Goal: Transaction & Acquisition: Purchase product/service

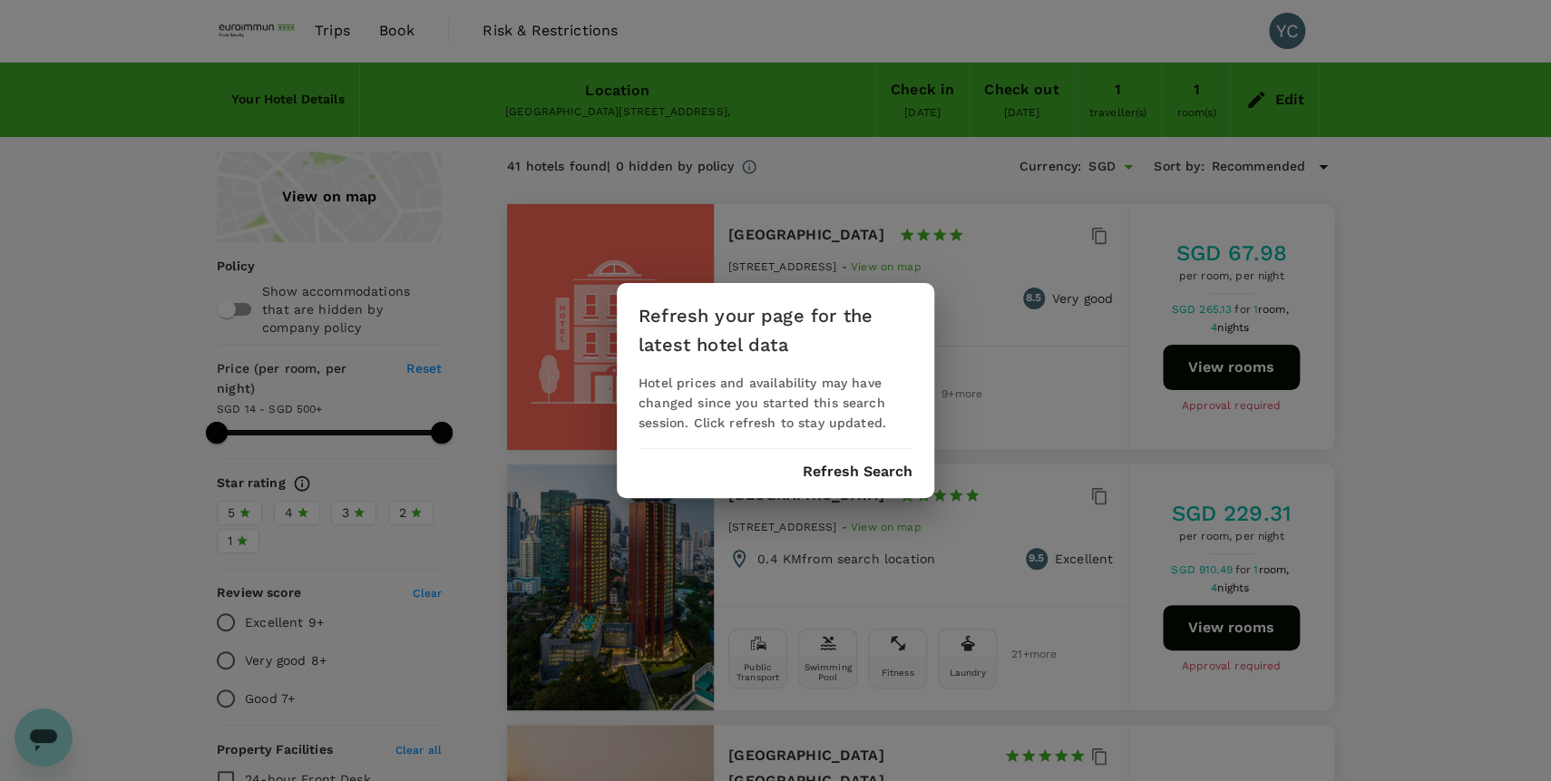
click at [847, 483] on div "Refresh your page for the latest hotel data Hotel prices and availability may h…" at bounding box center [775, 390] width 317 height 215
click at [847, 481] on div "Refresh your page for the latest hotel data Hotel prices and availability may h…" at bounding box center [775, 390] width 317 height 215
click at [861, 463] on div "Refresh your page for the latest hotel data Hotel prices and availability may h…" at bounding box center [775, 390] width 317 height 215
click at [874, 482] on div "Refresh your page for the latest hotel data Hotel prices and availability may h…" at bounding box center [775, 390] width 317 height 215
click at [887, 472] on button "Refresh Search" at bounding box center [858, 471] width 110 height 16
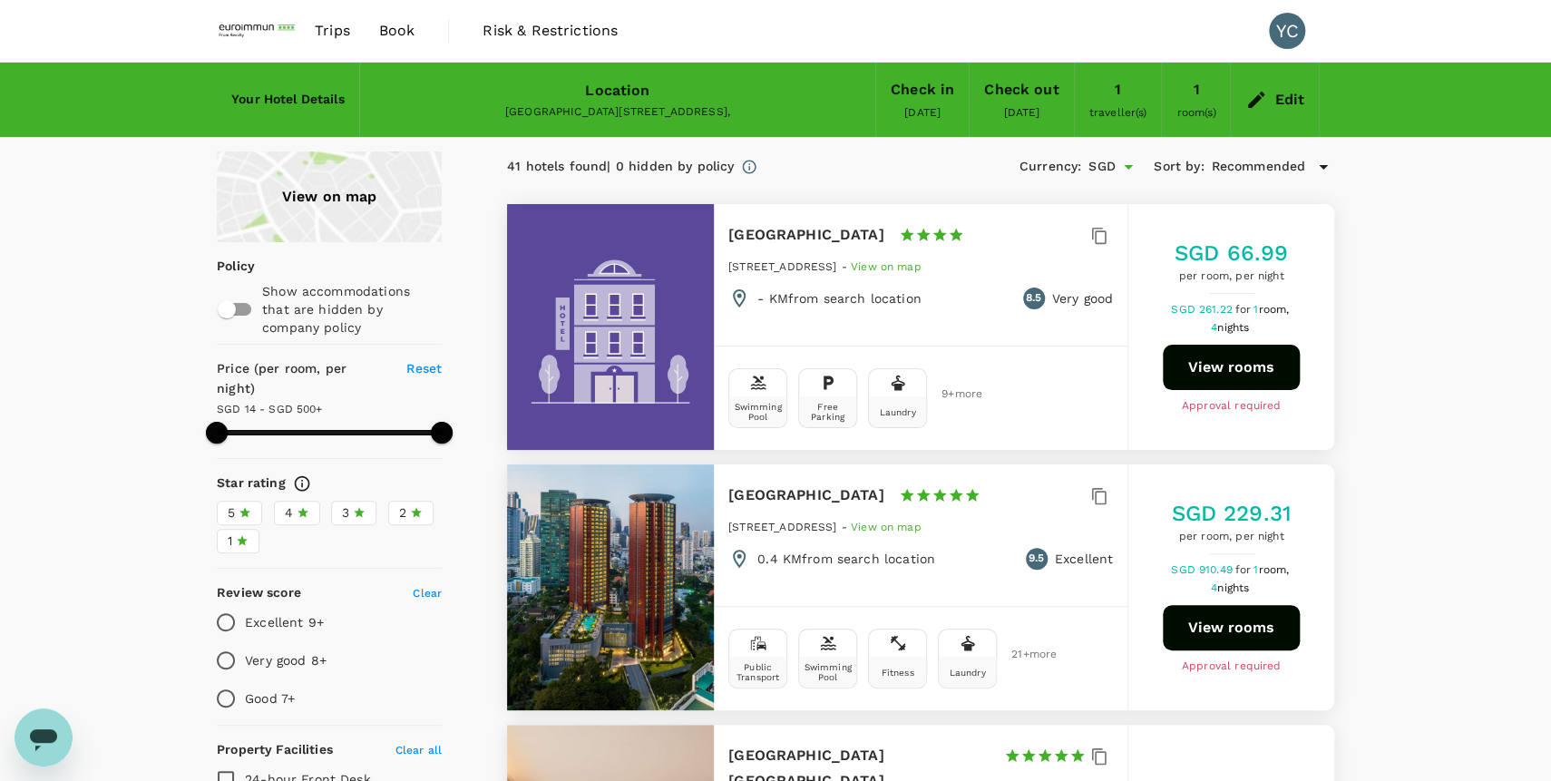
click at [1244, 350] on button "View rooms" at bounding box center [1231, 367] width 137 height 45
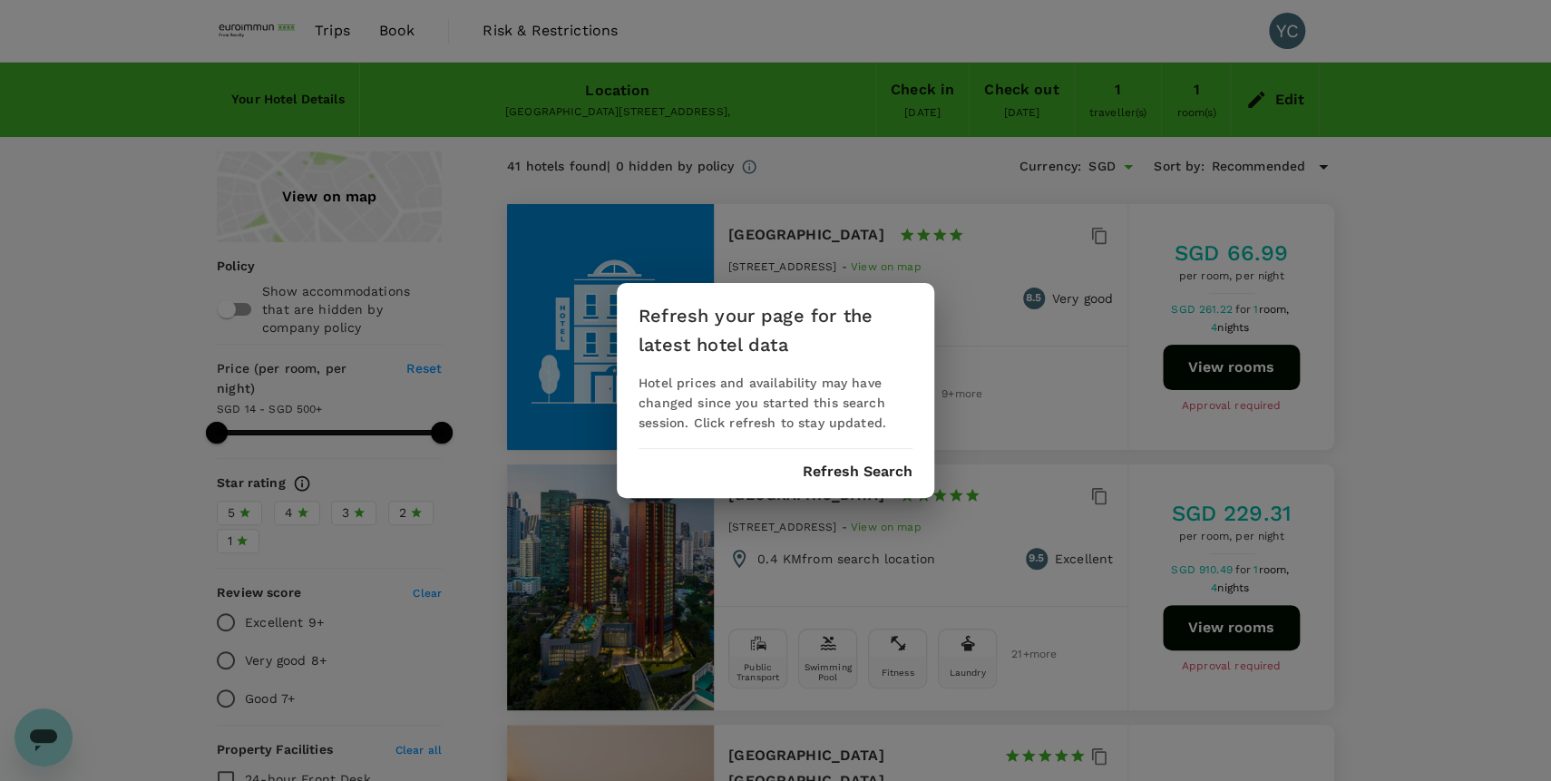
type input "499.61"
click at [866, 463] on div "Refresh your page for the latest hotel data Hotel prices and availability may h…" at bounding box center [775, 390] width 317 height 215
click at [870, 476] on button "Refresh Search" at bounding box center [858, 471] width 110 height 16
click at [868, 467] on button "Refresh Search" at bounding box center [858, 471] width 110 height 16
click at [654, 208] on div "Refresh your page for the latest hotel data Hotel prices and availability may h…" at bounding box center [775, 390] width 1551 height 781
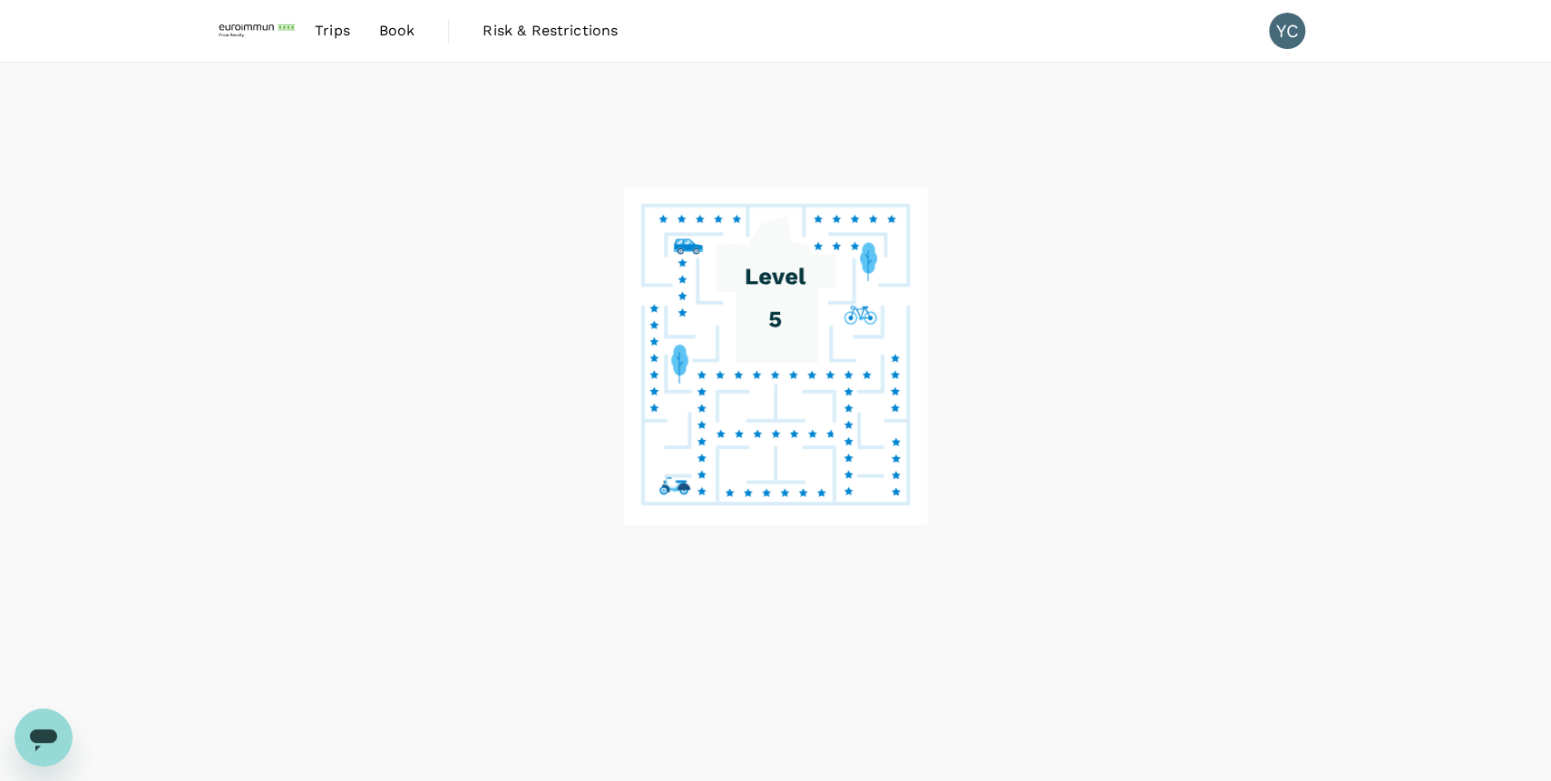
click at [330, 33] on span "Trips" at bounding box center [332, 31] width 35 height 22
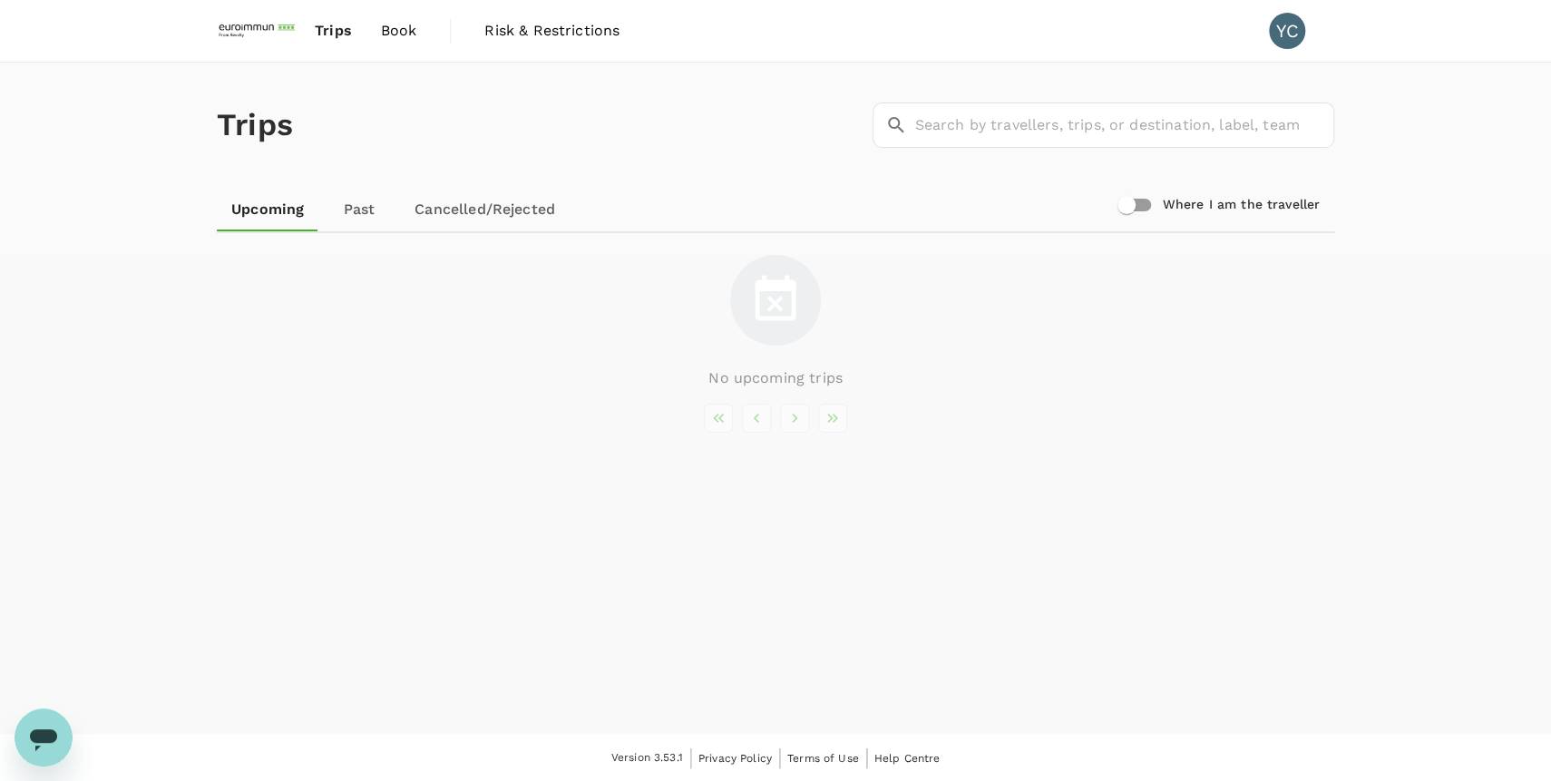
click at [234, 7] on link at bounding box center [258, 31] width 83 height 62
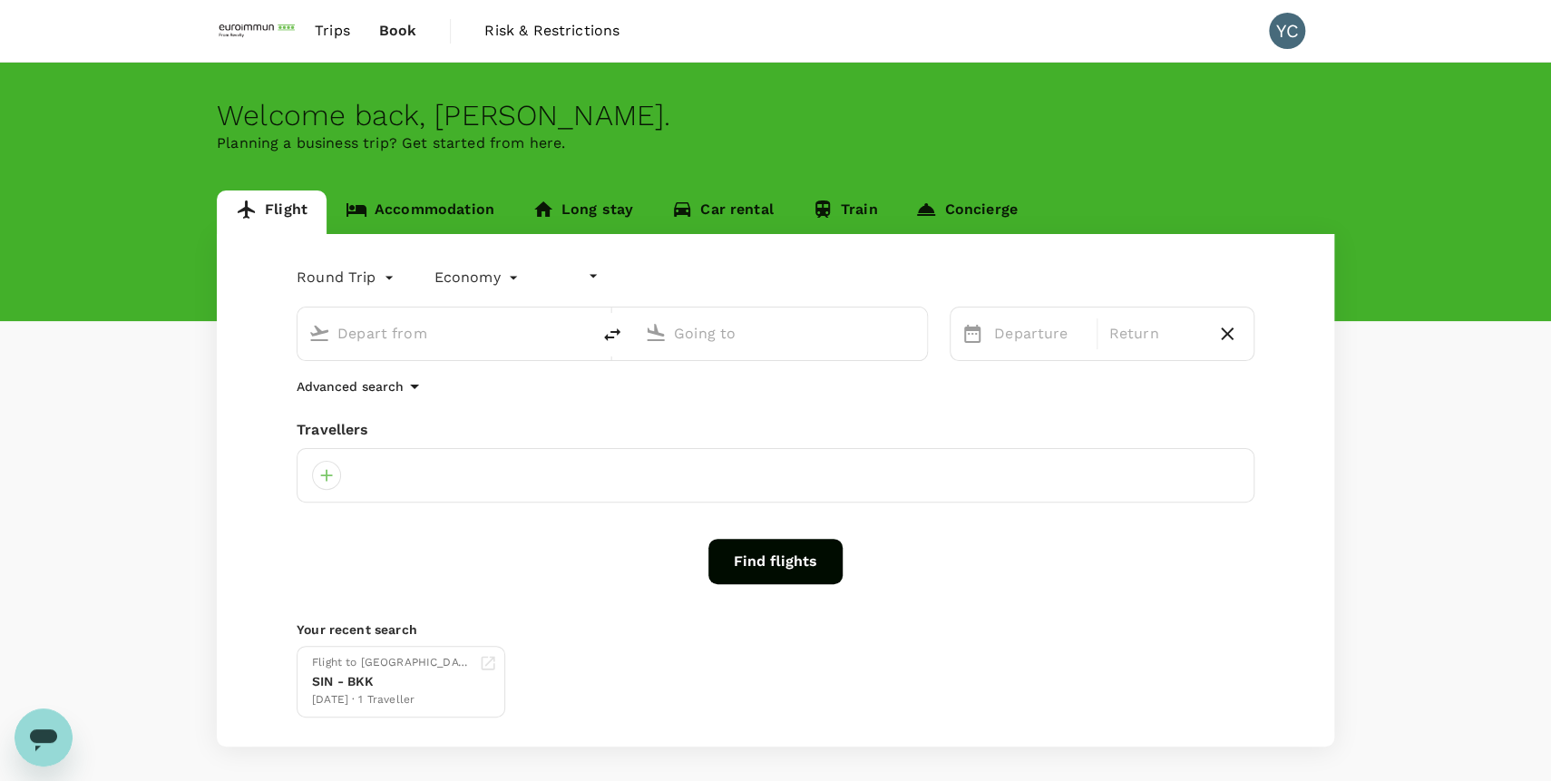
type input "undefined, undefined (any)"
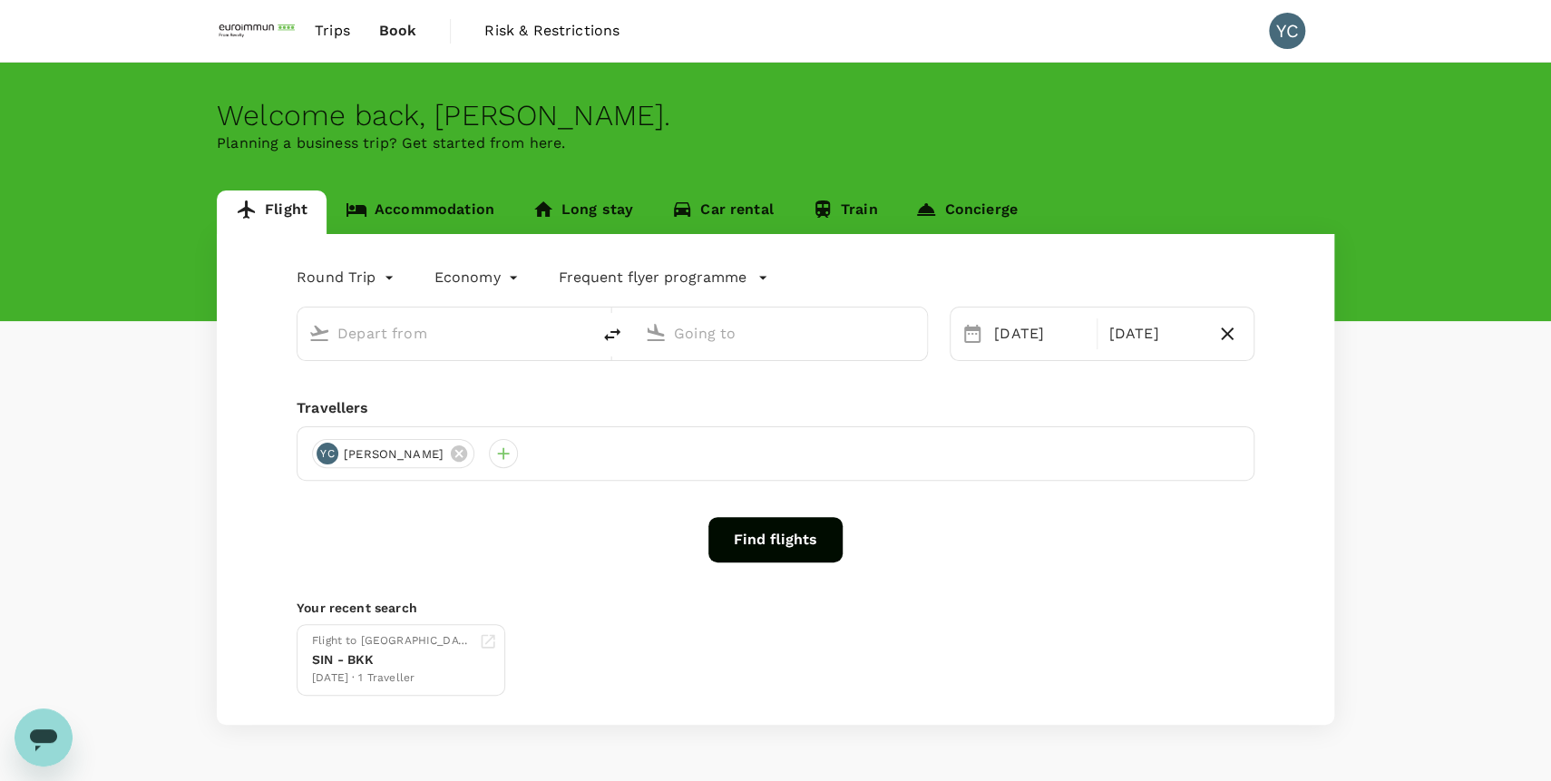
type input "Singapore Changi (SIN)"
type input "Suvarnabhumi Intl (BKK)"
type input "Singapore Changi (SIN)"
type input "Suvarnabhumi Intl (BKK)"
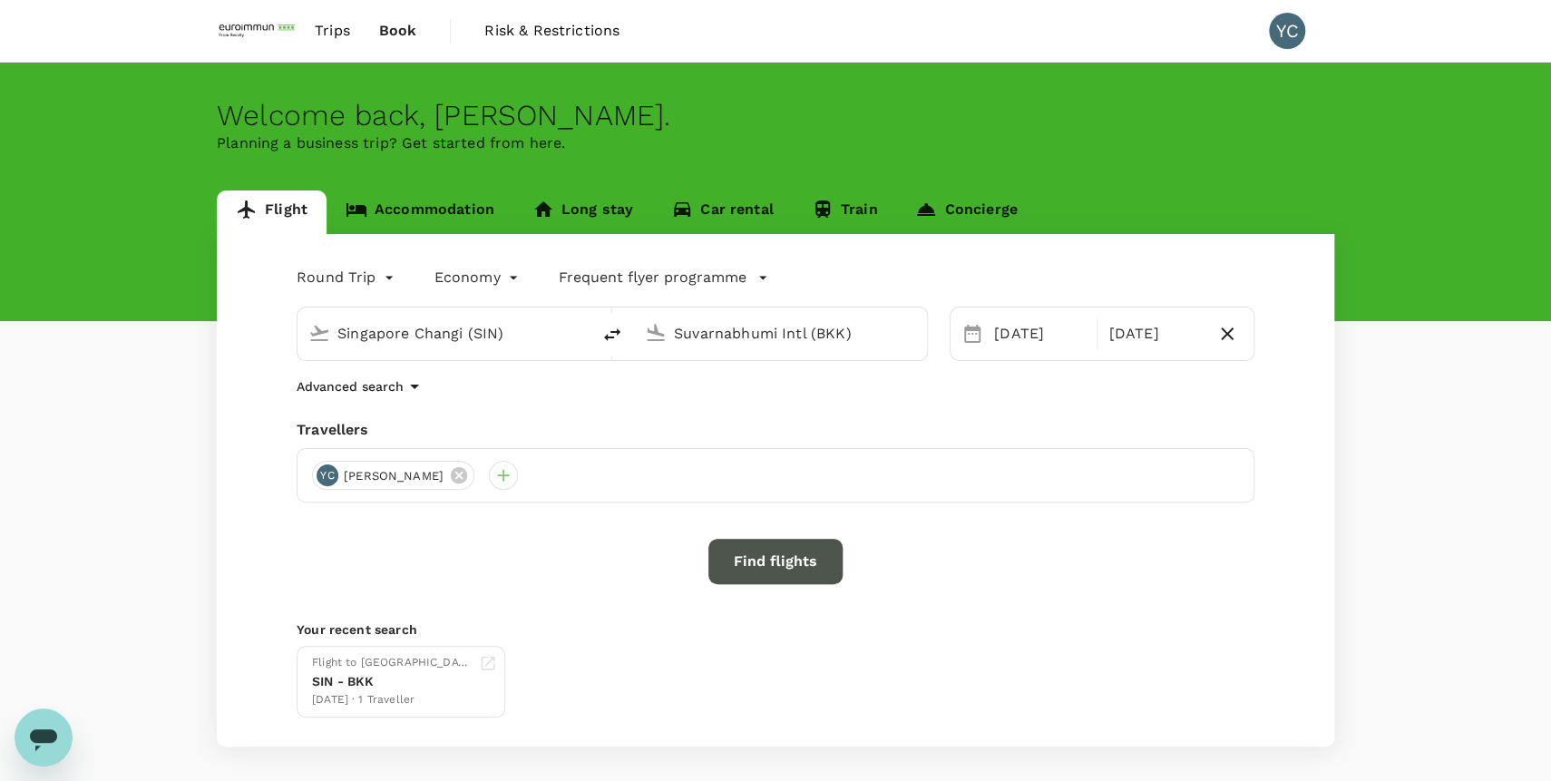
click at [781, 554] on button "Find flights" at bounding box center [775, 561] width 134 height 45
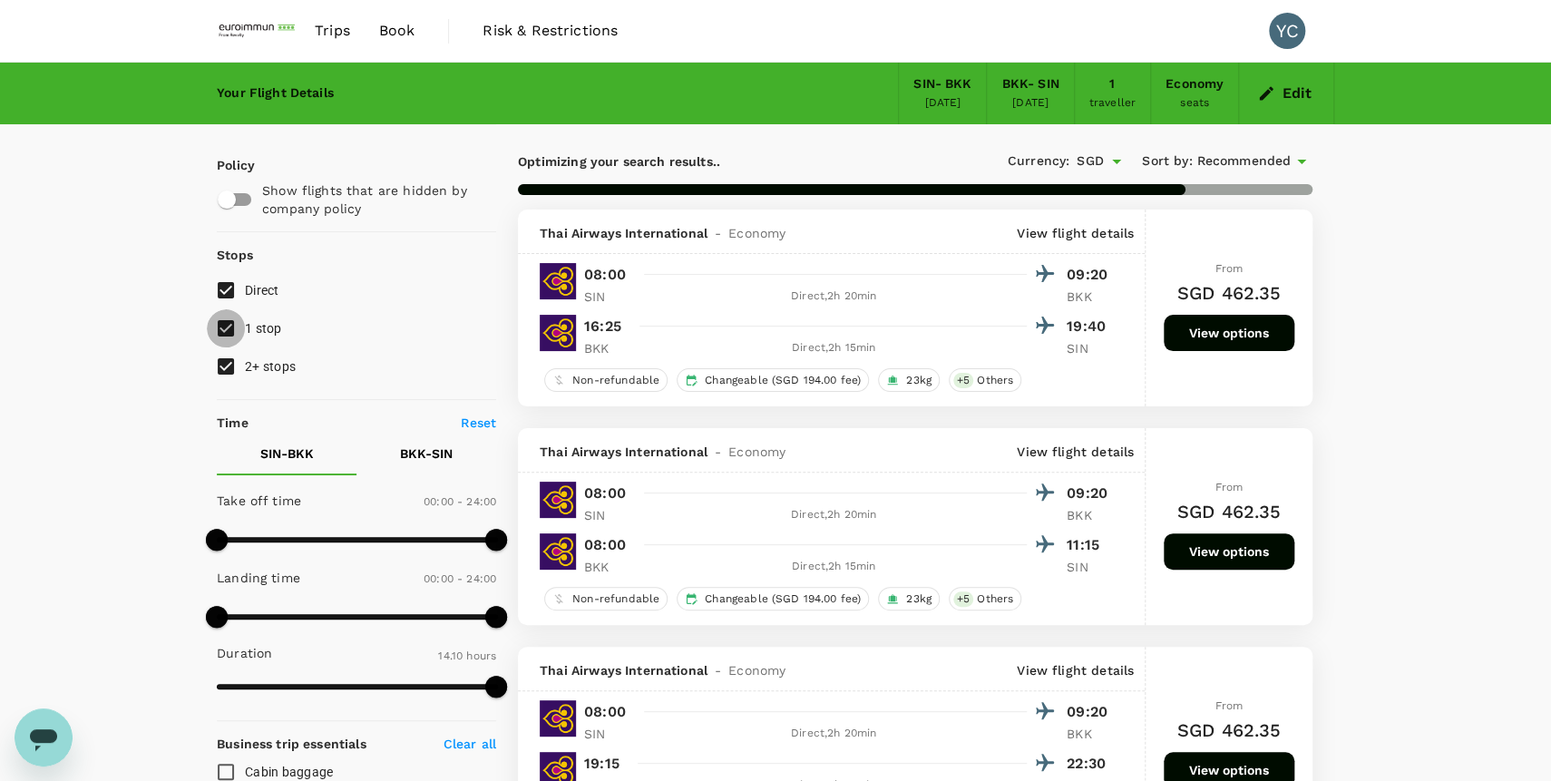
click at [219, 330] on input "1 stop" at bounding box center [226, 328] width 38 height 38
checkbox input "false"
click at [229, 364] on input "2+ stops" at bounding box center [226, 366] width 38 height 38
checkbox input "false"
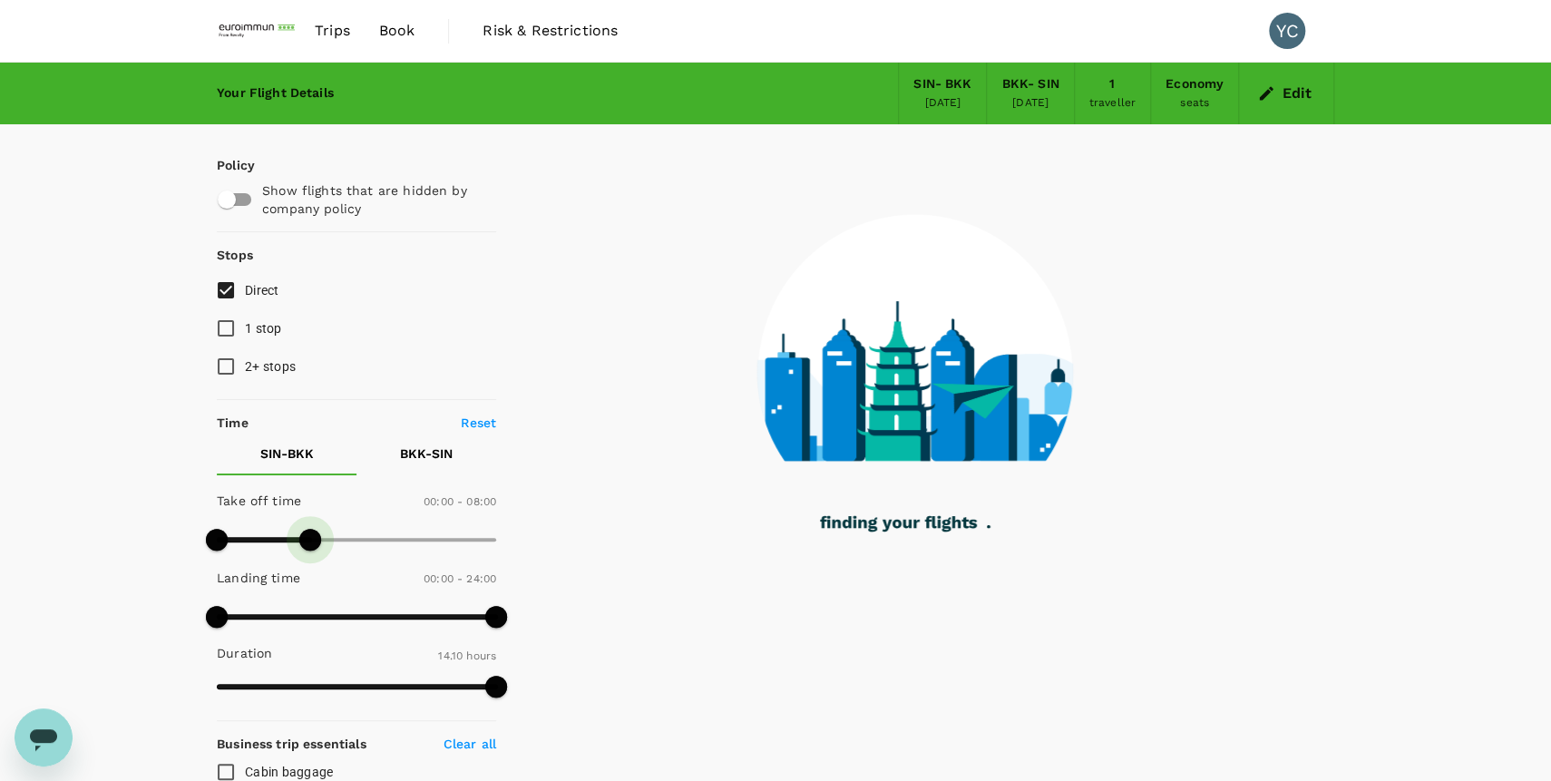
type input "510"
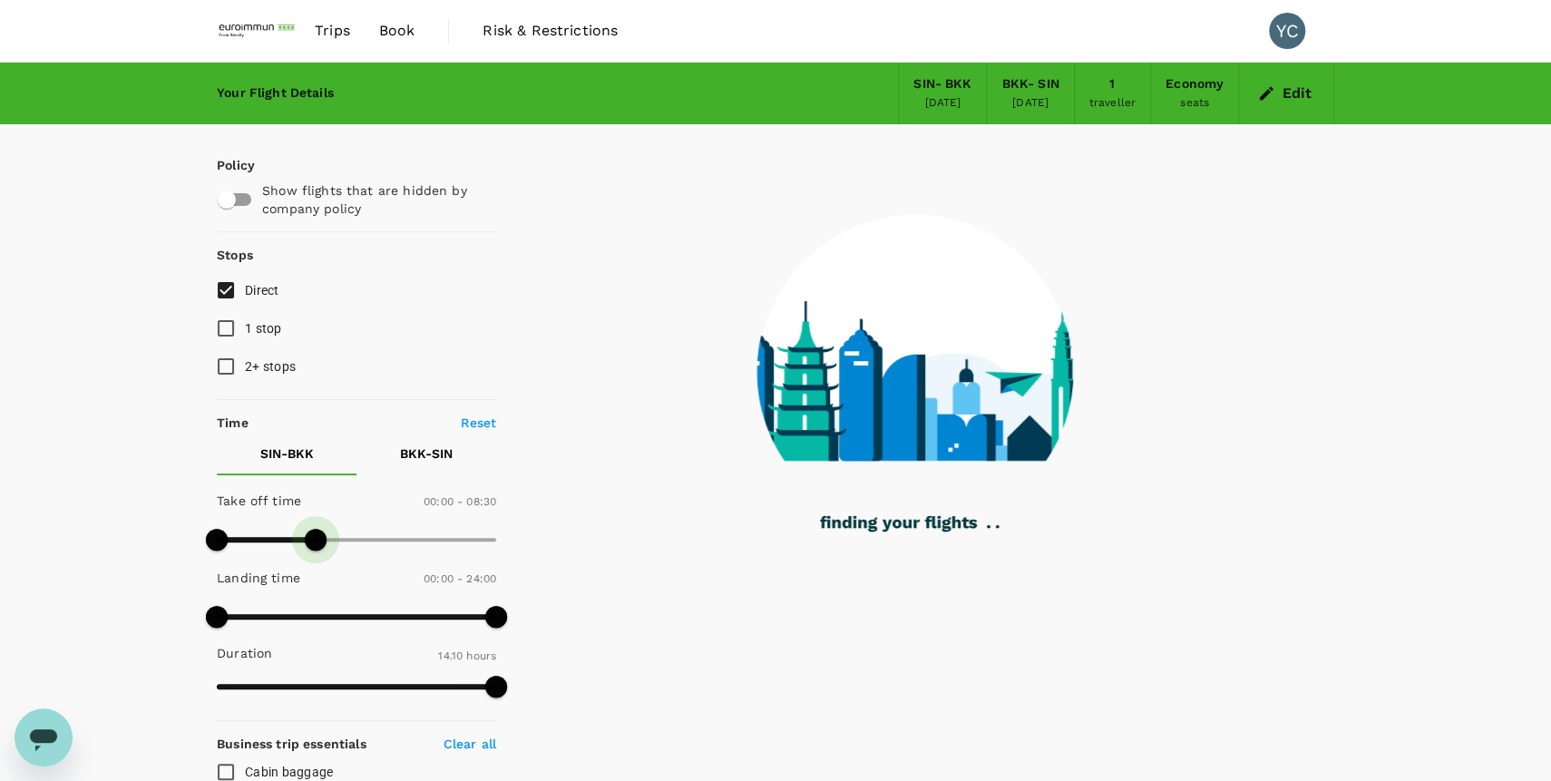
drag, startPoint x: 492, startPoint y: 538, endPoint x: 315, endPoint y: 556, distance: 178.7
click at [315, 551] on span at bounding box center [316, 540] width 22 height 22
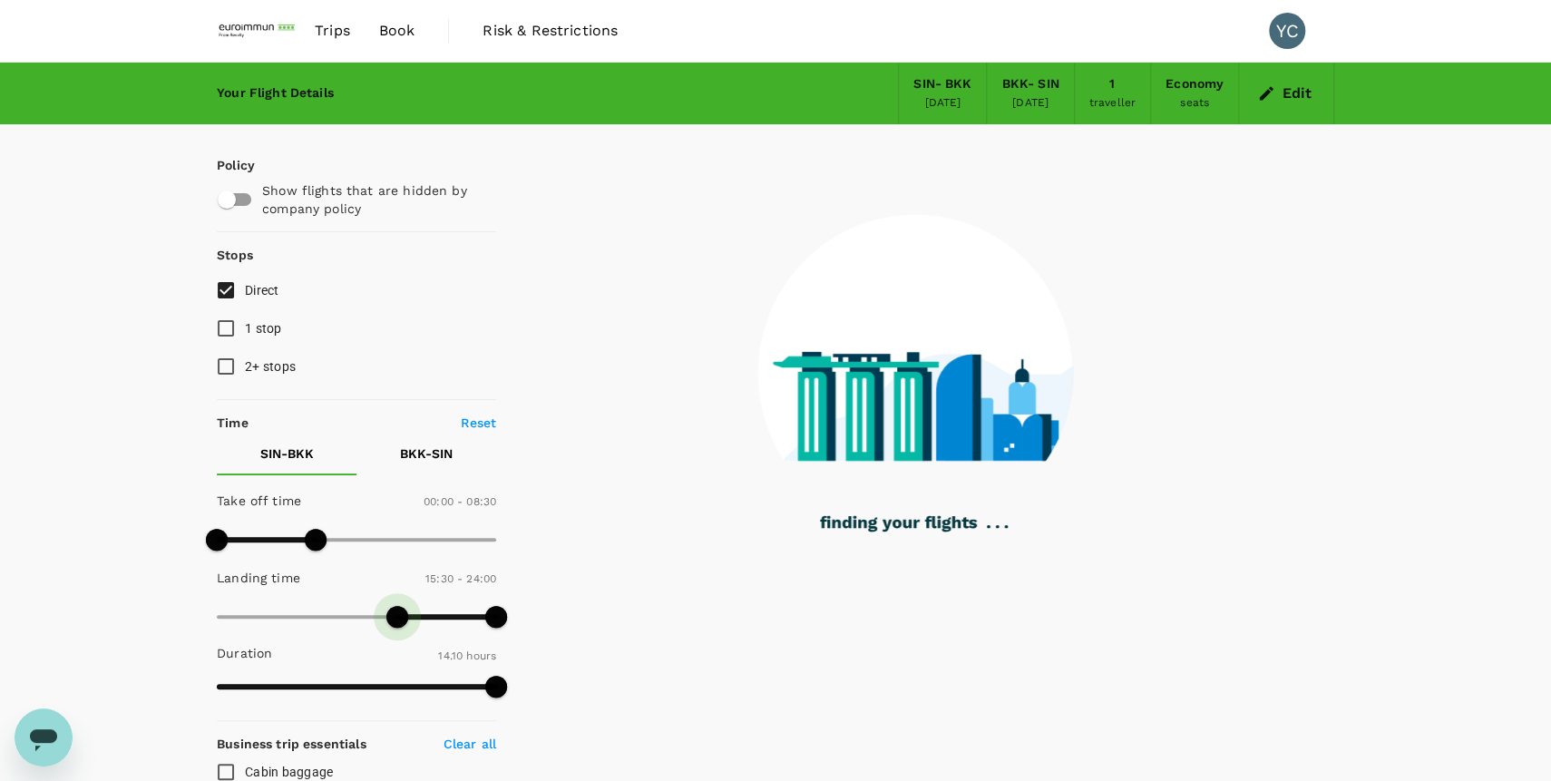
type input "900"
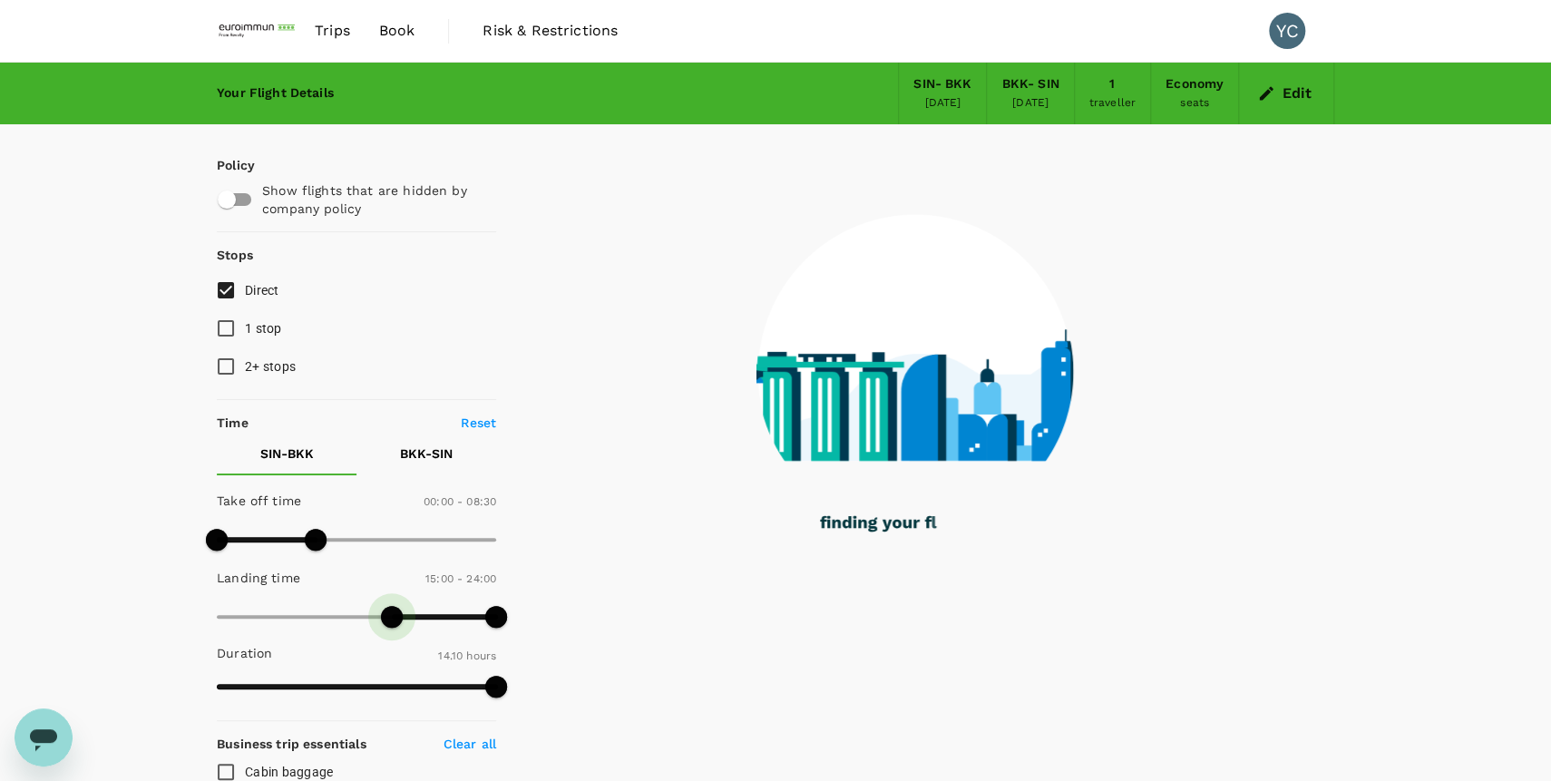
drag, startPoint x: 221, startPoint y: 619, endPoint x: 389, endPoint y: 619, distance: 167.8
click at [389, 619] on span at bounding box center [392, 617] width 22 height 22
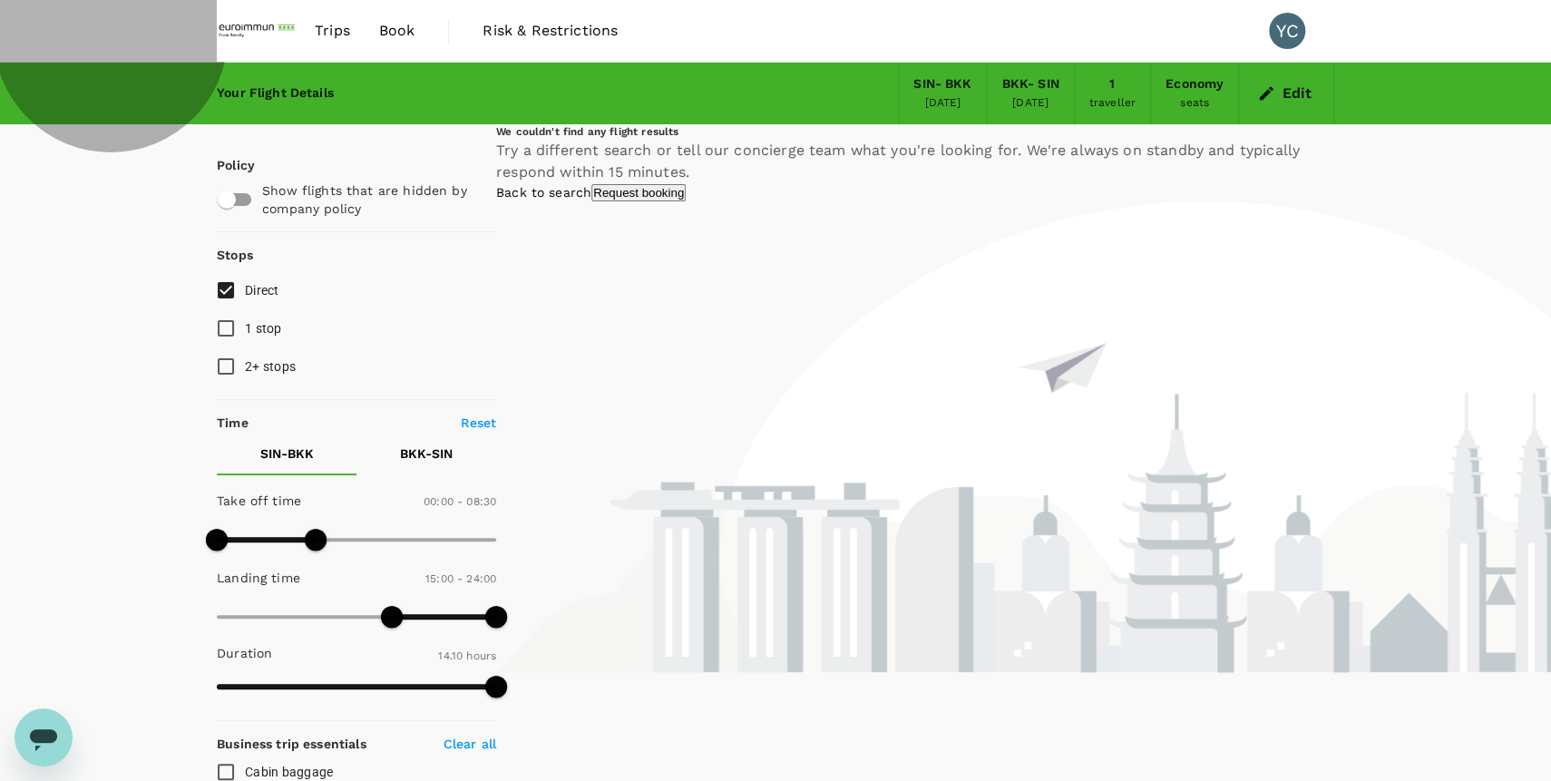
click at [591, 200] on link "Back to search" at bounding box center [543, 192] width 95 height 15
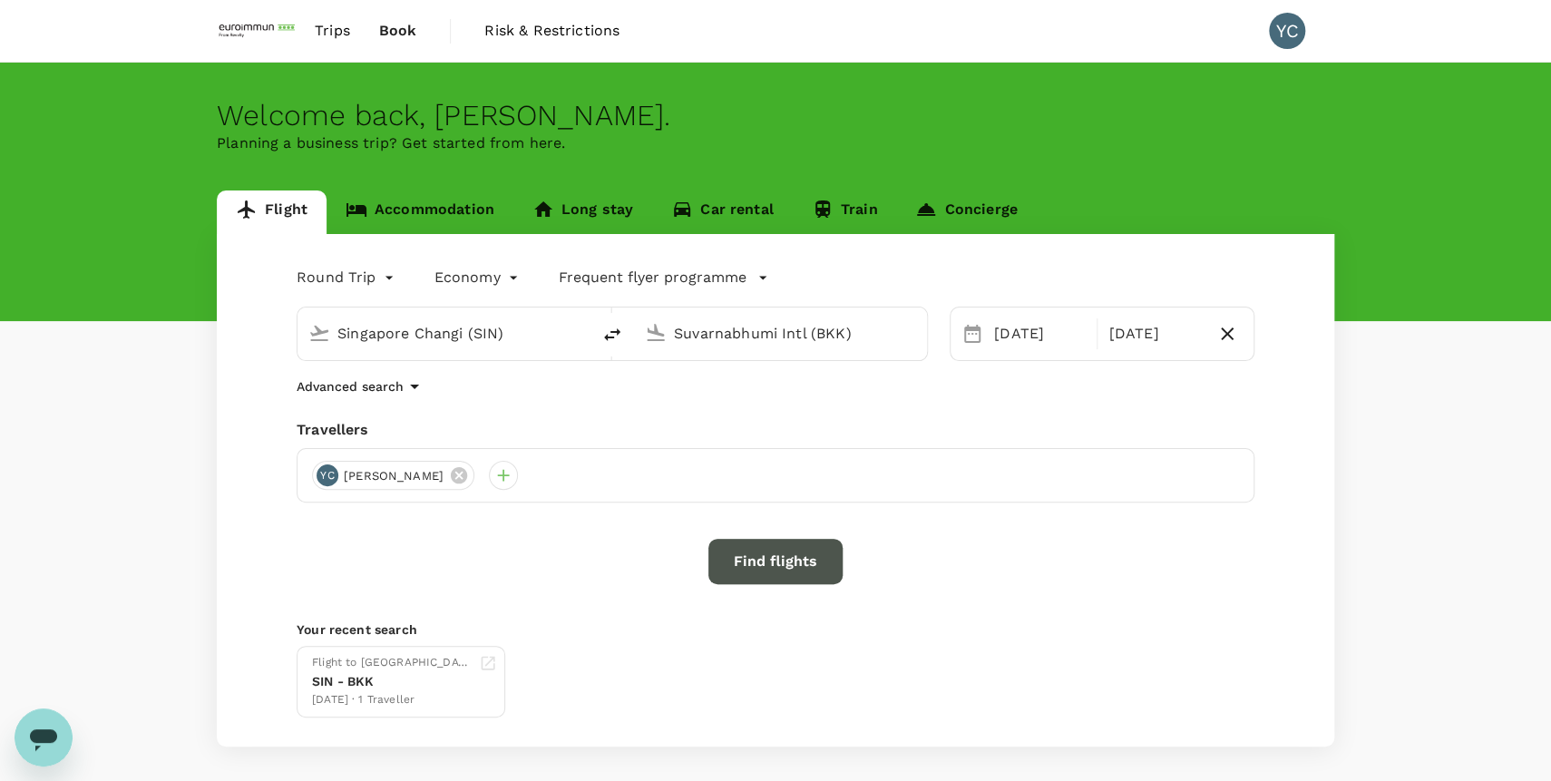
click at [782, 559] on button "Find flights" at bounding box center [775, 561] width 134 height 45
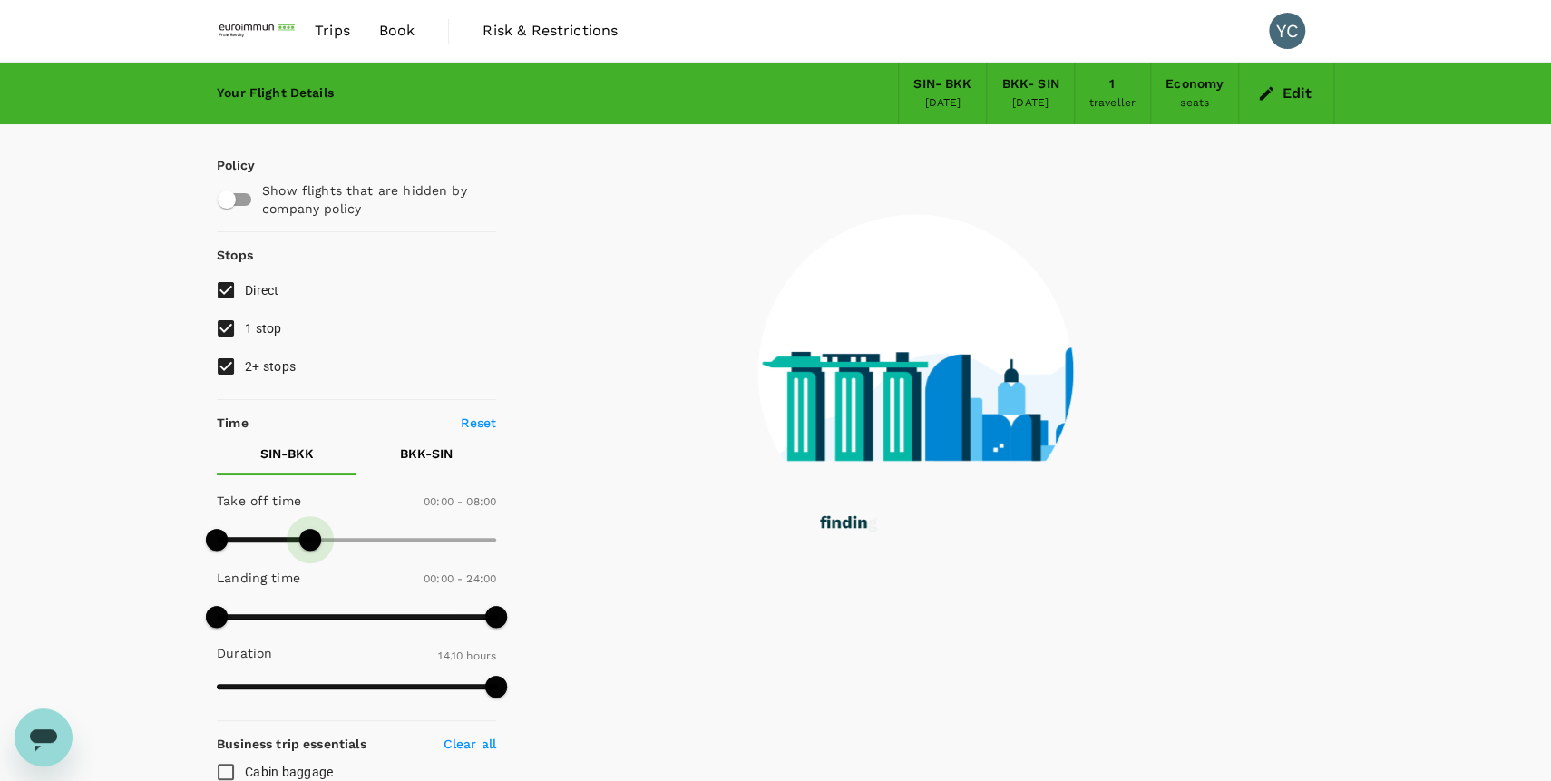
type input "480"
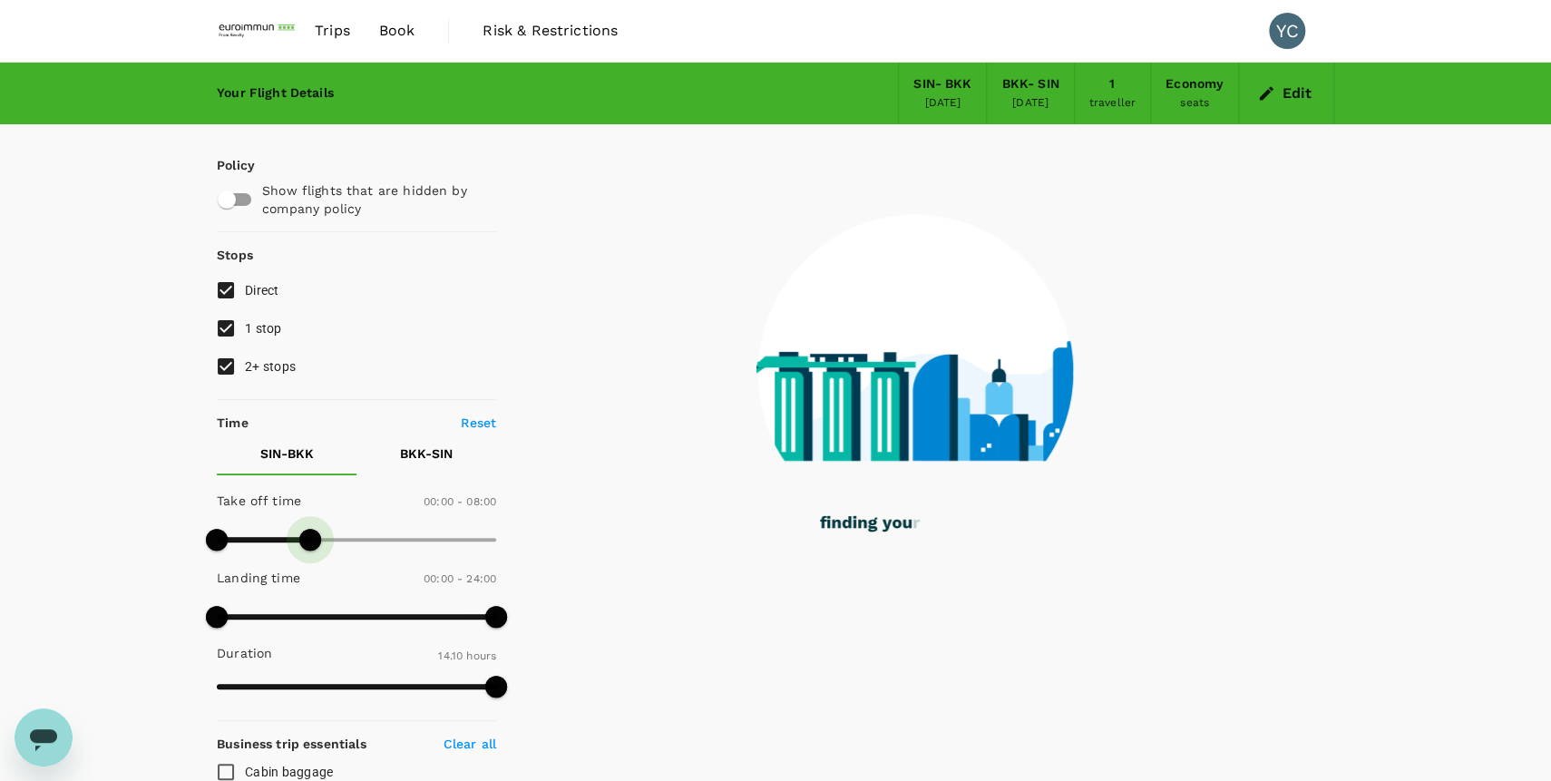
drag, startPoint x: 492, startPoint y: 531, endPoint x: 309, endPoint y: 565, distance: 186.3
click at [309, 565] on div "Take off time 00:00 - 08:00 Landing time 00:00 - 24:00 Duration 14.10 hours" at bounding box center [353, 595] width 287 height 224
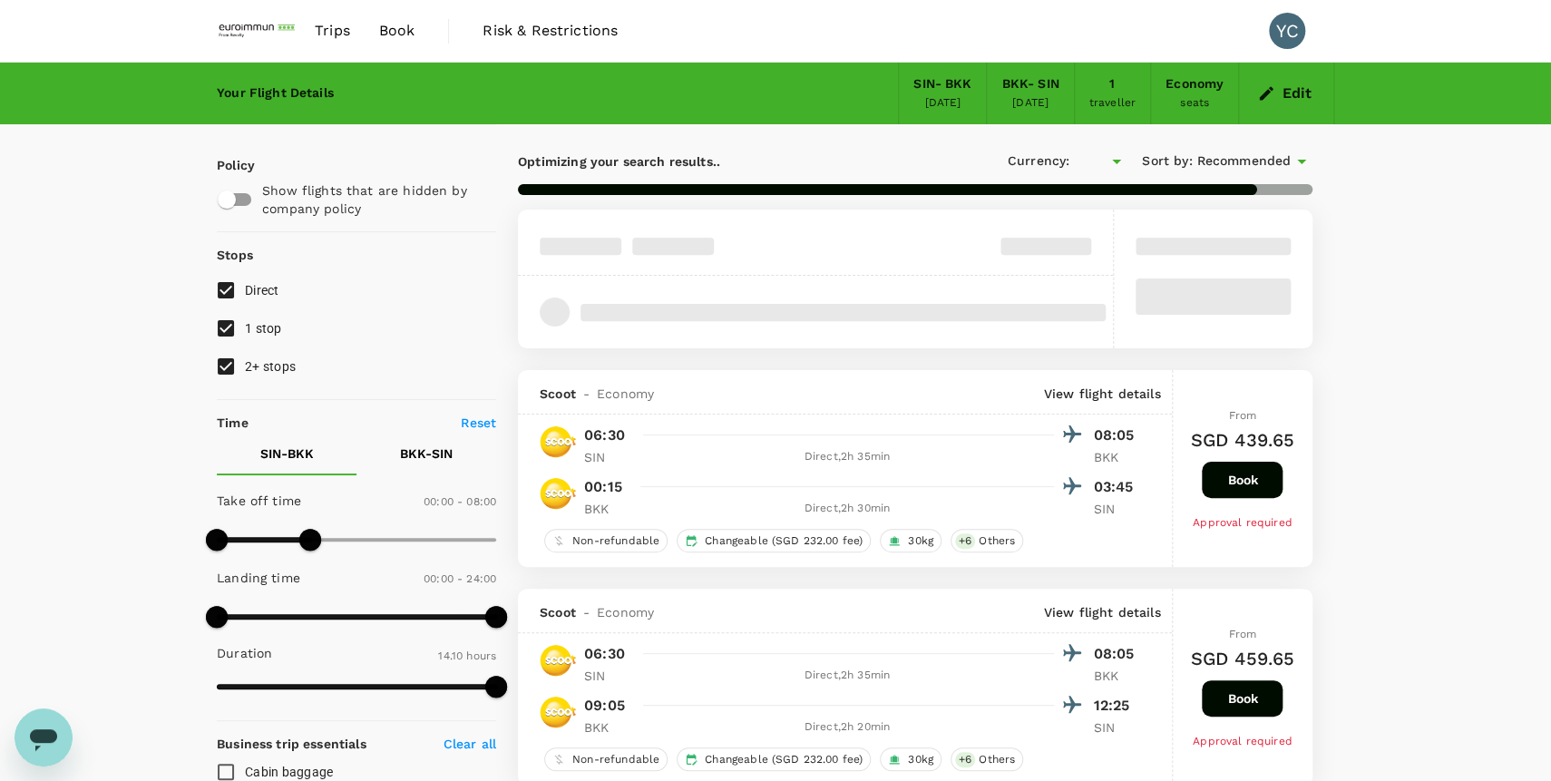
type input "SGD"
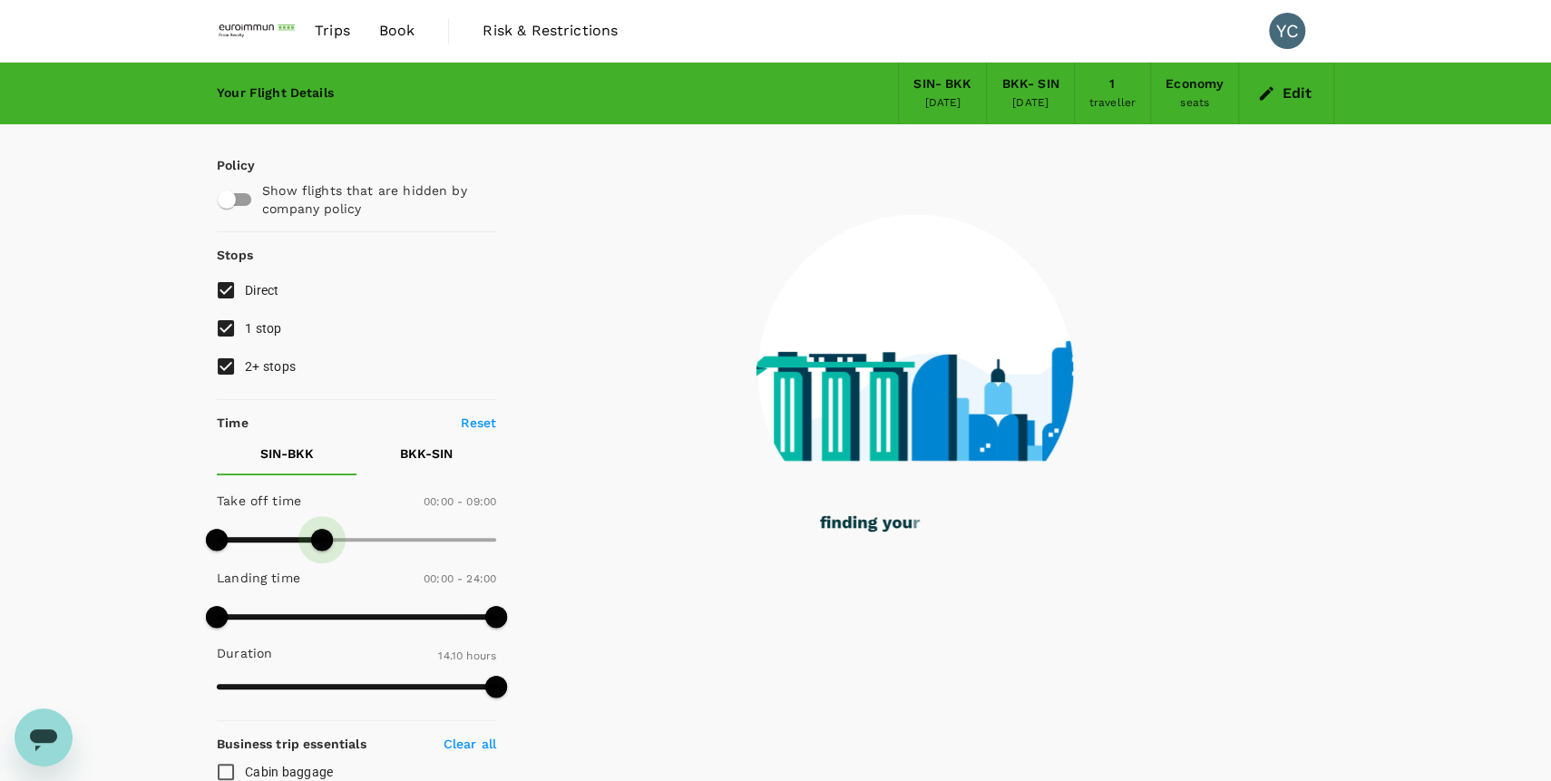
type input "510"
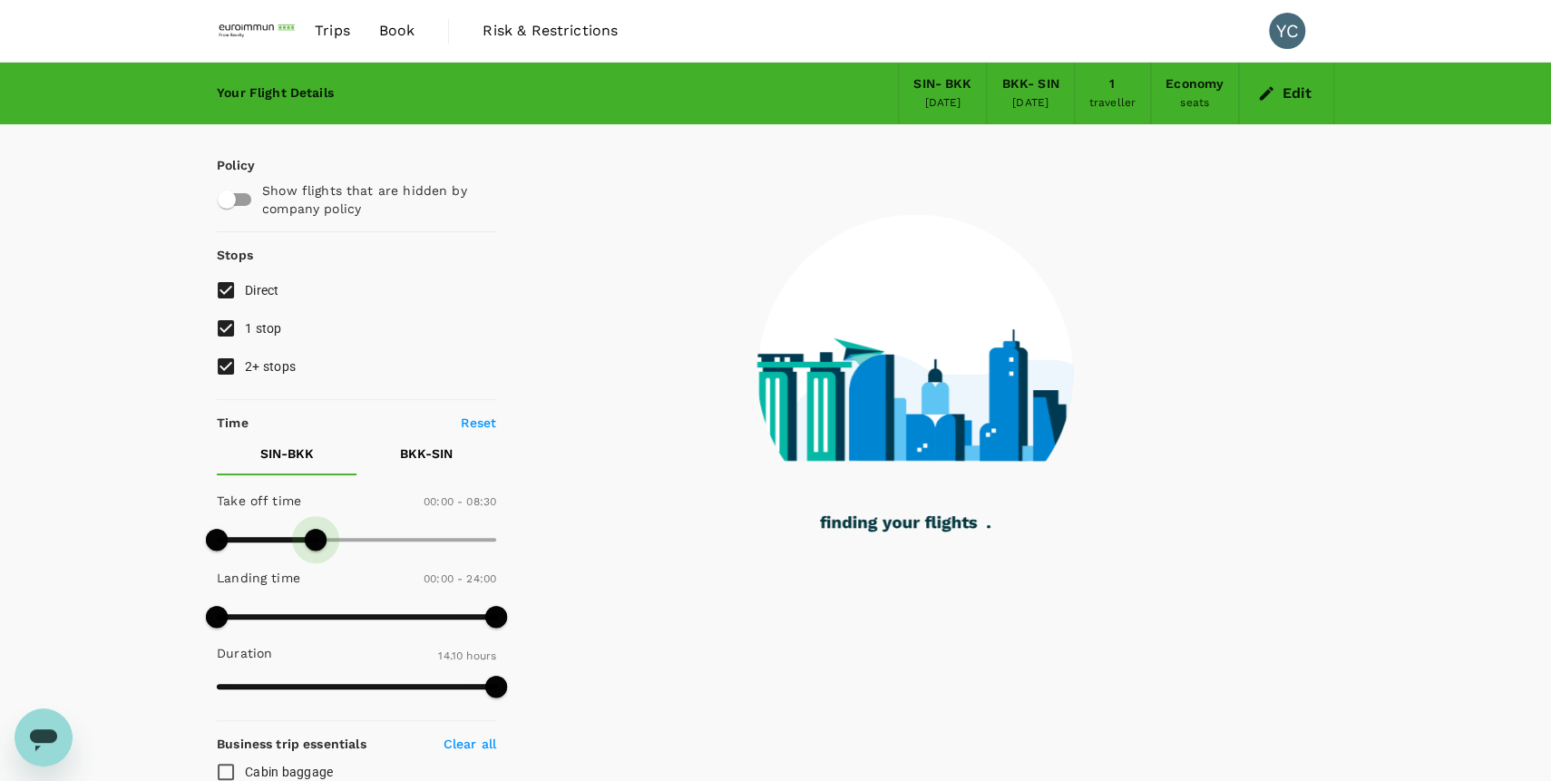
click at [317, 544] on span at bounding box center [316, 540] width 22 height 22
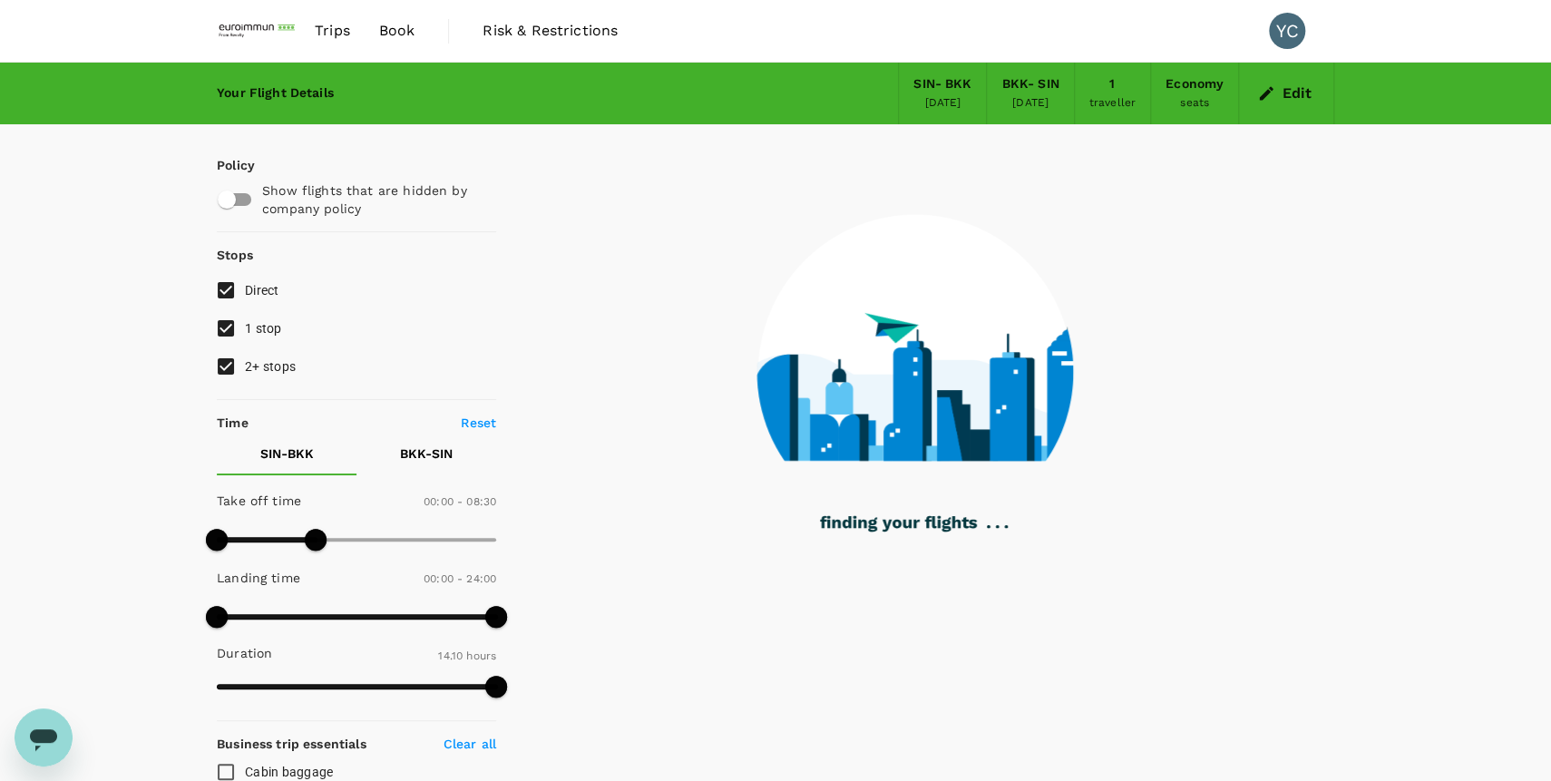
click at [445, 454] on p "BKK - SIN" at bounding box center [426, 453] width 53 height 18
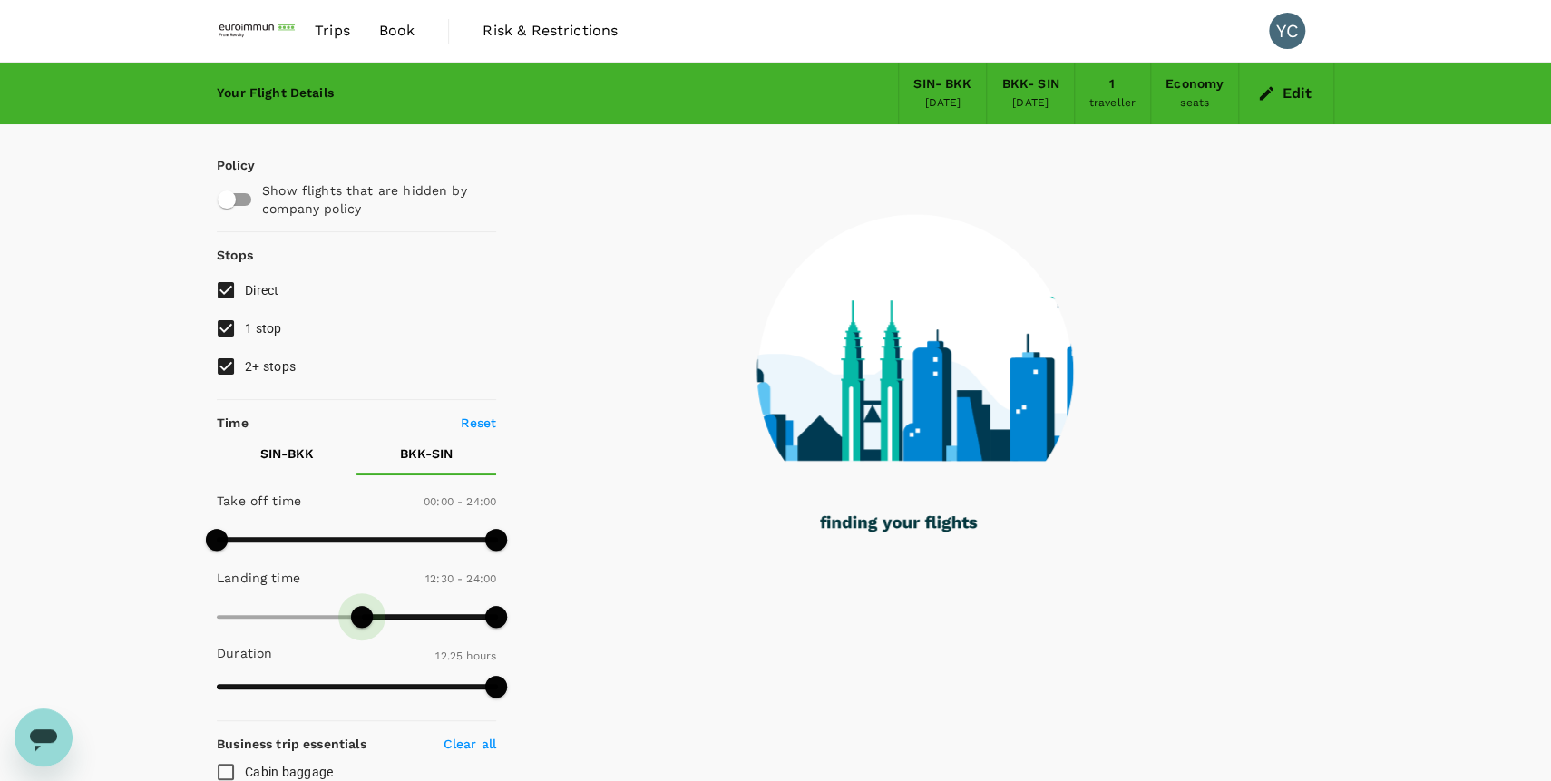
type input "810"
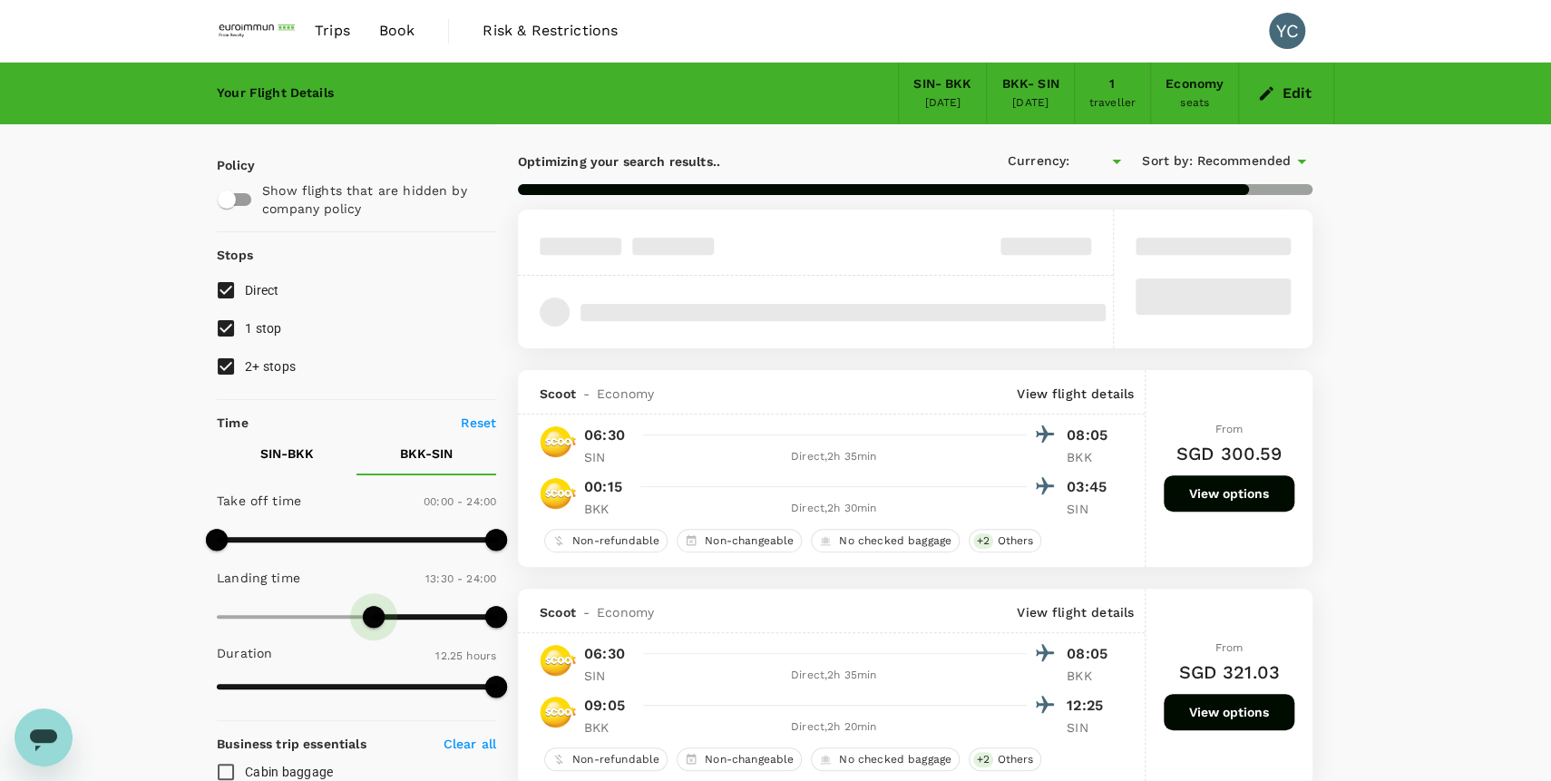
type input "SGD"
type input "930"
drag, startPoint x: 229, startPoint y: 615, endPoint x: 395, endPoint y: 614, distance: 165.1
click at [395, 614] on span at bounding box center [397, 617] width 22 height 22
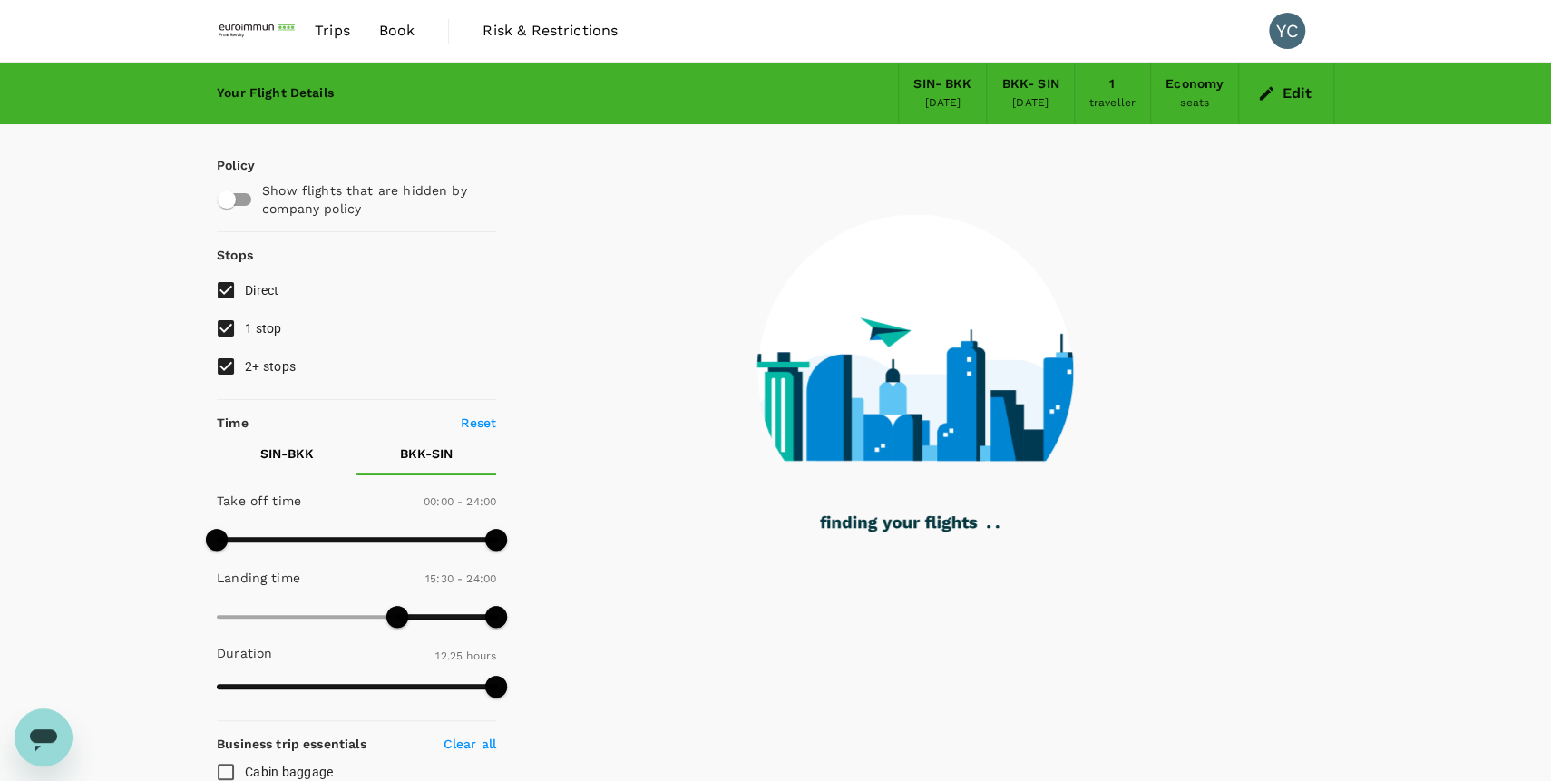
click at [233, 324] on input "1 stop" at bounding box center [226, 328] width 38 height 38
checkbox input "false"
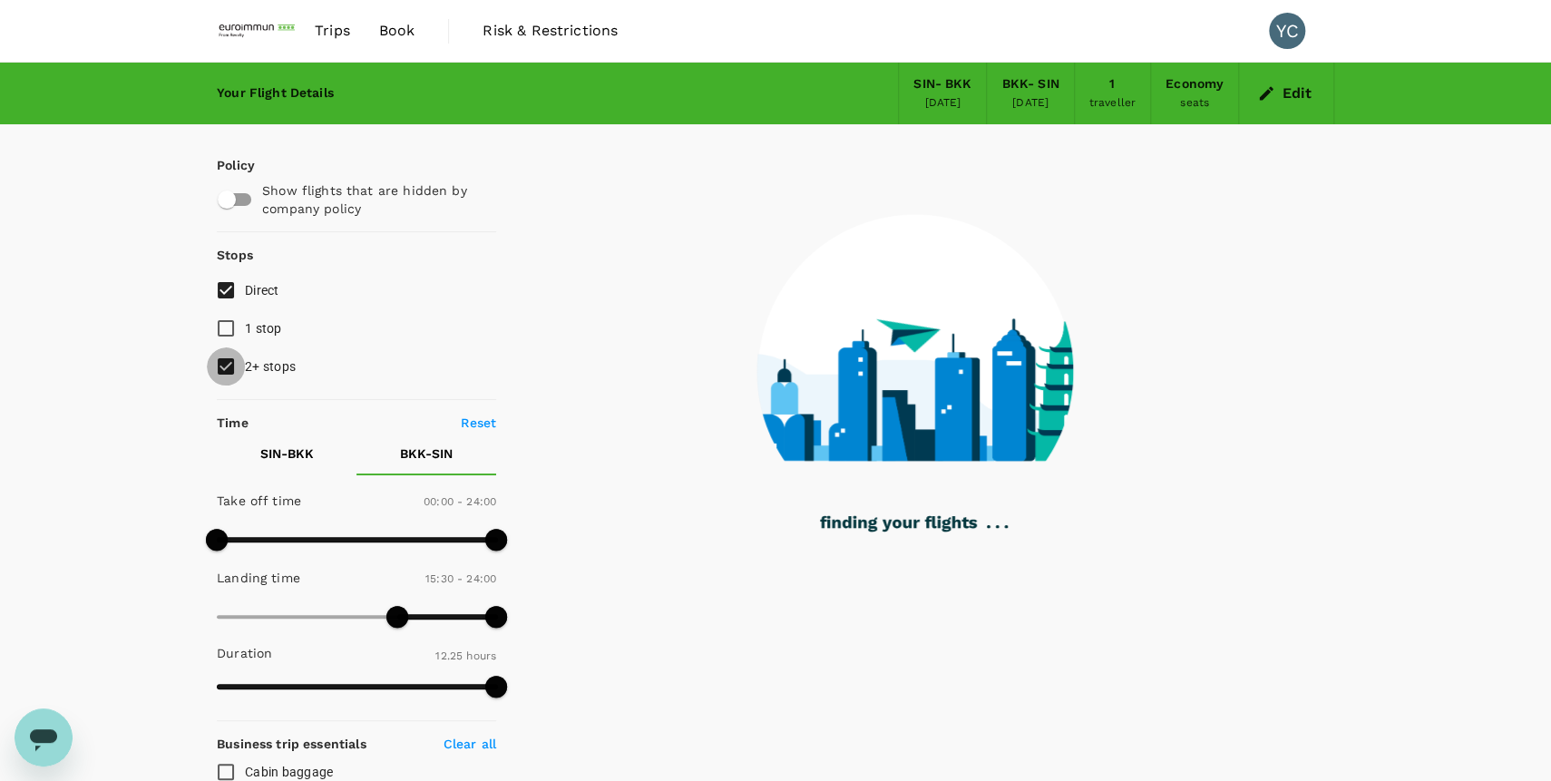
click at [229, 359] on input "2+ stops" at bounding box center [226, 366] width 38 height 38
checkbox input "false"
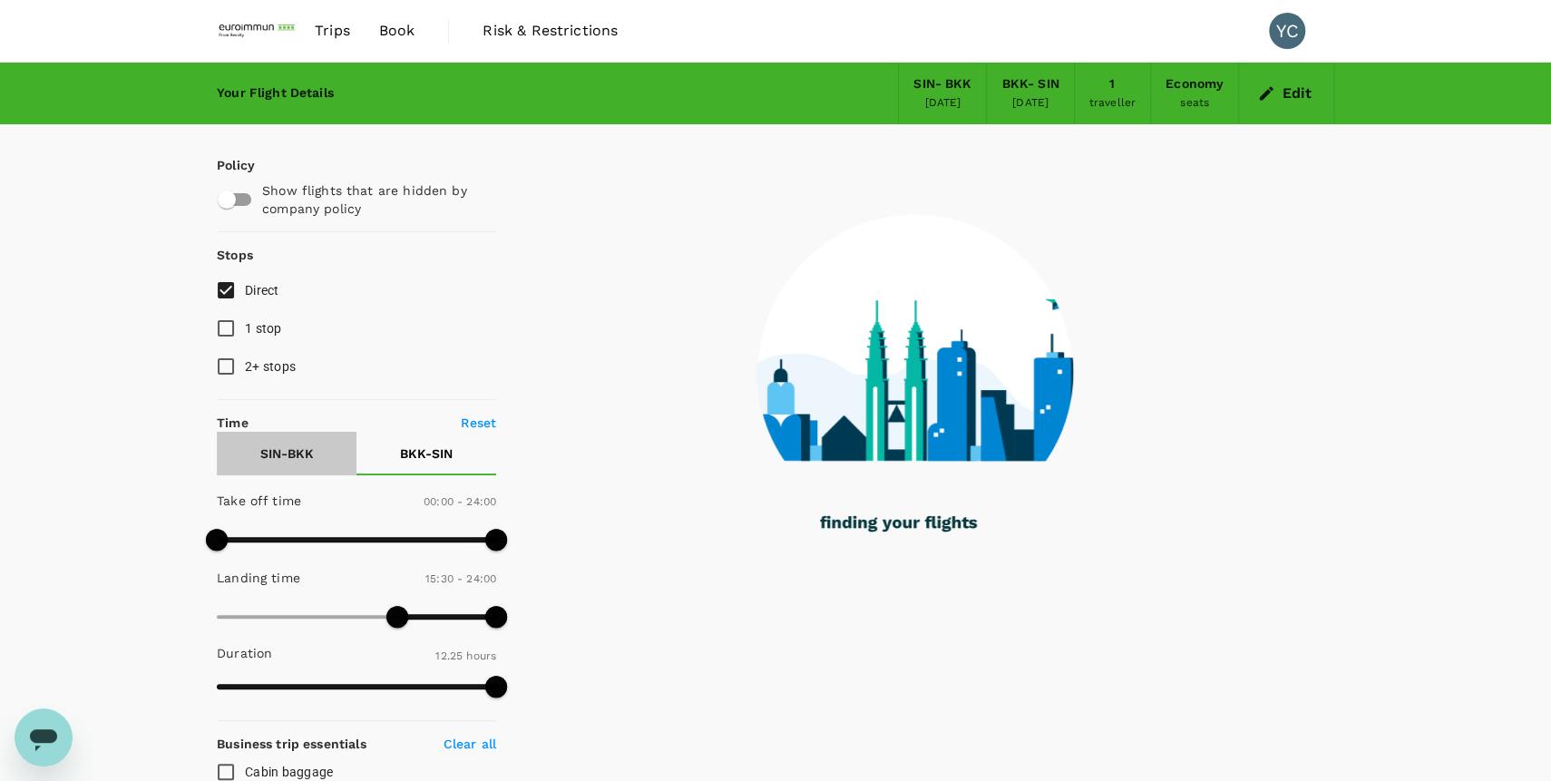
click at [300, 458] on p "SIN - BKK" at bounding box center [287, 453] width 54 height 18
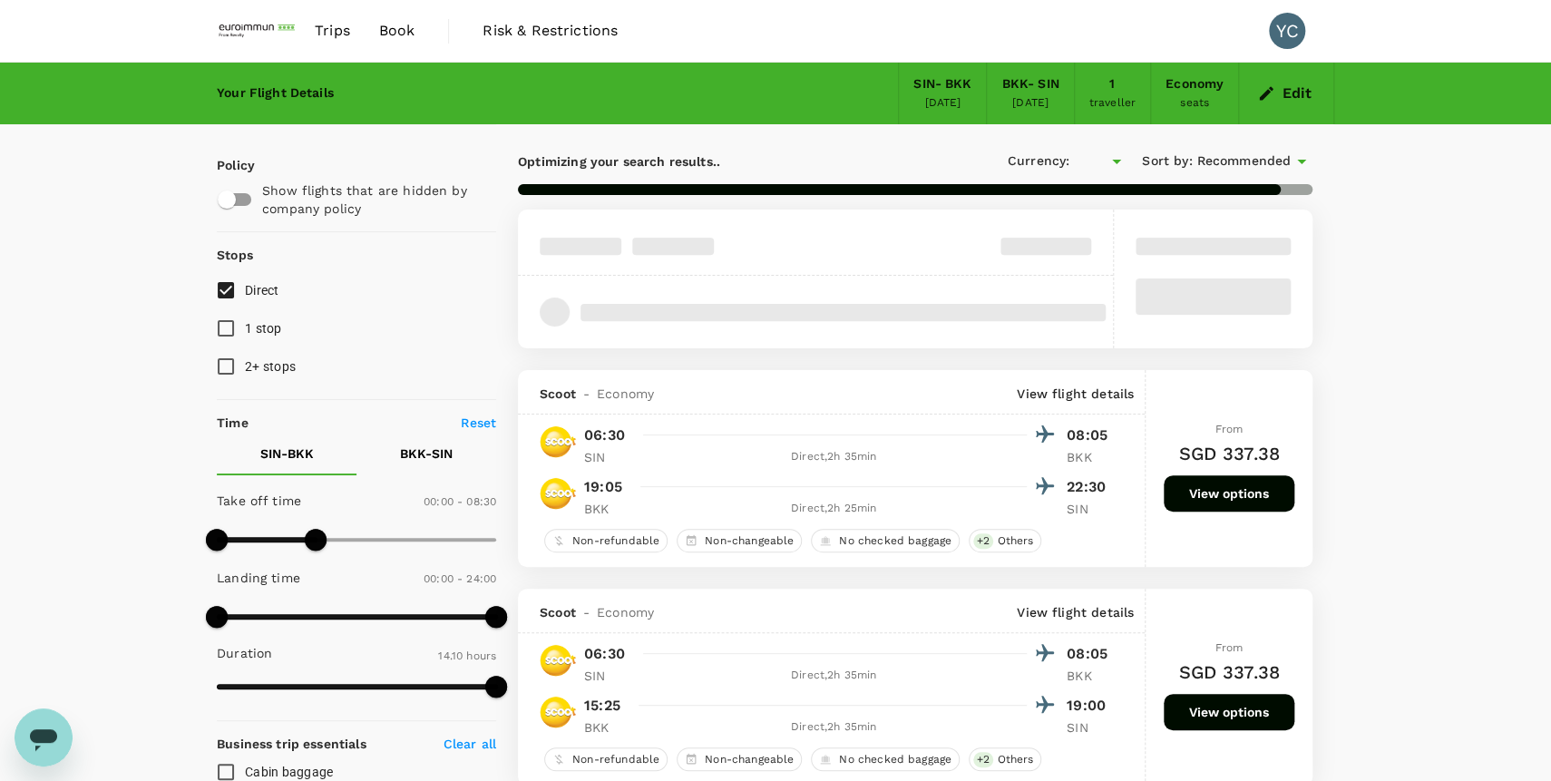
type input "SGD"
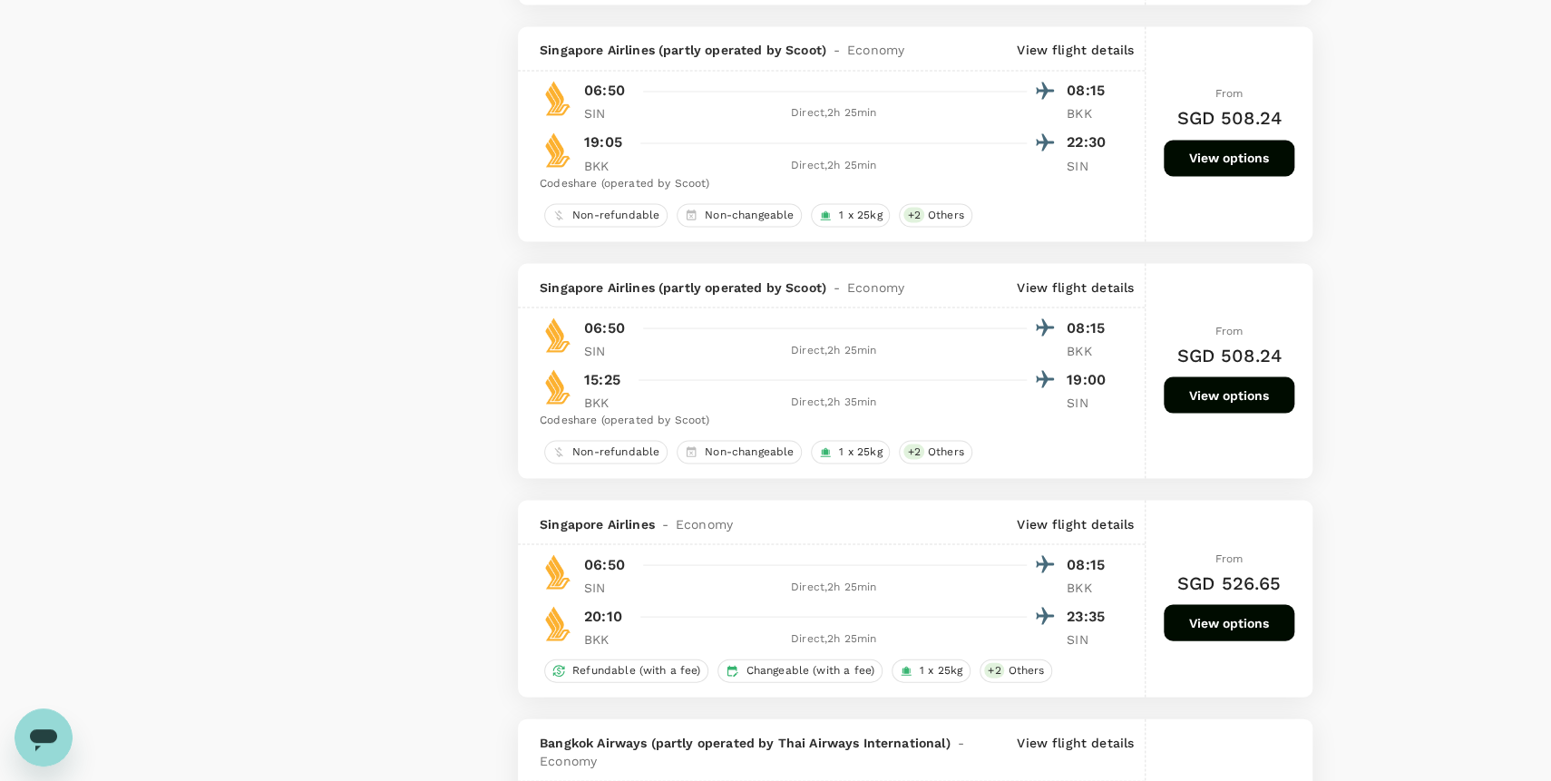
scroll to position [1596, 0]
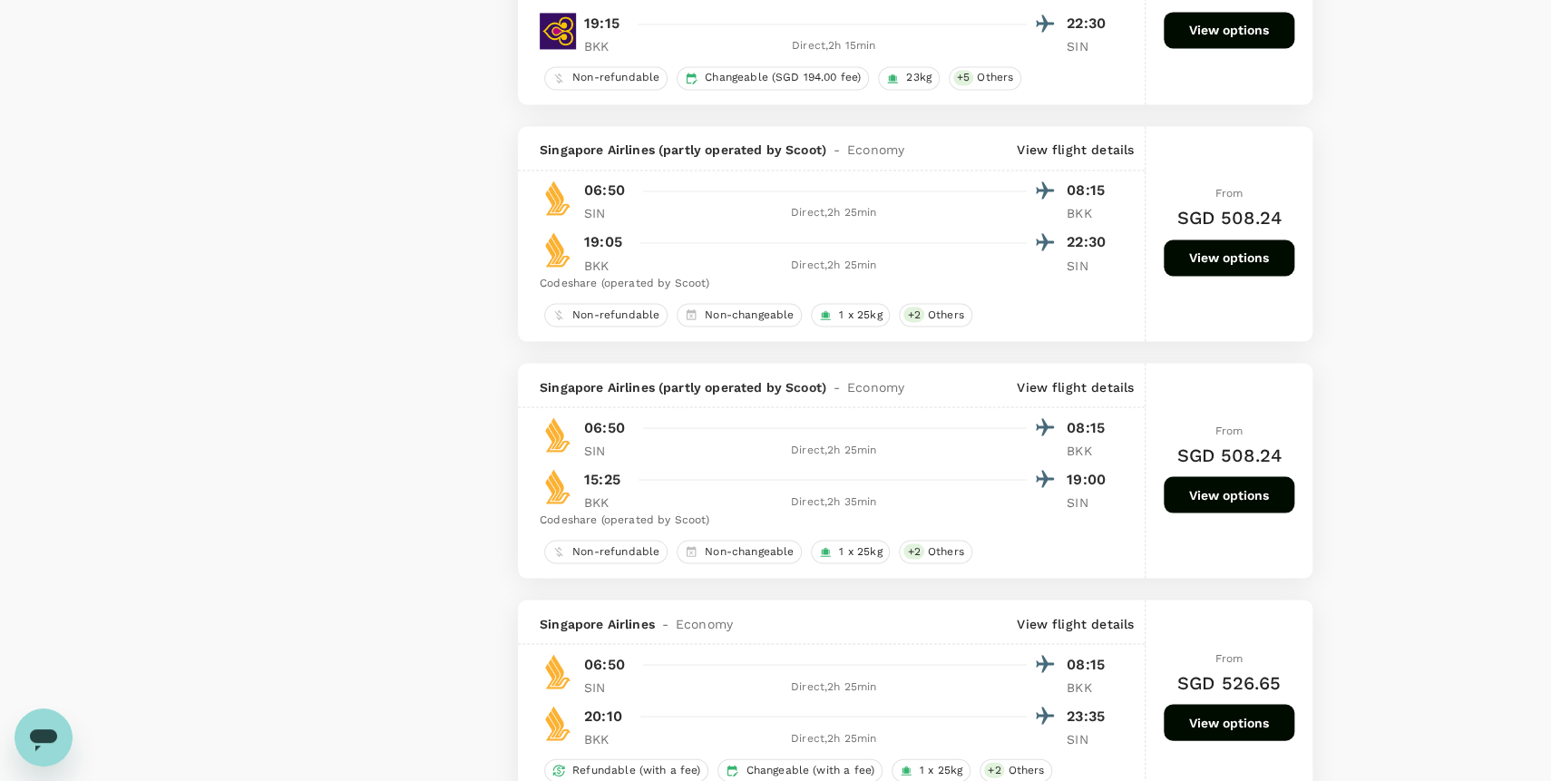
click at [1245, 505] on button "View options" at bounding box center [1229, 494] width 131 height 36
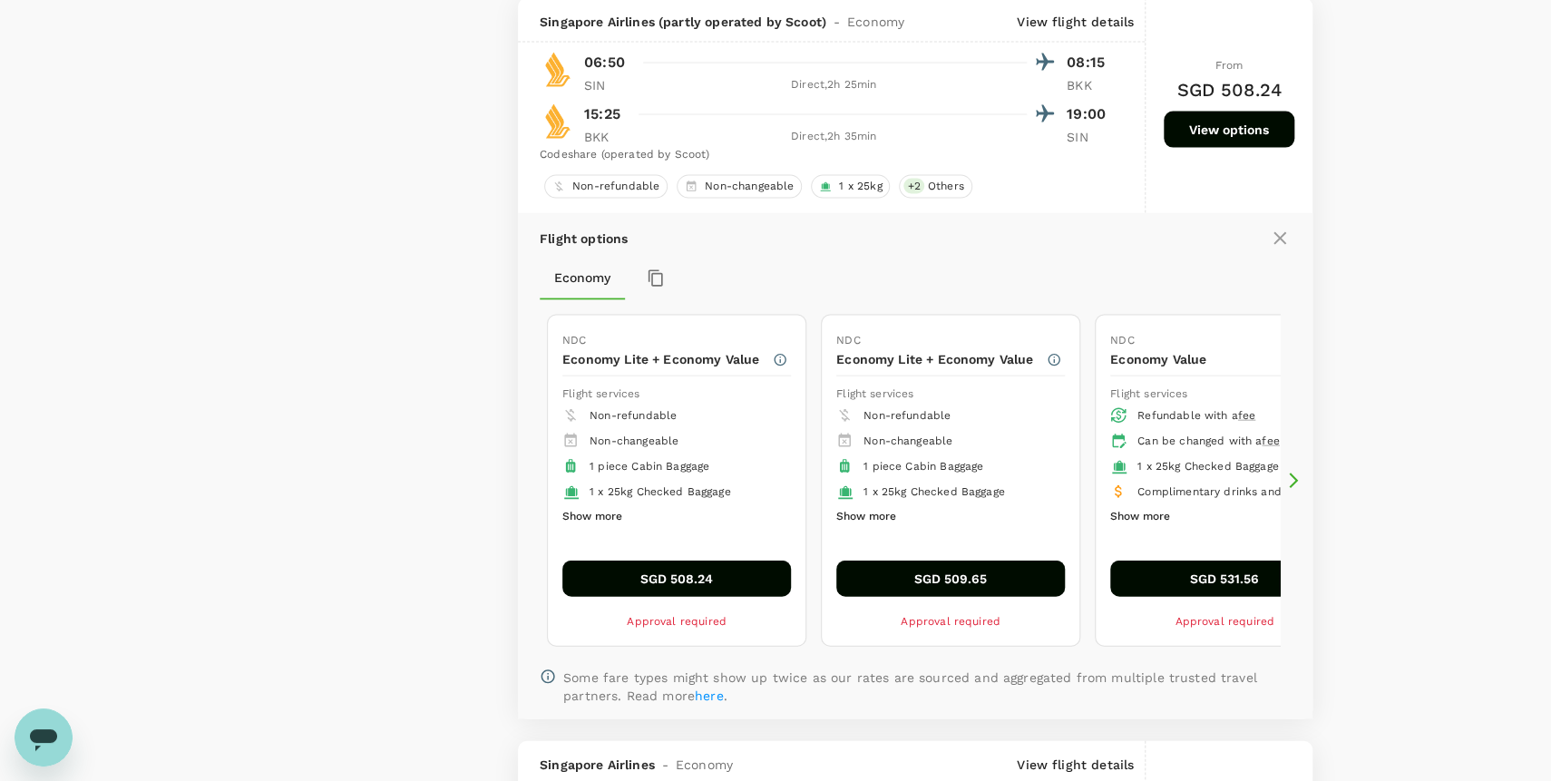
scroll to position [1963, 0]
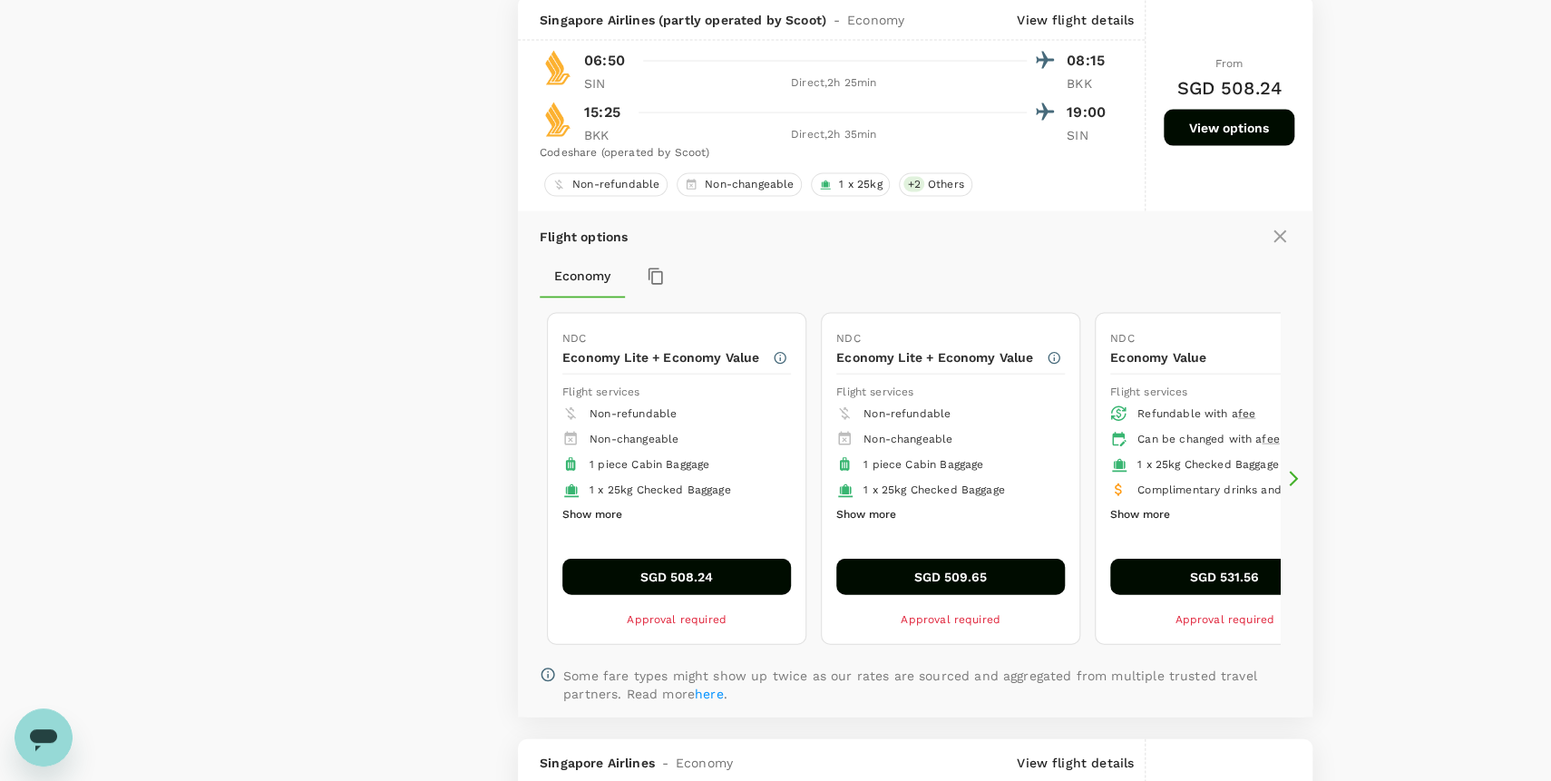
click at [1296, 484] on icon at bounding box center [1293, 479] width 18 height 18
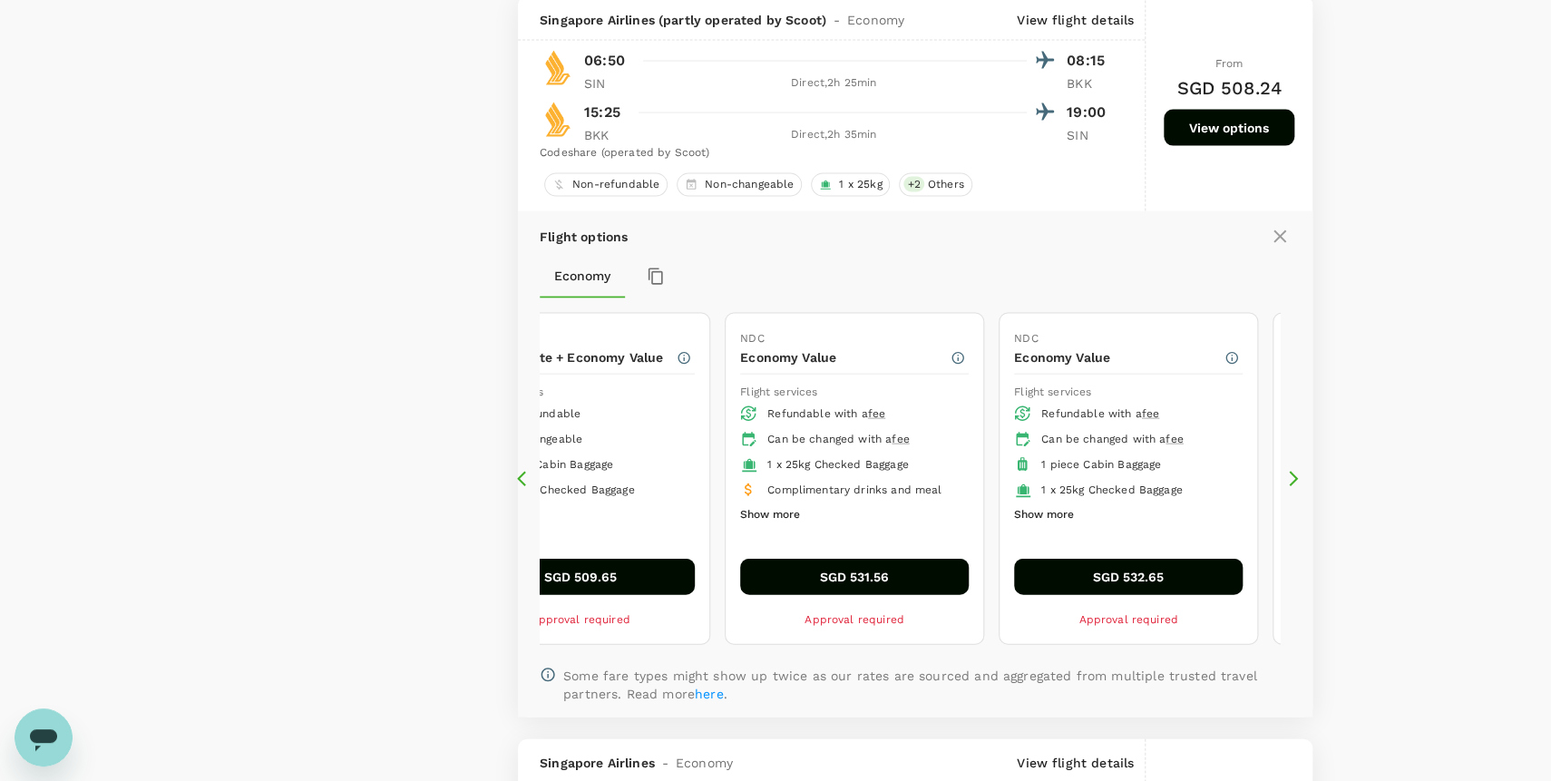
click at [1289, 484] on icon at bounding box center [1293, 479] width 18 height 18
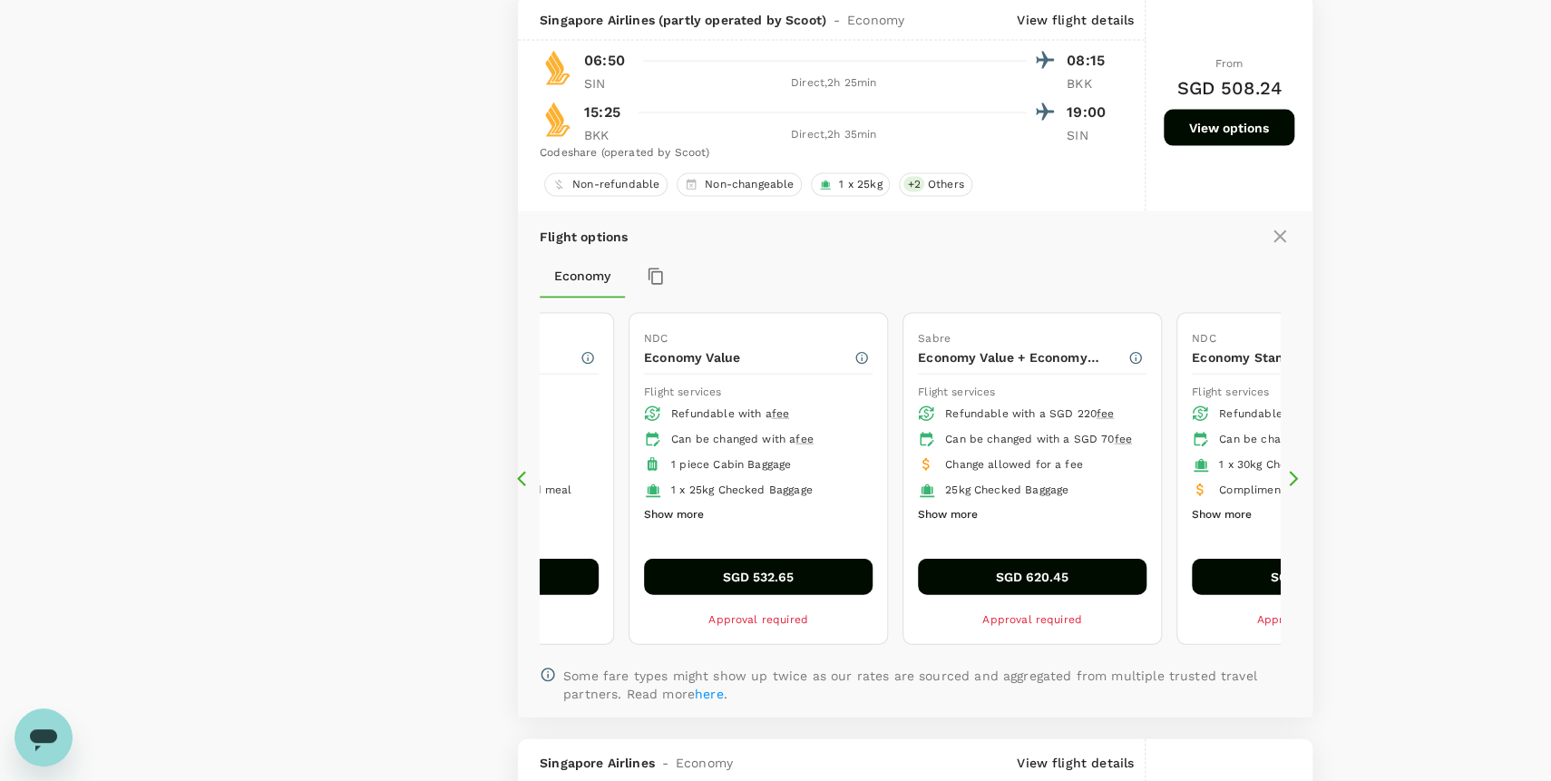
click at [1302, 478] on div "Flight options Economy NDC Economy Lite + Economy Value Flight services Non-ref…" at bounding box center [915, 464] width 795 height 507
click at [1292, 483] on icon at bounding box center [1293, 479] width 18 height 18
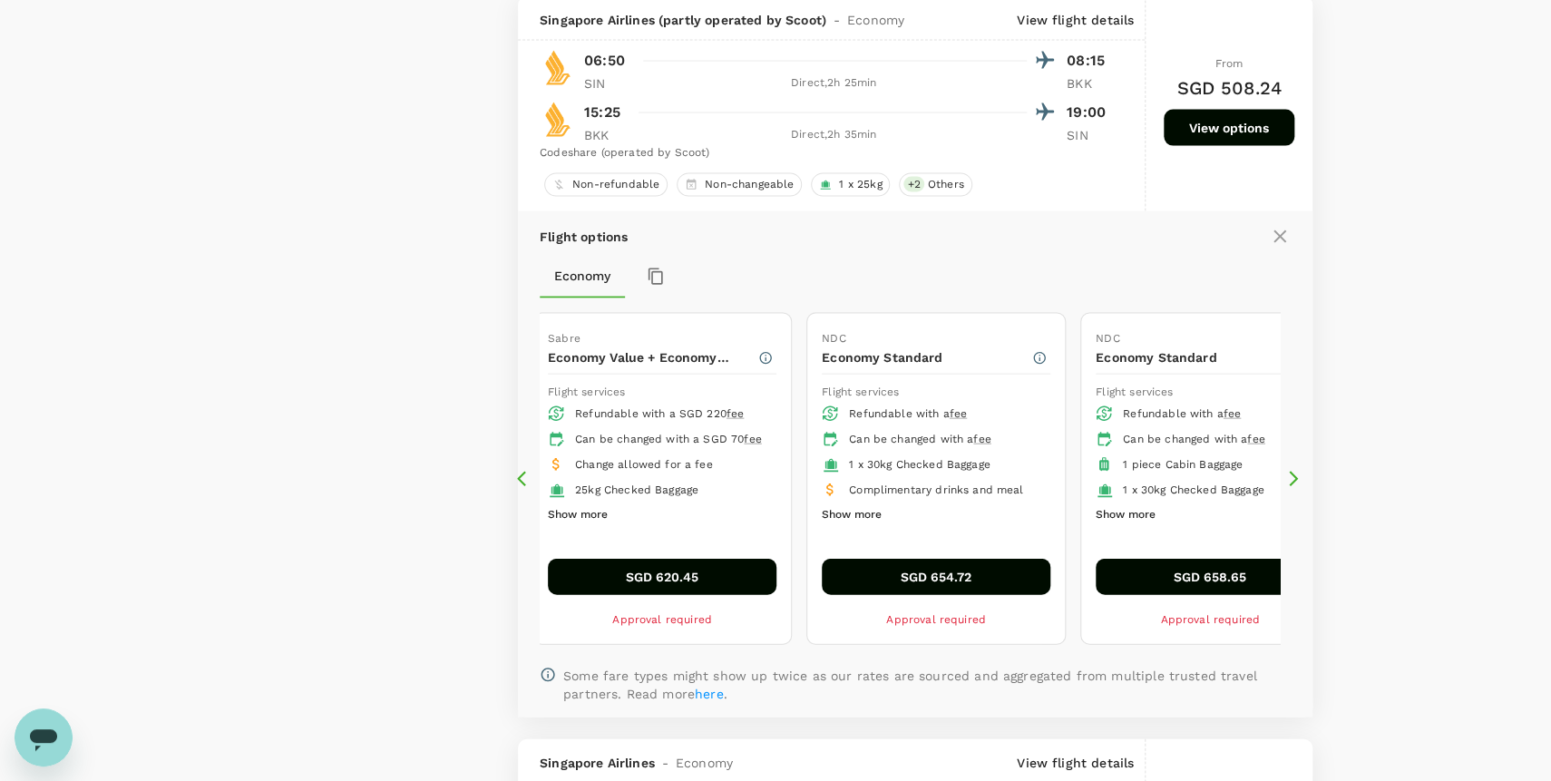
click at [1292, 483] on icon at bounding box center [1293, 479] width 18 height 18
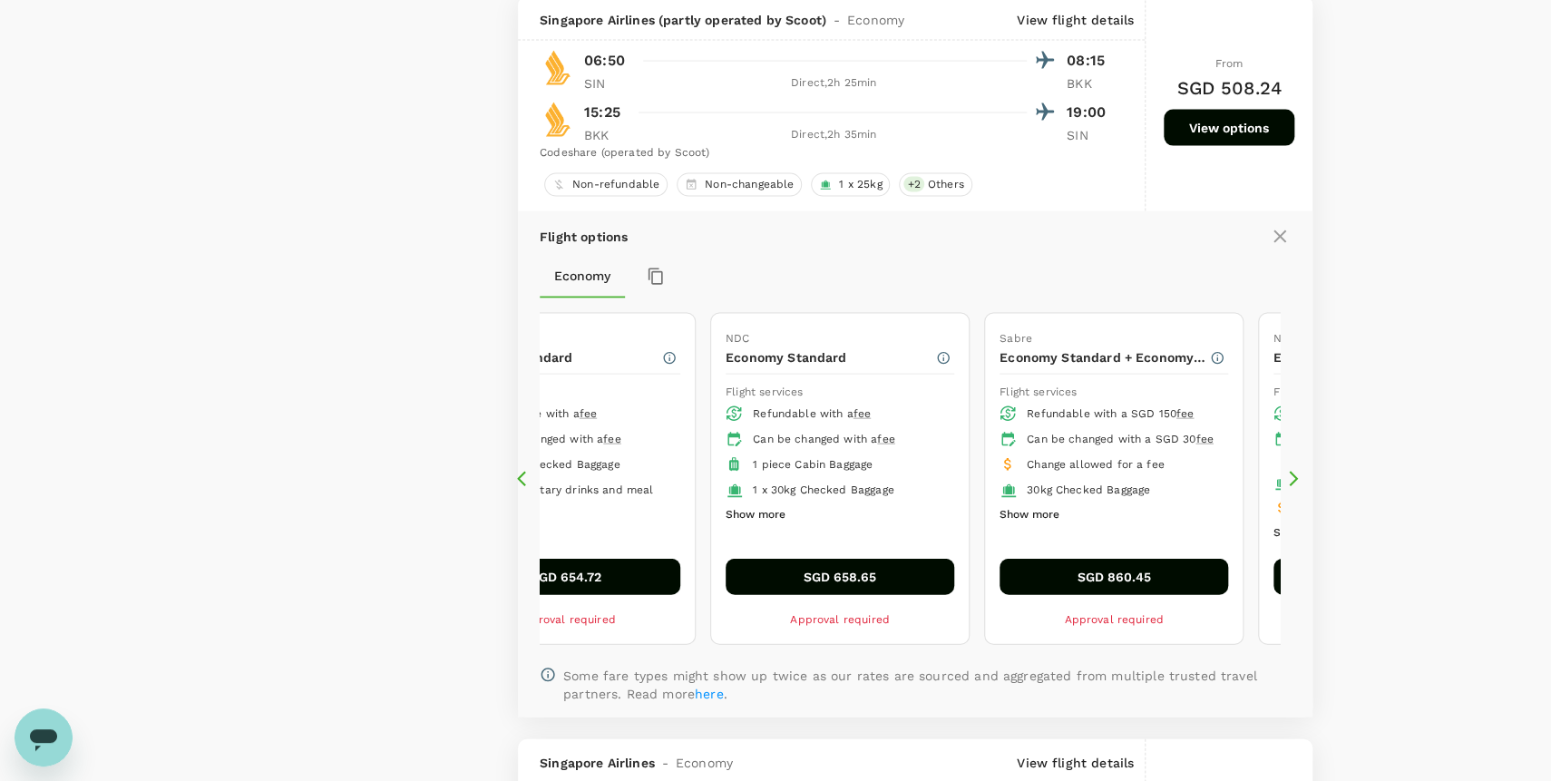
click at [524, 475] on icon at bounding box center [521, 479] width 9 height 15
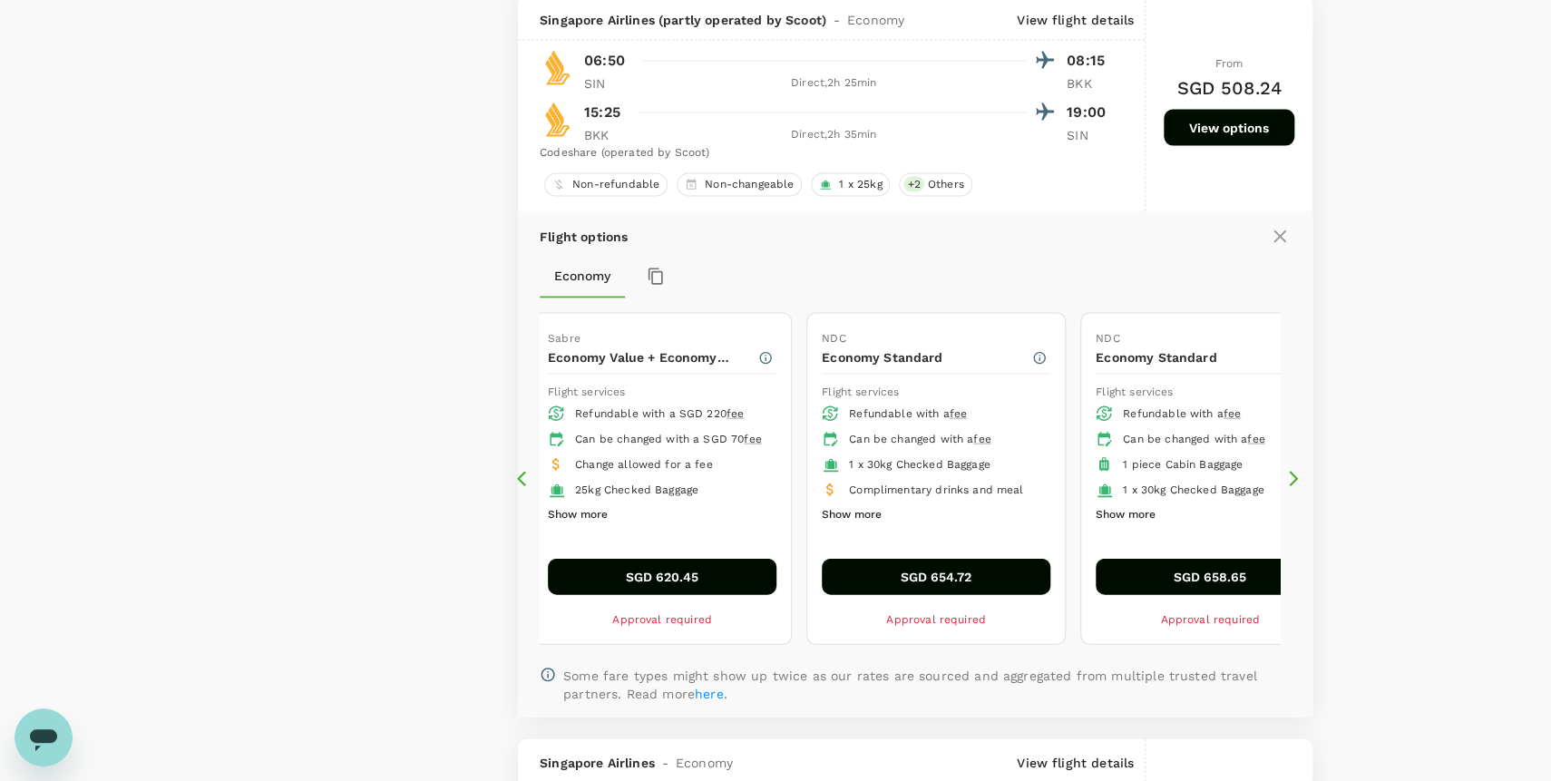
click at [524, 475] on icon at bounding box center [521, 479] width 9 height 15
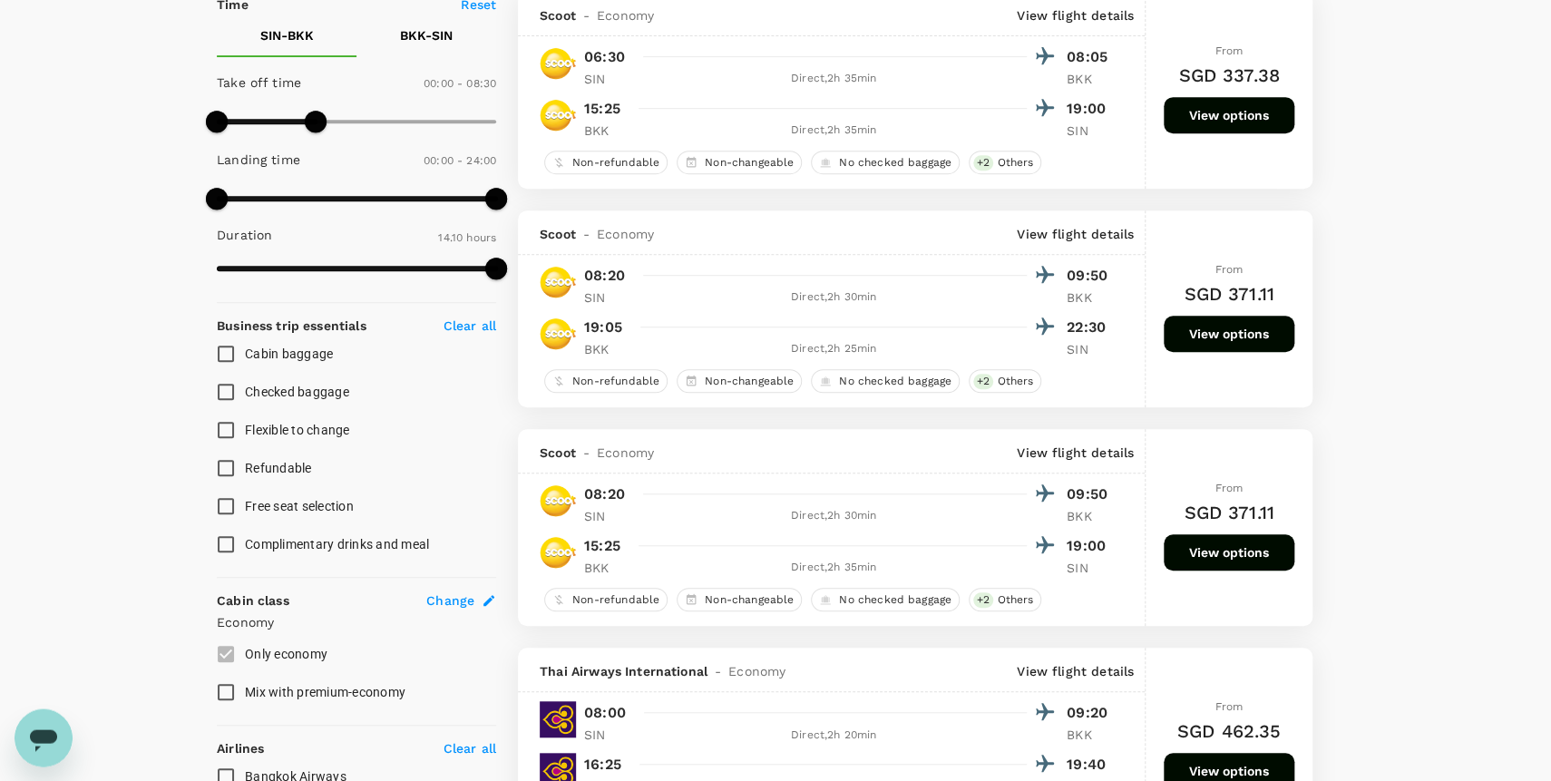
scroll to position [366, 0]
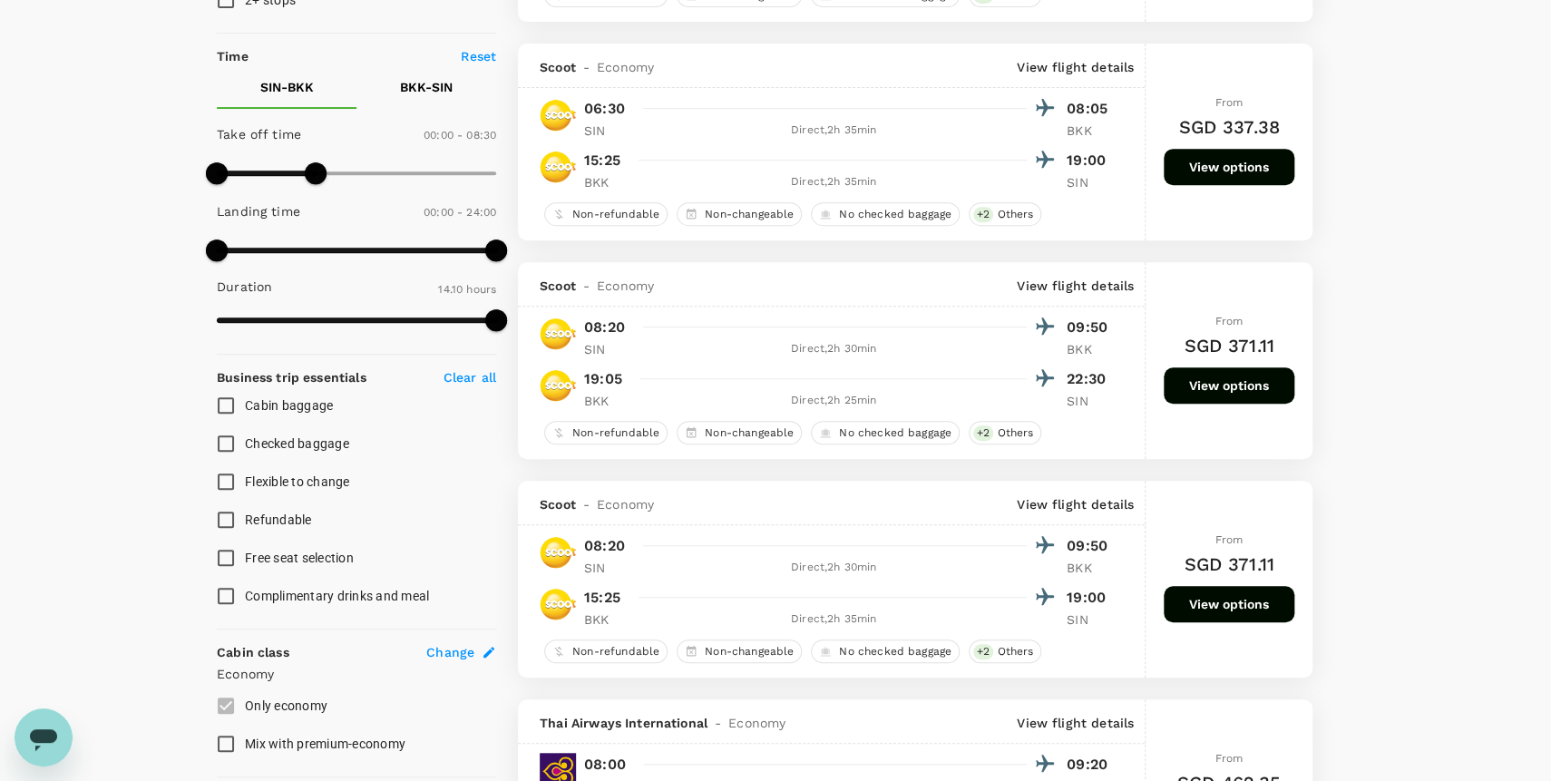
click at [1242, 165] on button "View options" at bounding box center [1229, 167] width 131 height 36
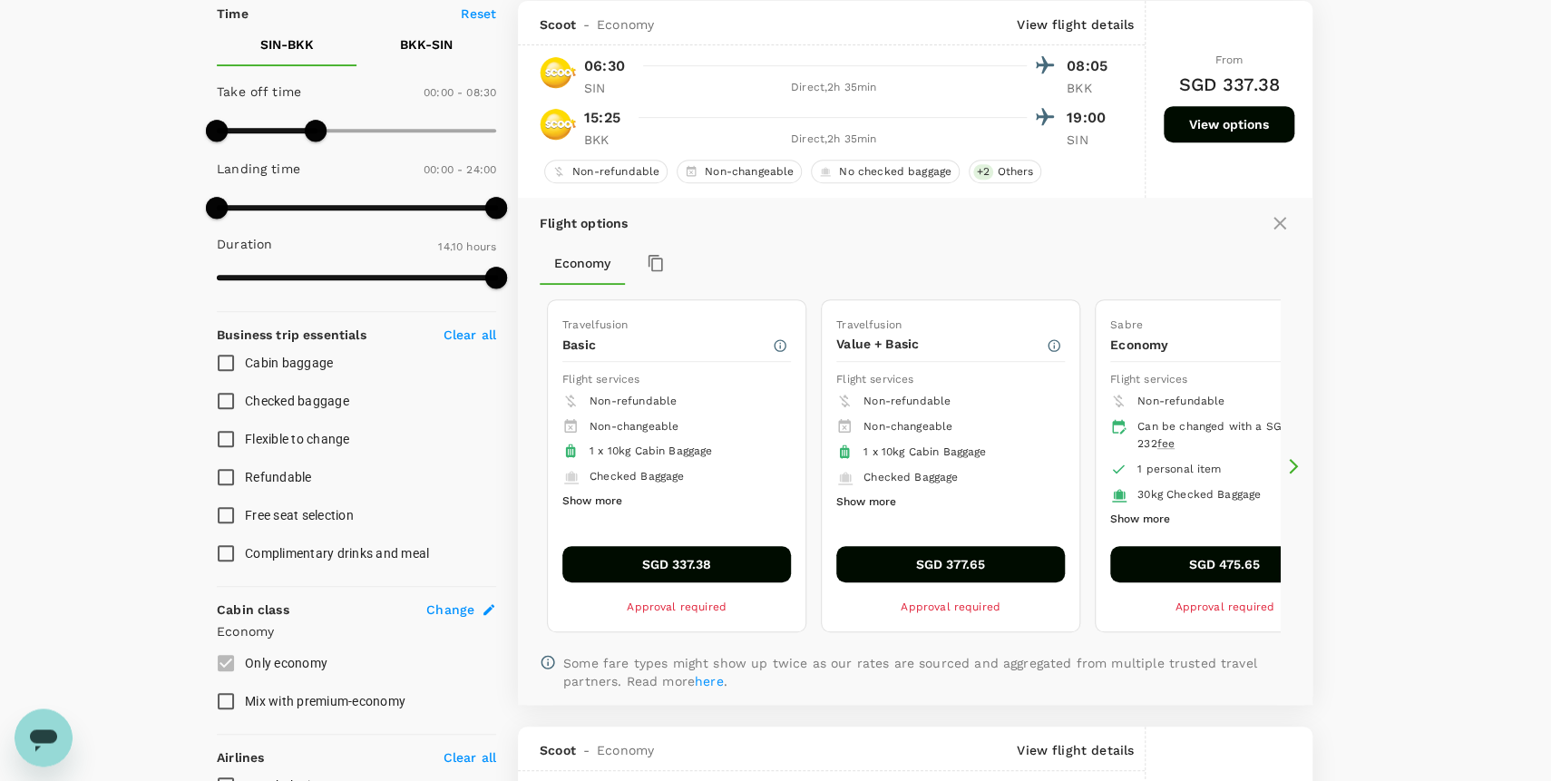
scroll to position [410, 0]
click at [1292, 463] on icon at bounding box center [1293, 465] width 18 height 18
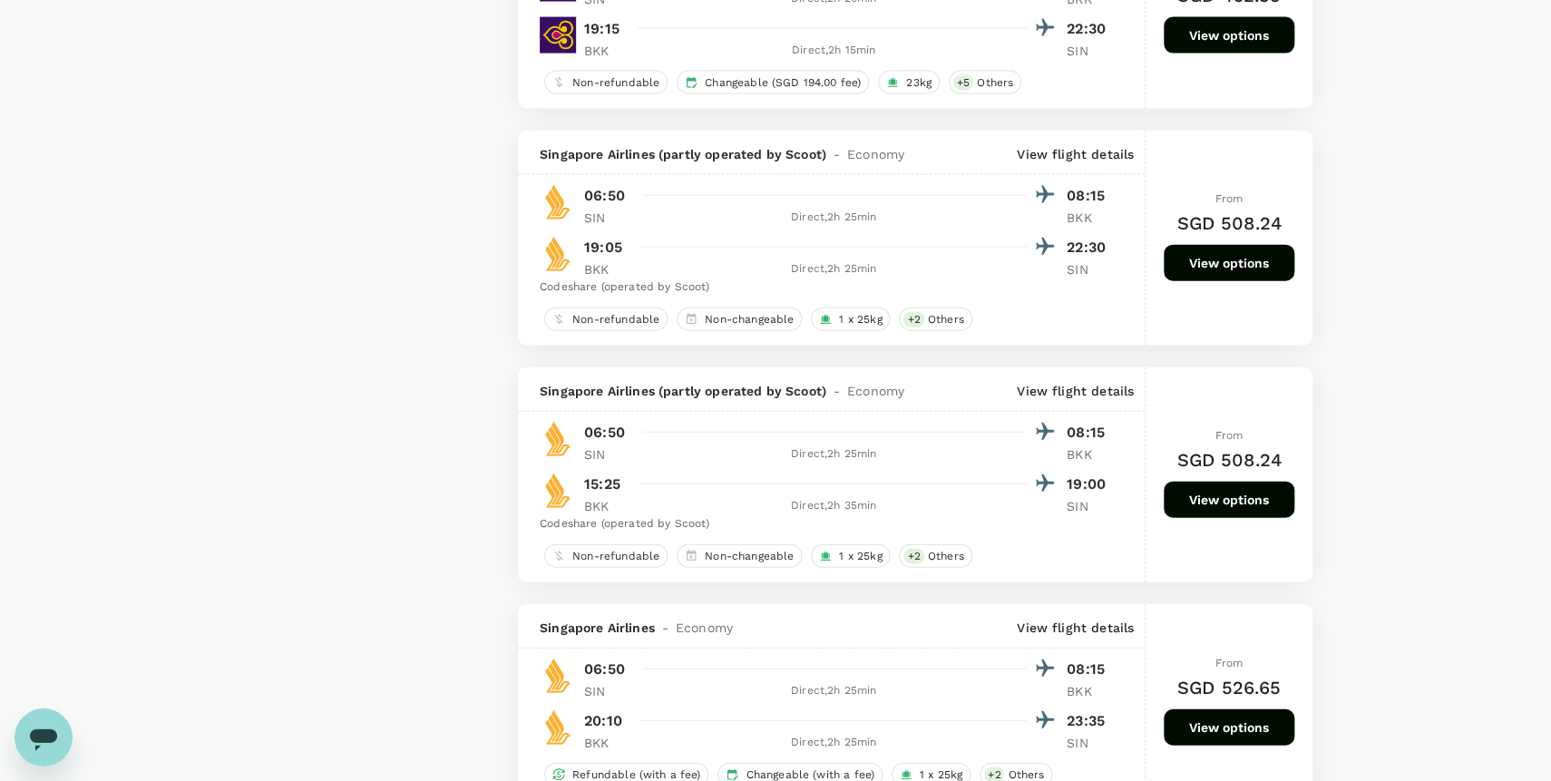
scroll to position [2206, 0]
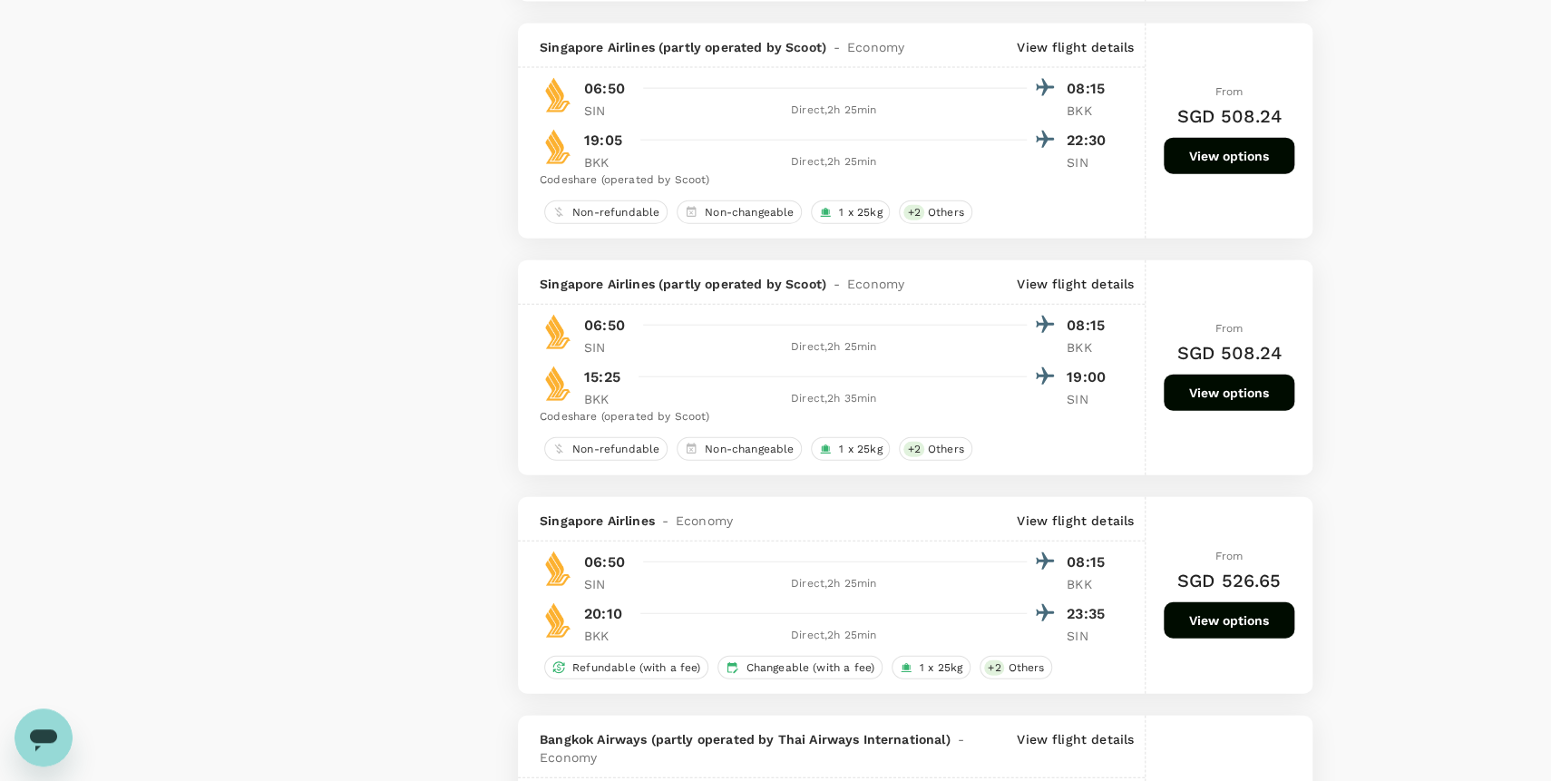
click at [1222, 390] on button "View options" at bounding box center [1229, 392] width 131 height 36
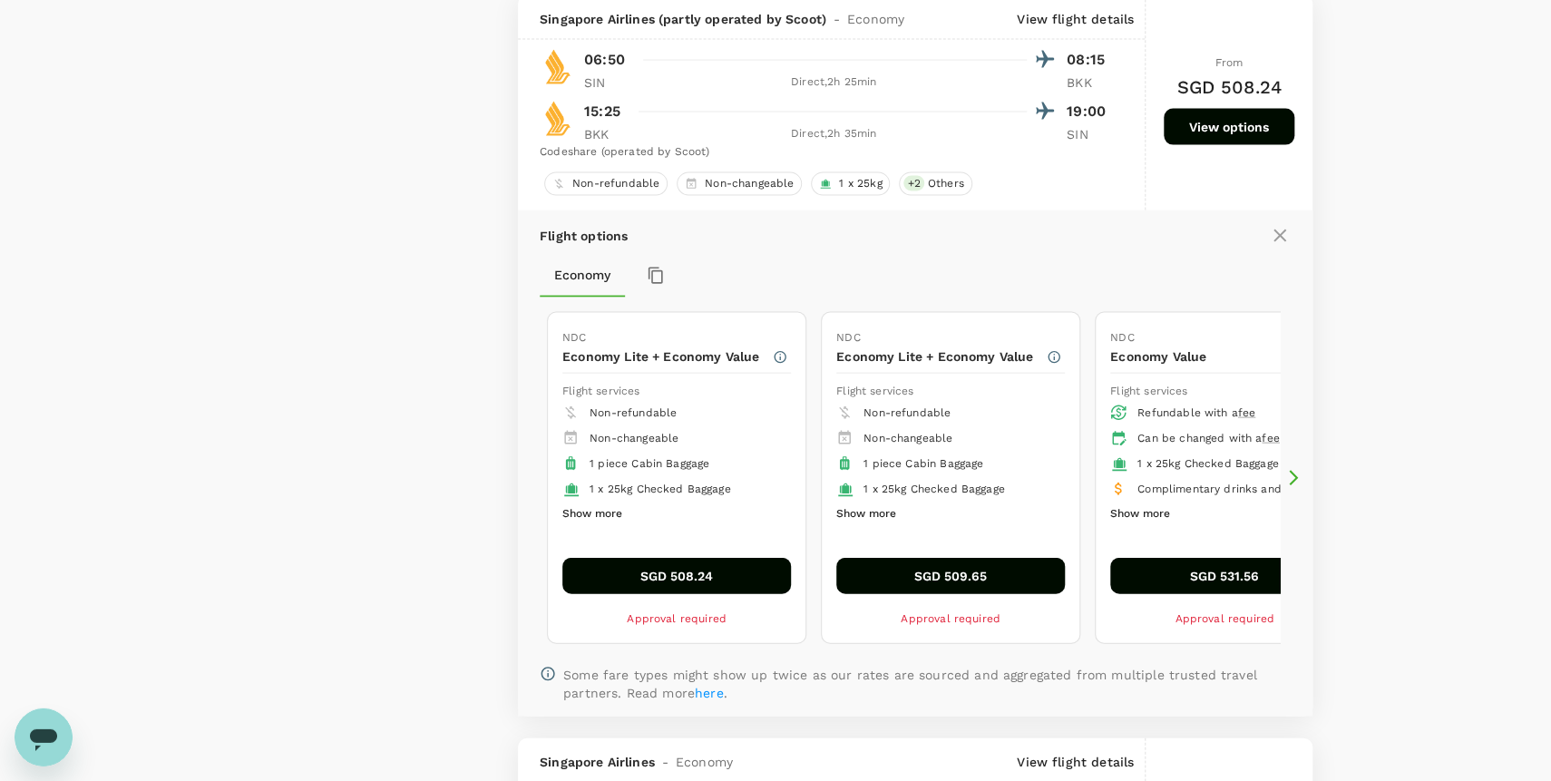
scroll to position [1963, 0]
click at [1297, 488] on icon at bounding box center [1293, 479] width 18 height 18
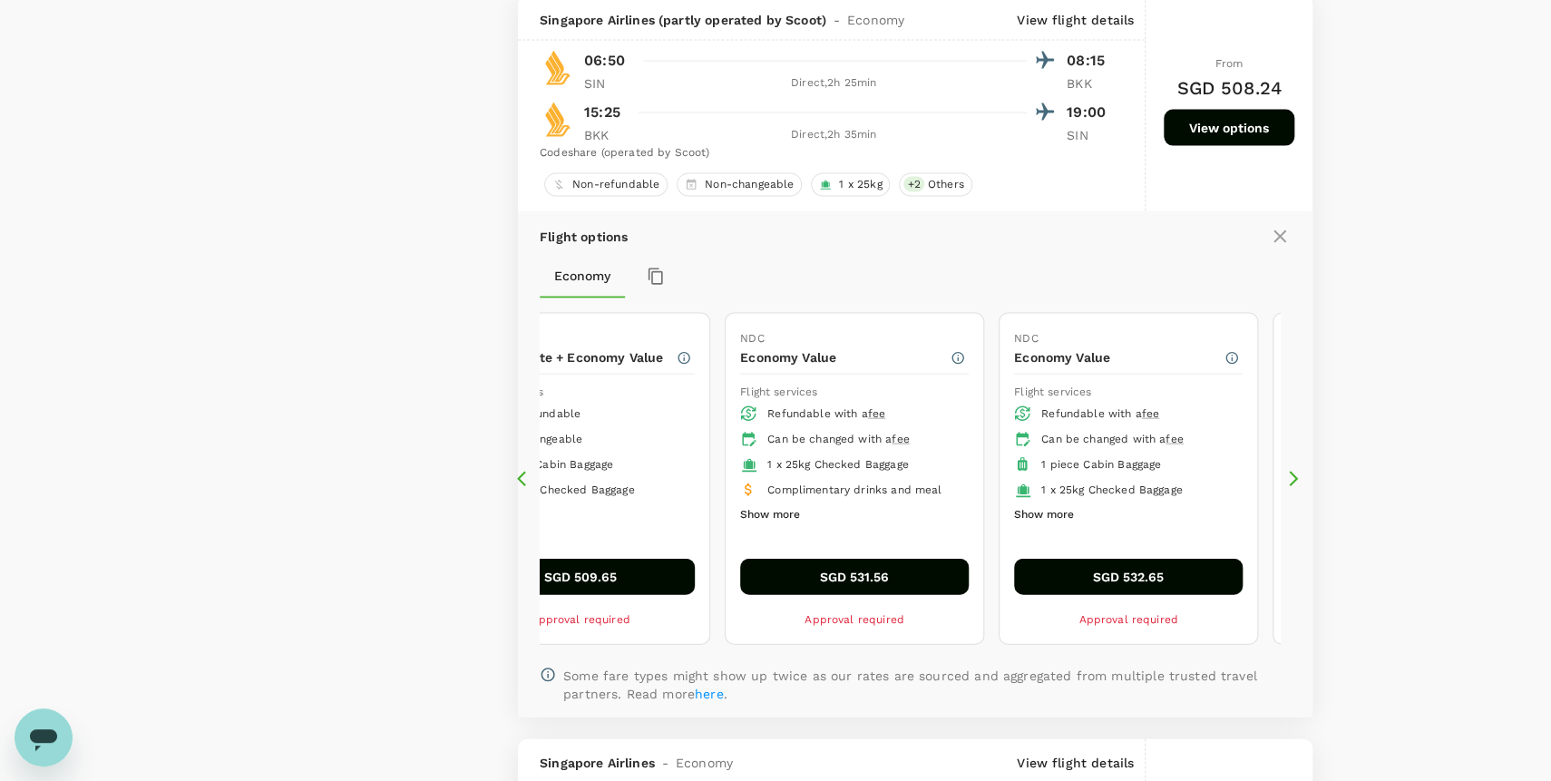
click at [1297, 486] on icon at bounding box center [1293, 479] width 18 height 18
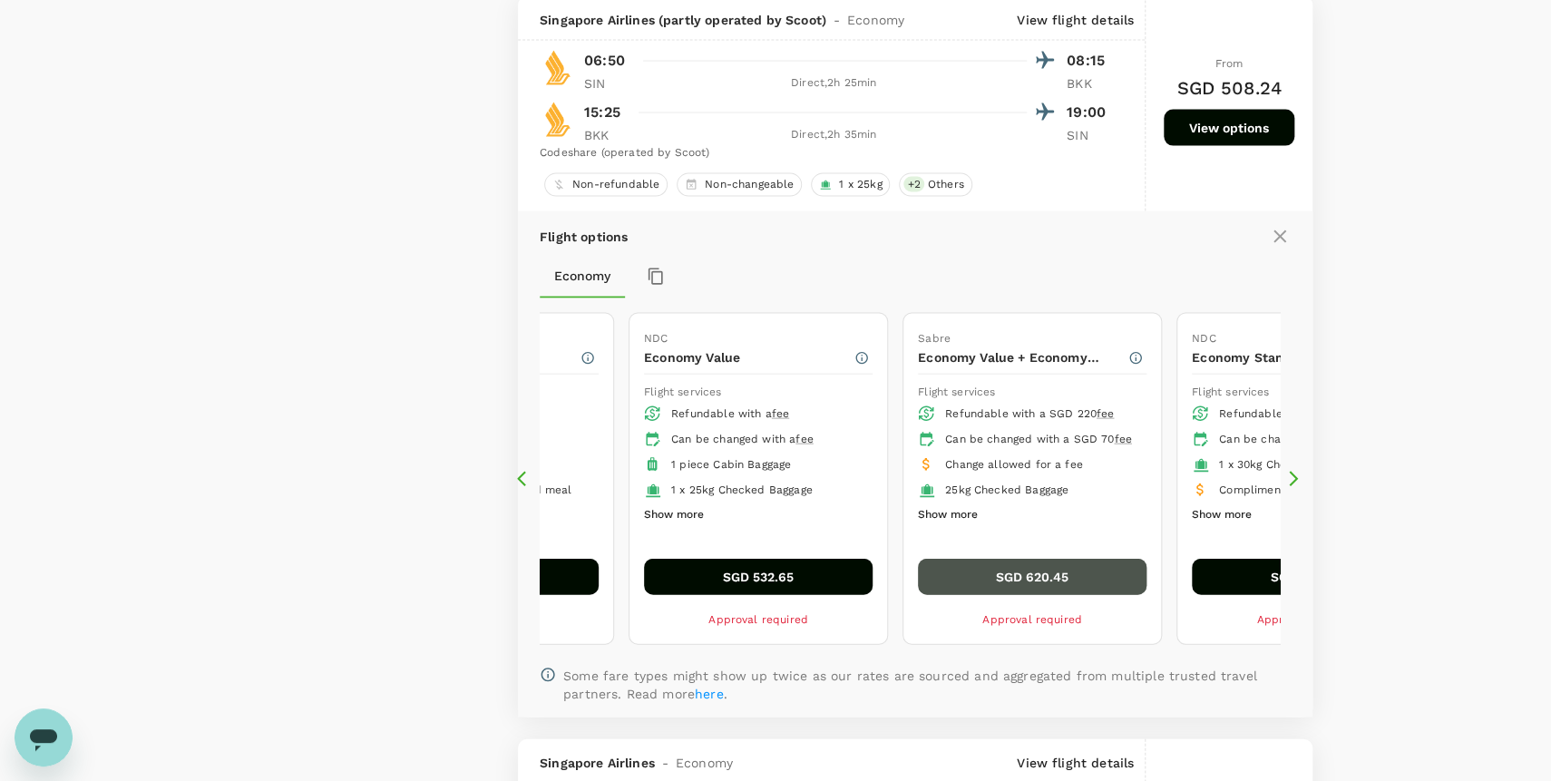
click at [1102, 574] on button "SGD 620.45" at bounding box center [1032, 577] width 229 height 36
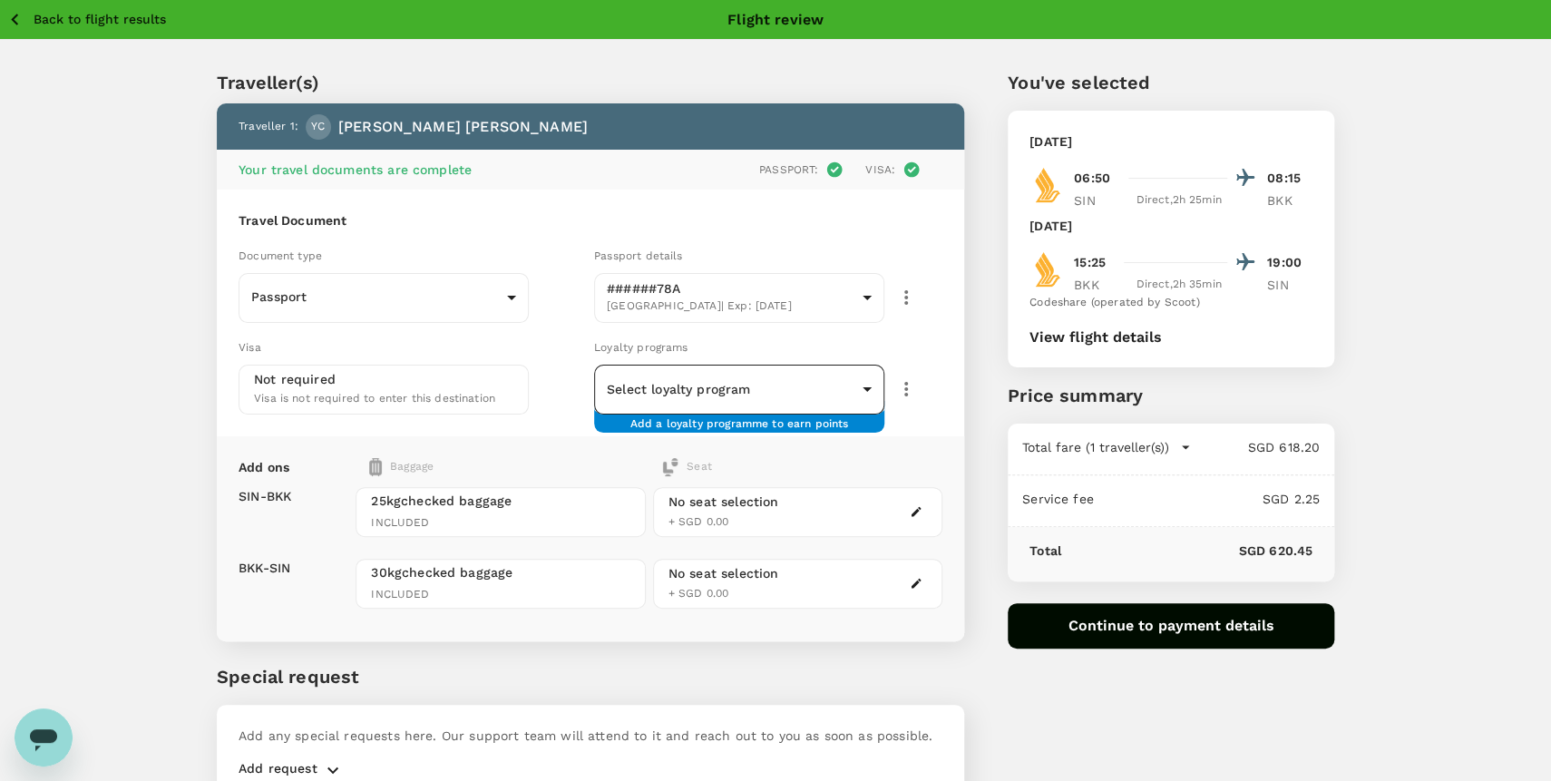
click at [736, 388] on body "Back to flight results Flight review Traveller(s) Traveller 1 : YC Yi Feng Chan…" at bounding box center [775, 436] width 1551 height 873
click at [687, 432] on p "#######757" at bounding box center [649, 438] width 81 height 18
type input "f90b7999-64e1-4e5c-91dd-7007bd7d993e"
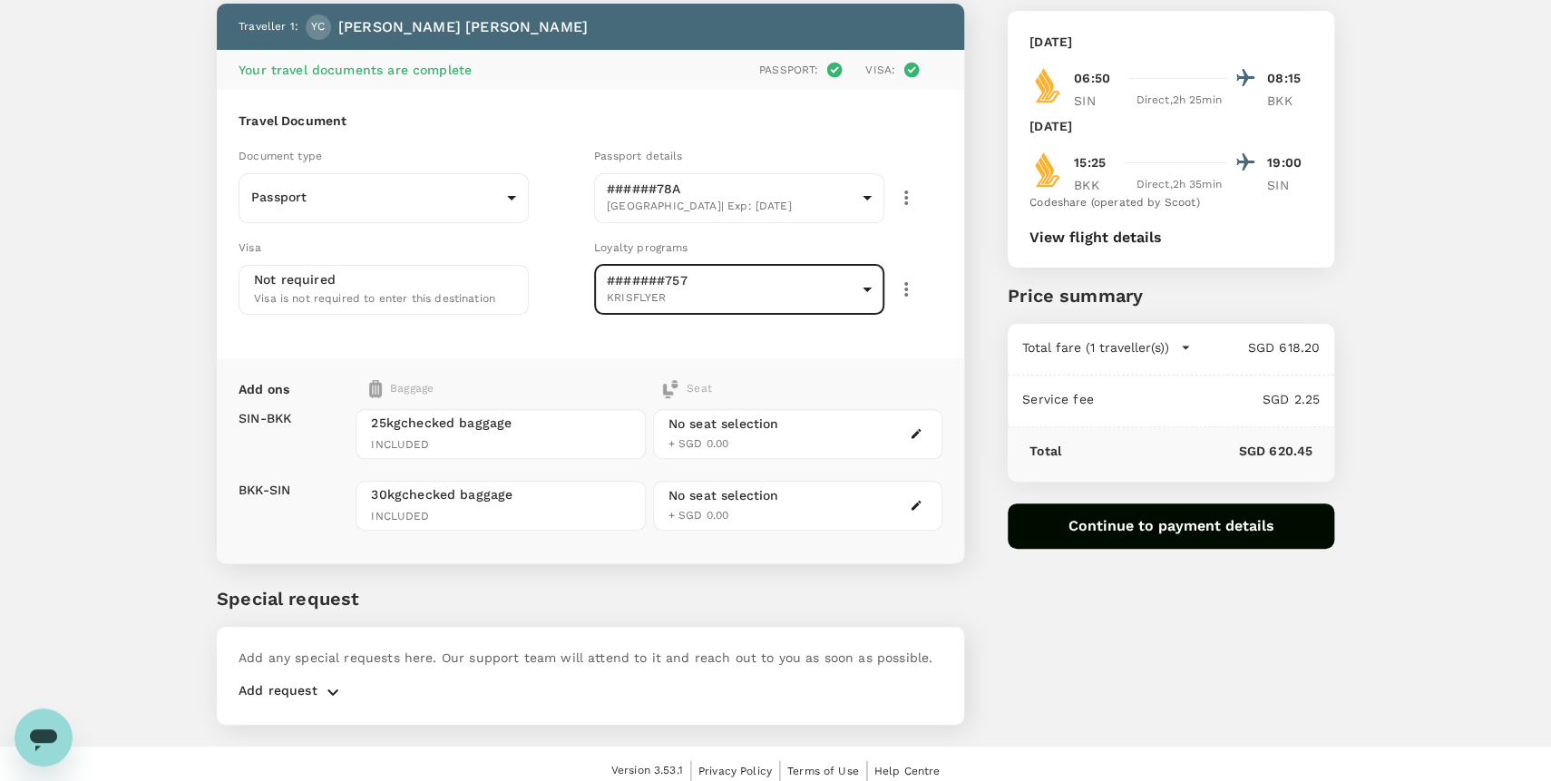
scroll to position [110, 0]
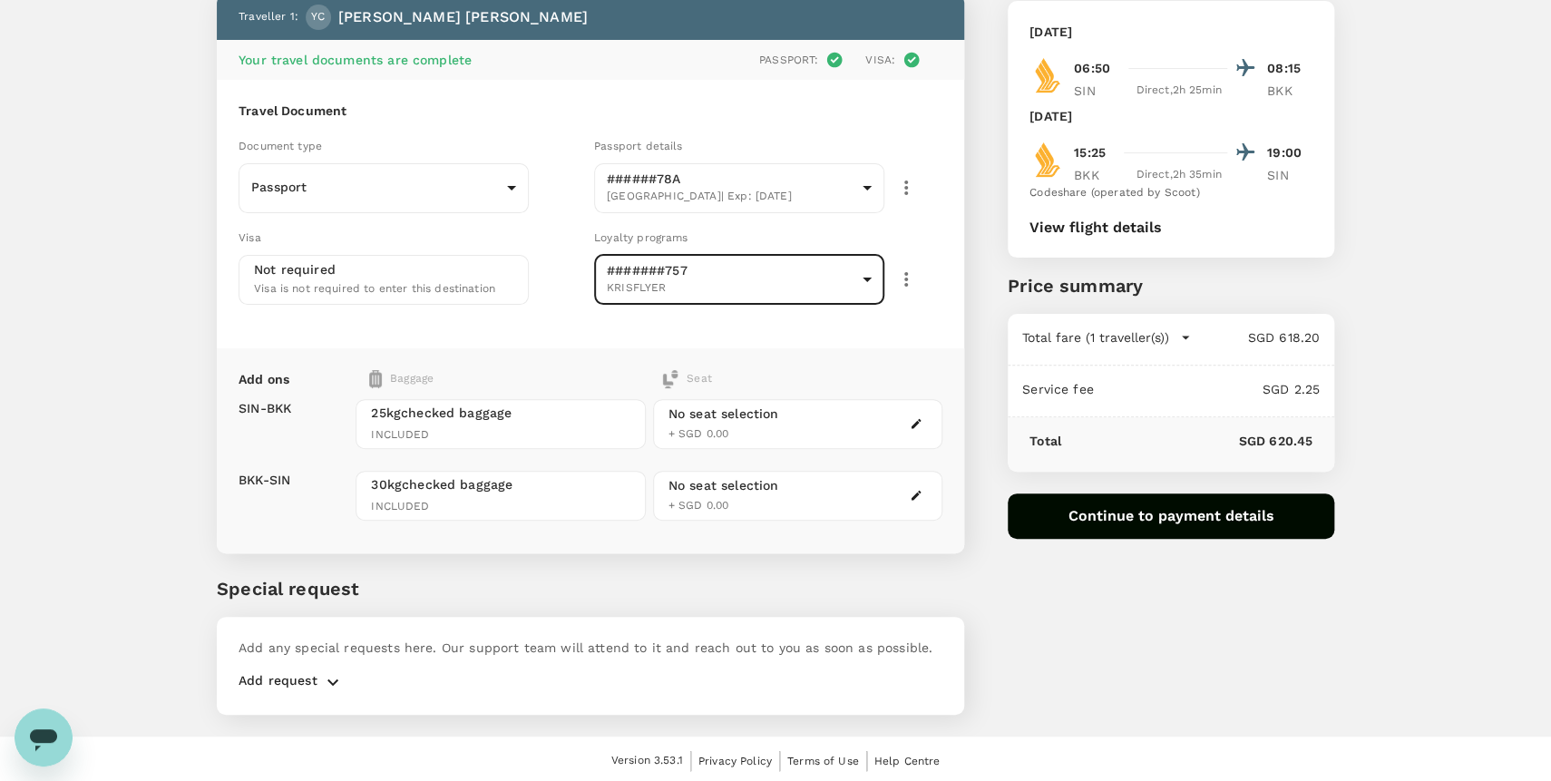
click at [300, 684] on p "Add request" at bounding box center [278, 682] width 79 height 22
click at [328, 682] on icon "button" at bounding box center [333, 682] width 22 height 22
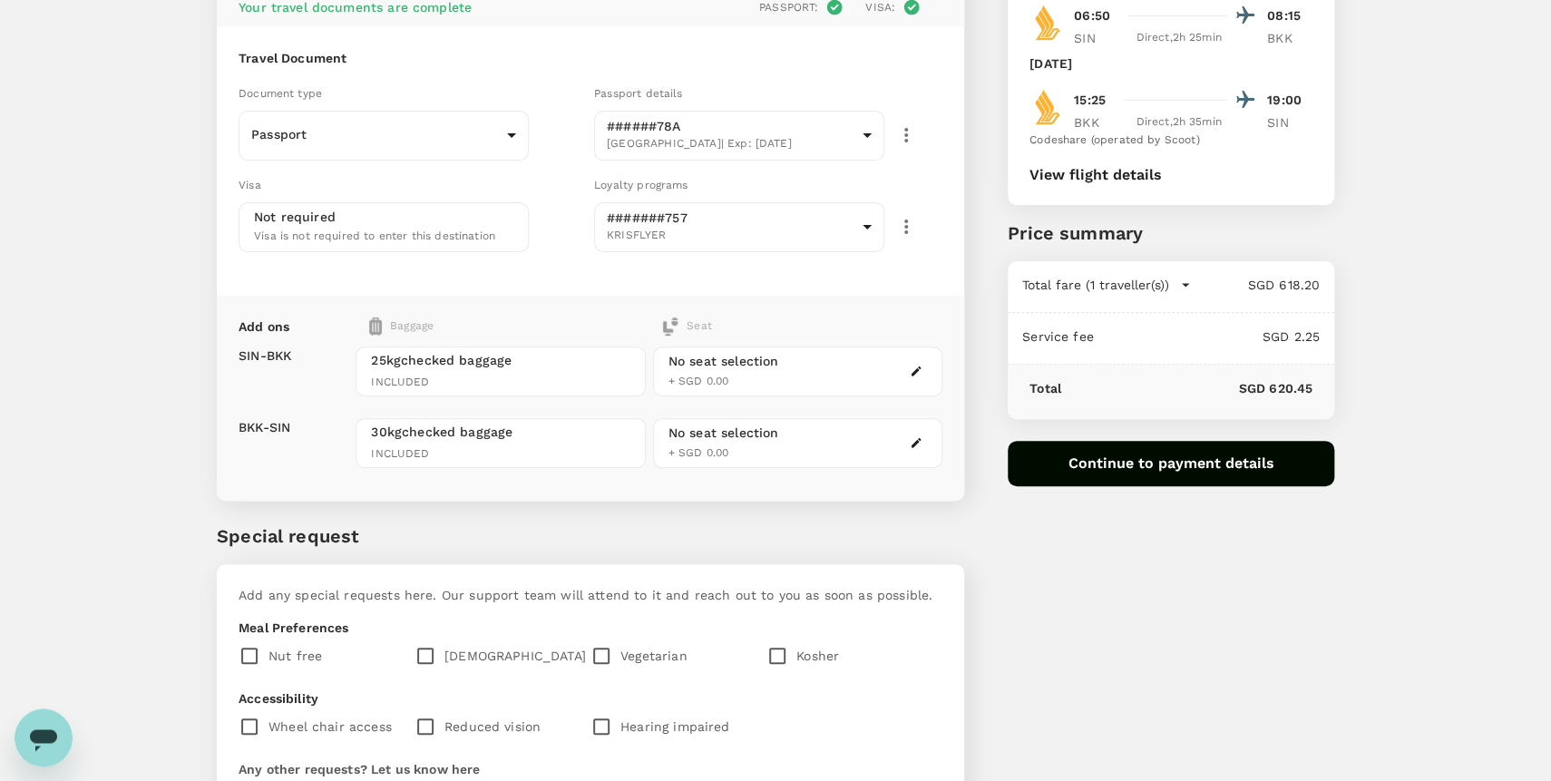
scroll to position [399, 0]
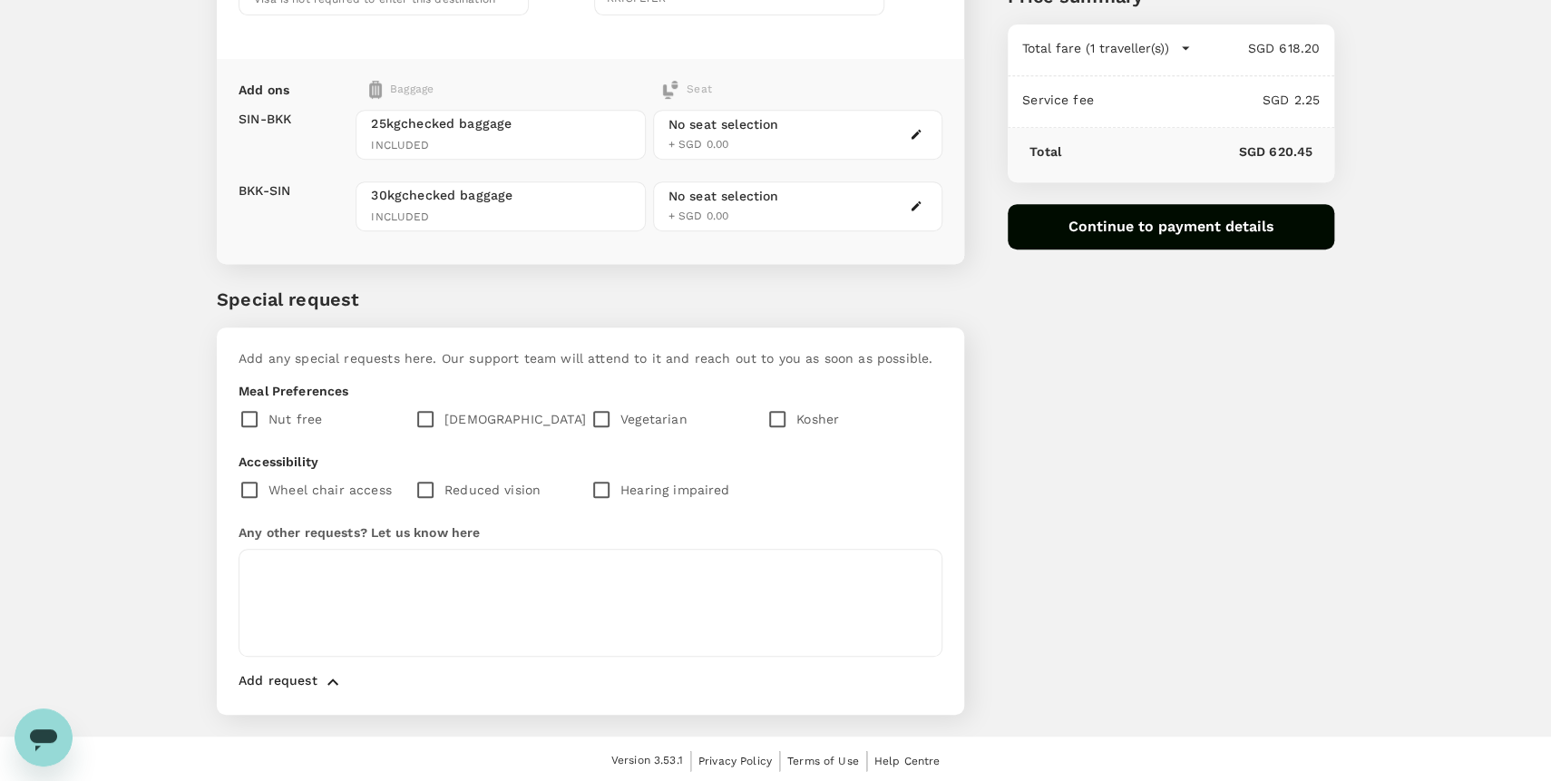
click at [320, 673] on button "button" at bounding box center [332, 682] width 31 height 22
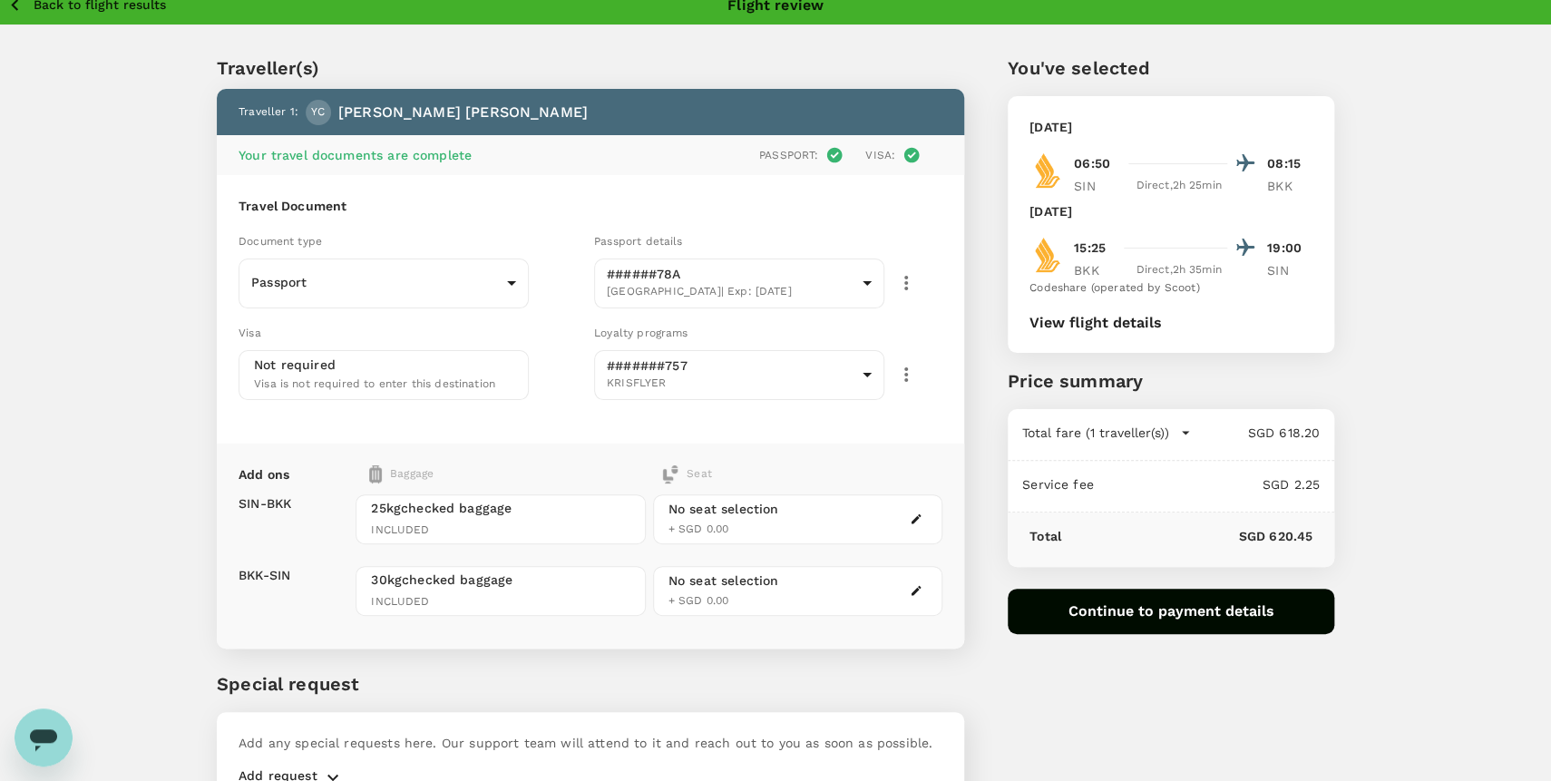
scroll to position [0, 0]
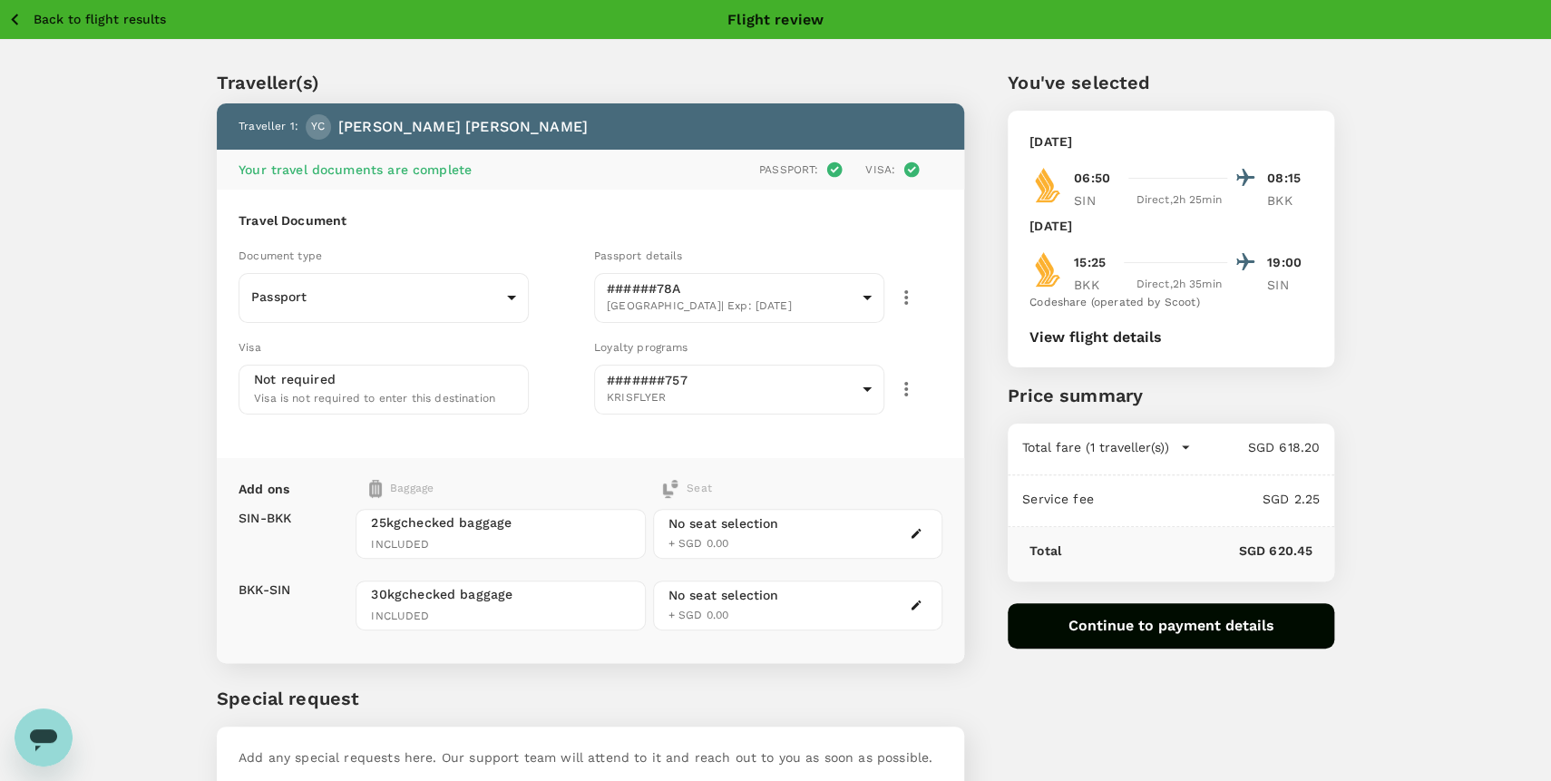
click at [1176, 444] on icon "button" at bounding box center [1185, 447] width 18 height 18
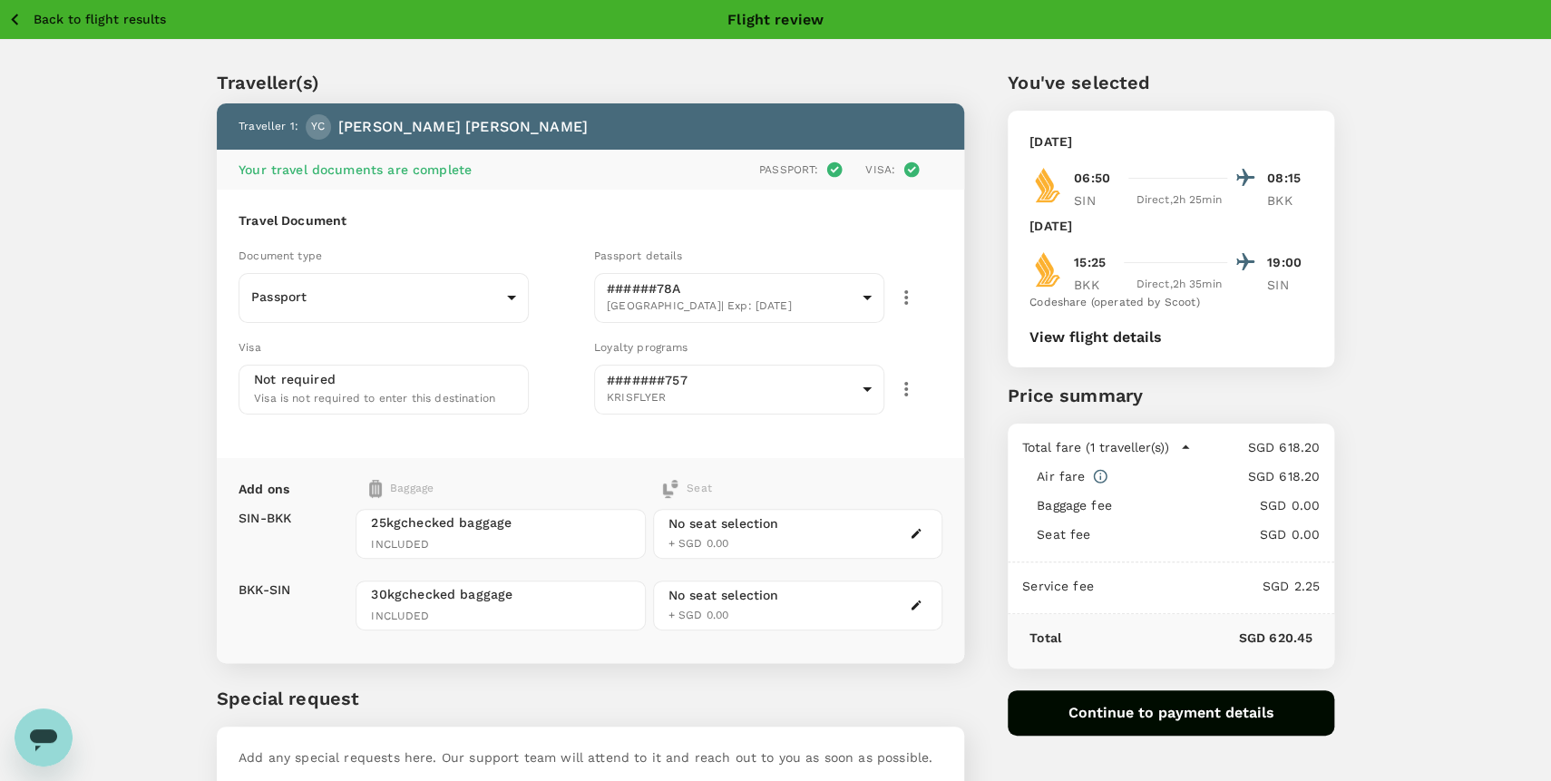
click at [9, 26] on icon "button" at bounding box center [15, 19] width 23 height 23
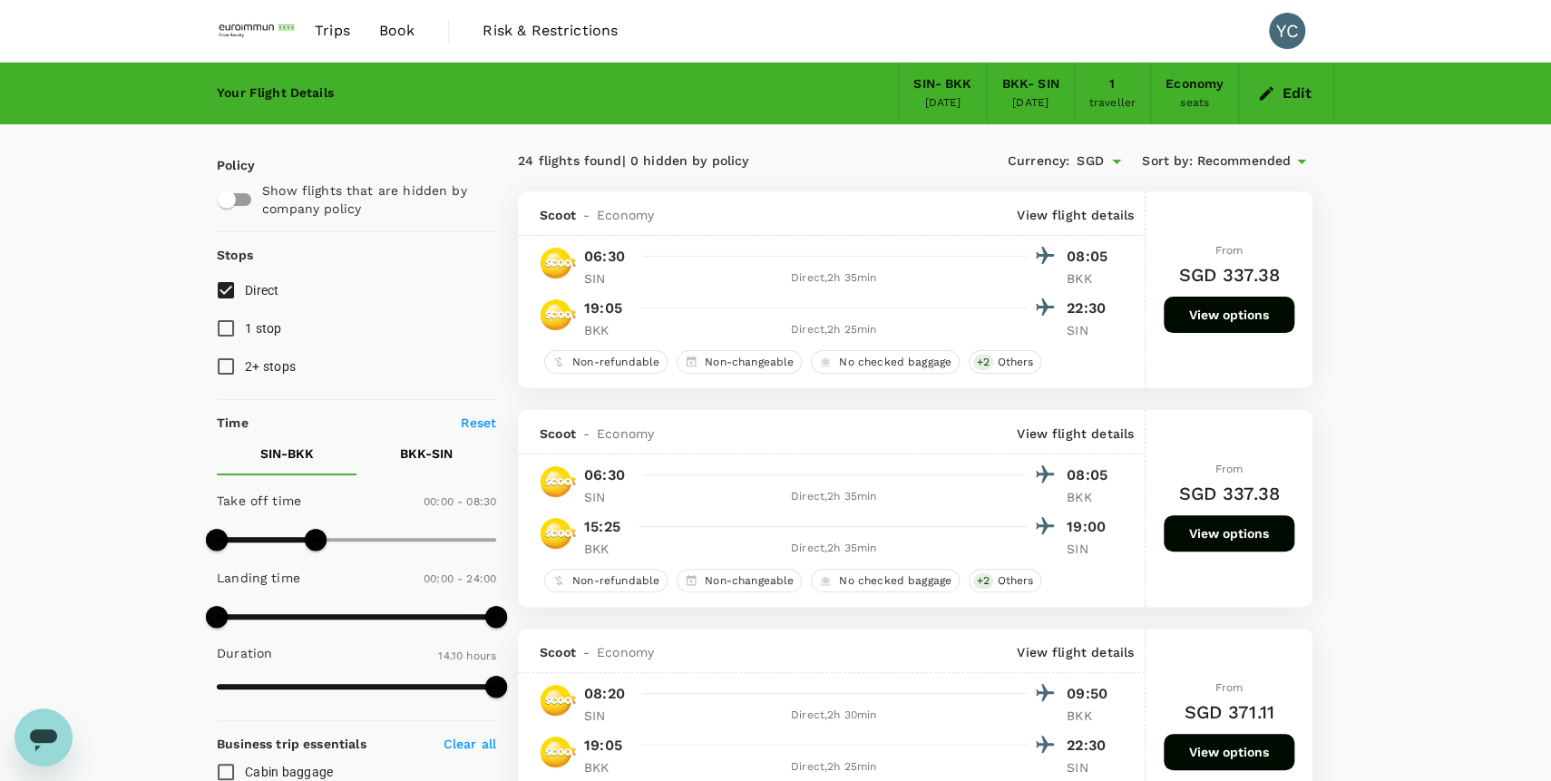
click at [1204, 527] on button "View options" at bounding box center [1229, 533] width 131 height 36
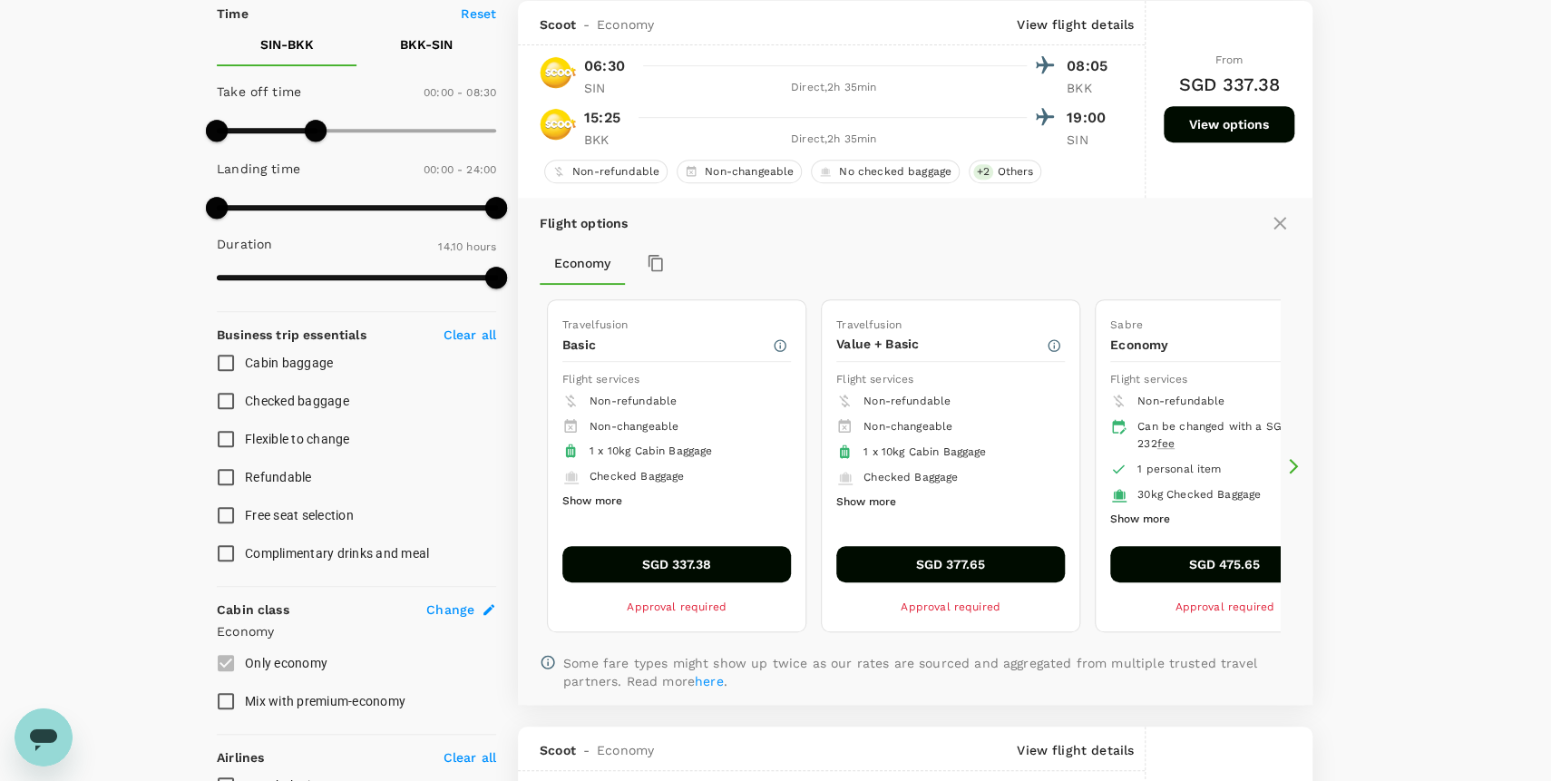
scroll to position [410, 0]
click at [1291, 472] on icon at bounding box center [1293, 465] width 18 height 18
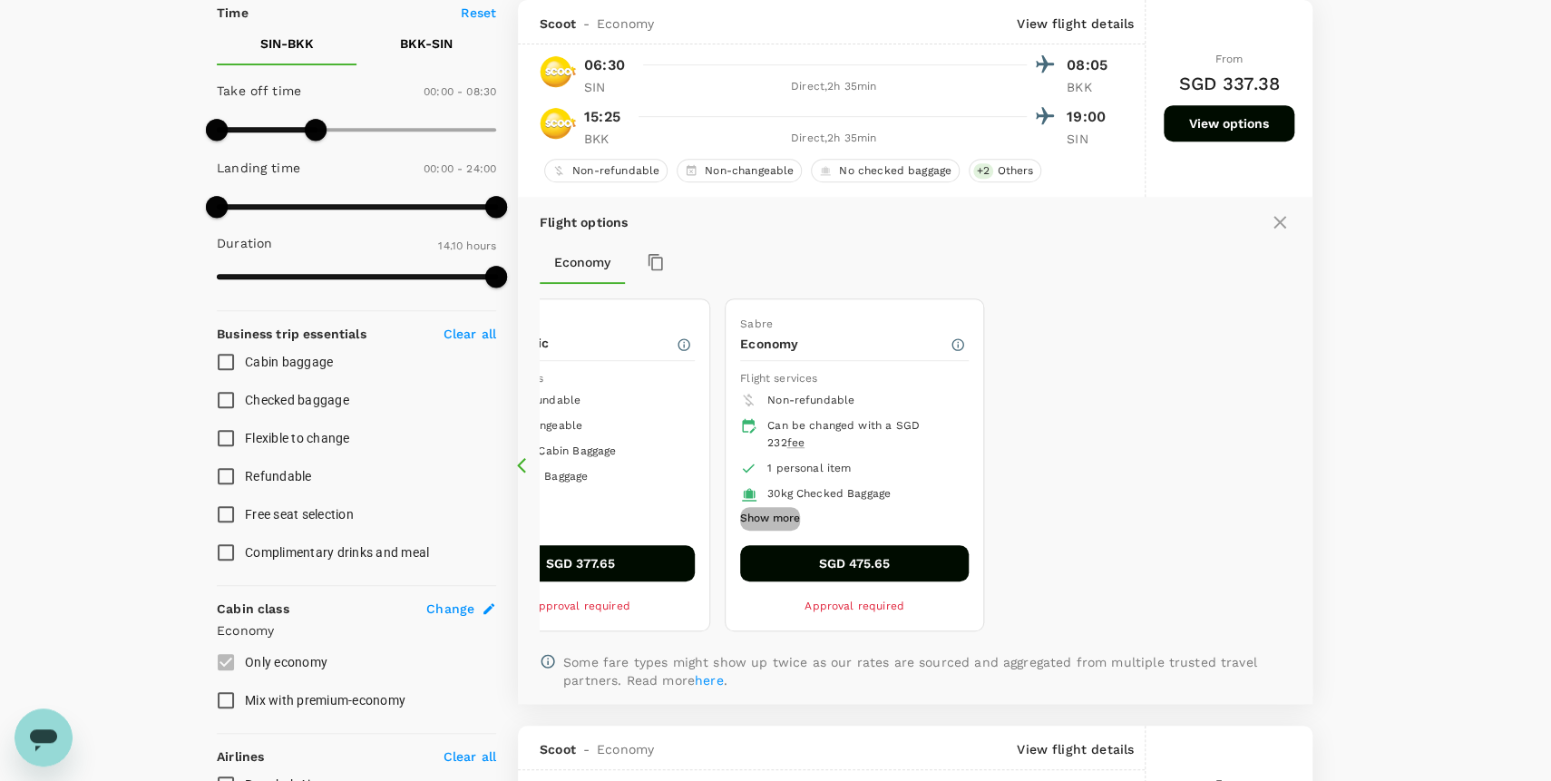
click at [756, 522] on button "Show more" at bounding box center [770, 519] width 60 height 24
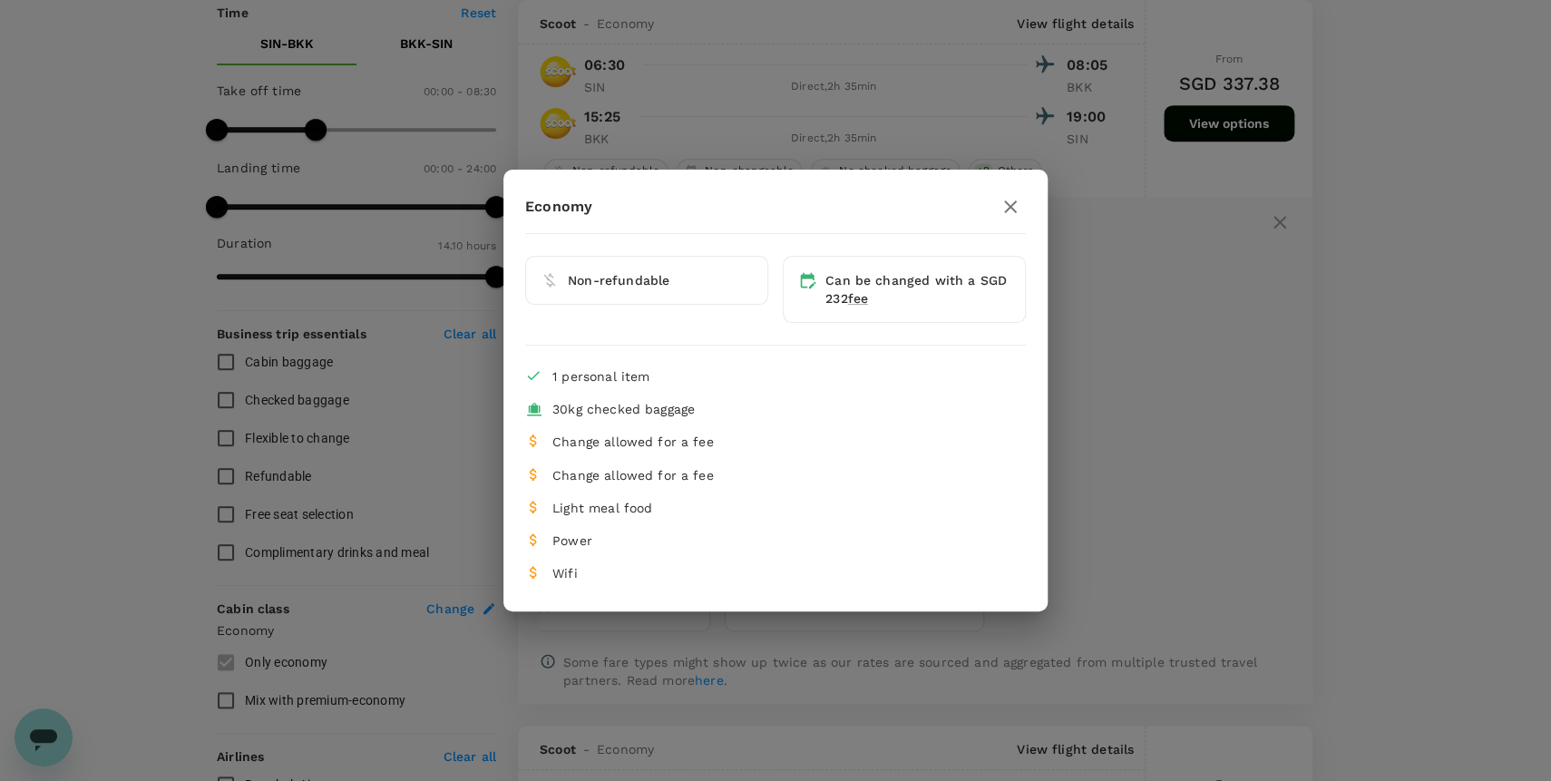
click at [1009, 209] on icon "button" at bounding box center [1010, 206] width 13 height 13
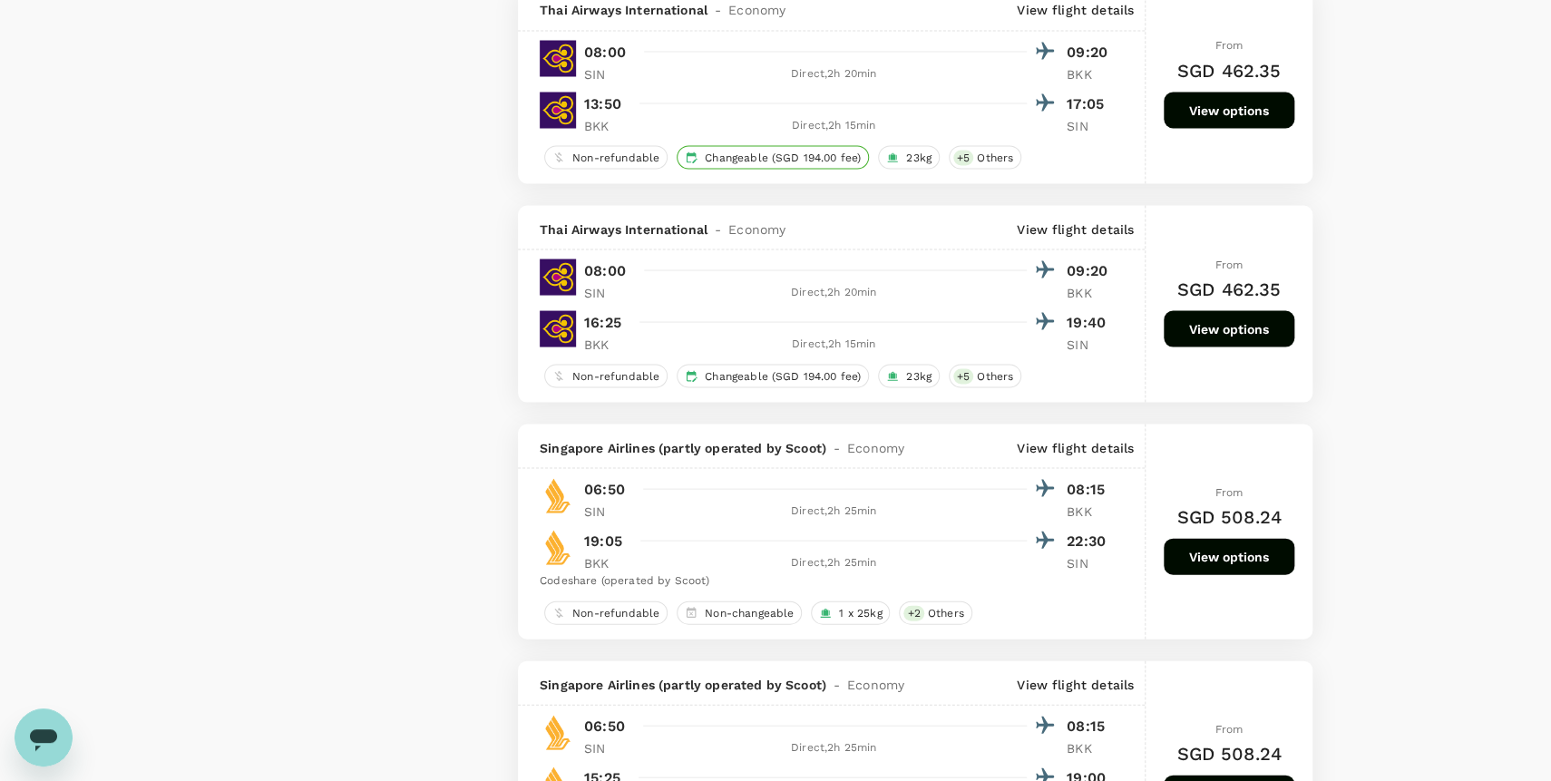
scroll to position [1906, 0]
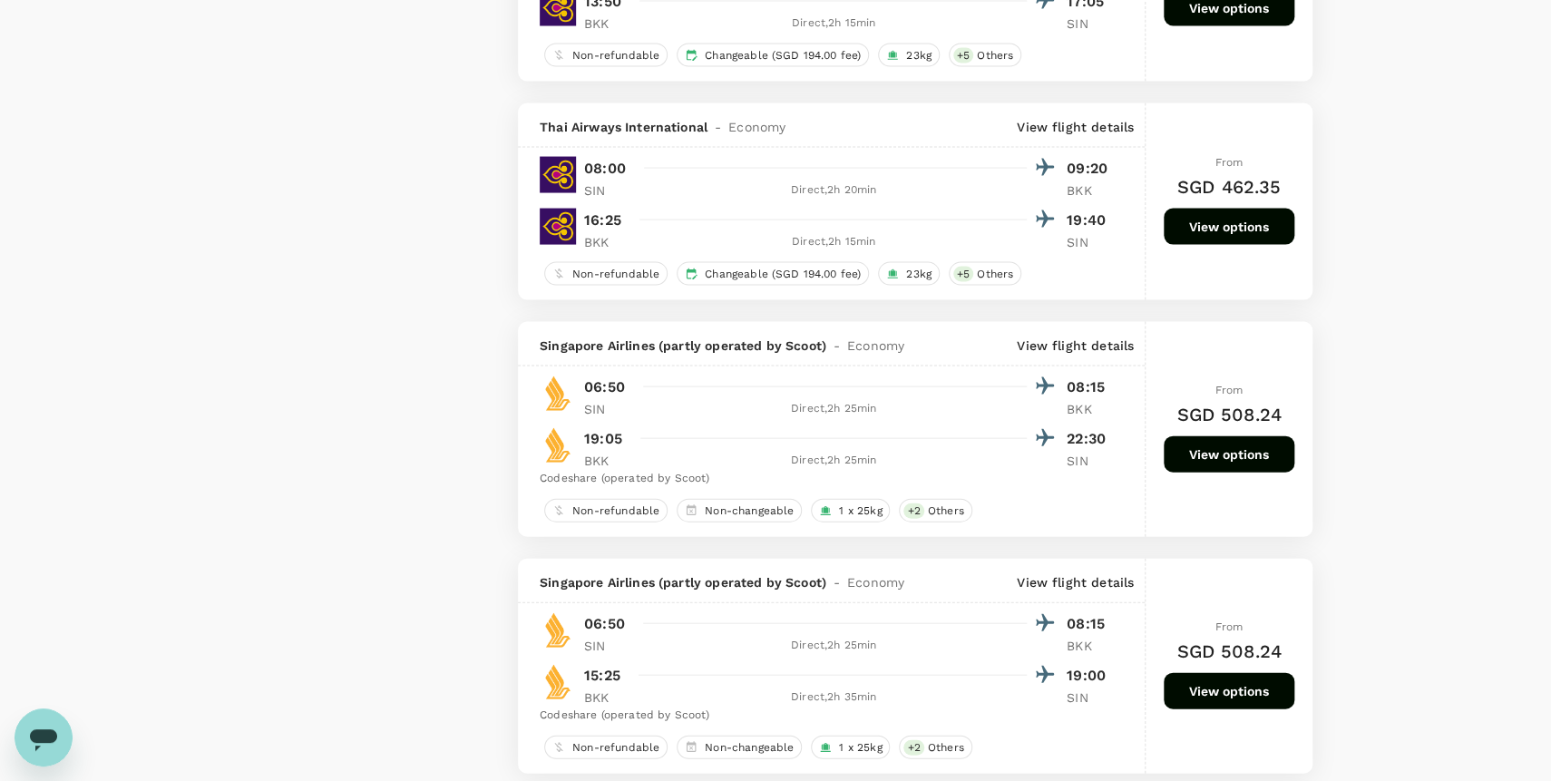
click at [1214, 453] on button "View options" at bounding box center [1229, 454] width 131 height 36
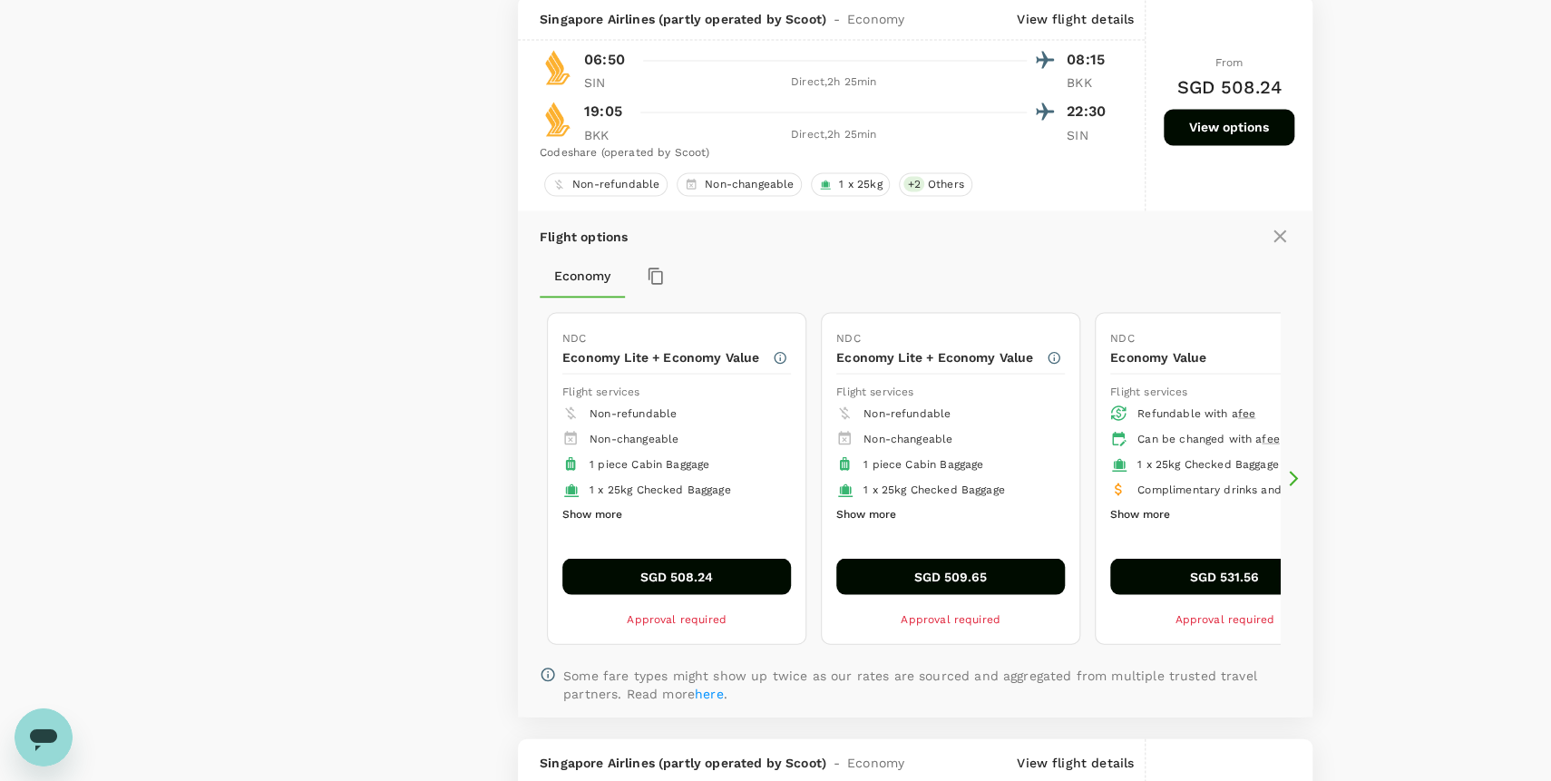
scroll to position [1726, 0]
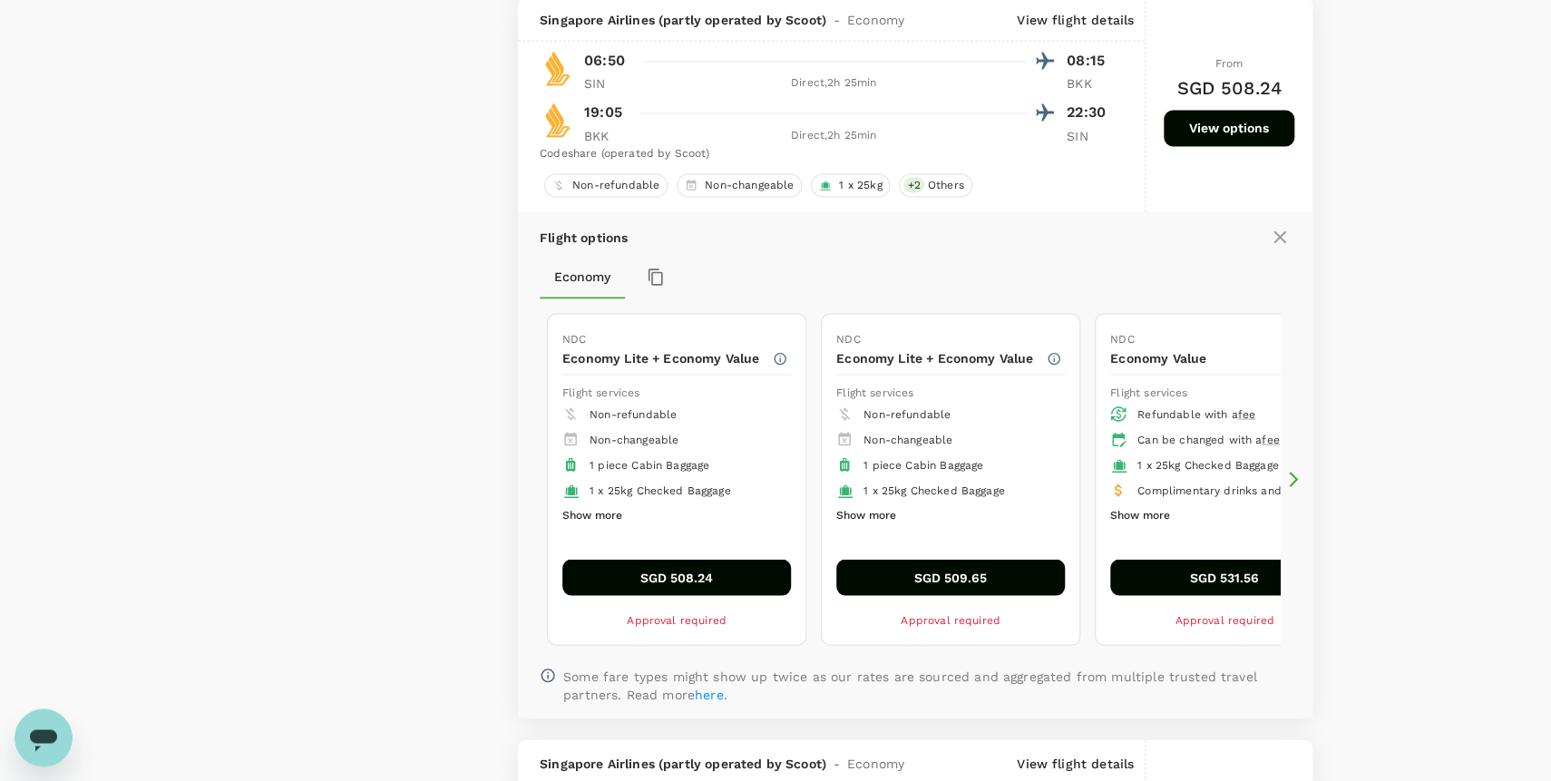
click at [1296, 484] on icon at bounding box center [1293, 479] width 18 height 18
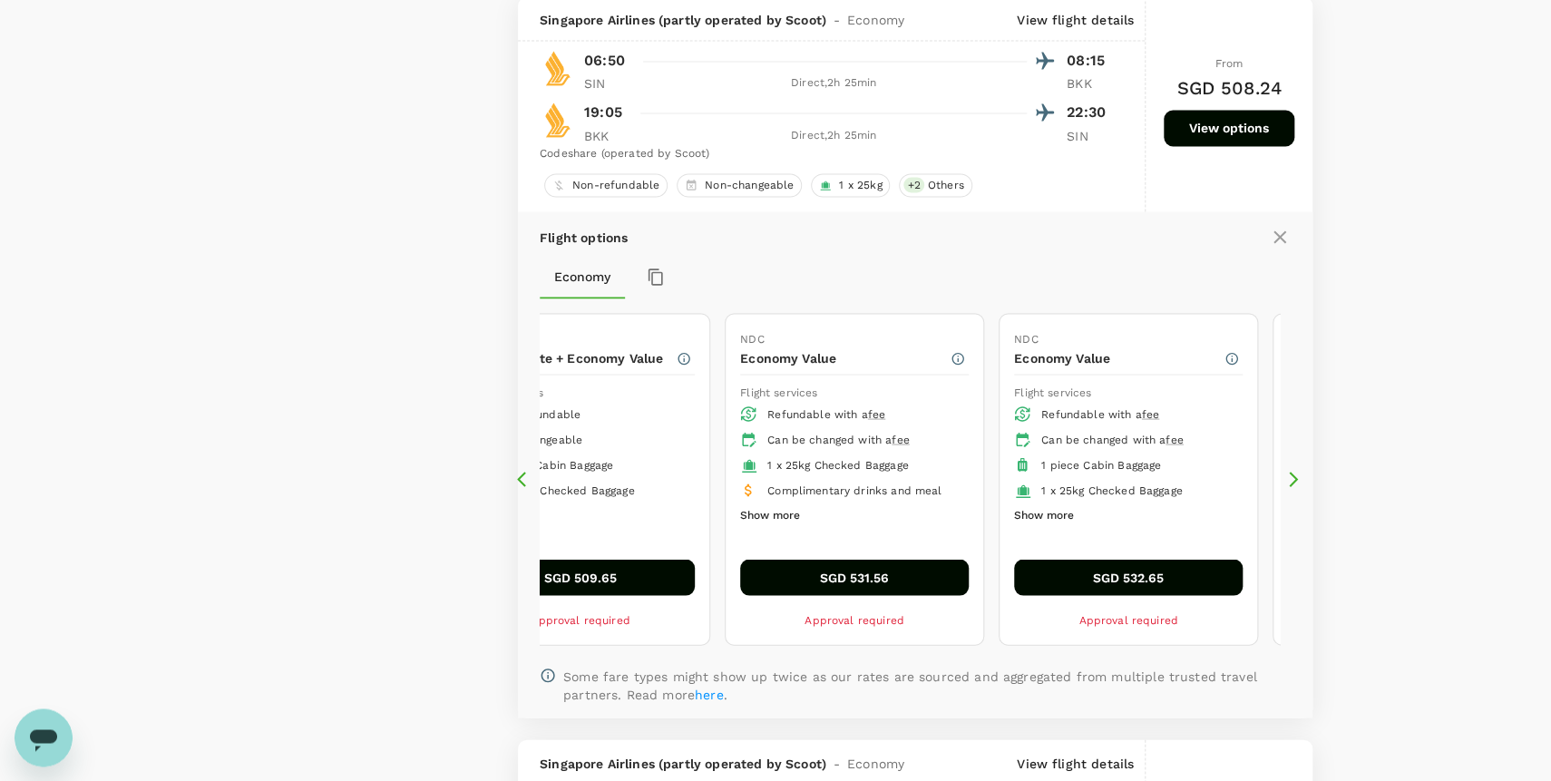
click at [1295, 485] on icon at bounding box center [1293, 479] width 18 height 18
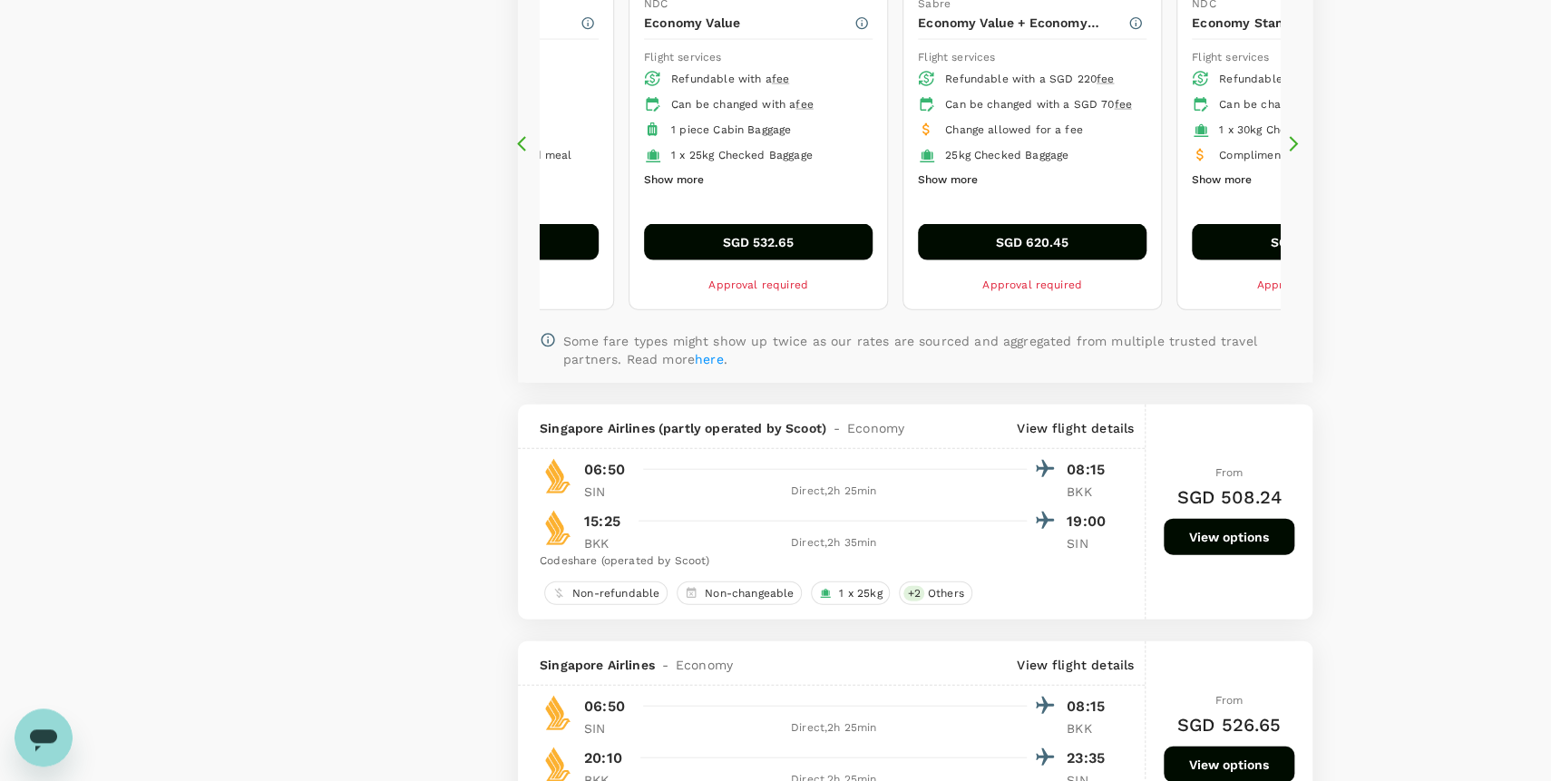
scroll to position [2125, 0]
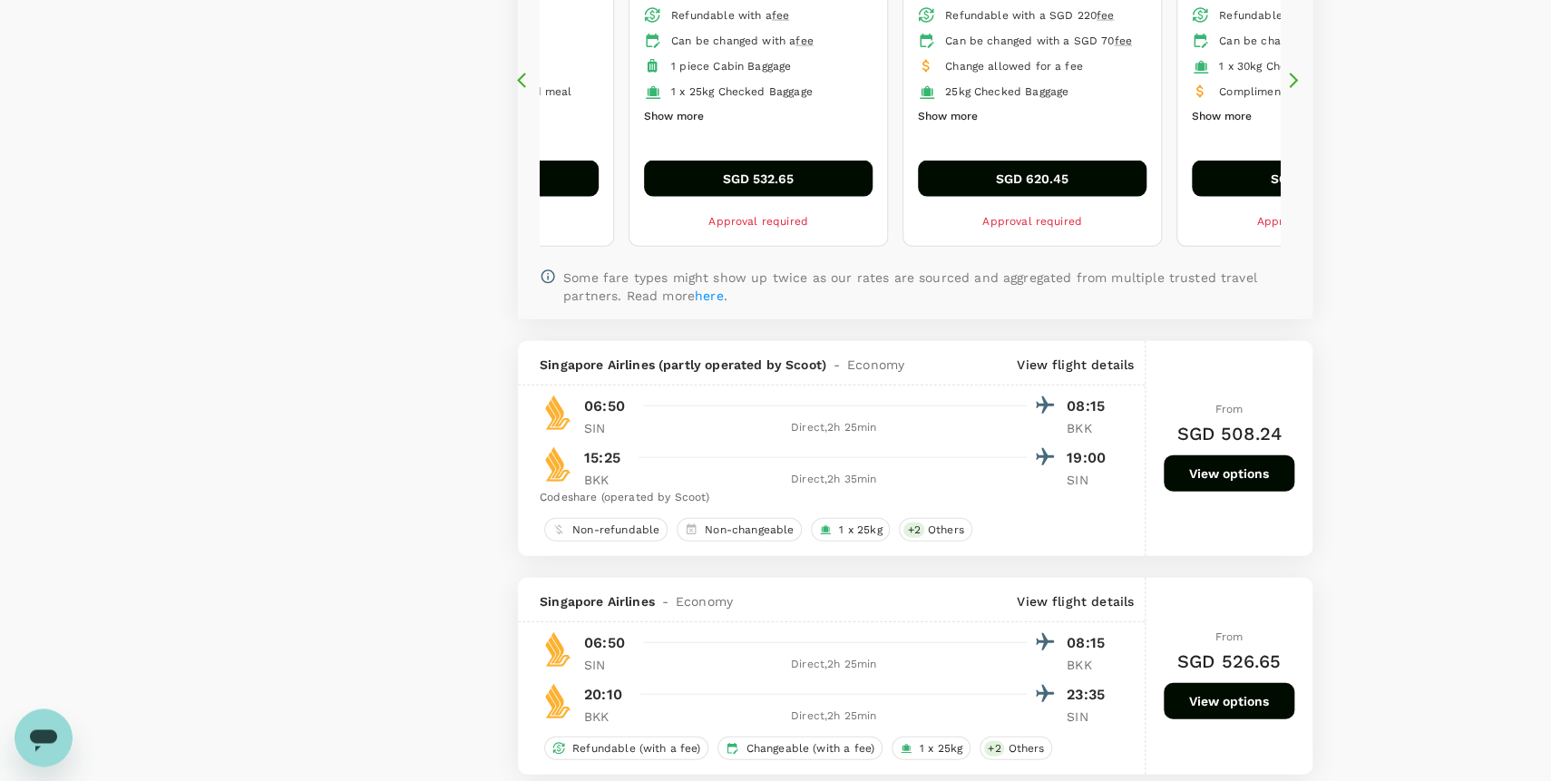
click at [1258, 473] on button "View options" at bounding box center [1229, 472] width 131 height 36
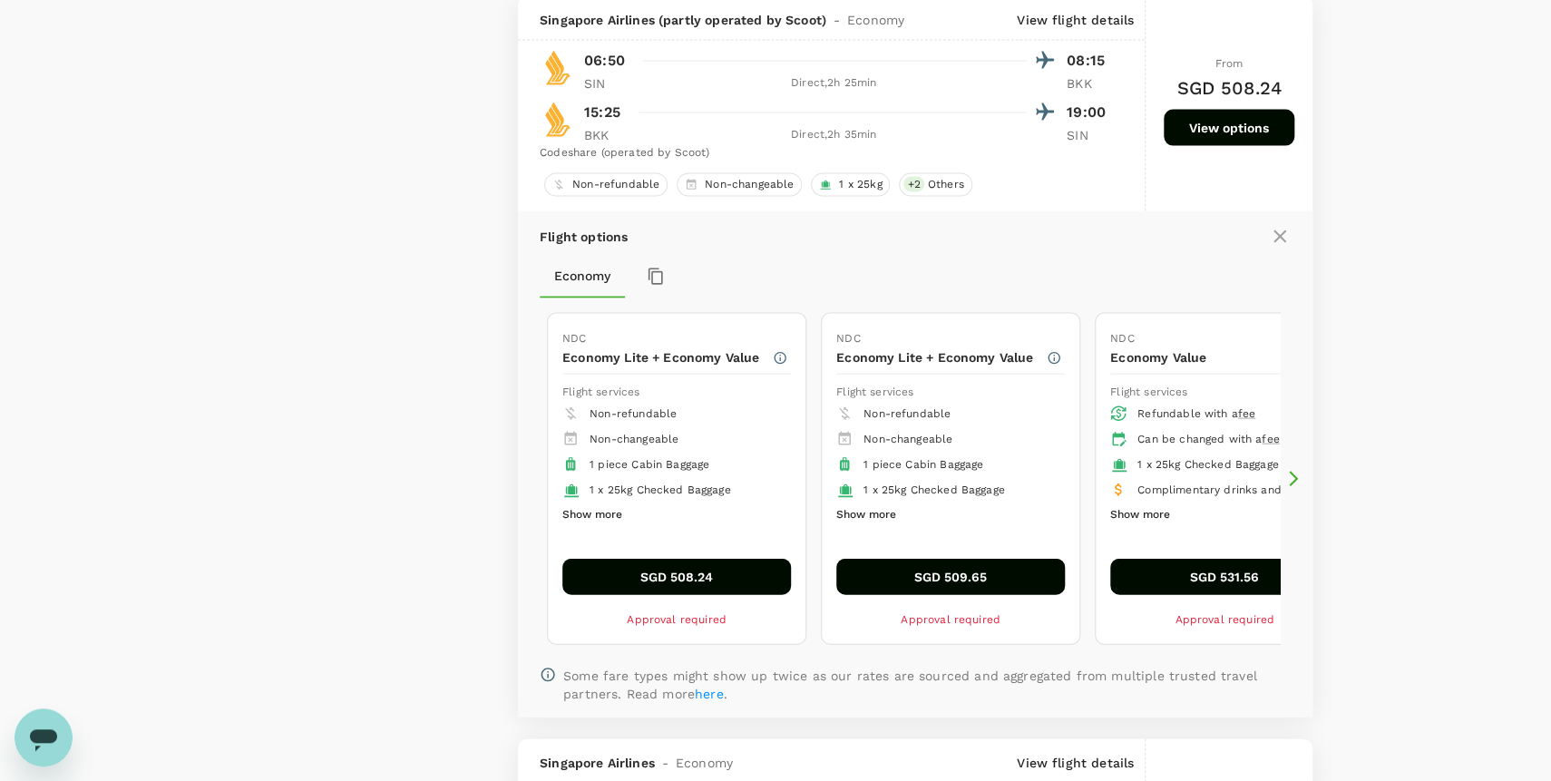
scroll to position [1963, 0]
click at [1302, 473] on div "Flight options Economy NDC Economy Lite + Economy Value Flight services Non-ref…" at bounding box center [915, 464] width 795 height 507
click at [1293, 474] on icon at bounding box center [1293, 479] width 18 height 18
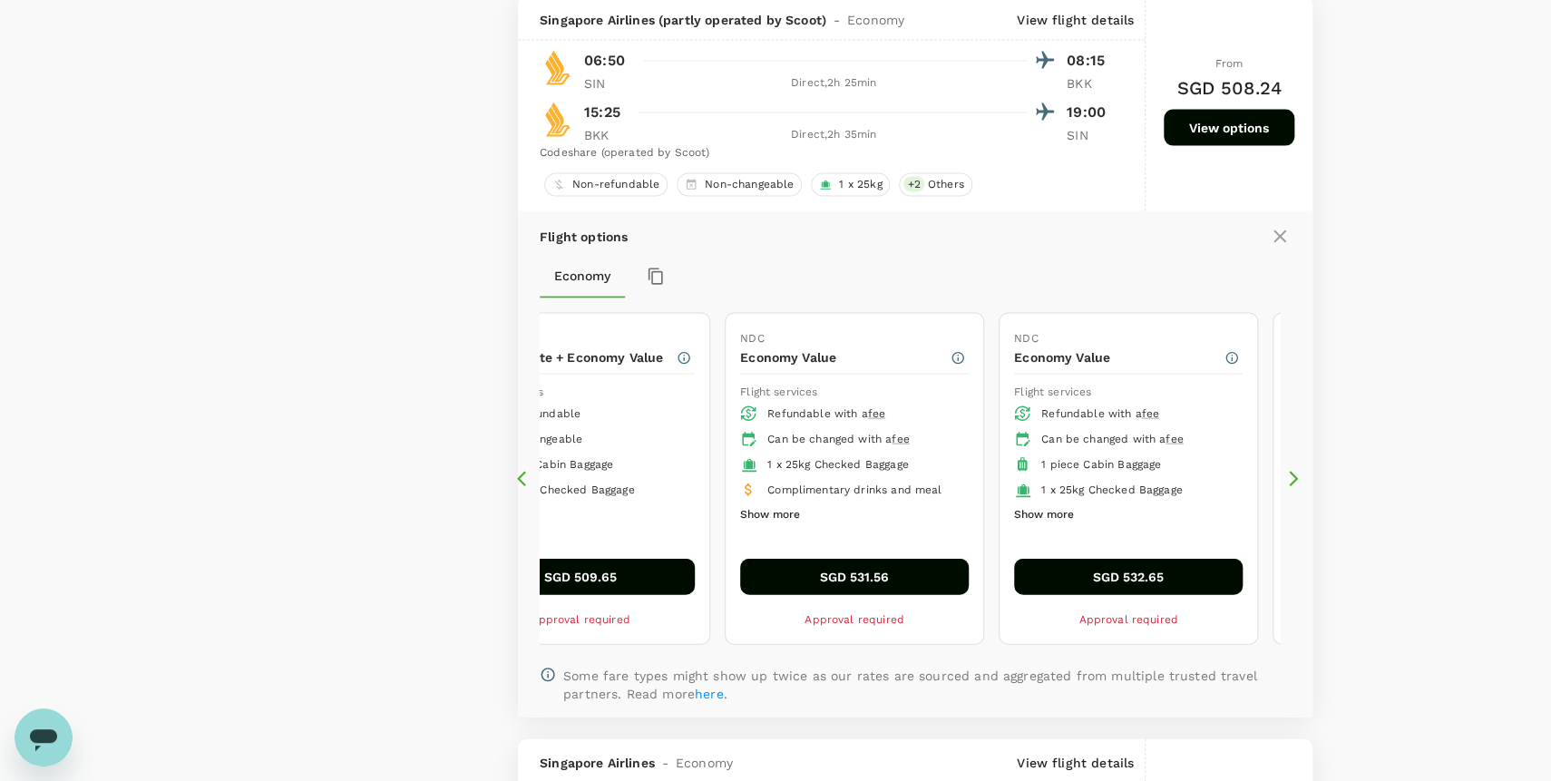
click at [1293, 474] on icon at bounding box center [1293, 479] width 18 height 18
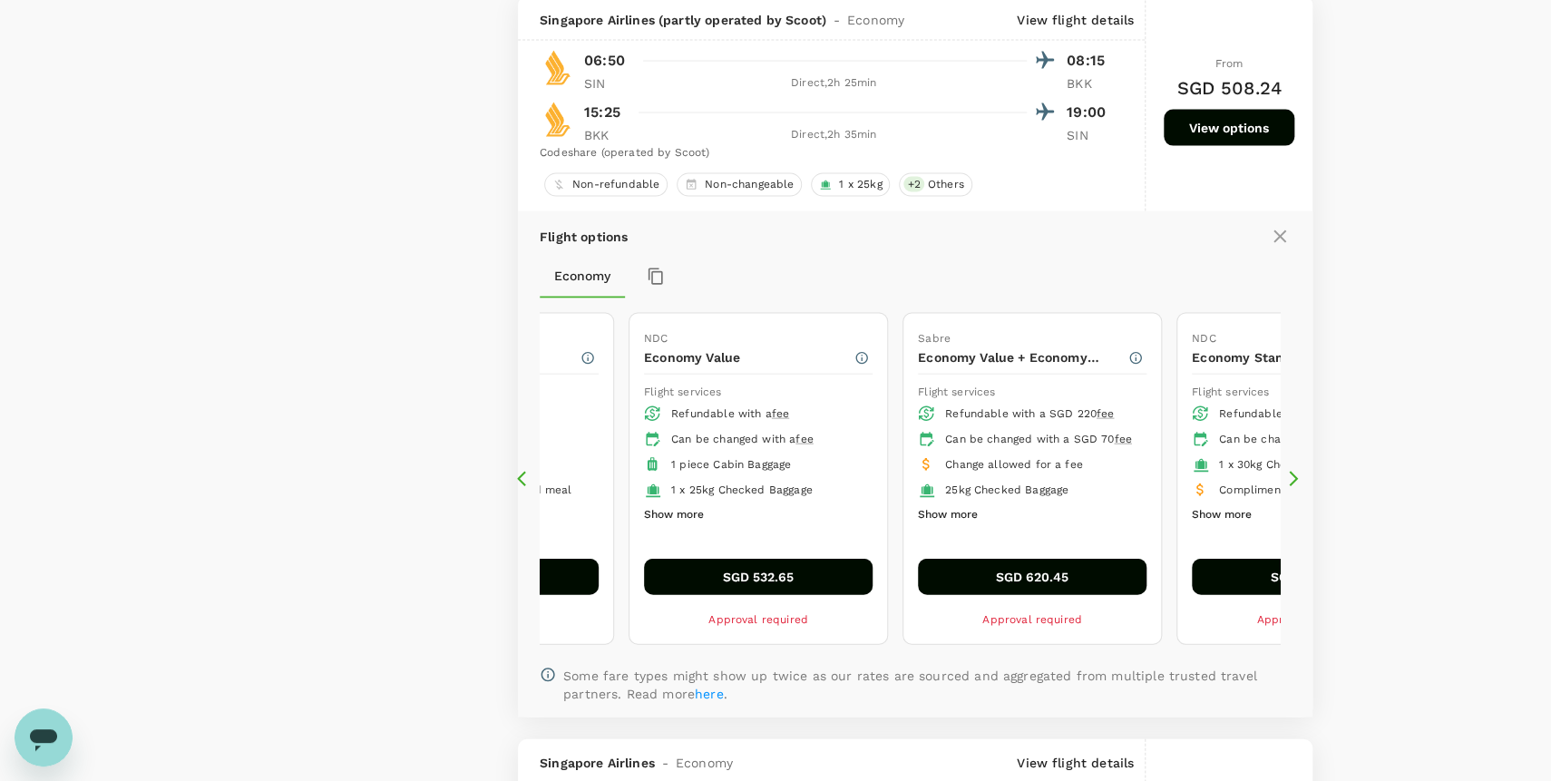
click at [1025, 574] on button "SGD 620.45" at bounding box center [1032, 577] width 229 height 36
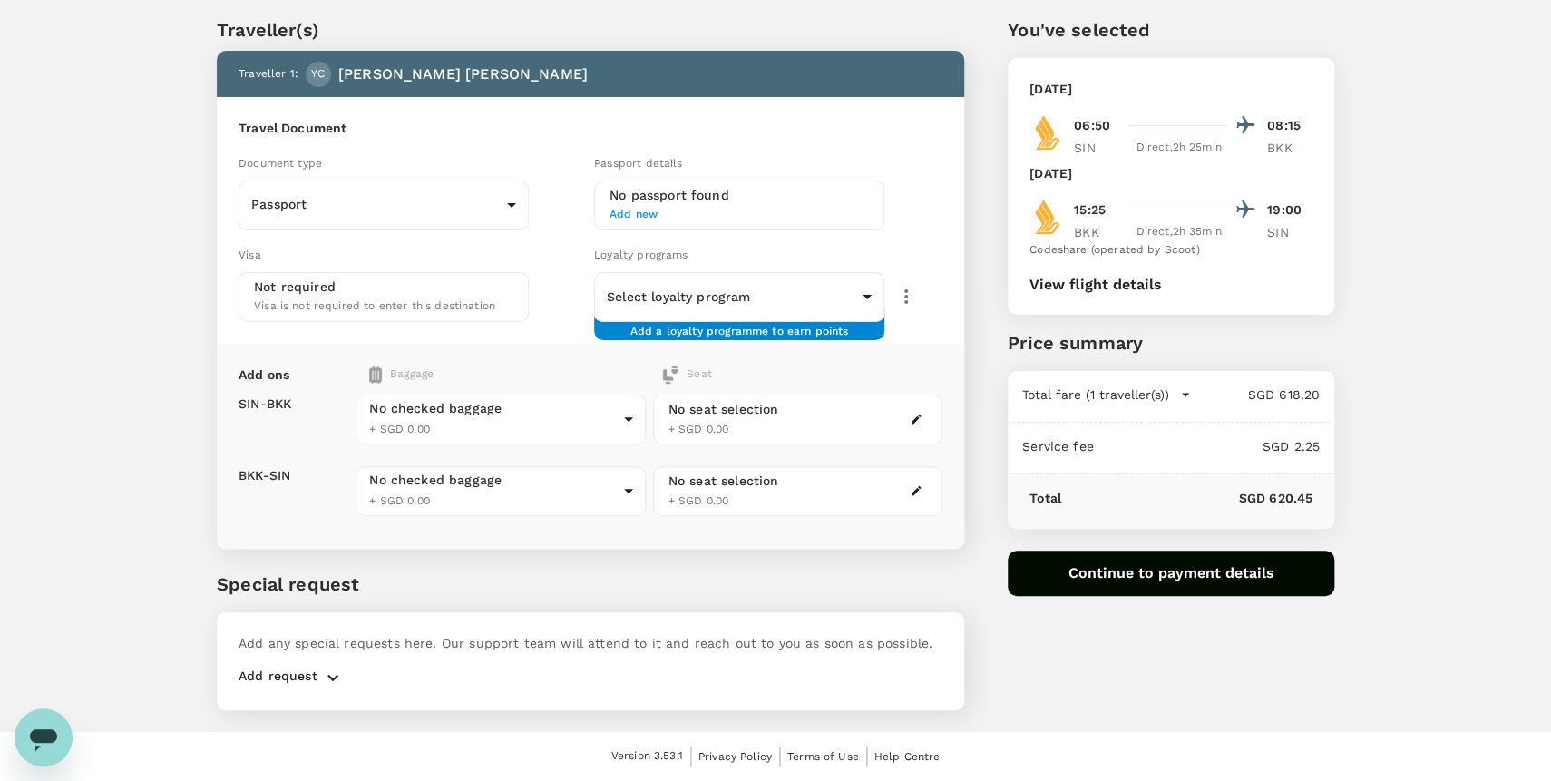
scroll to position [47, 0]
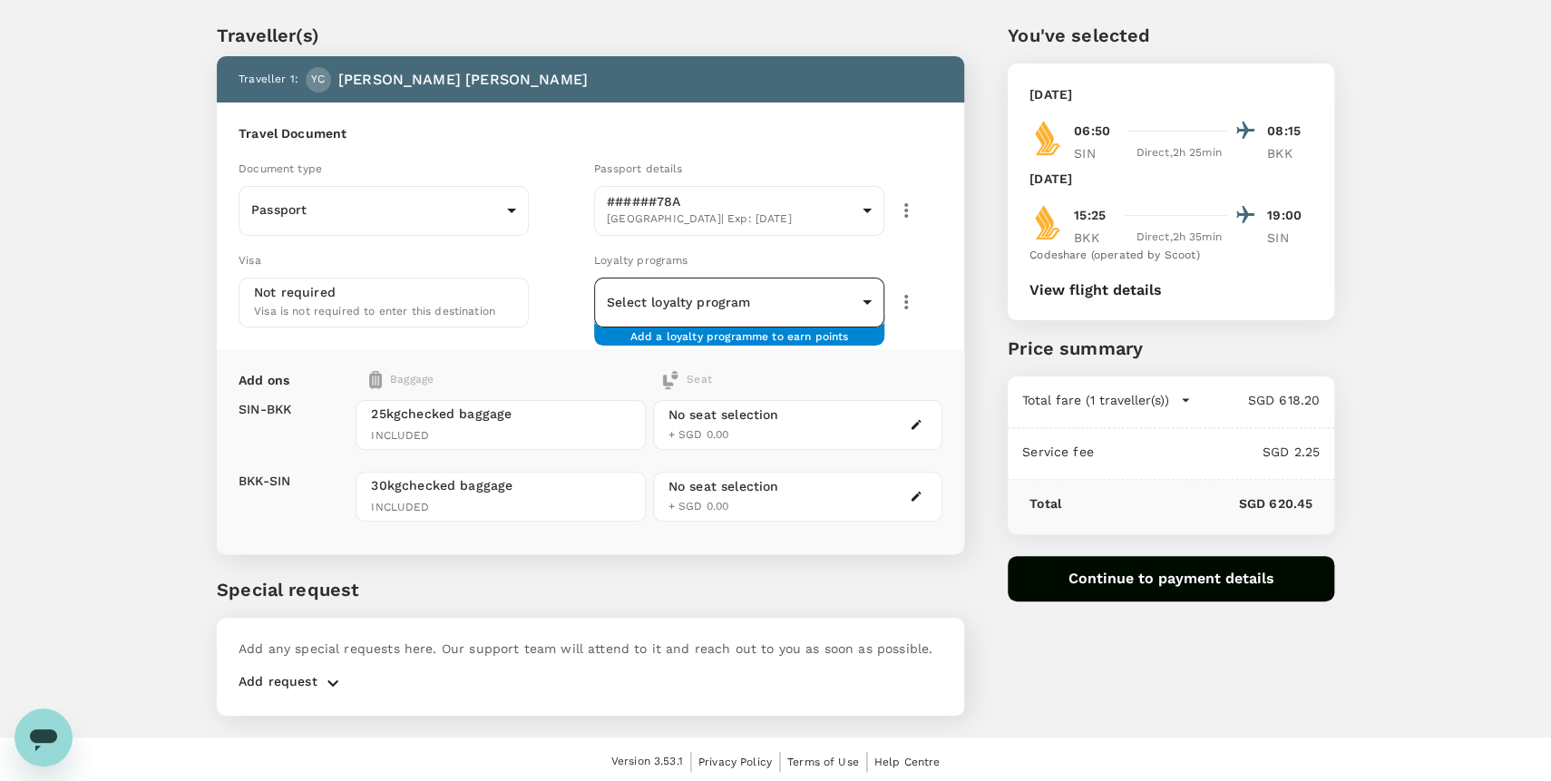
click at [820, 270] on div "Loyalty programs" at bounding box center [768, 260] width 348 height 20
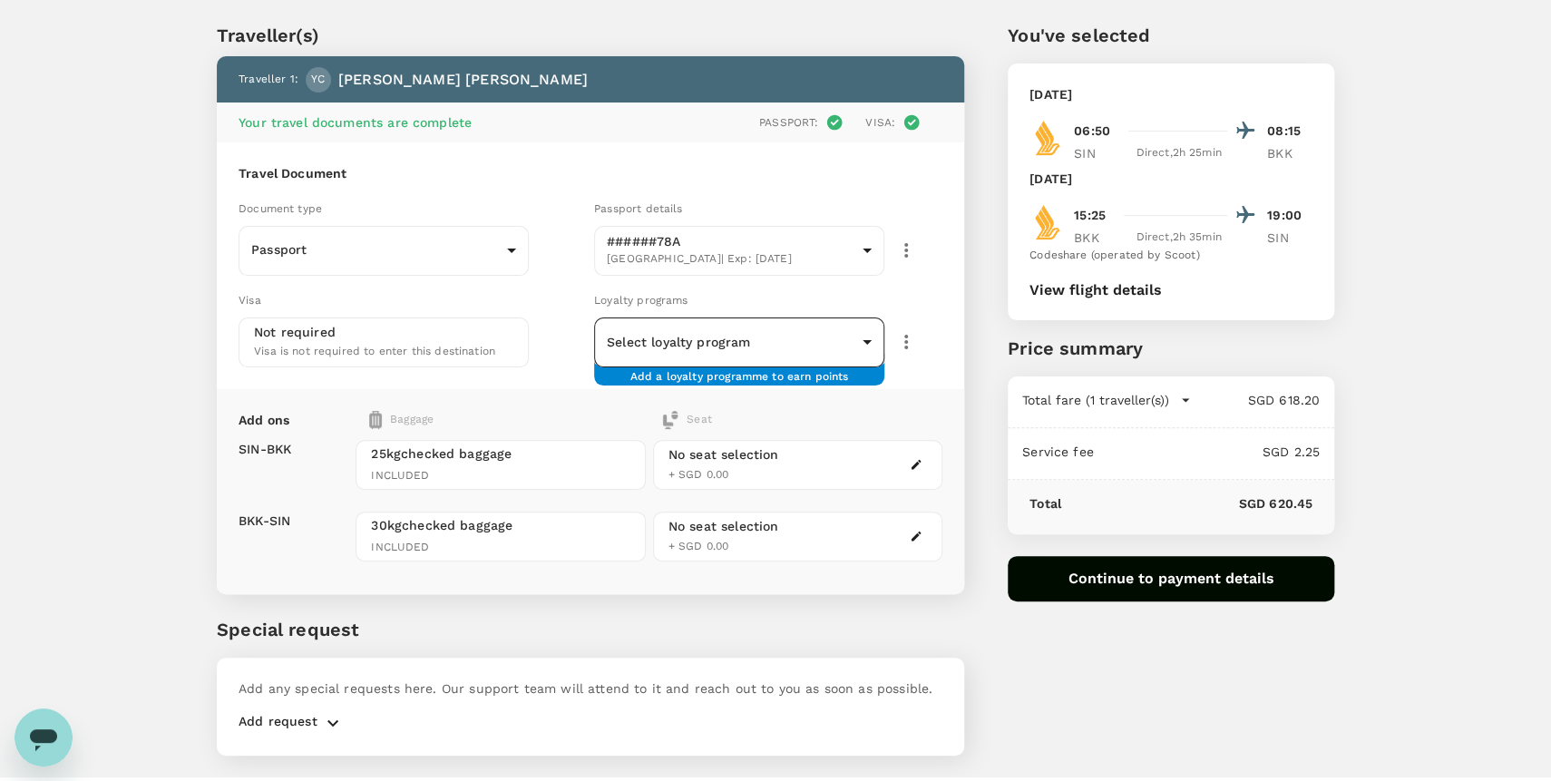
click at [839, 341] on body "Back to flight results Flight review Traveller(s) Traveller 1 : YC Yi Feng Chan…" at bounding box center [775, 389] width 1551 height 873
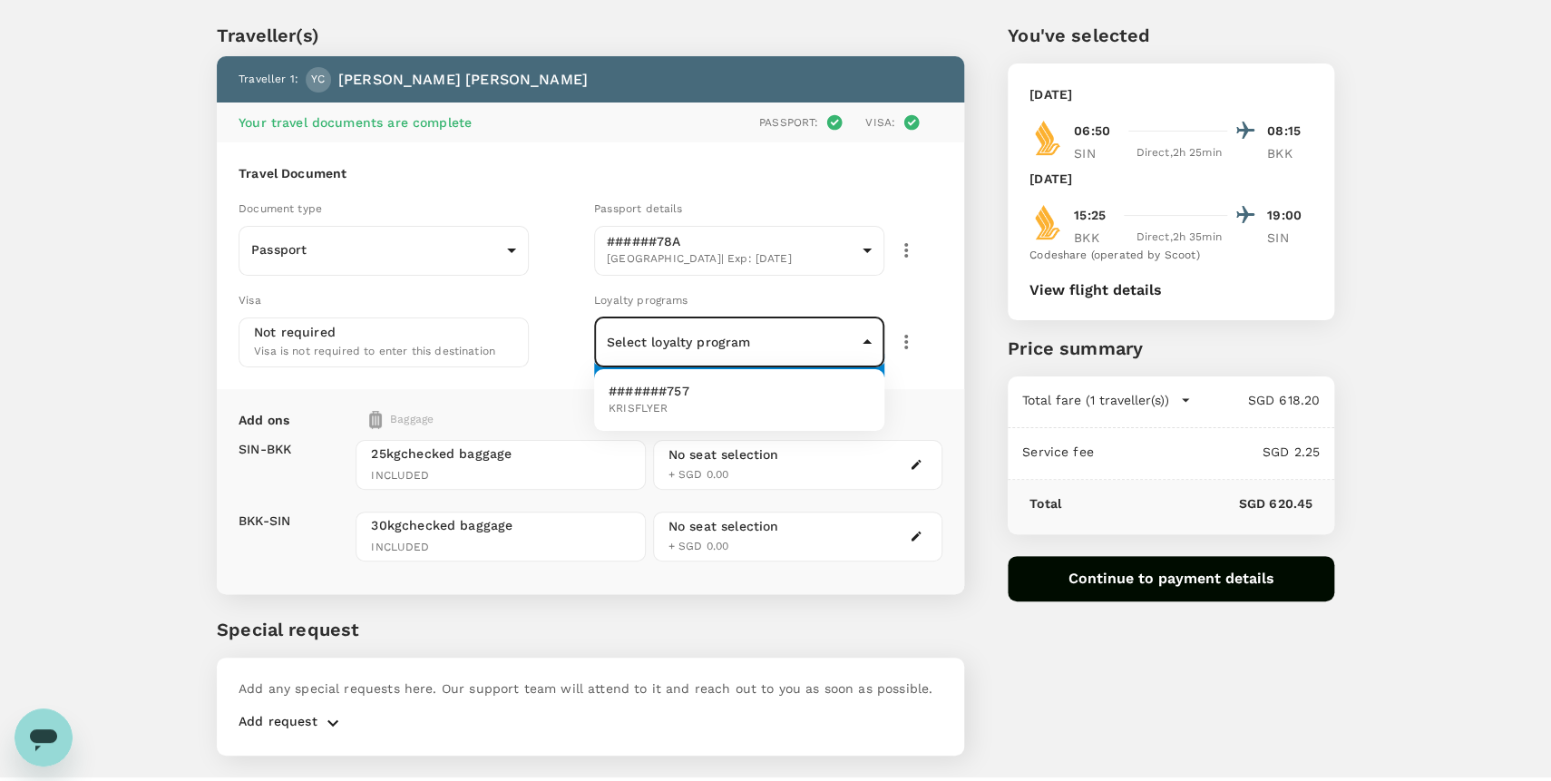
click at [748, 382] on li "#######757 KRISFLYER" at bounding box center [739, 399] width 290 height 47
type input "f90b7999-64e1-4e5c-91dd-7007bd7d993e"
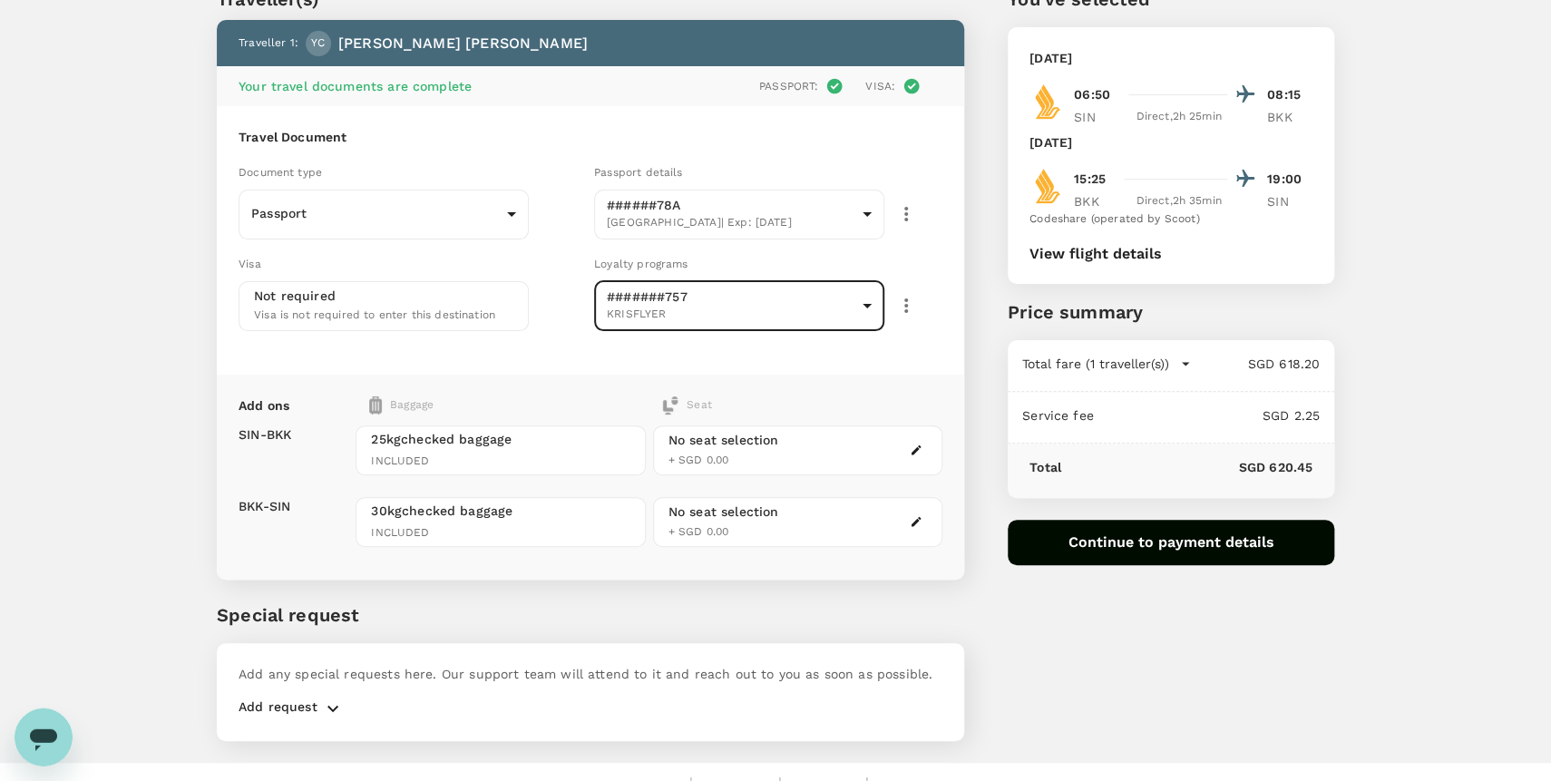
scroll to position [110, 0]
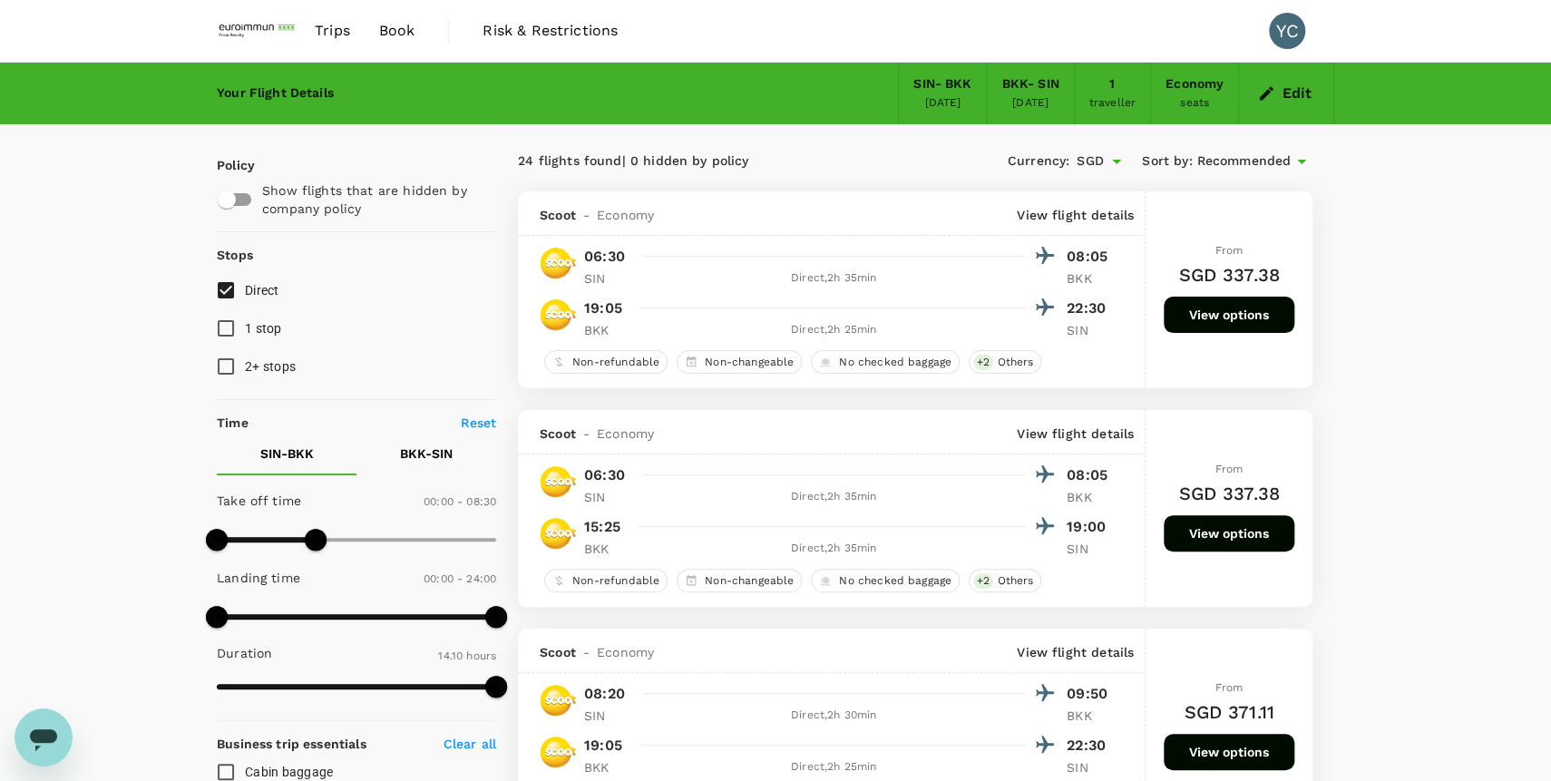
click at [1223, 541] on button "View options" at bounding box center [1229, 533] width 131 height 36
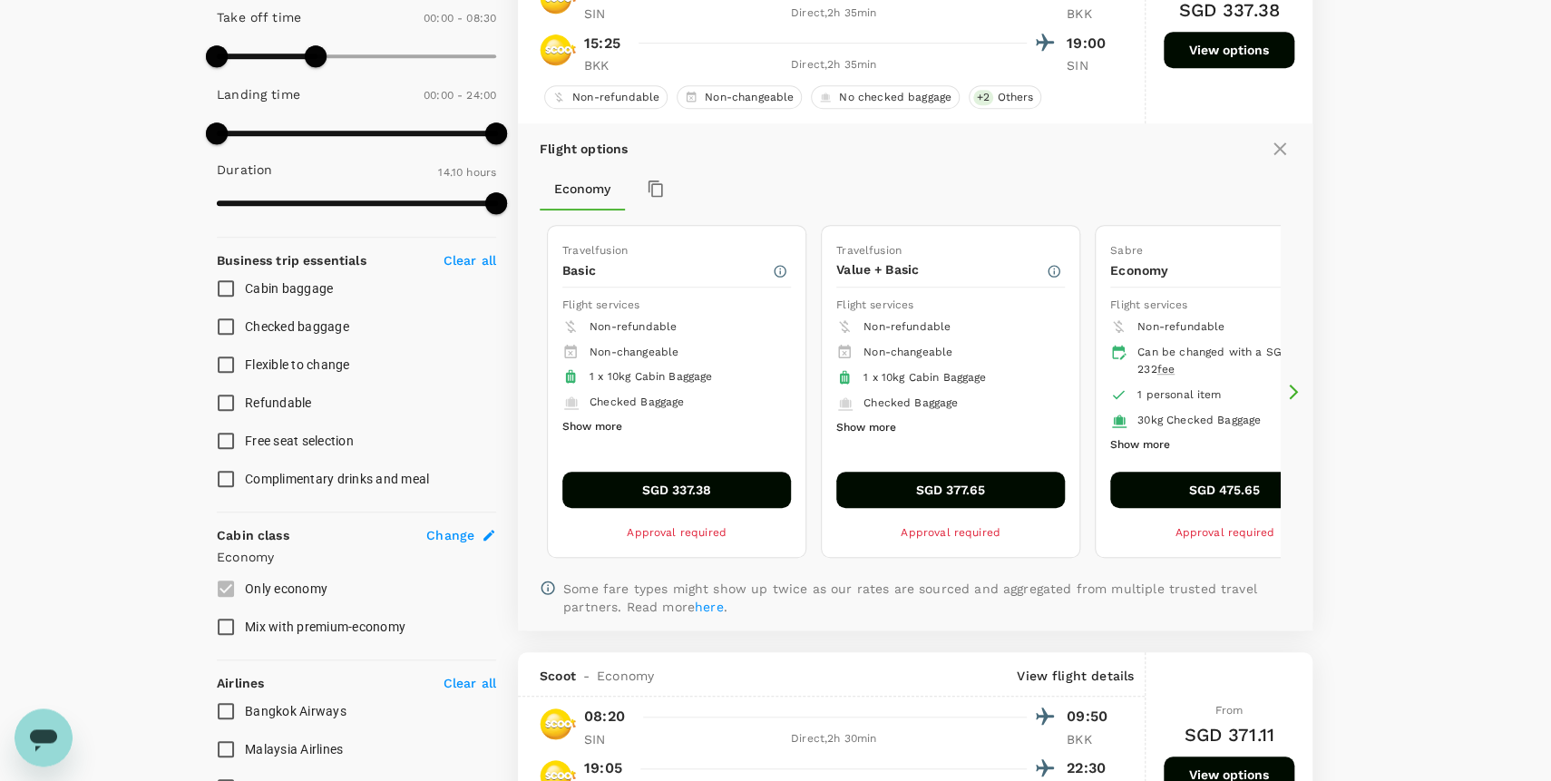
scroll to position [492, 0]
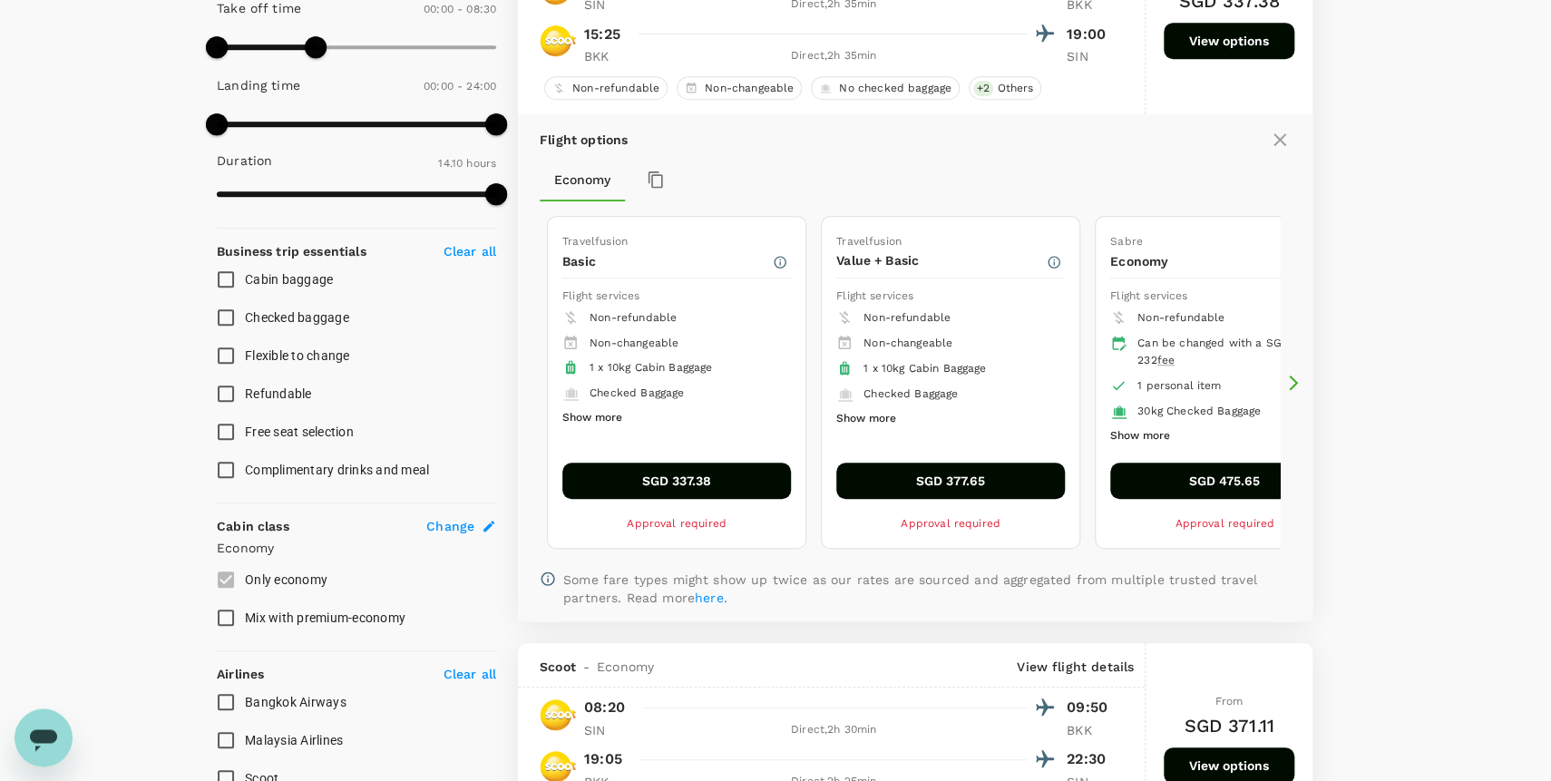
click at [1233, 479] on button "SGD 475.65" at bounding box center [1224, 481] width 229 height 36
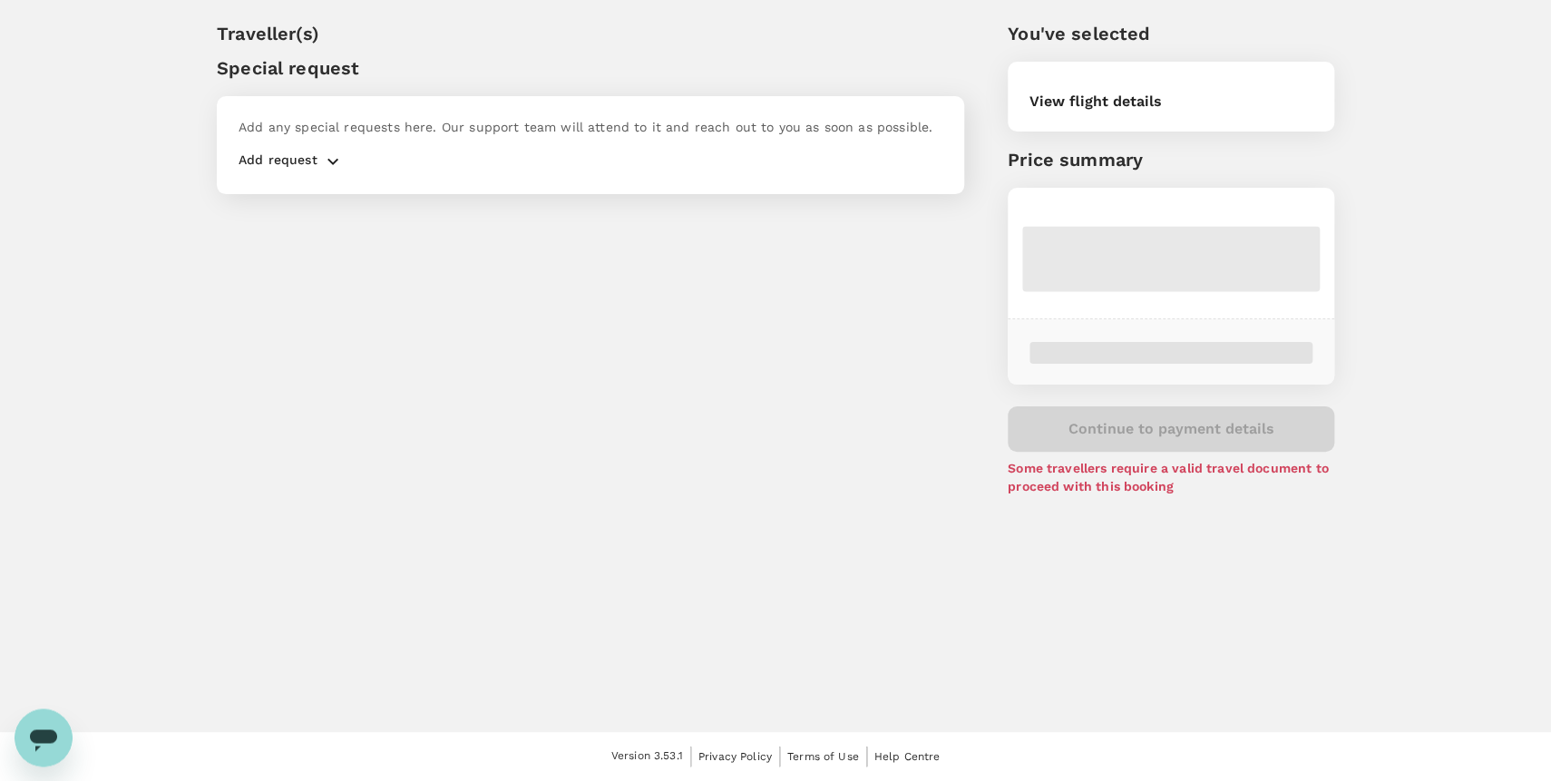
scroll to position [47, 0]
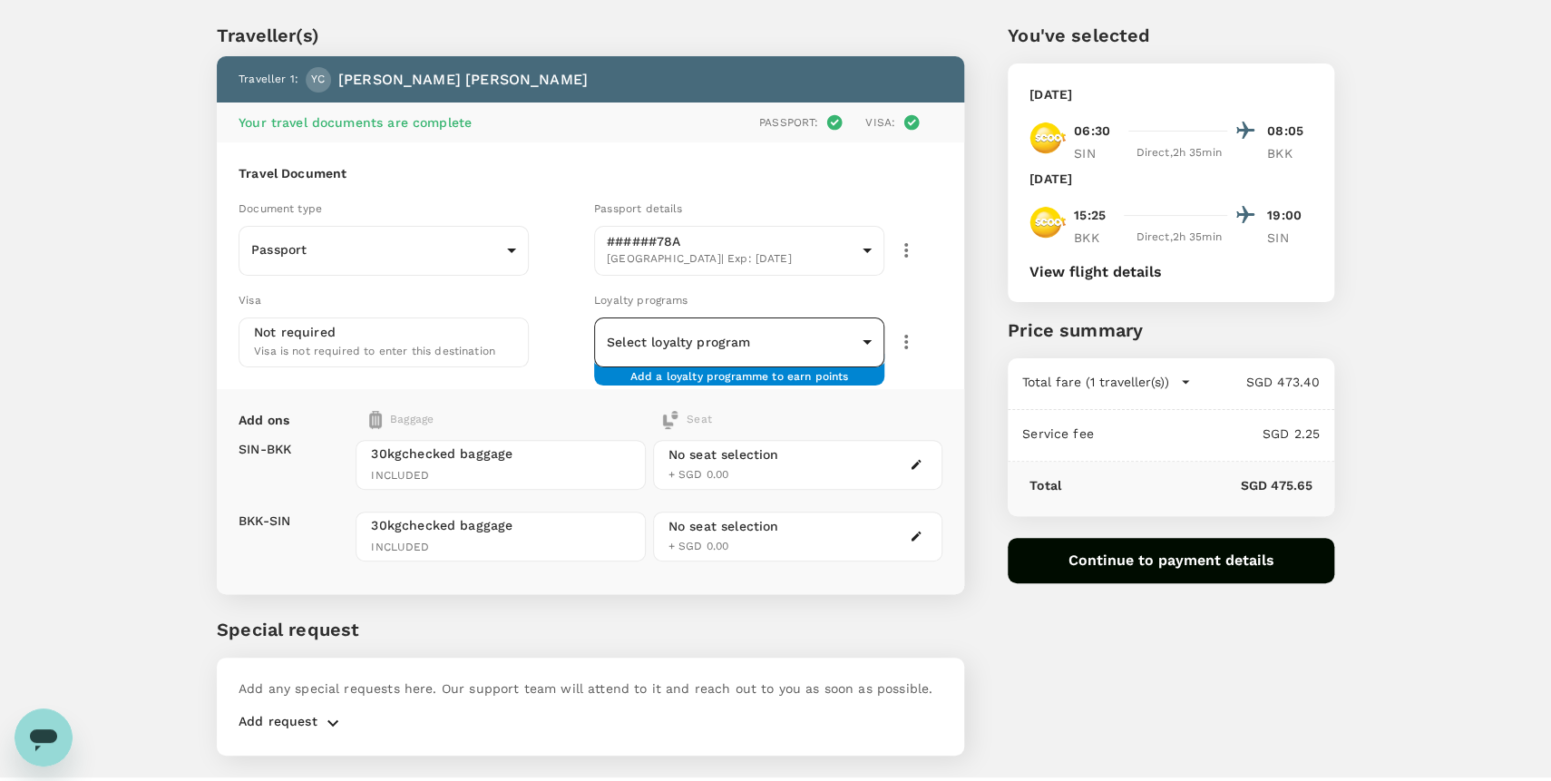
click at [793, 336] on body "Back to flight results Flight review Traveller(s) Traveller 1 : YC Yi Feng Chan…" at bounding box center [775, 389] width 1551 height 873
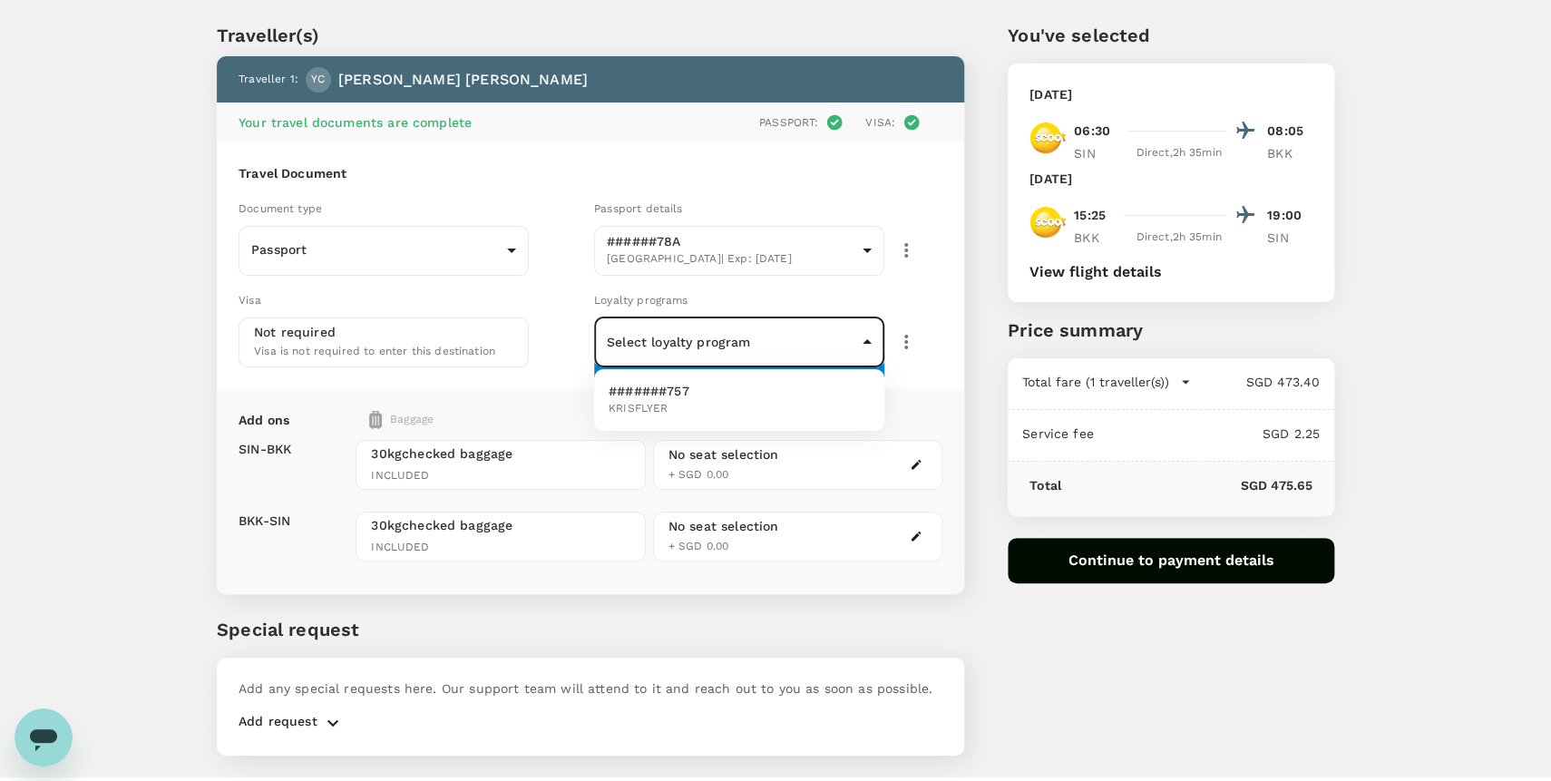
click at [774, 405] on li "#######757 KRISFLYER" at bounding box center [739, 399] width 290 height 47
type input "f90b7999-64e1-4e5c-91dd-7007bd7d993e"
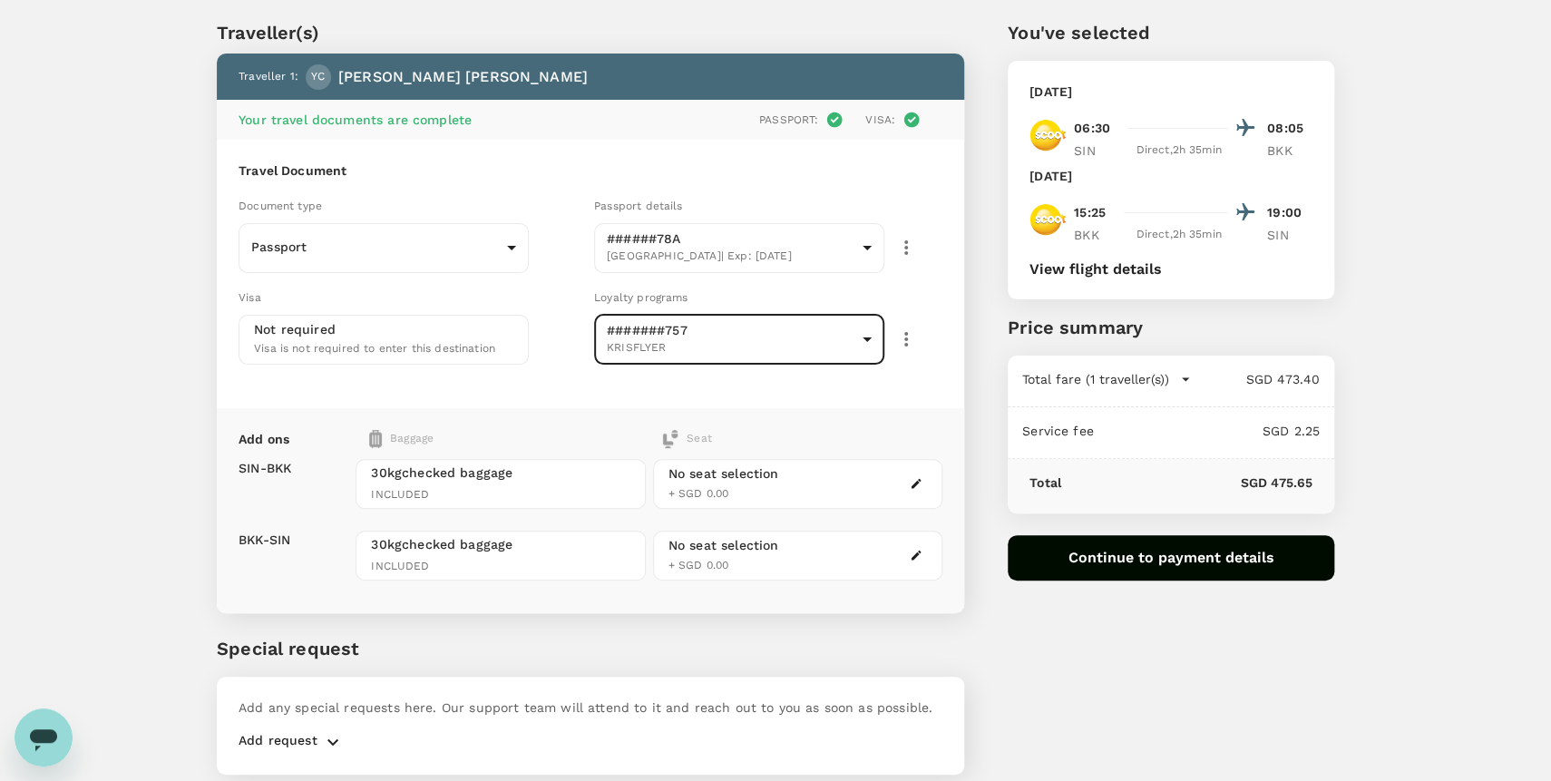
scroll to position [10, 0]
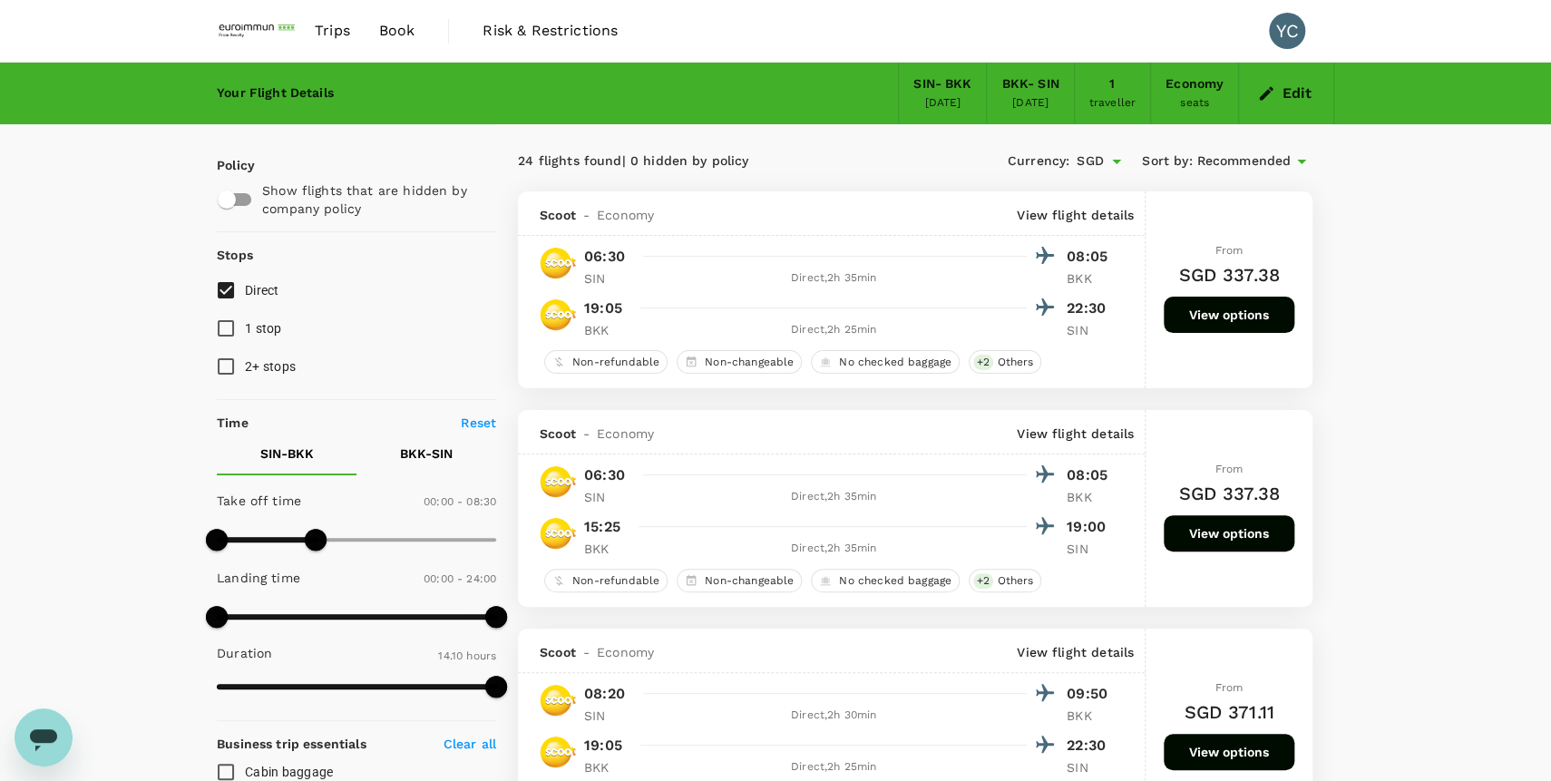
click at [1211, 544] on button "View options" at bounding box center [1229, 533] width 131 height 36
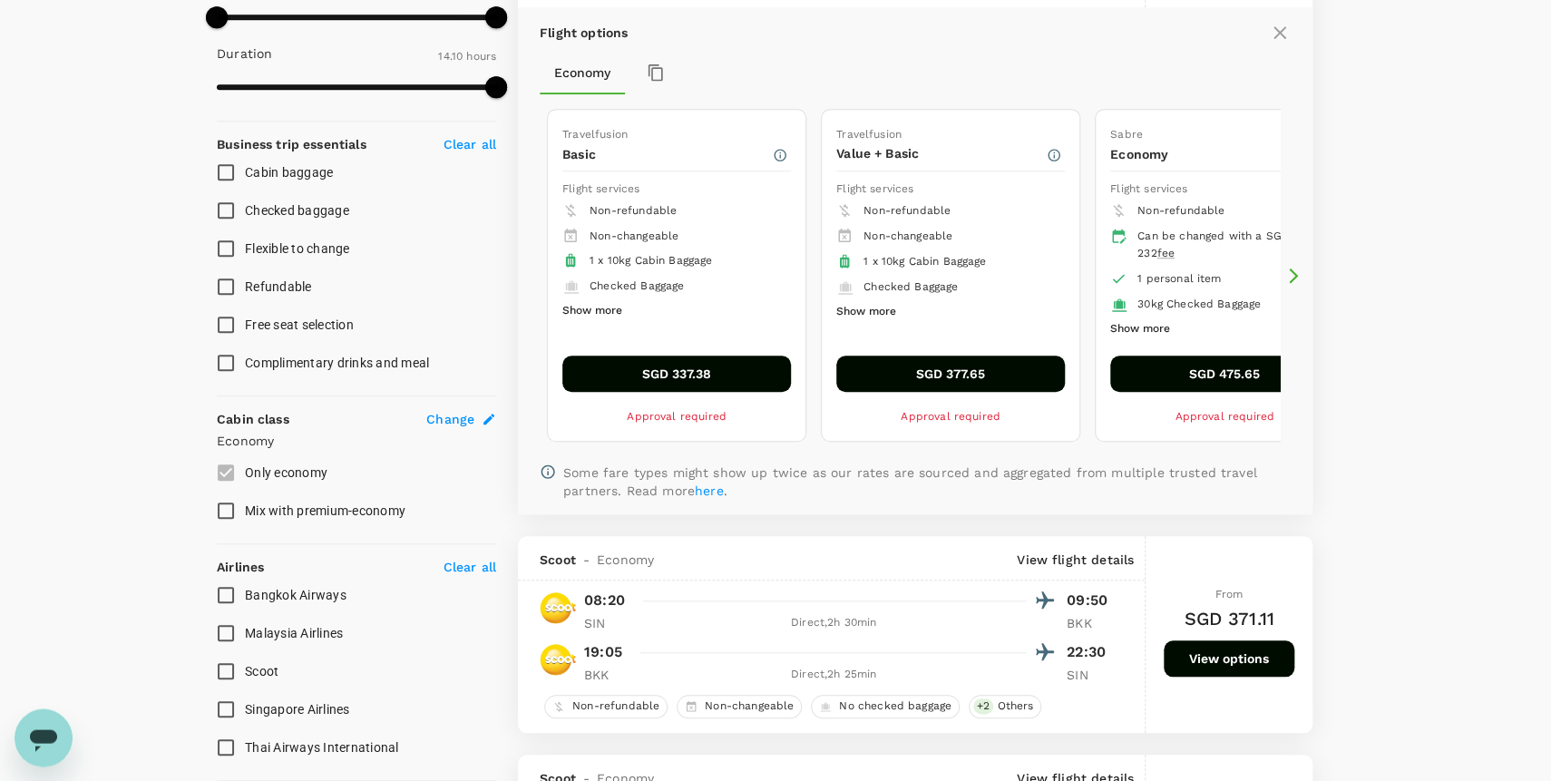
scroll to position [609, 0]
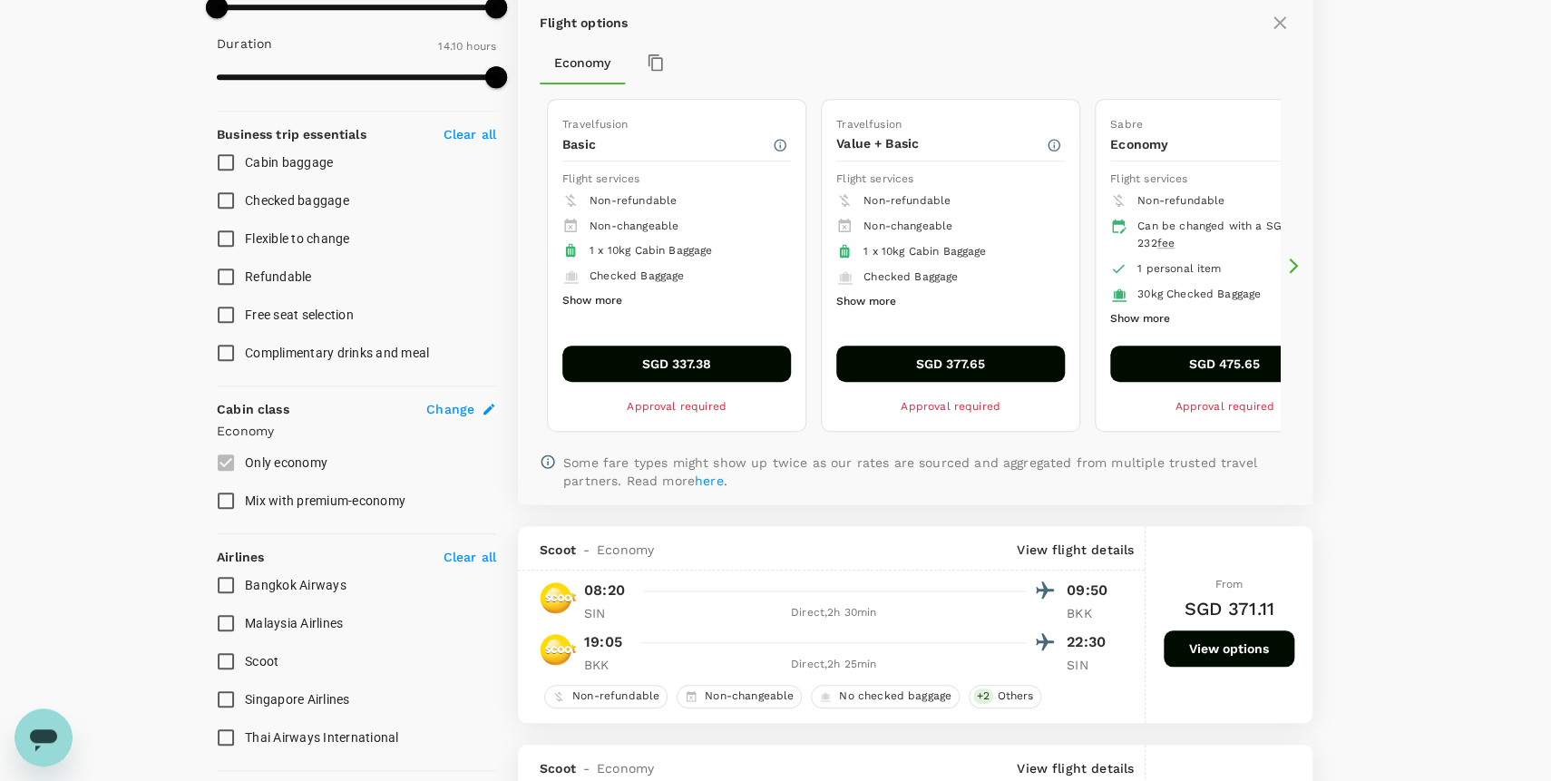
click at [1294, 258] on icon at bounding box center [1293, 266] width 18 height 18
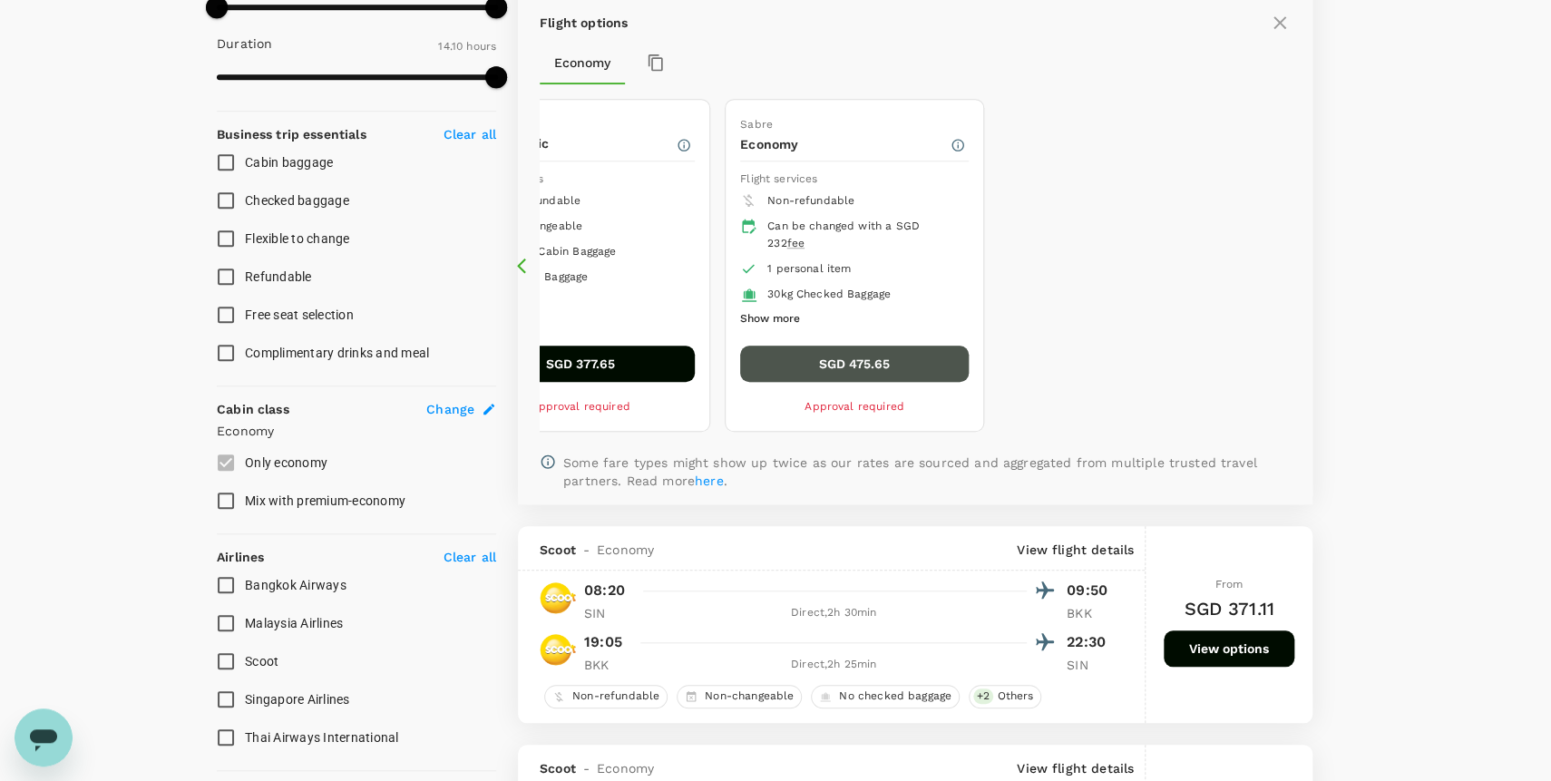
click at [870, 354] on button "SGD 475.65" at bounding box center [854, 364] width 229 height 36
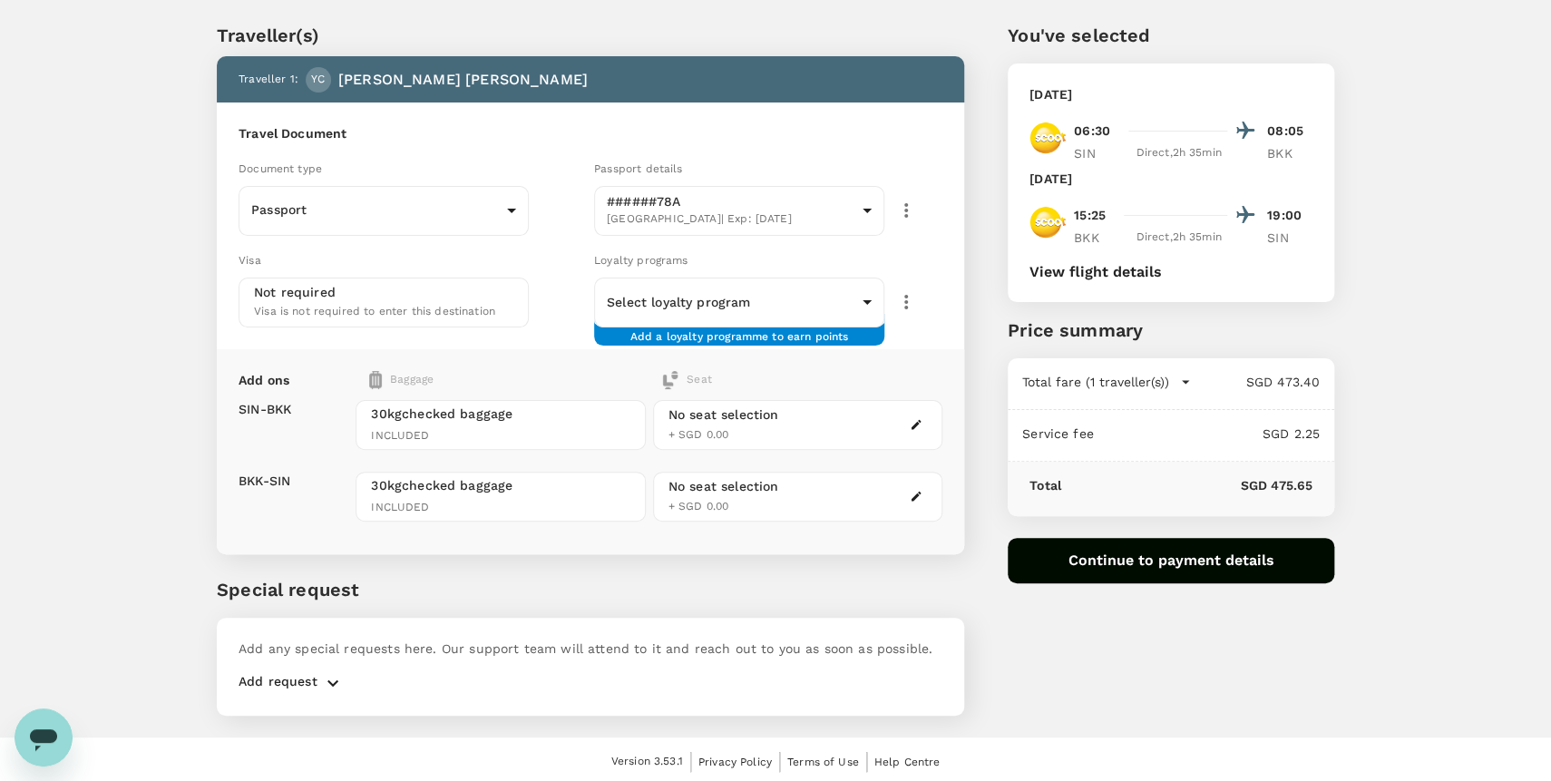
click at [801, 311] on div "Loyalty programs Select loyalty program ​ ​ Add a loyalty programme to earn poi…" at bounding box center [765, 285] width 356 height 84
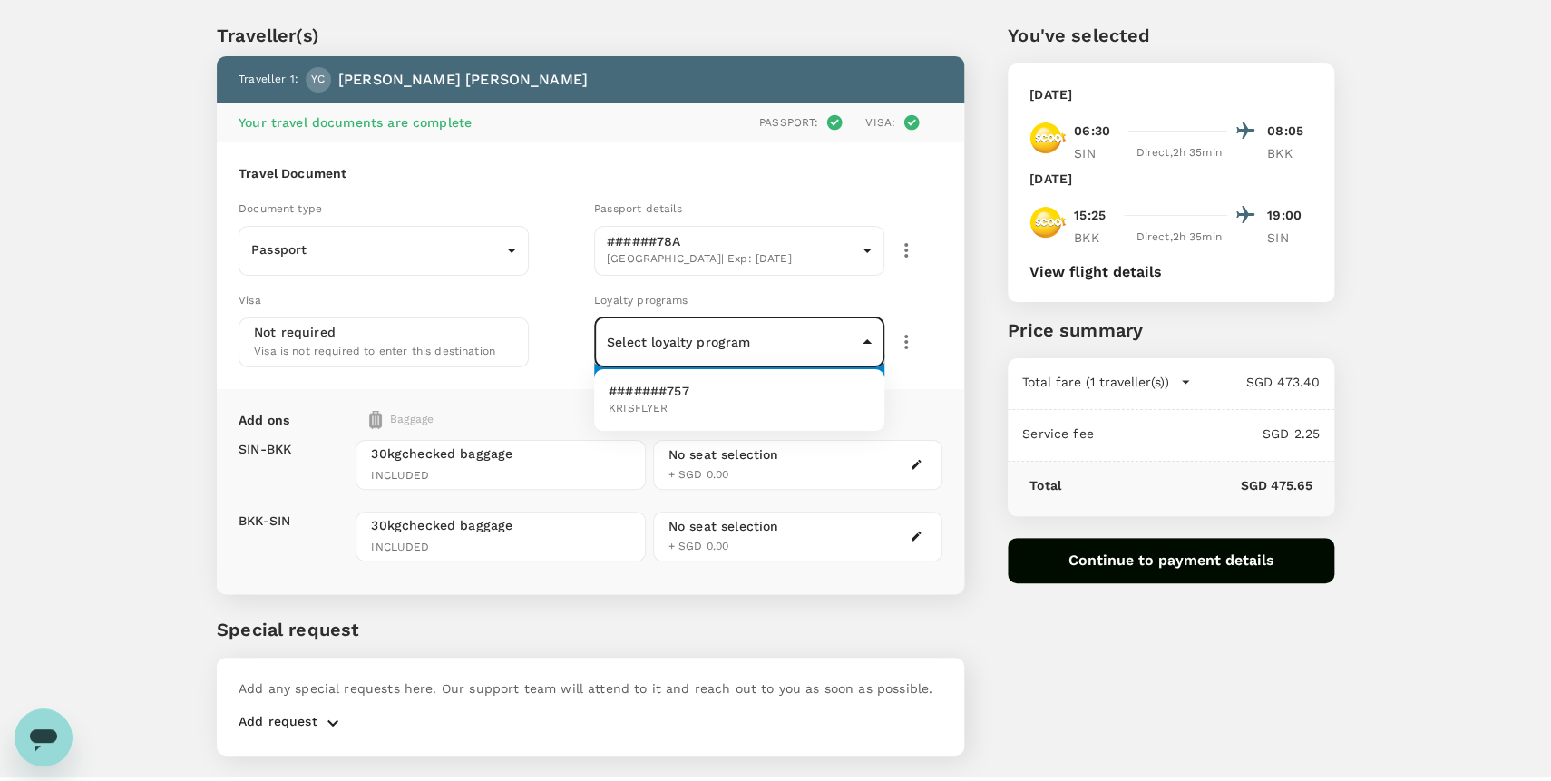
click at [866, 343] on body "Back to flight results Flight review Traveller(s) Traveller 1 : YC Yi Feng Chan…" at bounding box center [775, 389] width 1551 height 873
click at [721, 387] on li "#######757 KRISFLYER" at bounding box center [739, 399] width 290 height 47
type input "f90b7999-64e1-4e5c-91dd-7007bd7d993e"
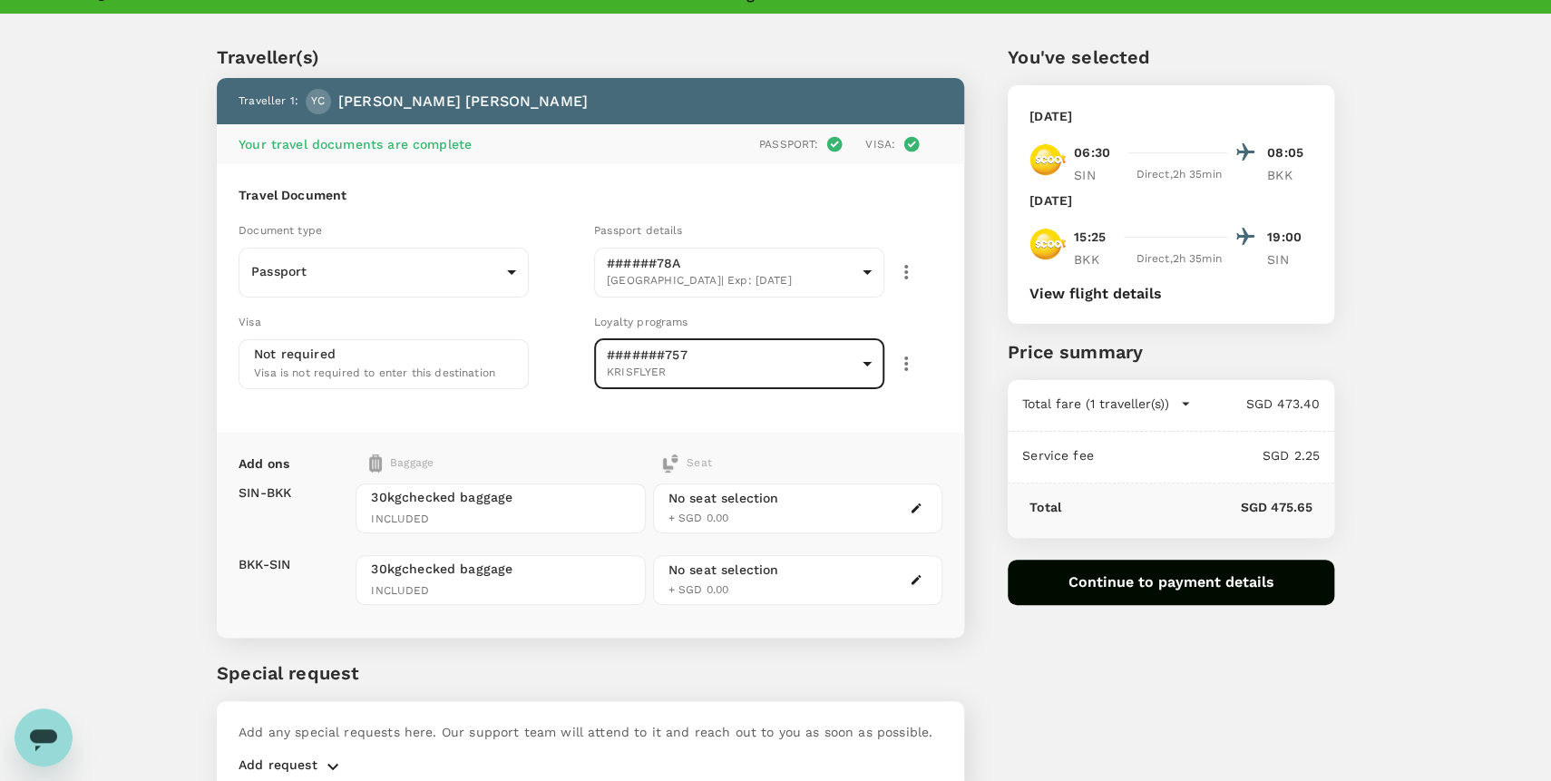
scroll to position [0, 0]
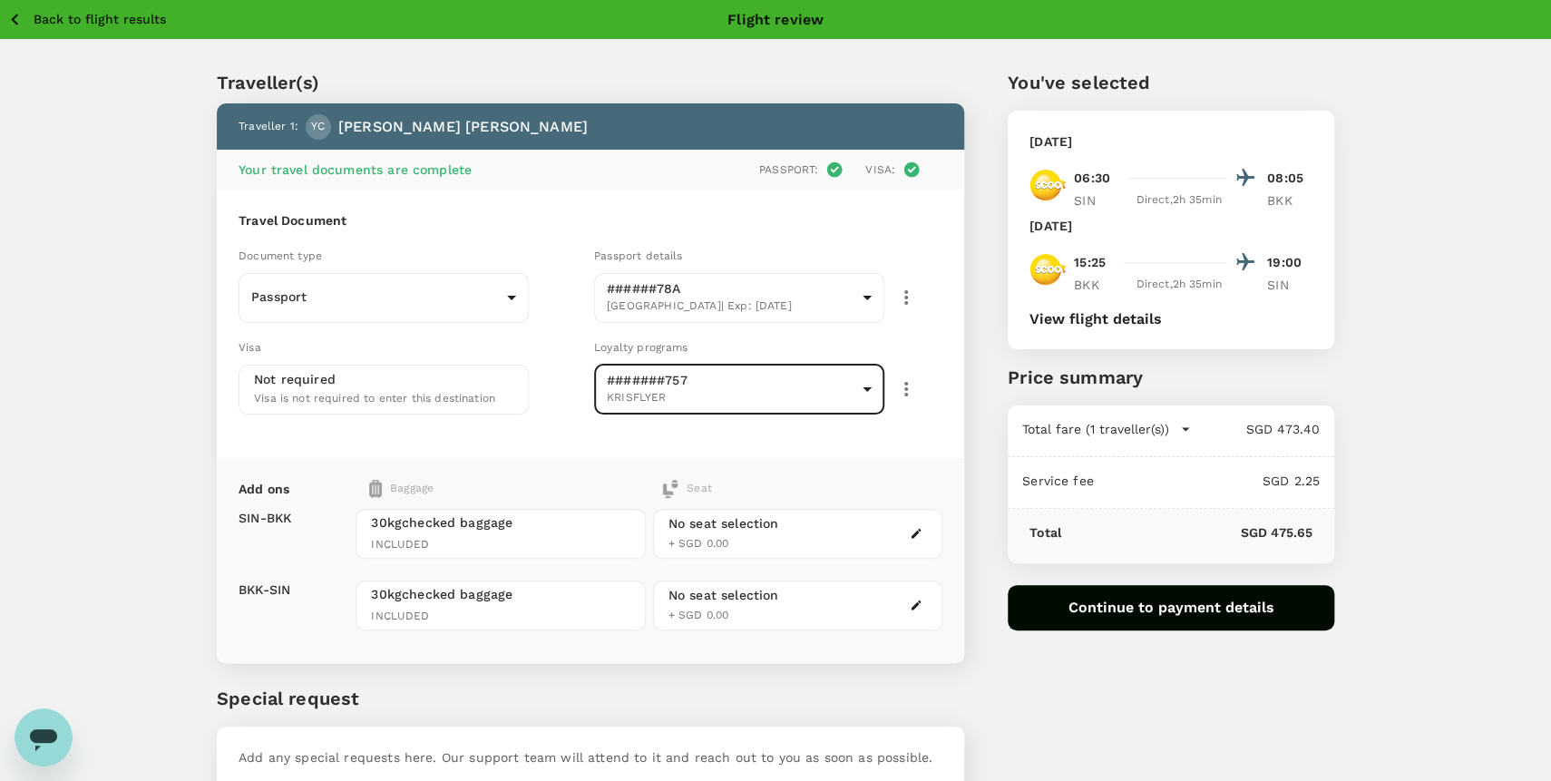
click at [1136, 432] on p "Total fare (1 traveller(s))" at bounding box center [1095, 429] width 147 height 18
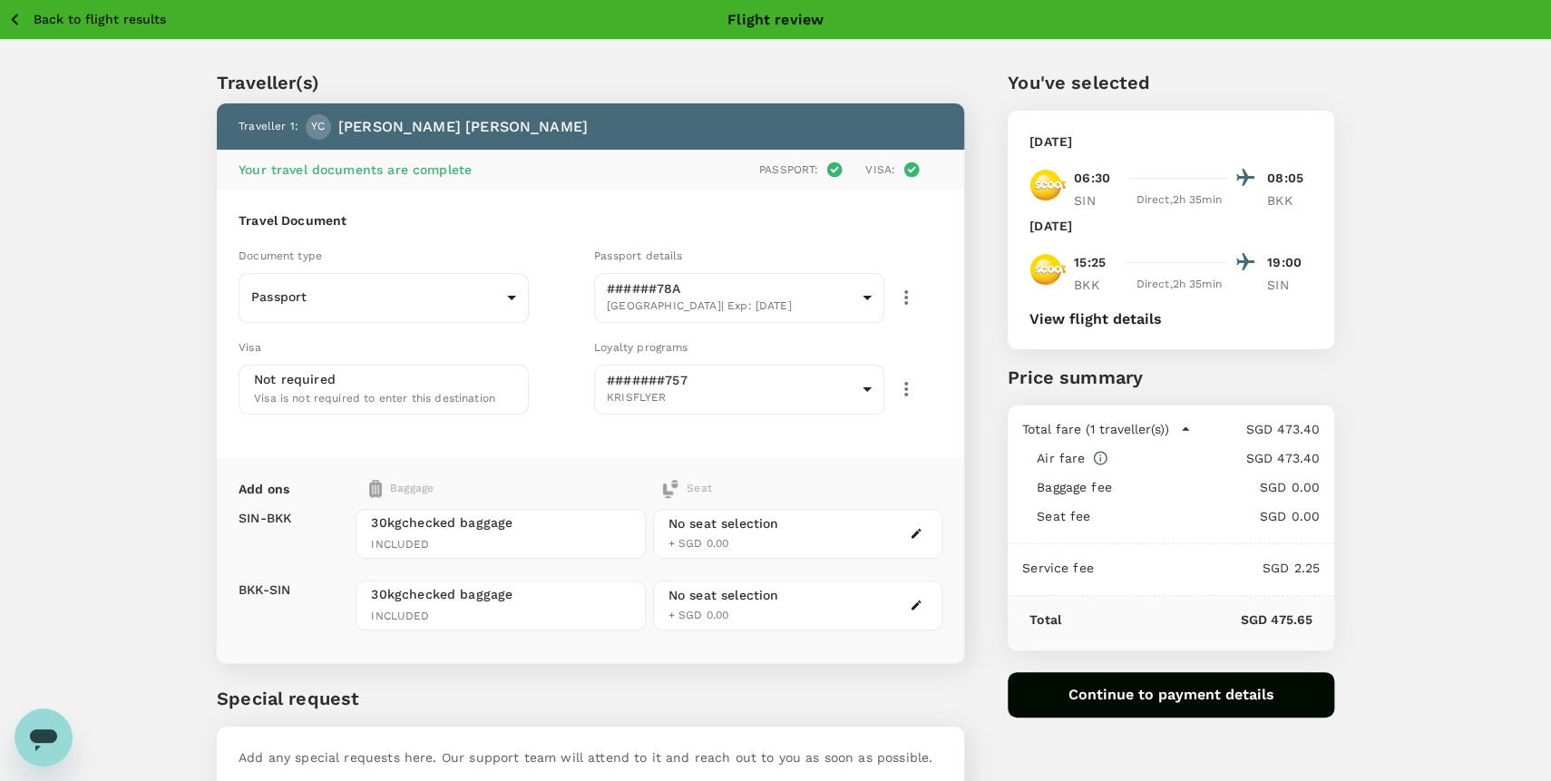
click at [9, 25] on icon "button" at bounding box center [15, 19] width 23 height 23
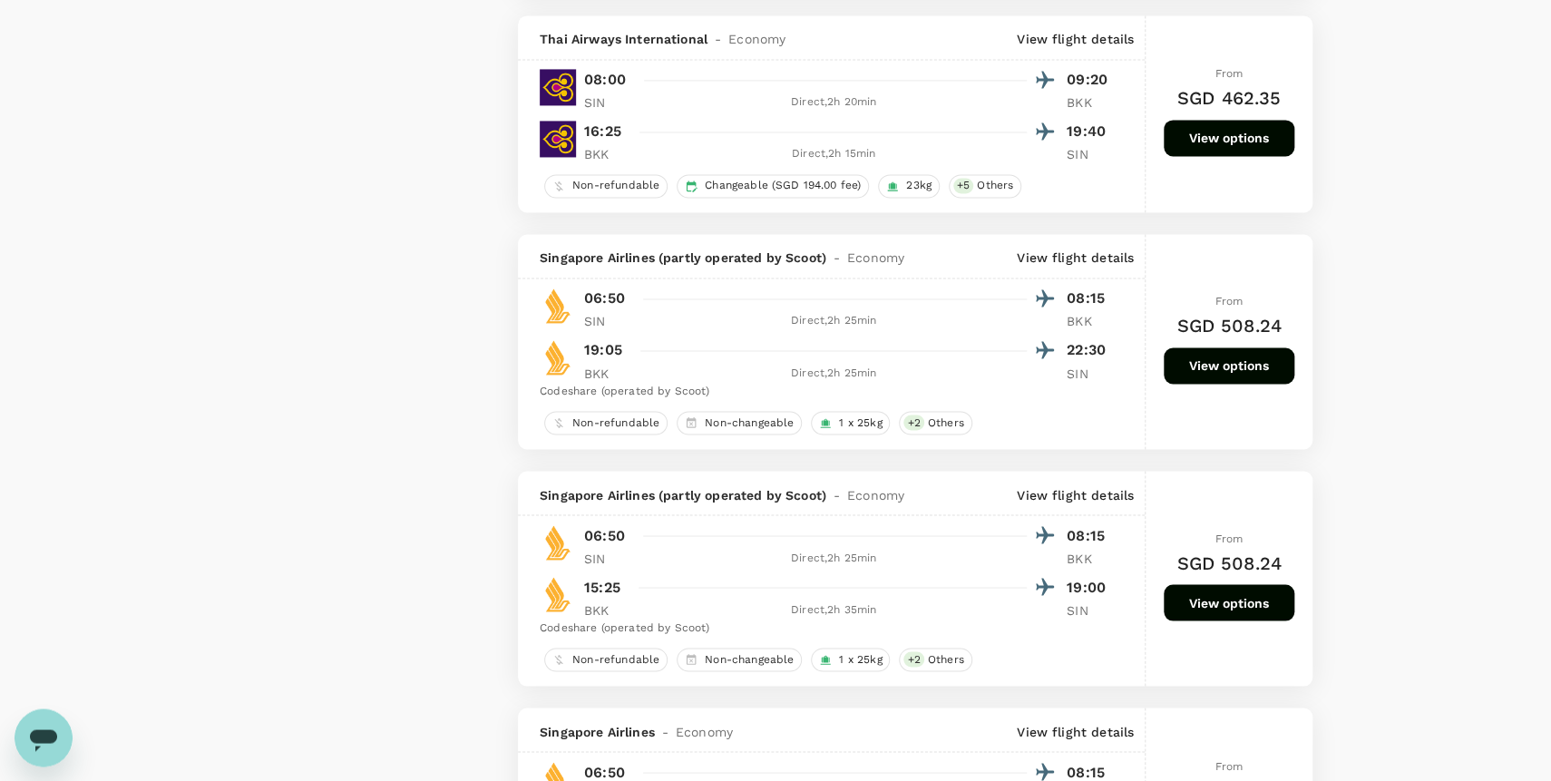
scroll to position [1497, 0]
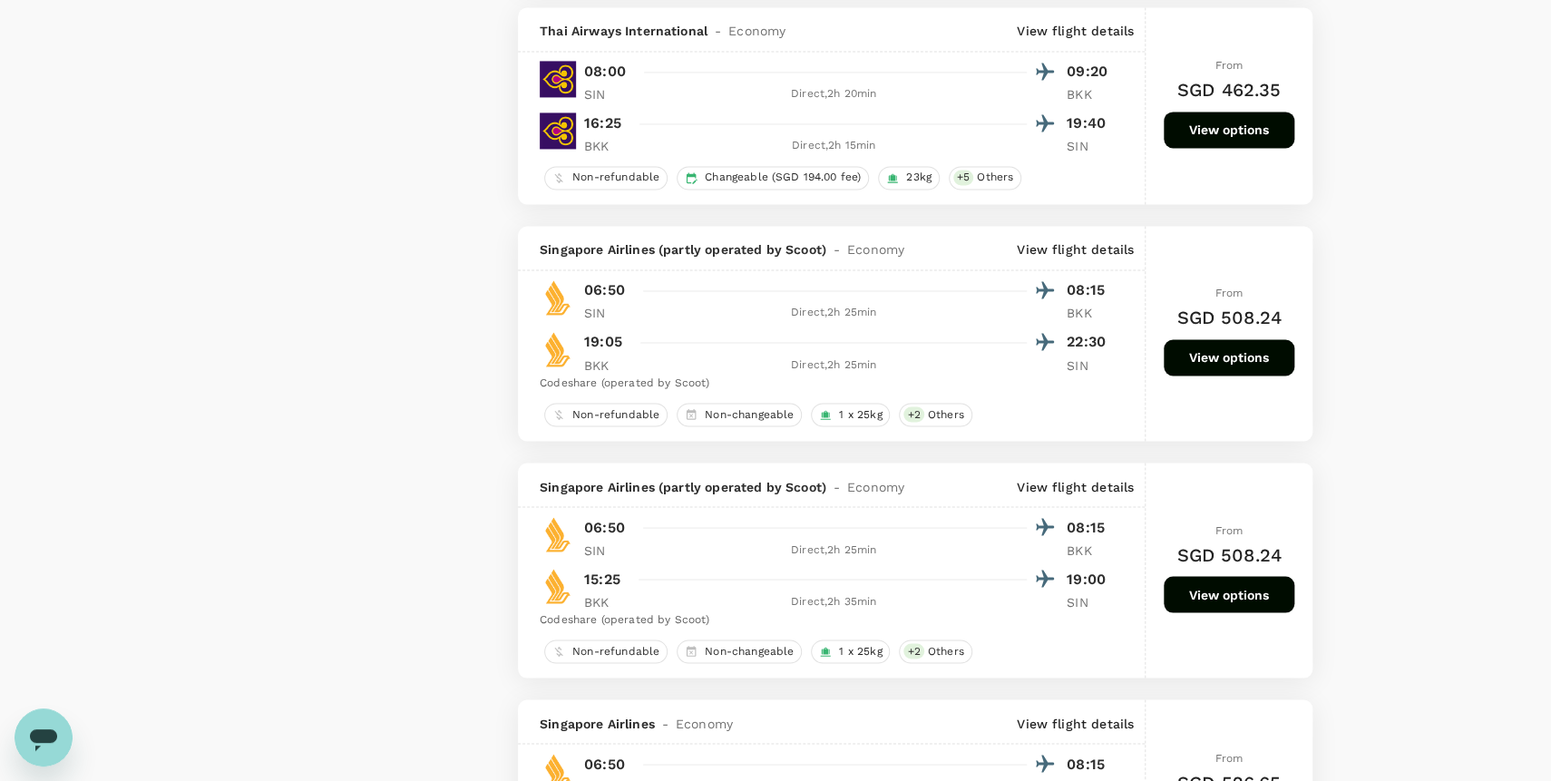
click at [1238, 600] on button "View options" at bounding box center [1229, 594] width 131 height 36
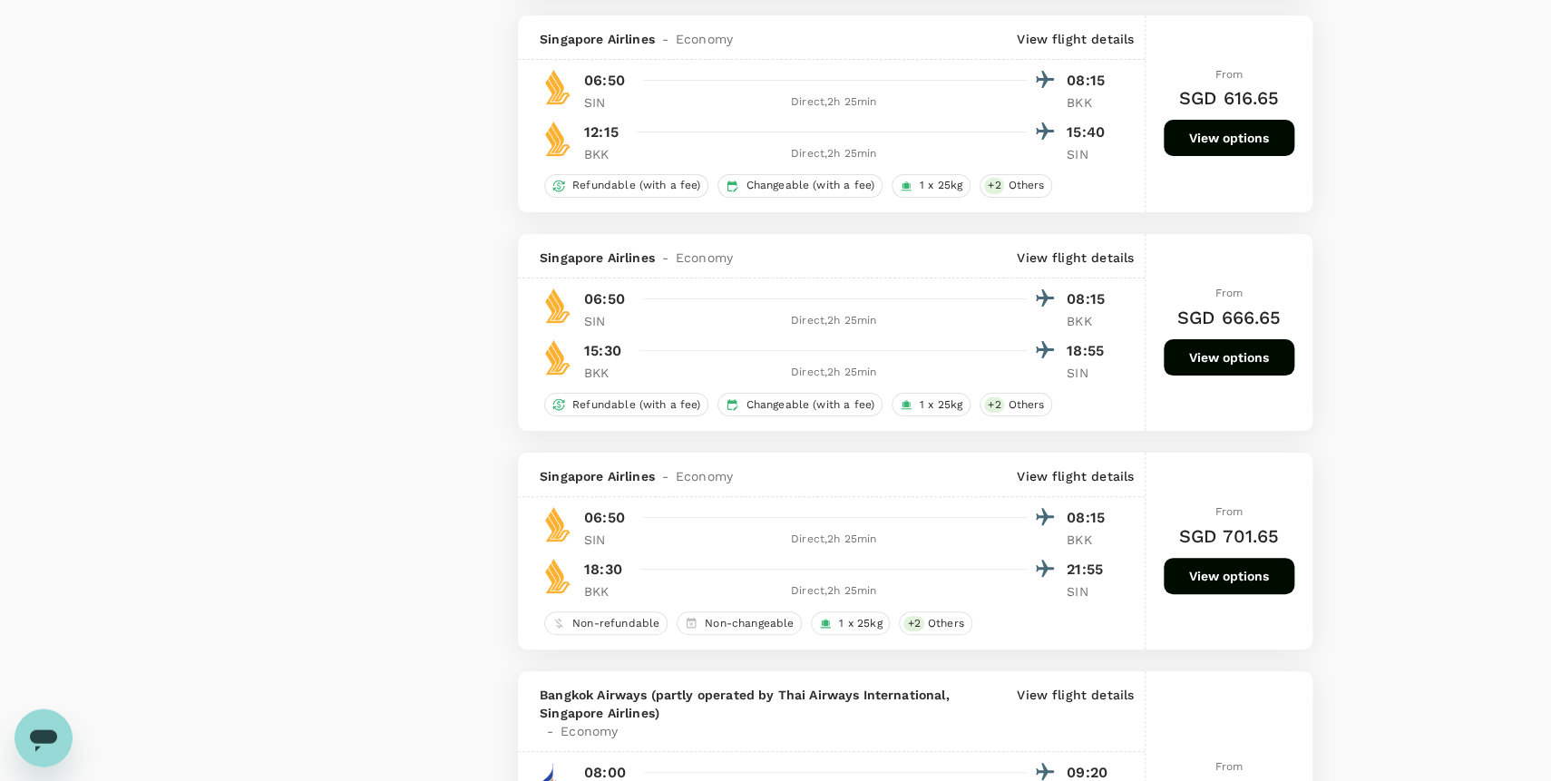
scroll to position [3858, 0]
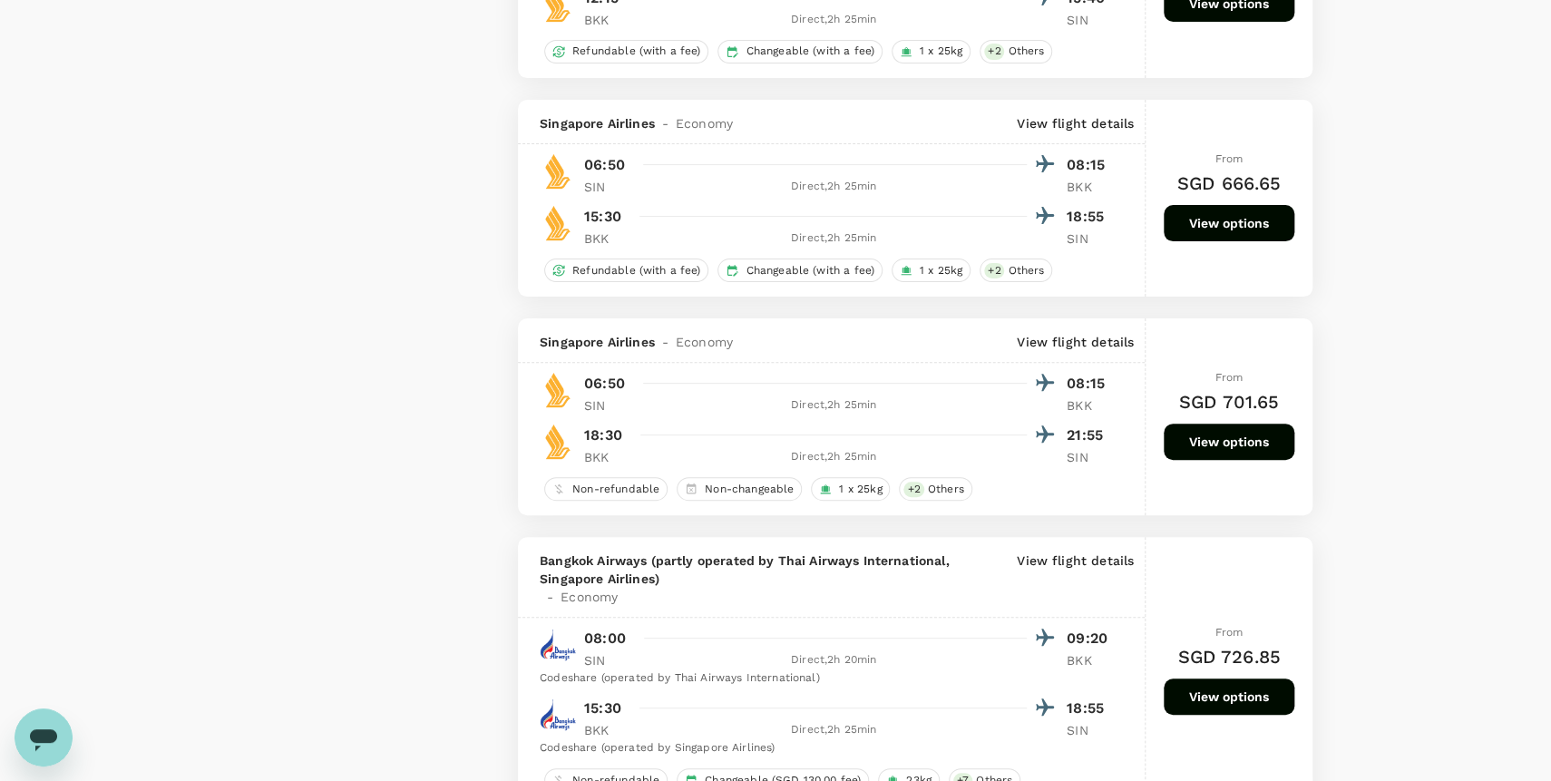
click at [1228, 229] on button "View options" at bounding box center [1229, 223] width 131 height 36
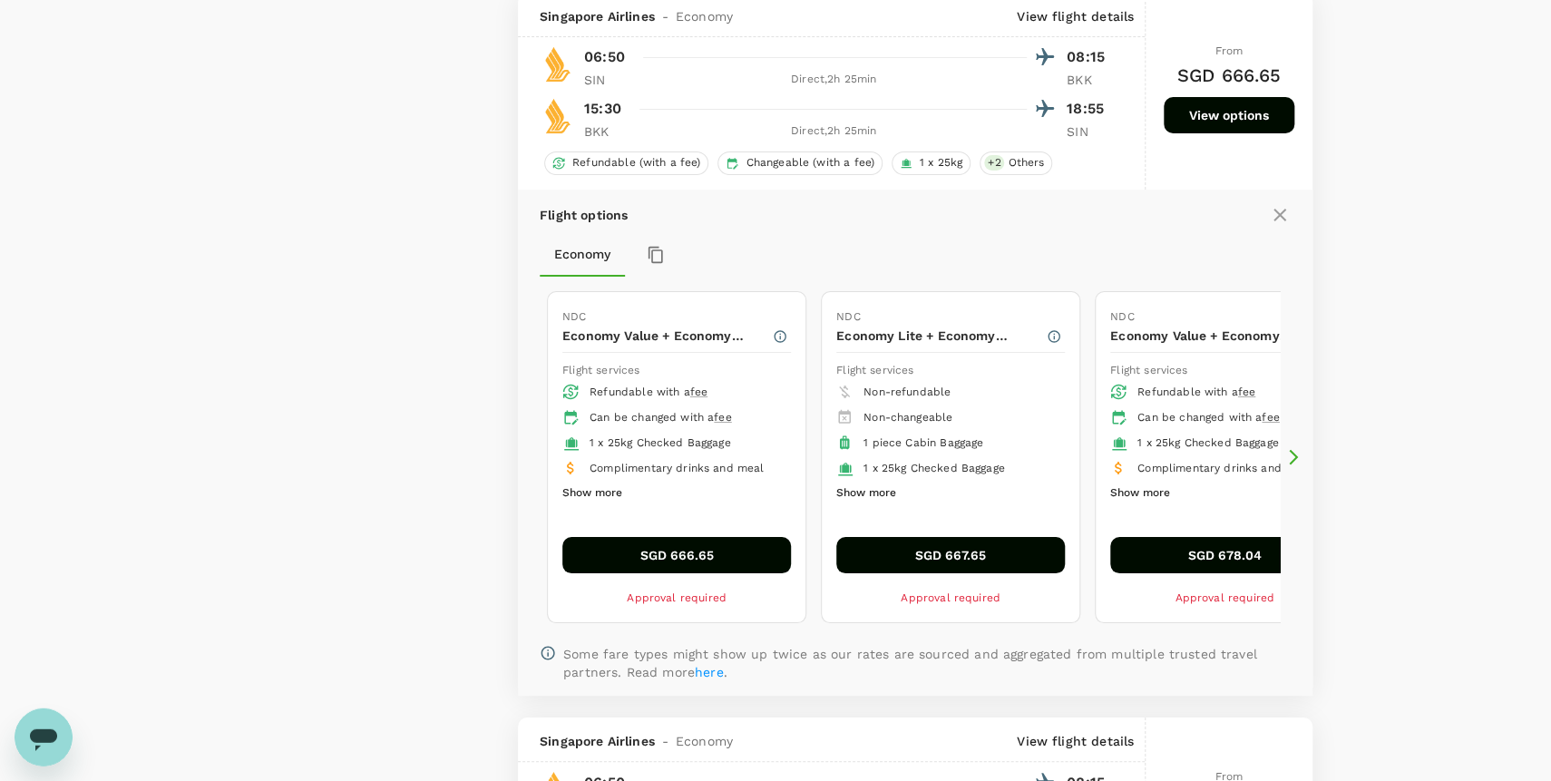
scroll to position [3458, 0]
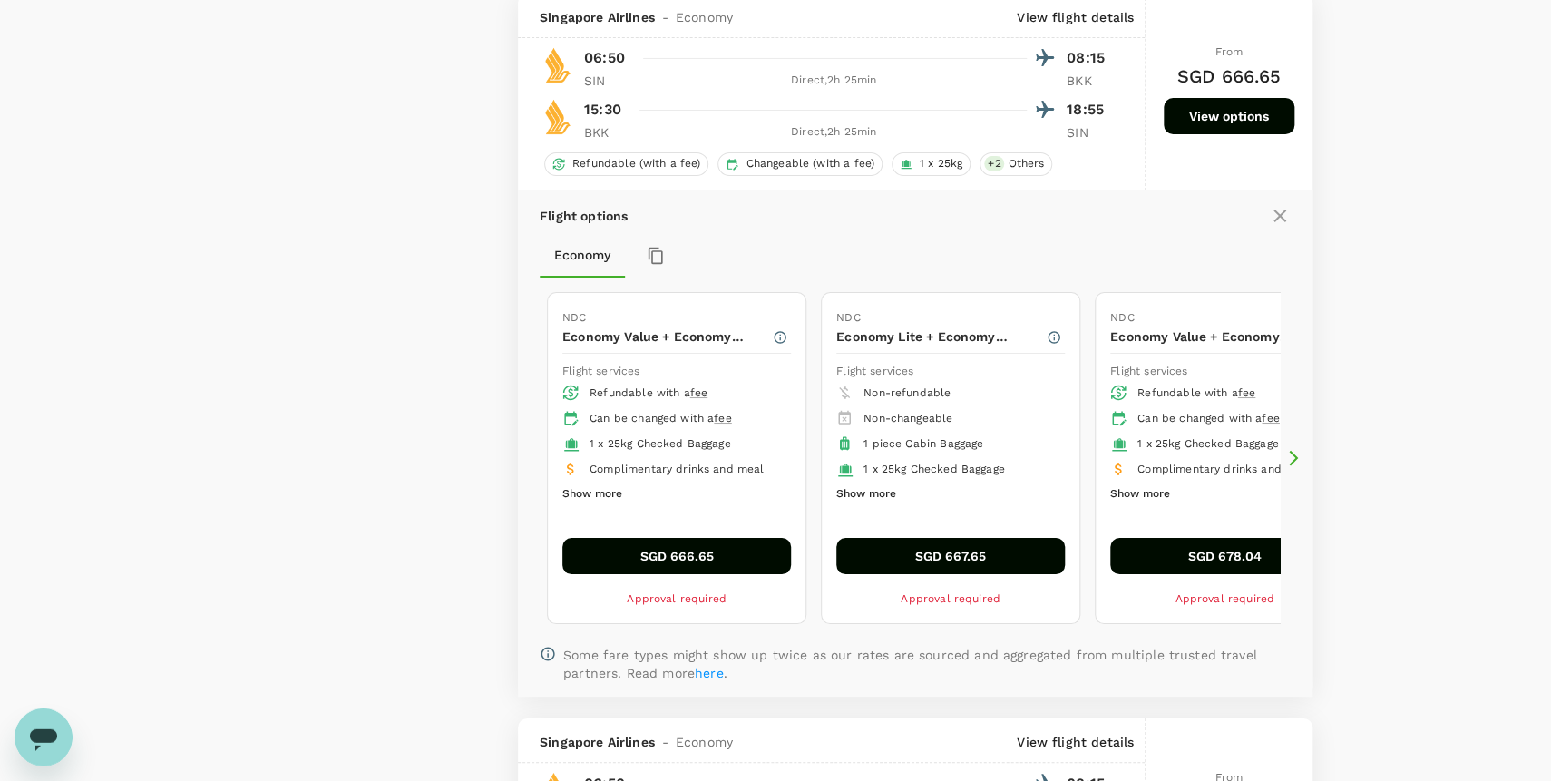
click at [1151, 501] on button "Show more" at bounding box center [1140, 495] width 60 height 24
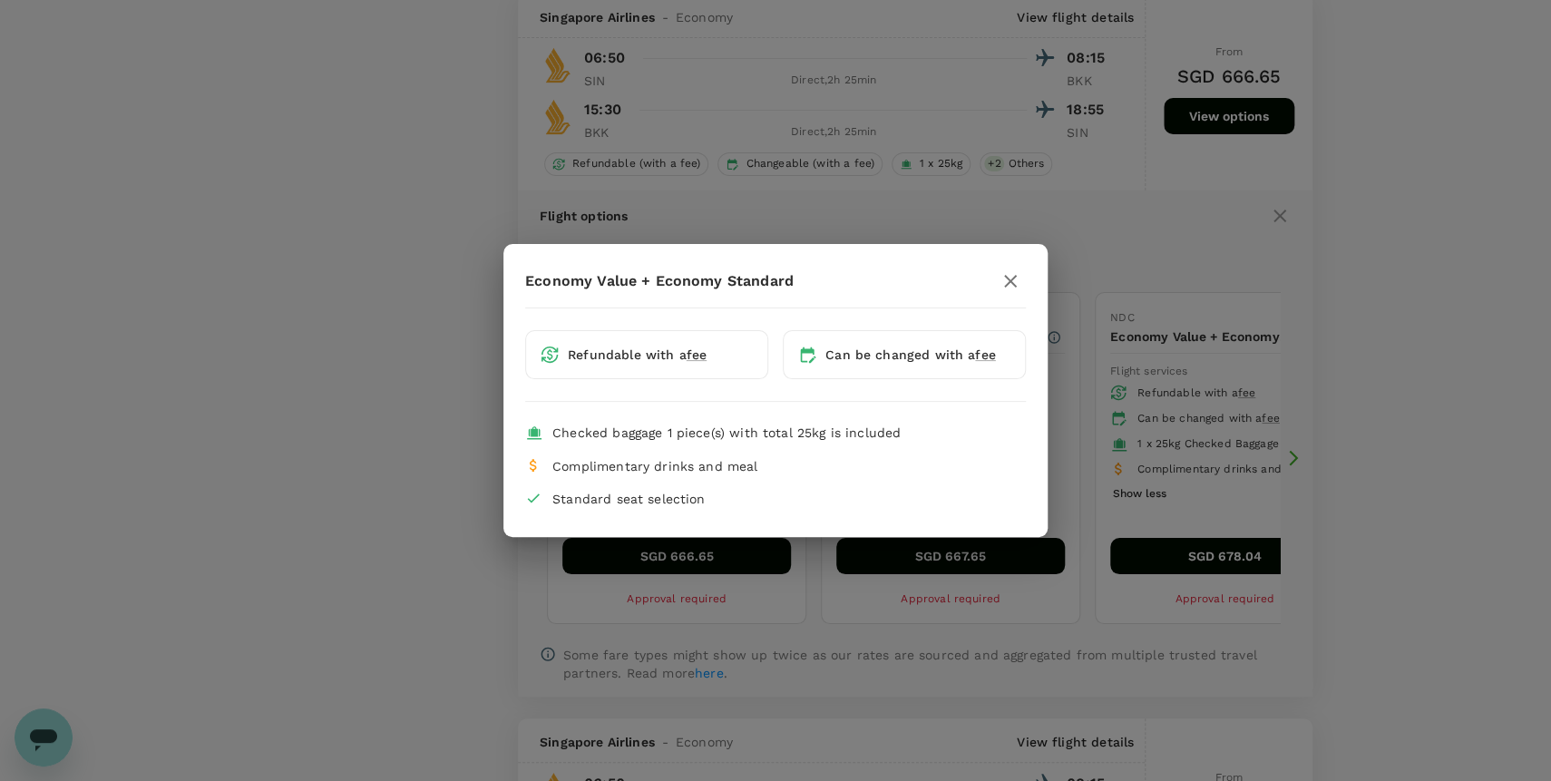
click at [1019, 273] on icon "button" at bounding box center [1011, 281] width 22 height 22
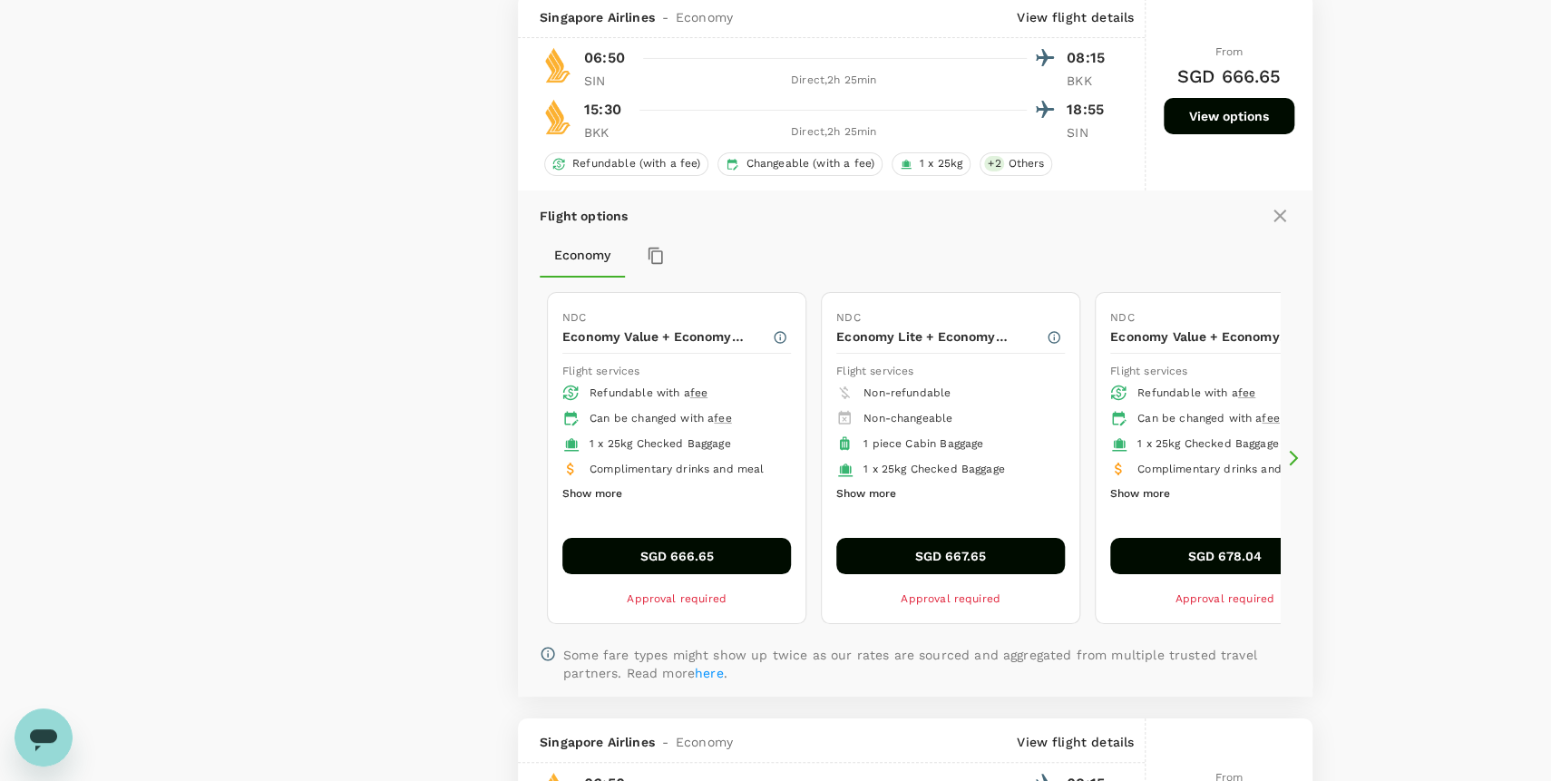
click at [1292, 456] on icon at bounding box center [1293, 458] width 18 height 18
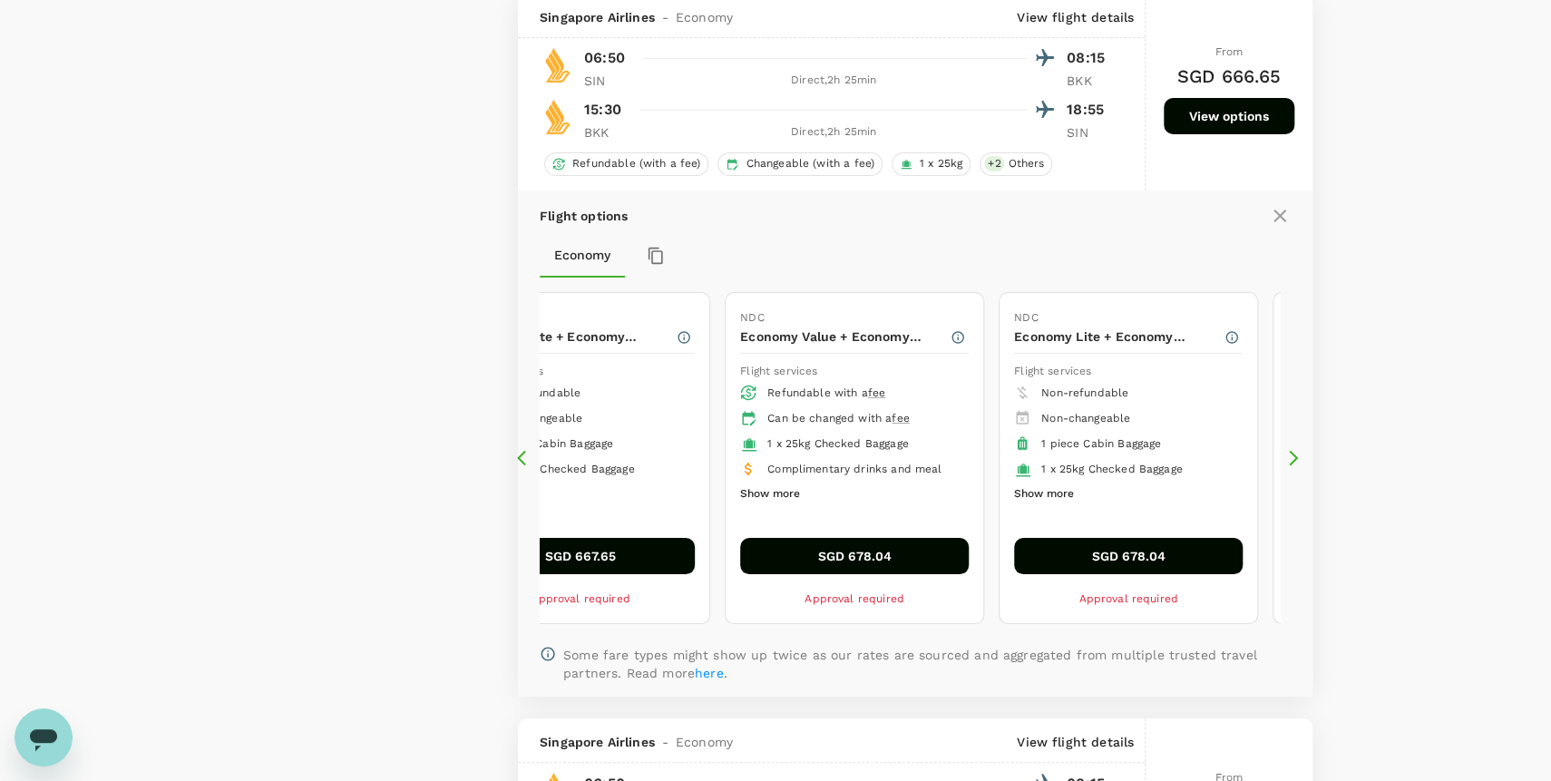
click at [1292, 456] on icon at bounding box center [1293, 458] width 18 height 18
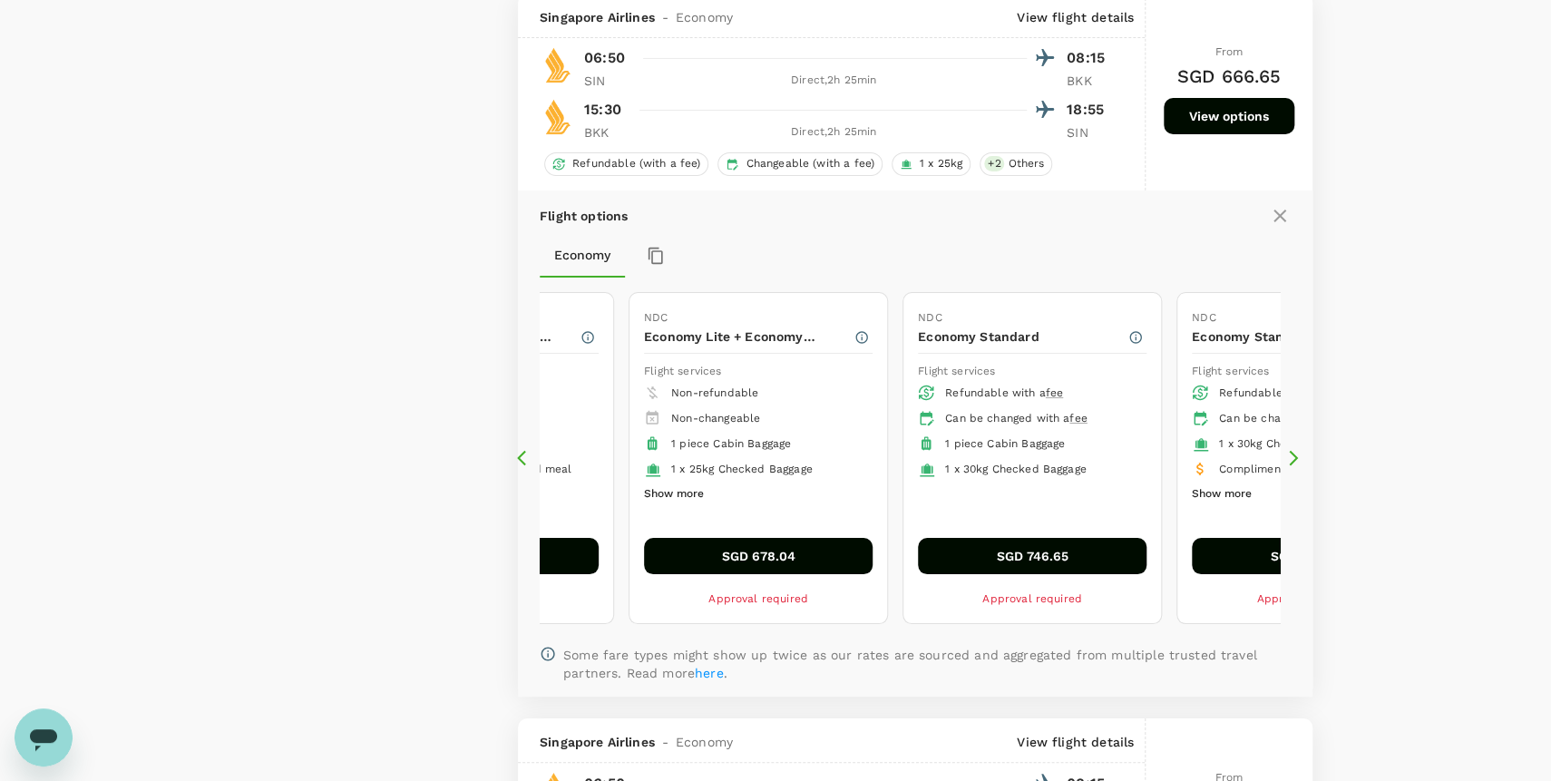
click at [1293, 462] on icon at bounding box center [1293, 458] width 9 height 15
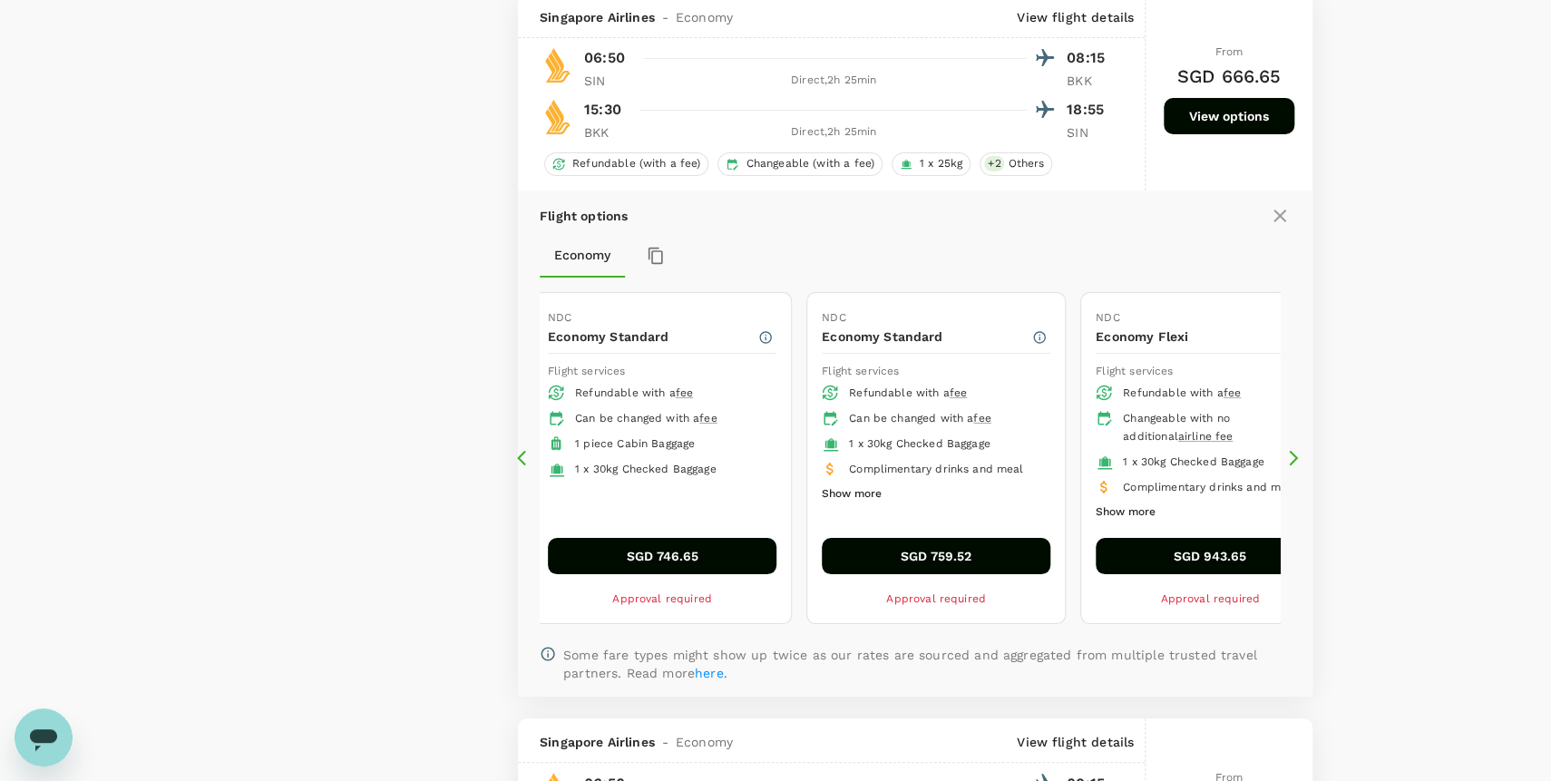
click at [853, 499] on button "Show more" at bounding box center [852, 495] width 60 height 24
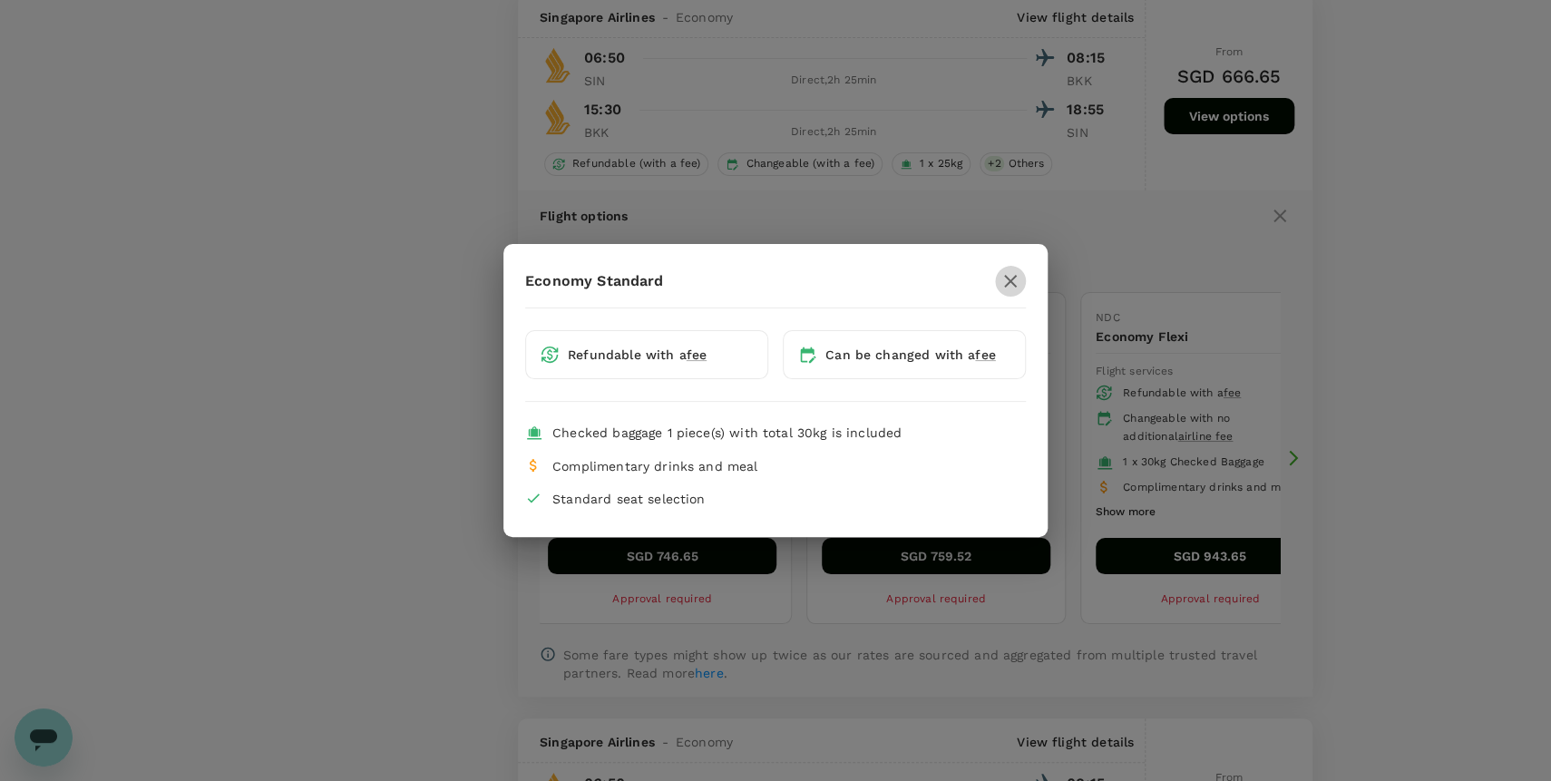
click at [1014, 278] on icon "button" at bounding box center [1010, 281] width 13 height 13
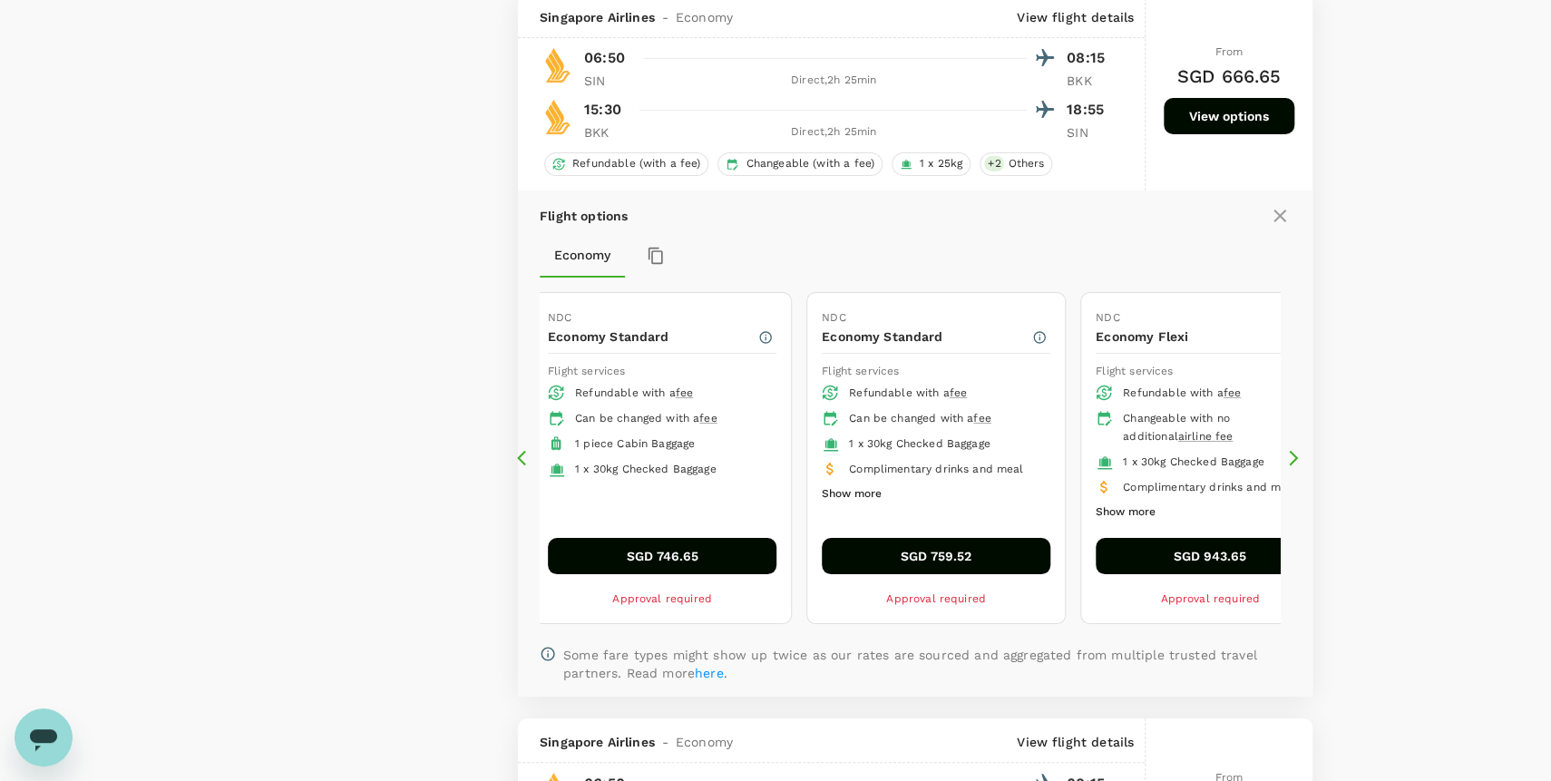
click at [1296, 460] on icon at bounding box center [1293, 458] width 18 height 18
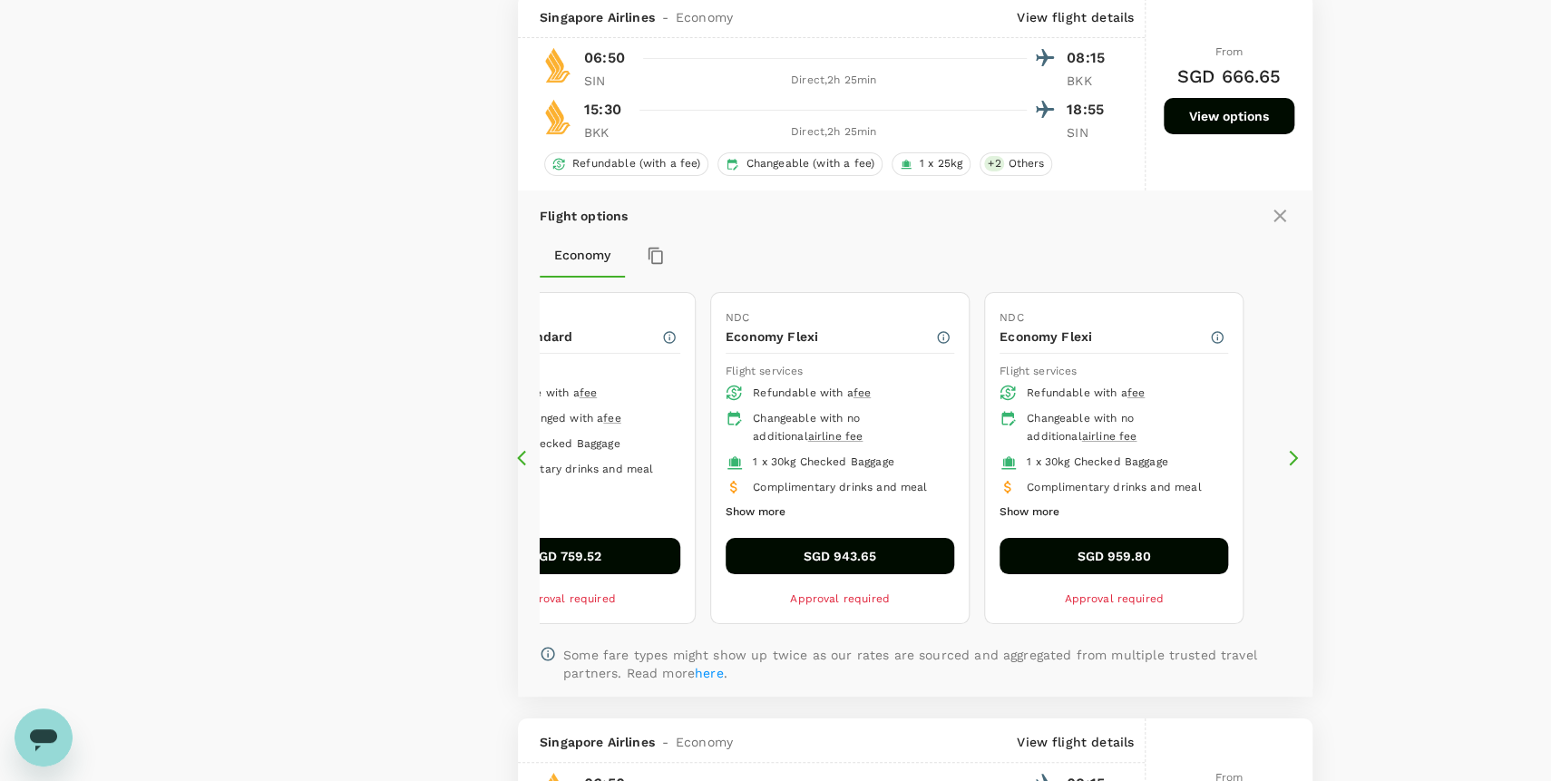
click at [519, 467] on icon at bounding box center [526, 458] width 18 height 18
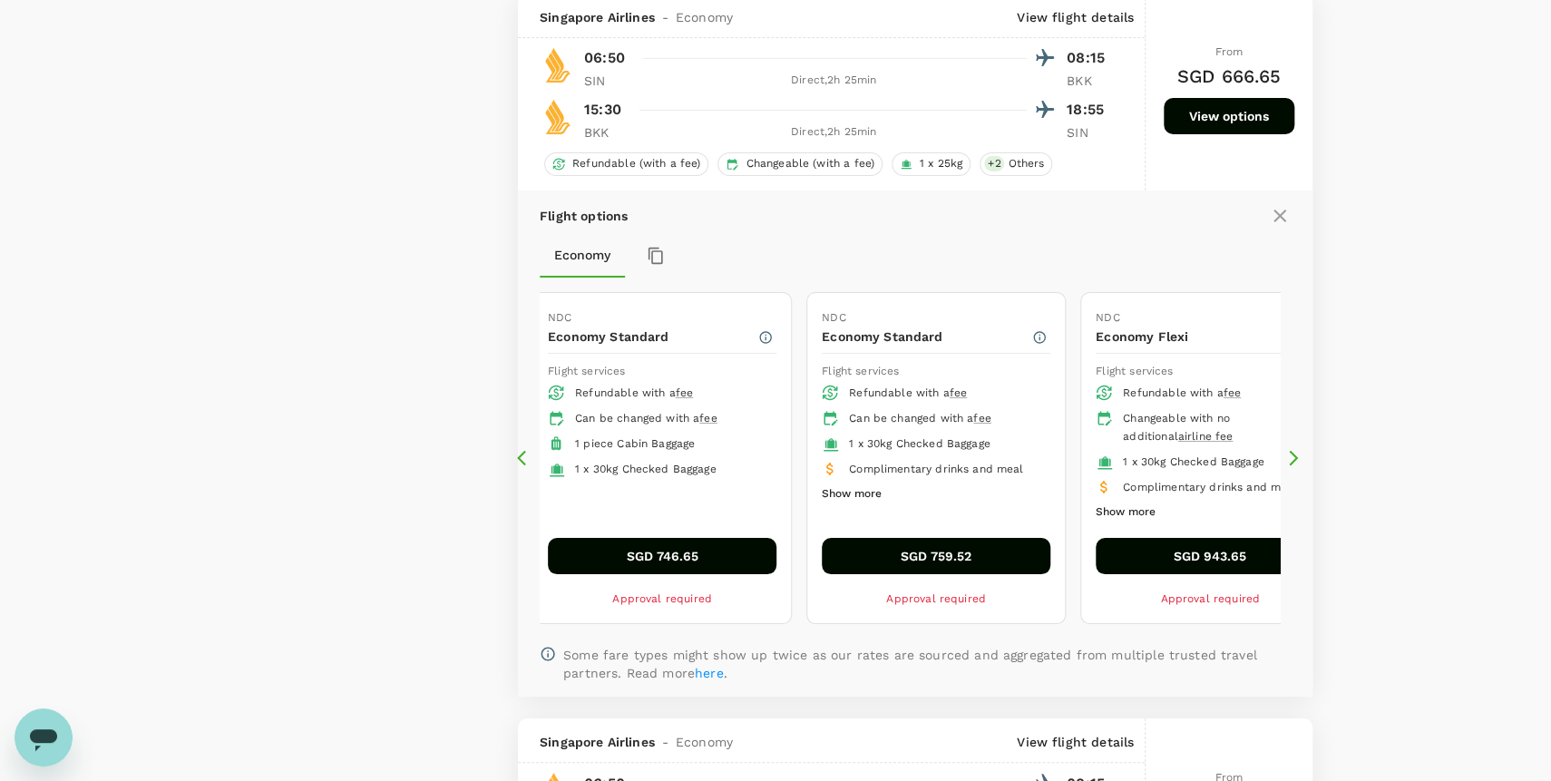
click at [519, 467] on icon at bounding box center [526, 458] width 18 height 18
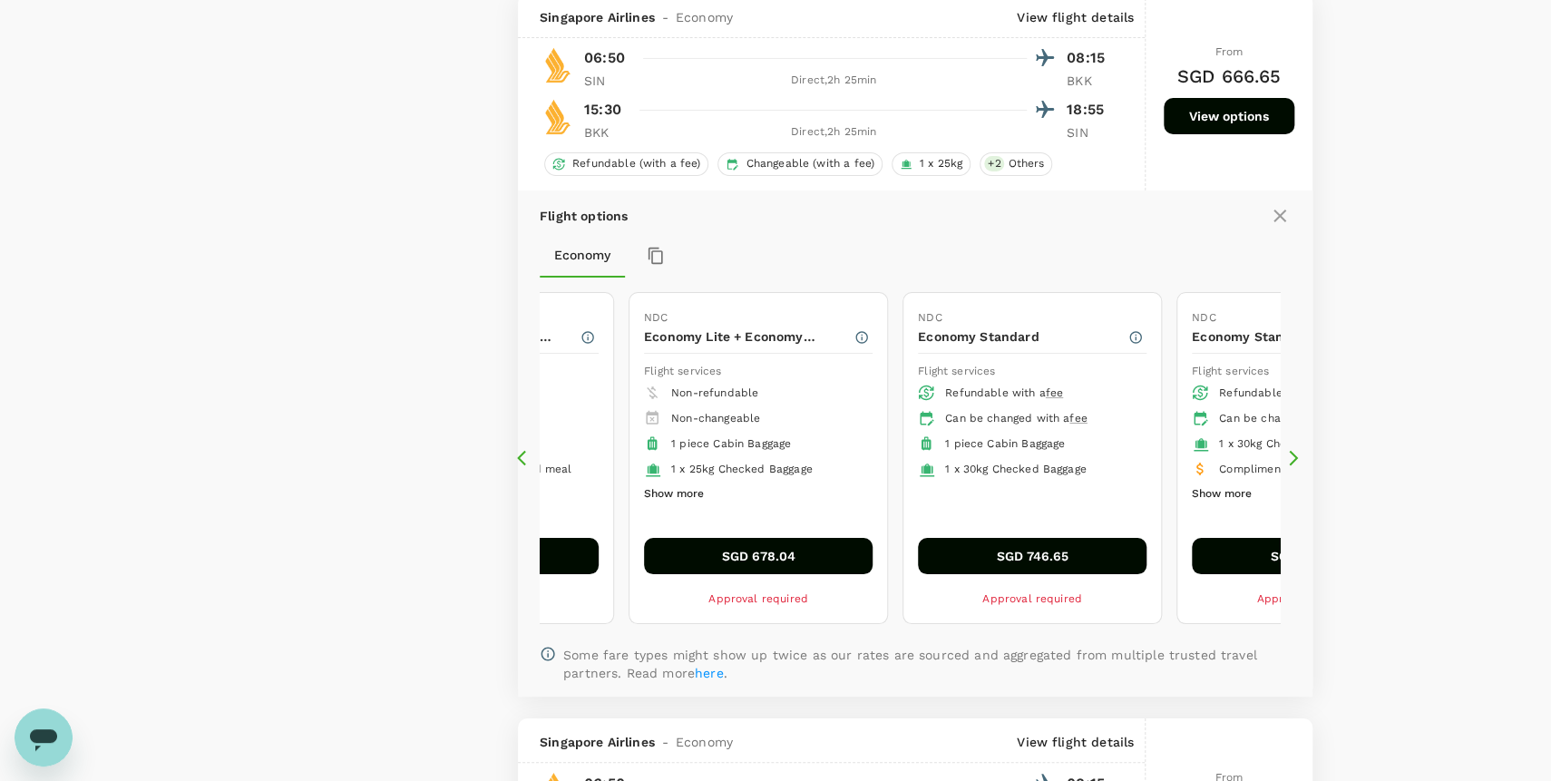
click at [519, 467] on icon at bounding box center [526, 458] width 18 height 18
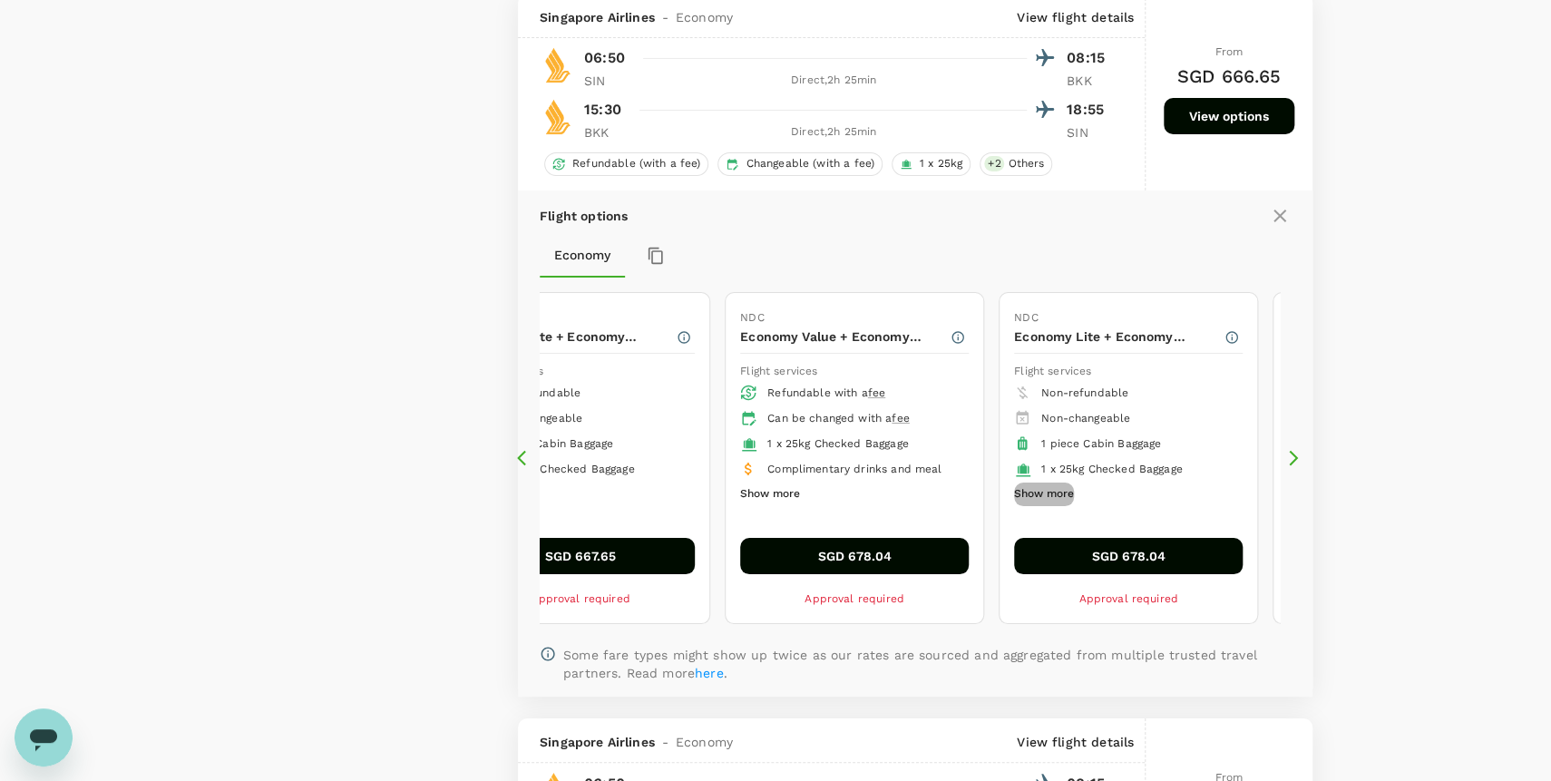
click at [1048, 496] on button "Show more" at bounding box center [1044, 495] width 60 height 24
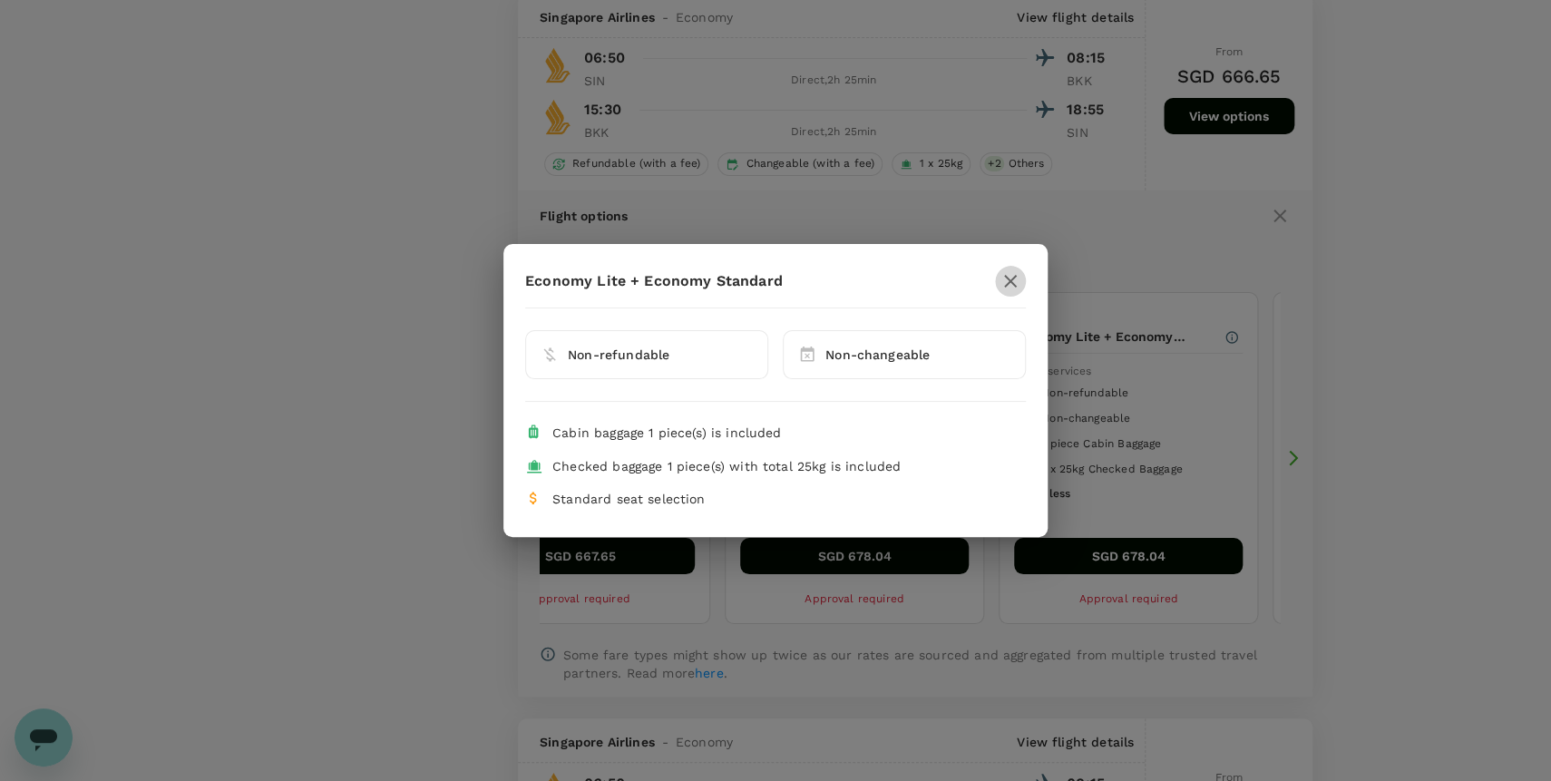
click at [1008, 278] on icon "button" at bounding box center [1010, 281] width 13 height 13
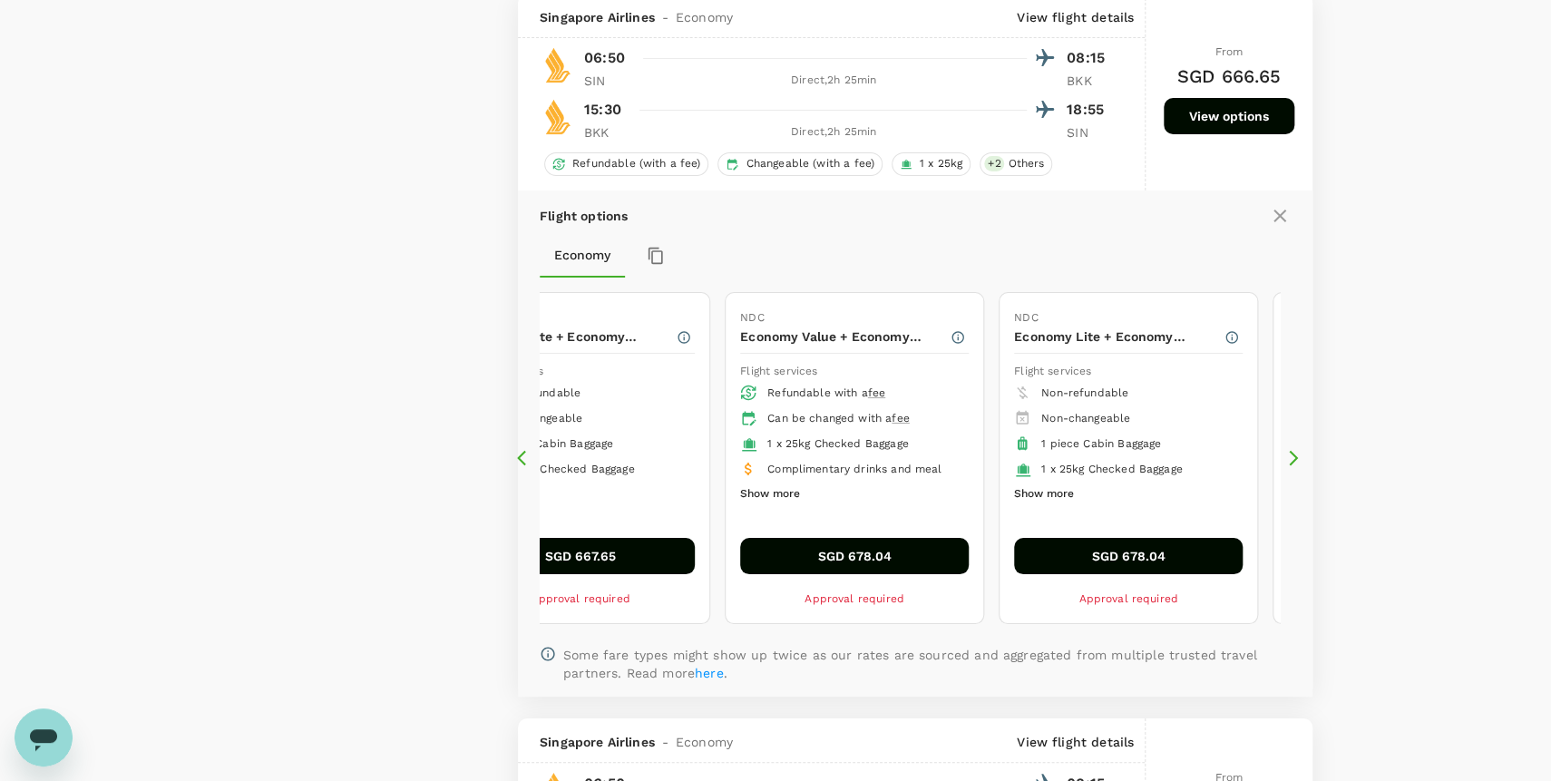
click at [524, 467] on icon at bounding box center [526, 458] width 18 height 18
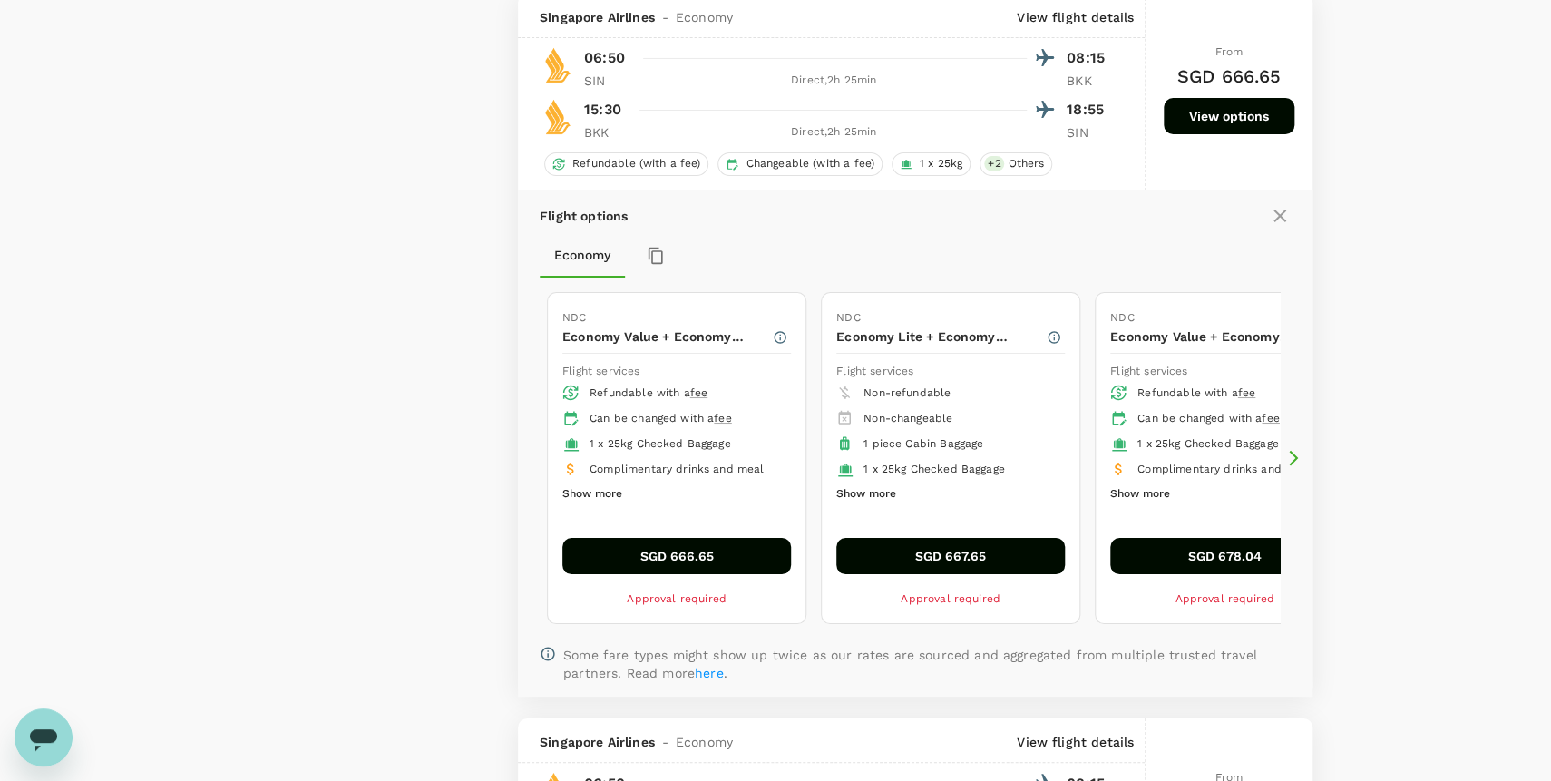
click at [1287, 454] on icon at bounding box center [1293, 458] width 18 height 18
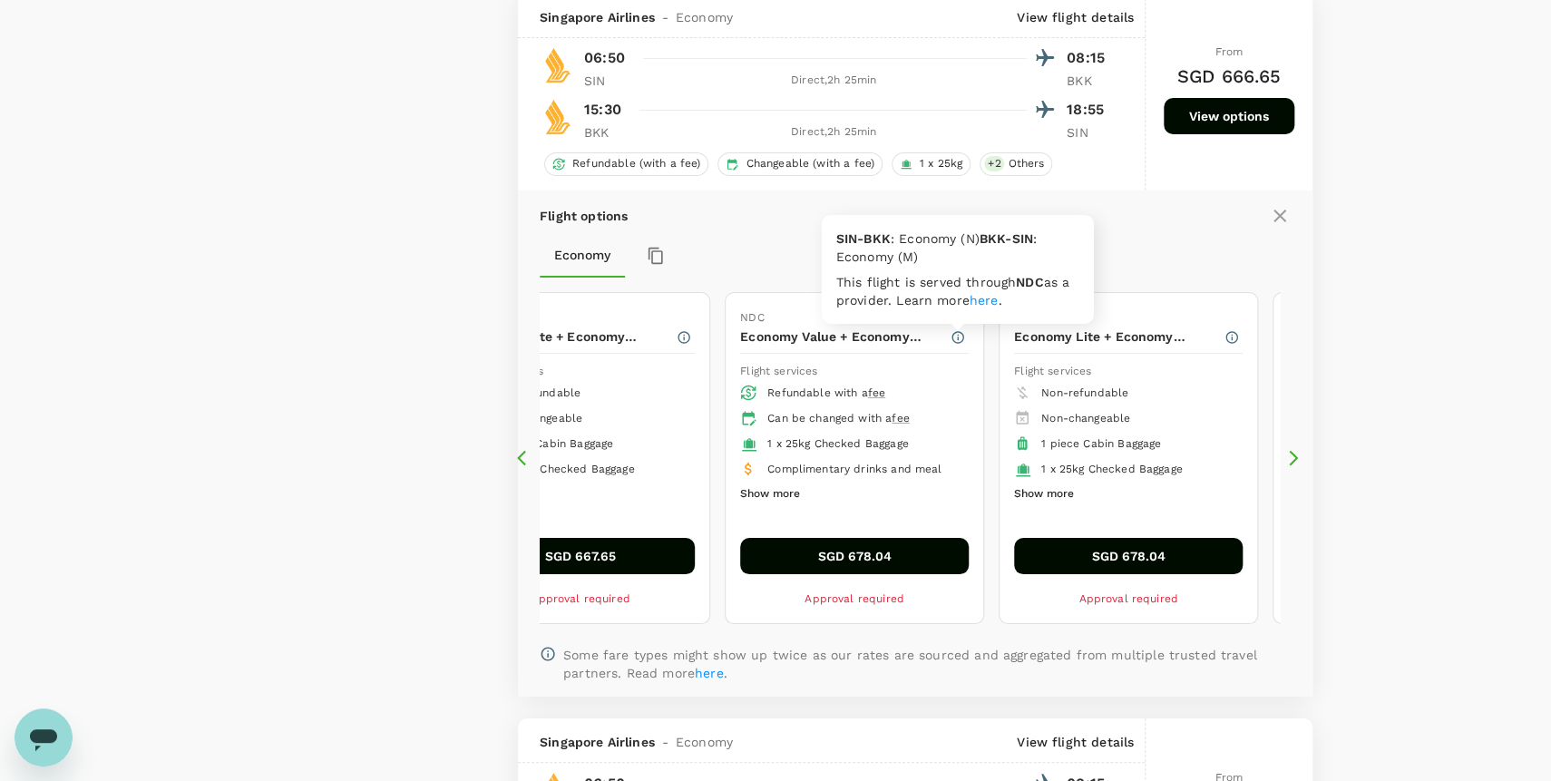
click at [988, 305] on link "here" at bounding box center [984, 300] width 29 height 15
click at [522, 464] on icon at bounding box center [526, 458] width 18 height 18
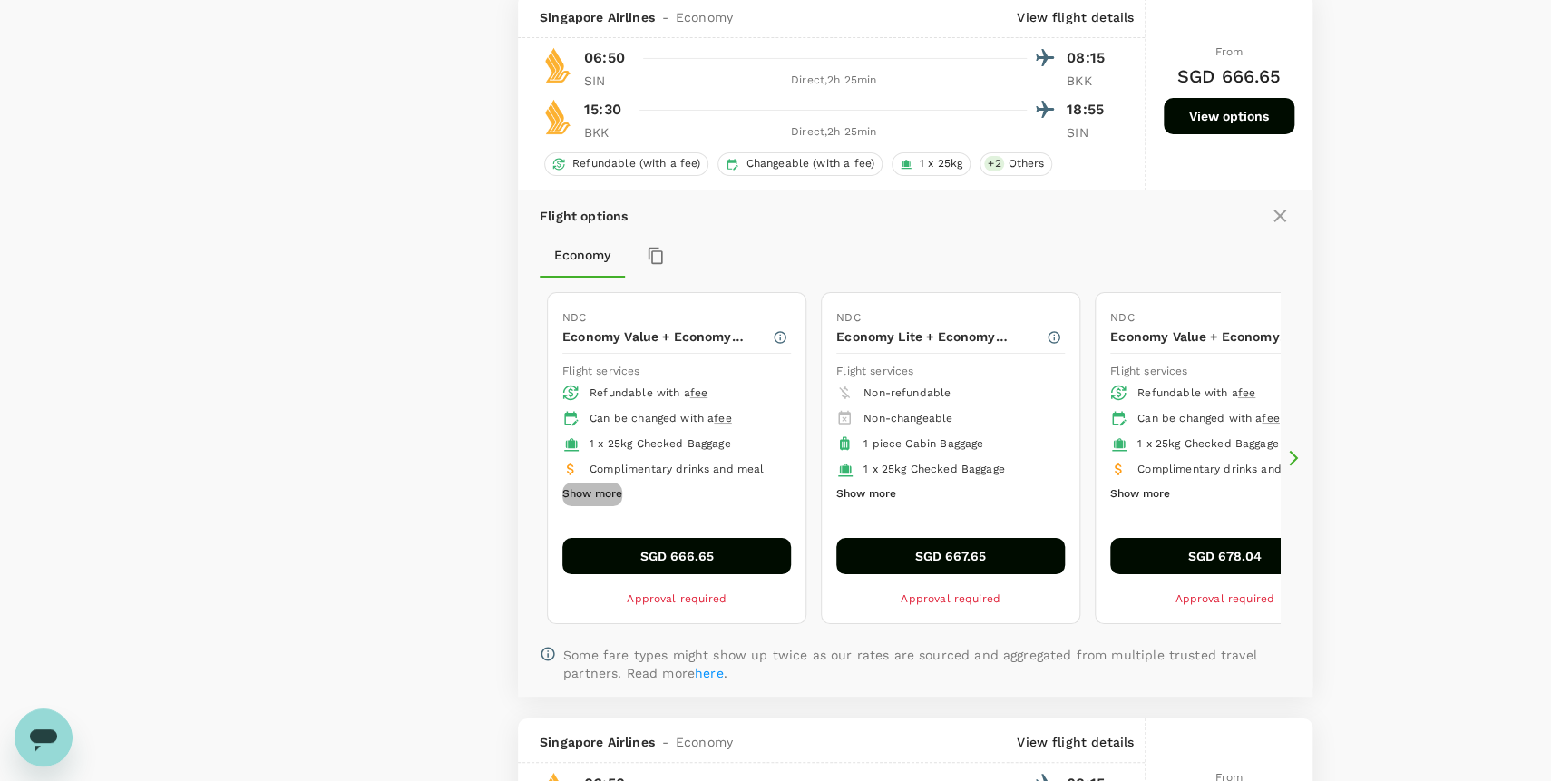
click at [608, 505] on button "Show more" at bounding box center [592, 495] width 60 height 24
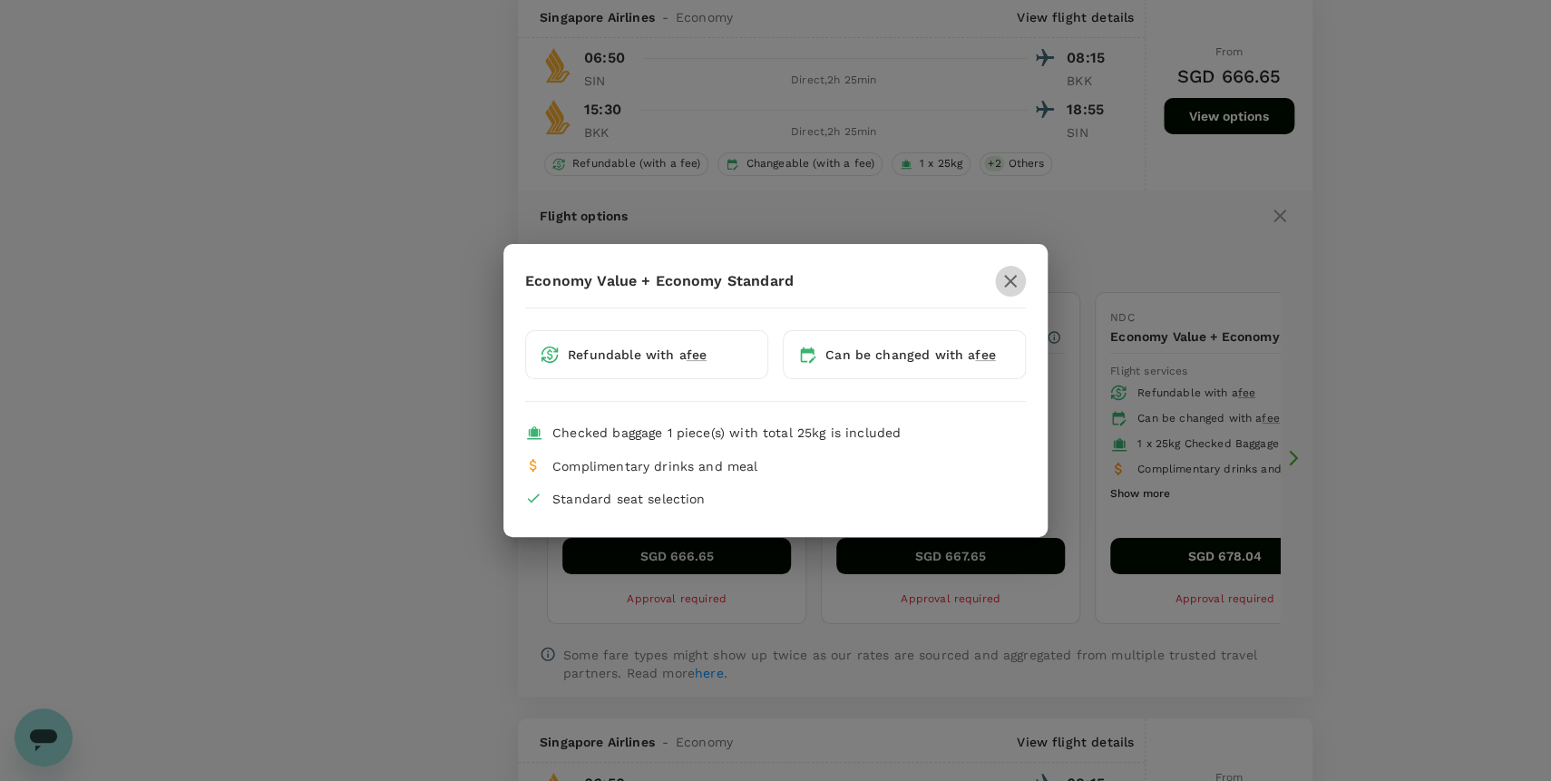
click at [1022, 283] on button "button" at bounding box center [1010, 281] width 31 height 31
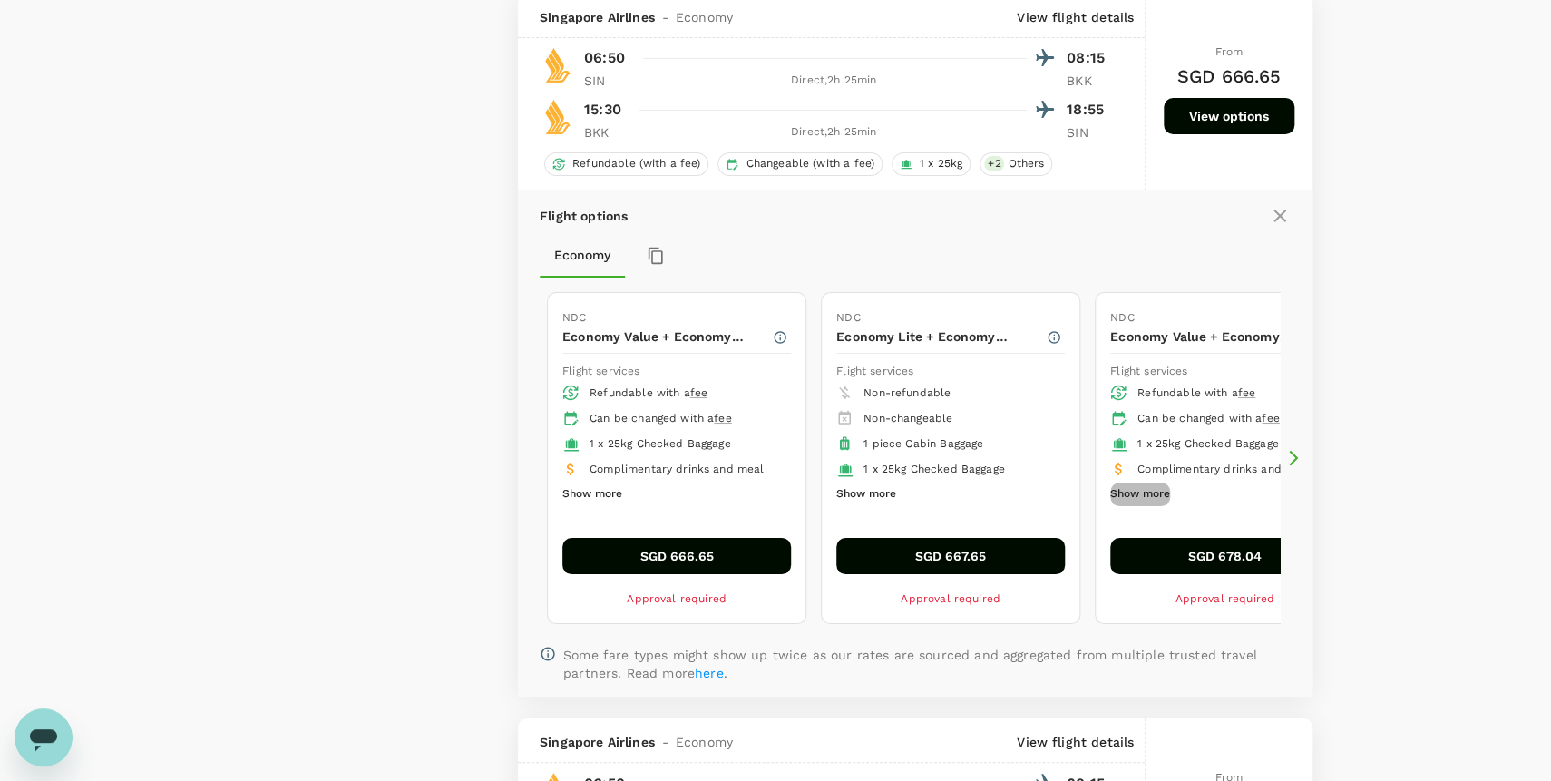
click at [1148, 502] on button "Show more" at bounding box center [1140, 495] width 60 height 24
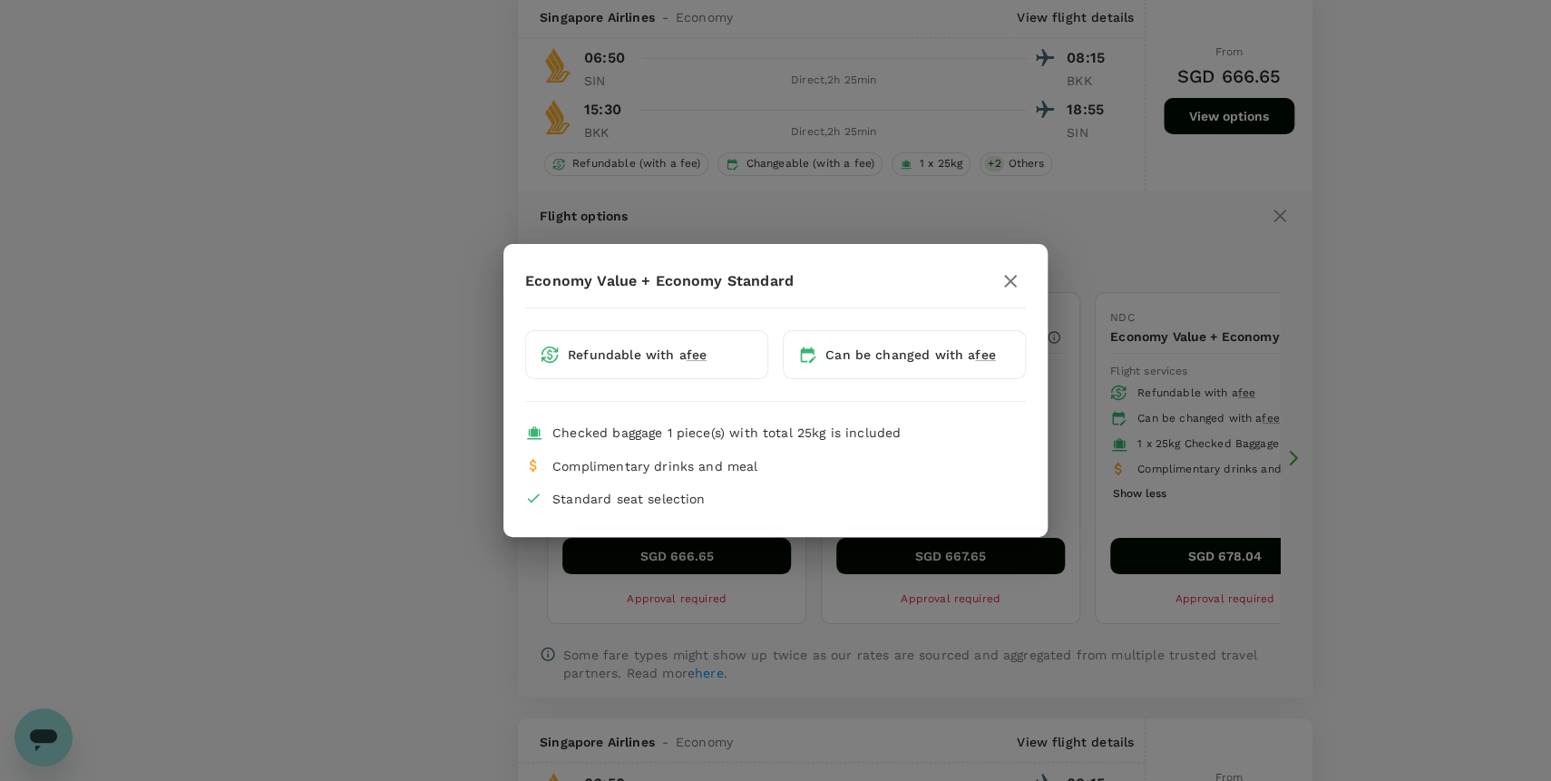
click at [1013, 284] on icon "button" at bounding box center [1010, 281] width 13 height 13
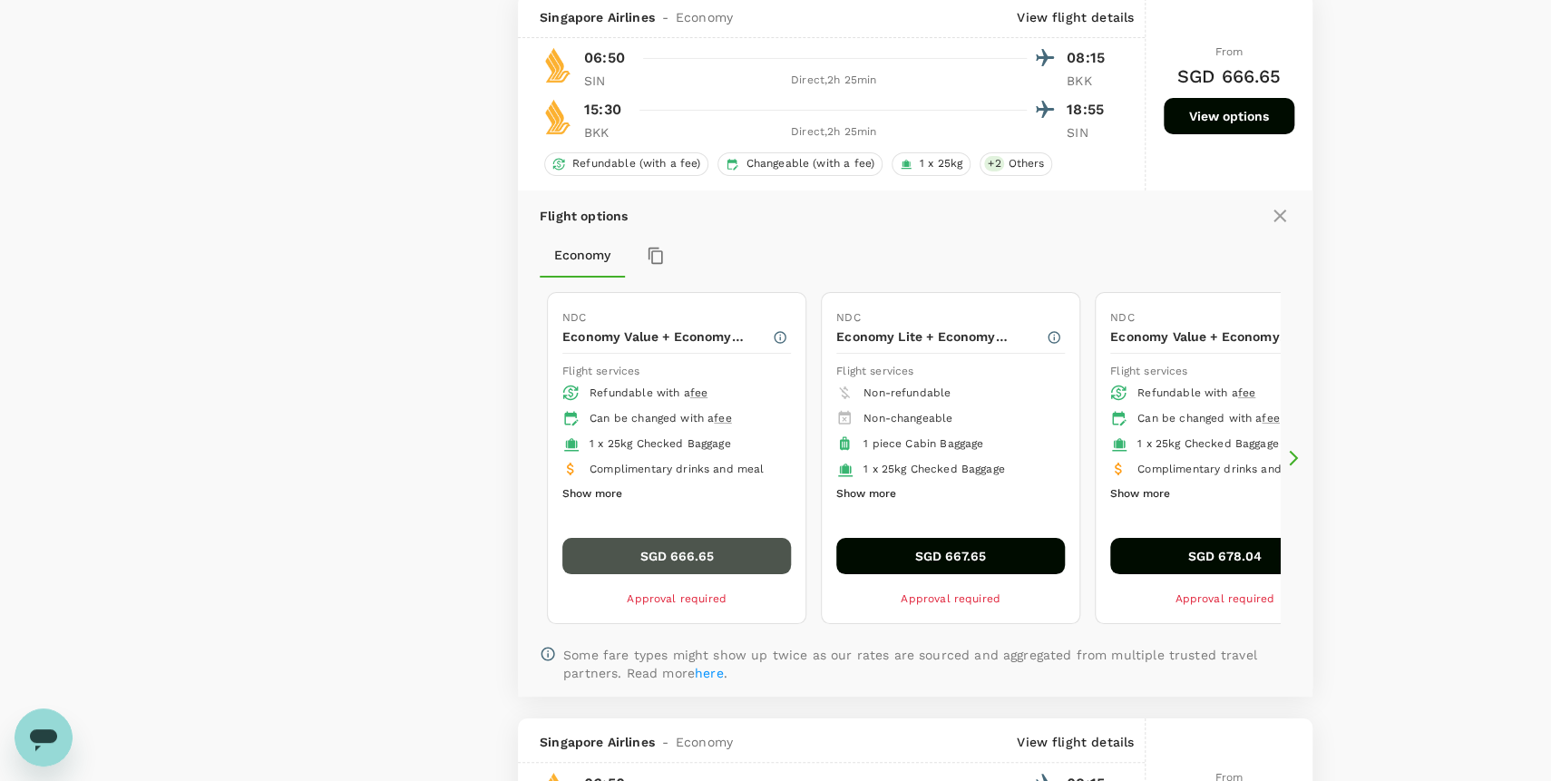
click at [707, 565] on button "SGD 666.65" at bounding box center [676, 556] width 229 height 36
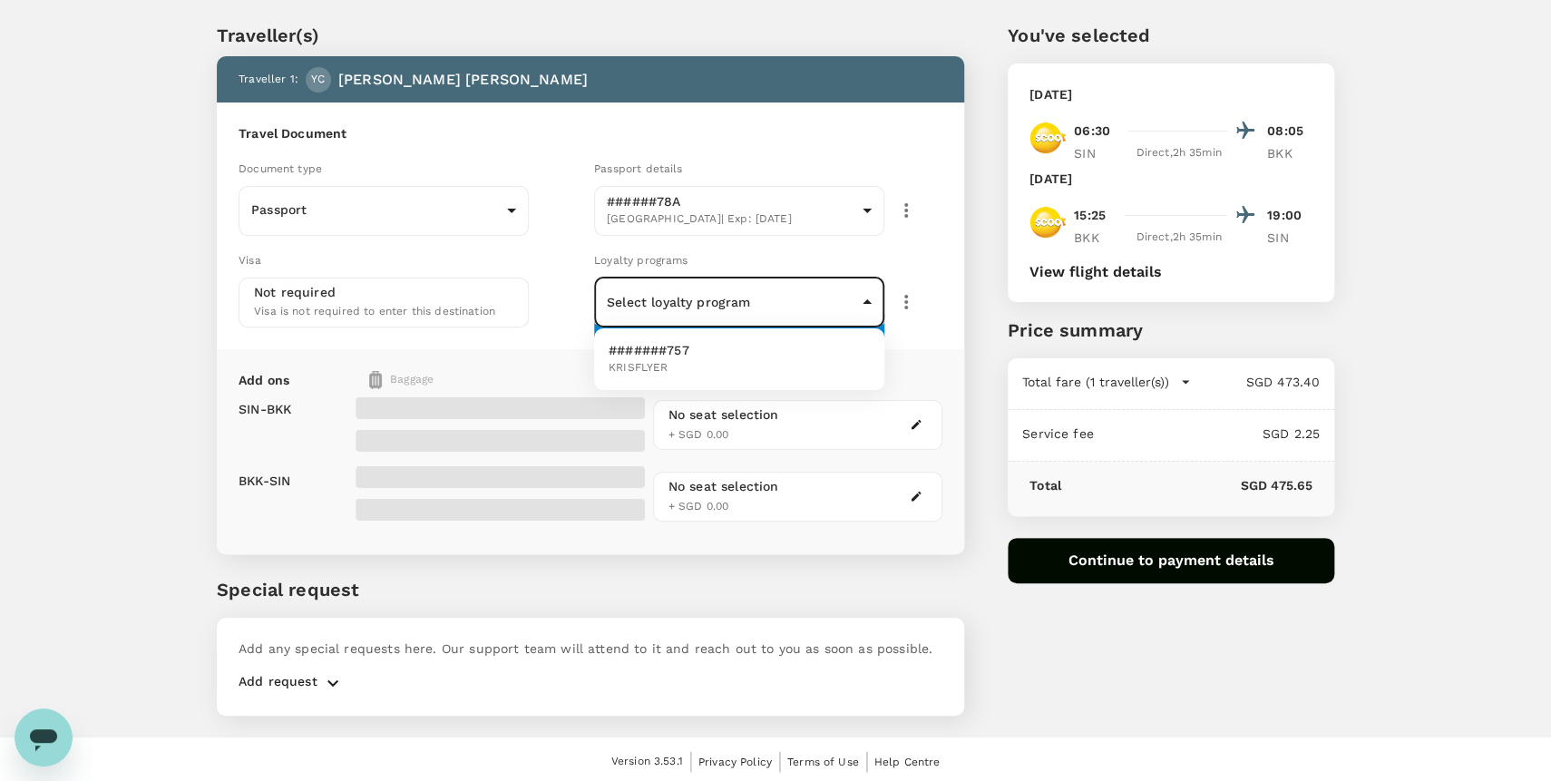
click at [779, 303] on body "Back to flight results Flight review Traveller(s) Traveller 1 : YC Yi Feng Chan…" at bounding box center [775, 370] width 1551 height 834
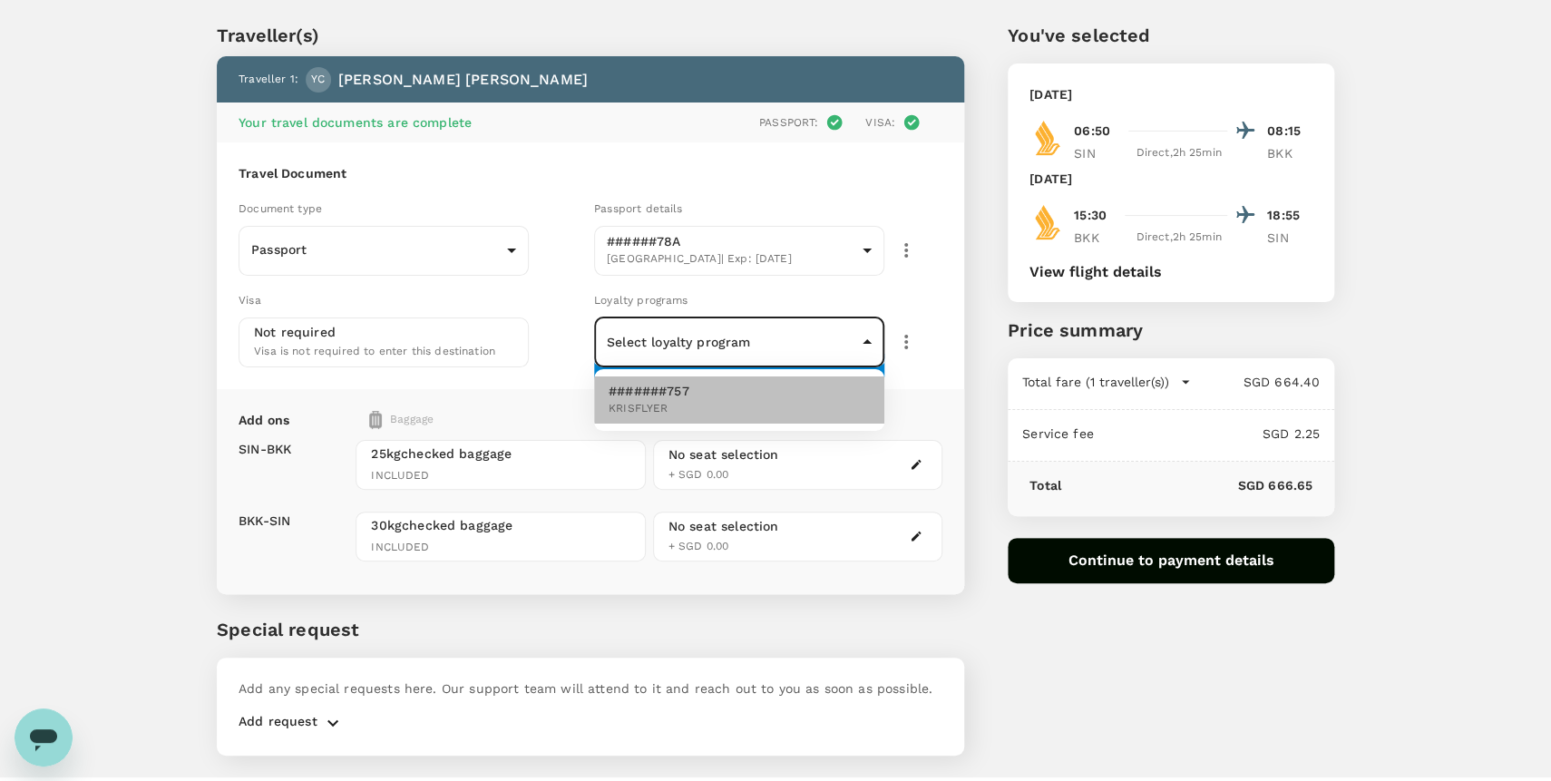
click at [709, 392] on li "#######757 KRISFLYER" at bounding box center [739, 399] width 290 height 47
type input "f90b7999-64e1-4e5c-91dd-7007bd7d993e"
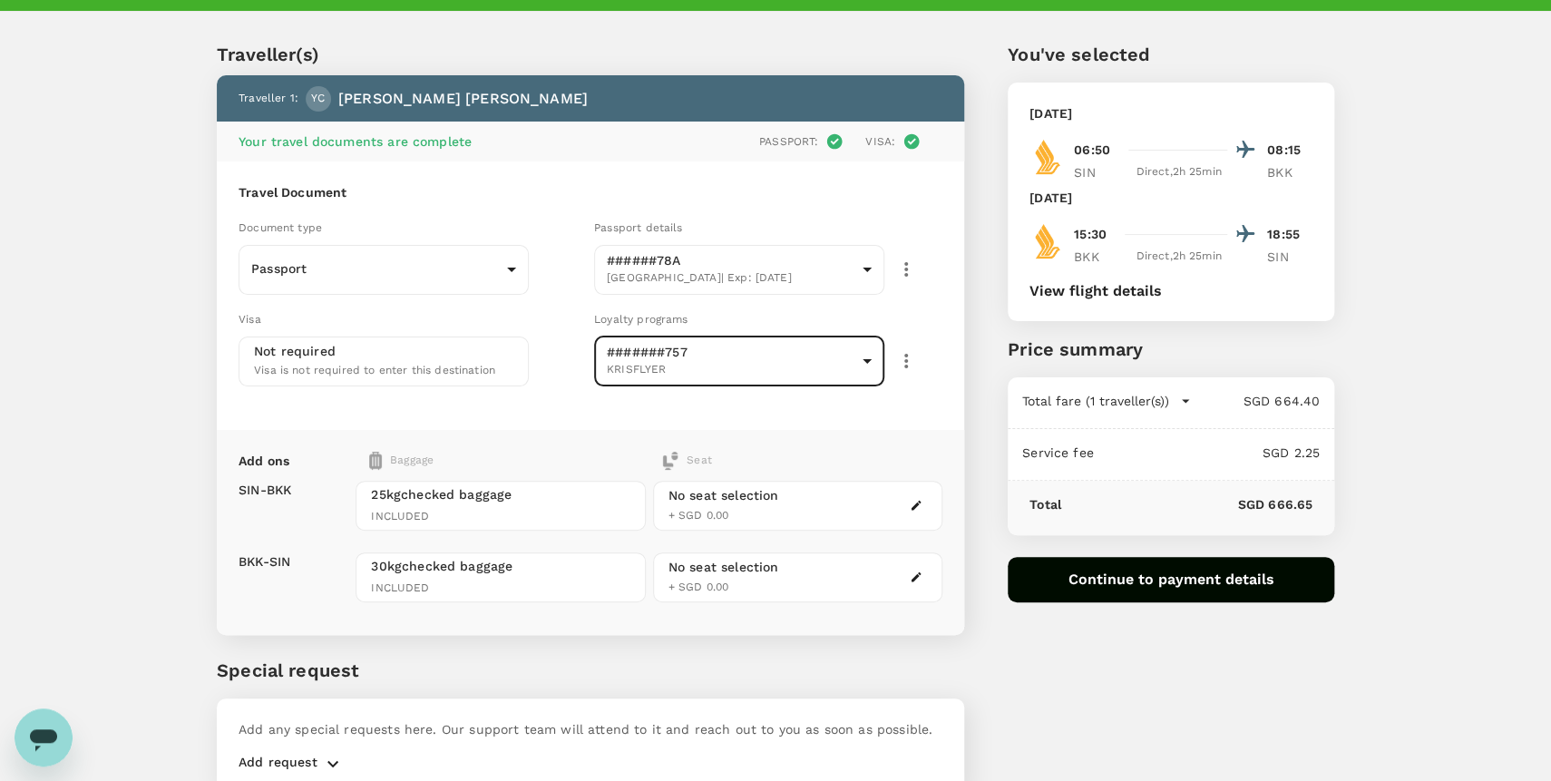
scroll to position [0, 0]
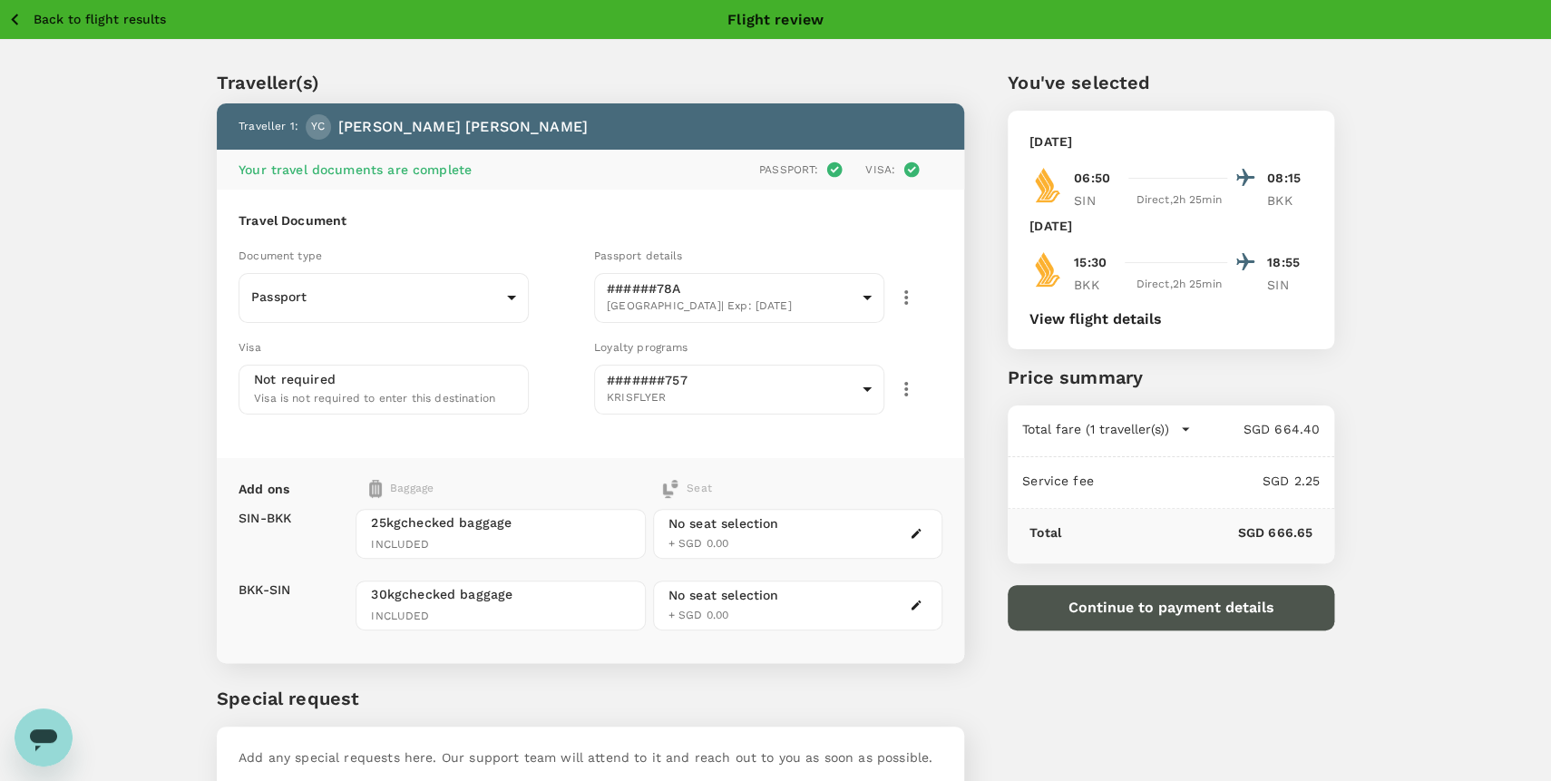
click at [1150, 625] on button "Continue to payment details" at bounding box center [1171, 607] width 327 height 45
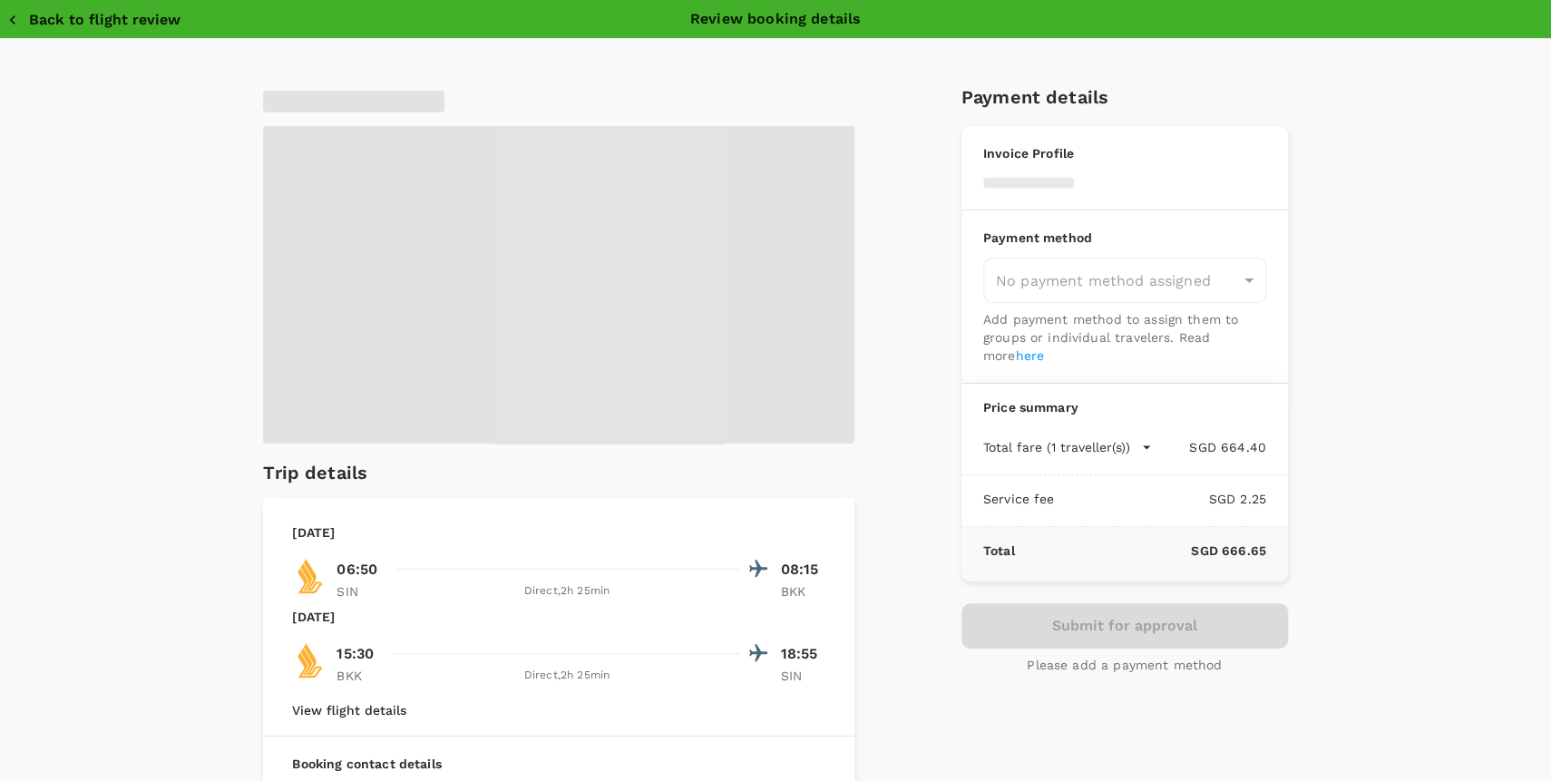
type input "9ae08bde-94be-4a60-86d8-4726f2345b2b"
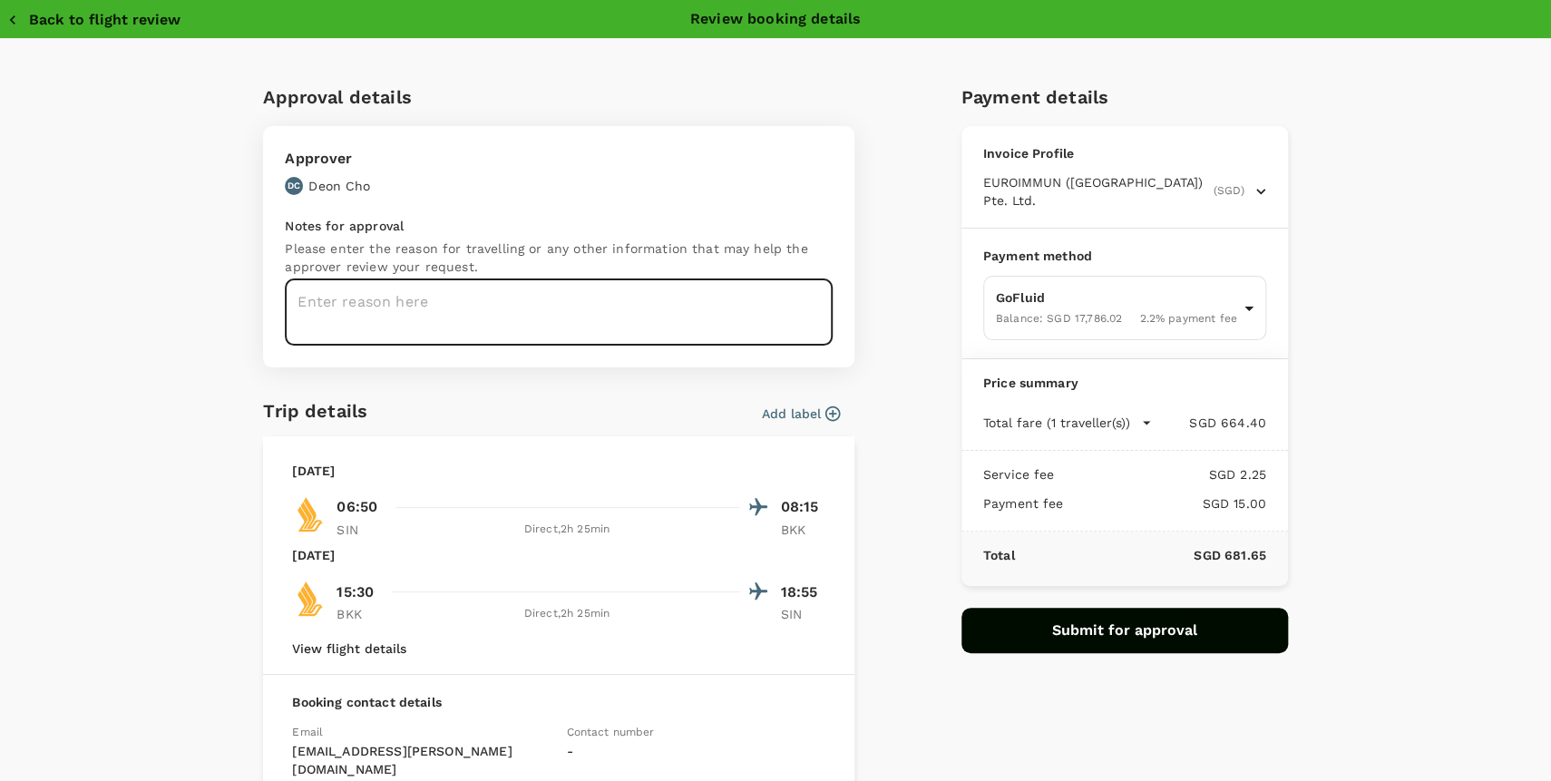
click at [546, 327] on textarea at bounding box center [559, 312] width 548 height 66
type textarea "Support on ZETA product launch and Rama ELW-ELISA upgrade"
click at [1091, 631] on button "Submit for approval" at bounding box center [1124, 630] width 327 height 45
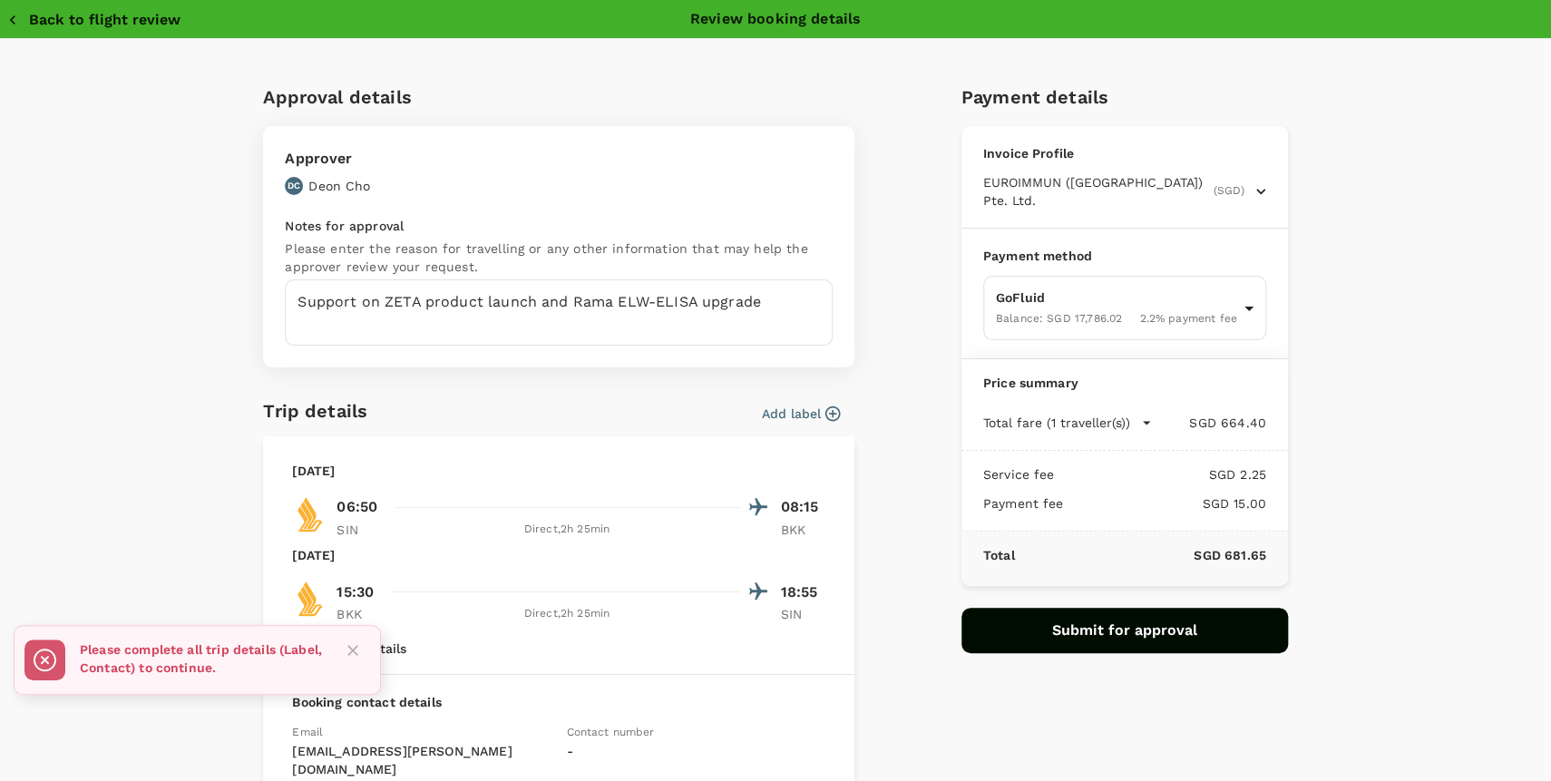
click at [356, 648] on icon "Close" at bounding box center [353, 650] width 18 height 18
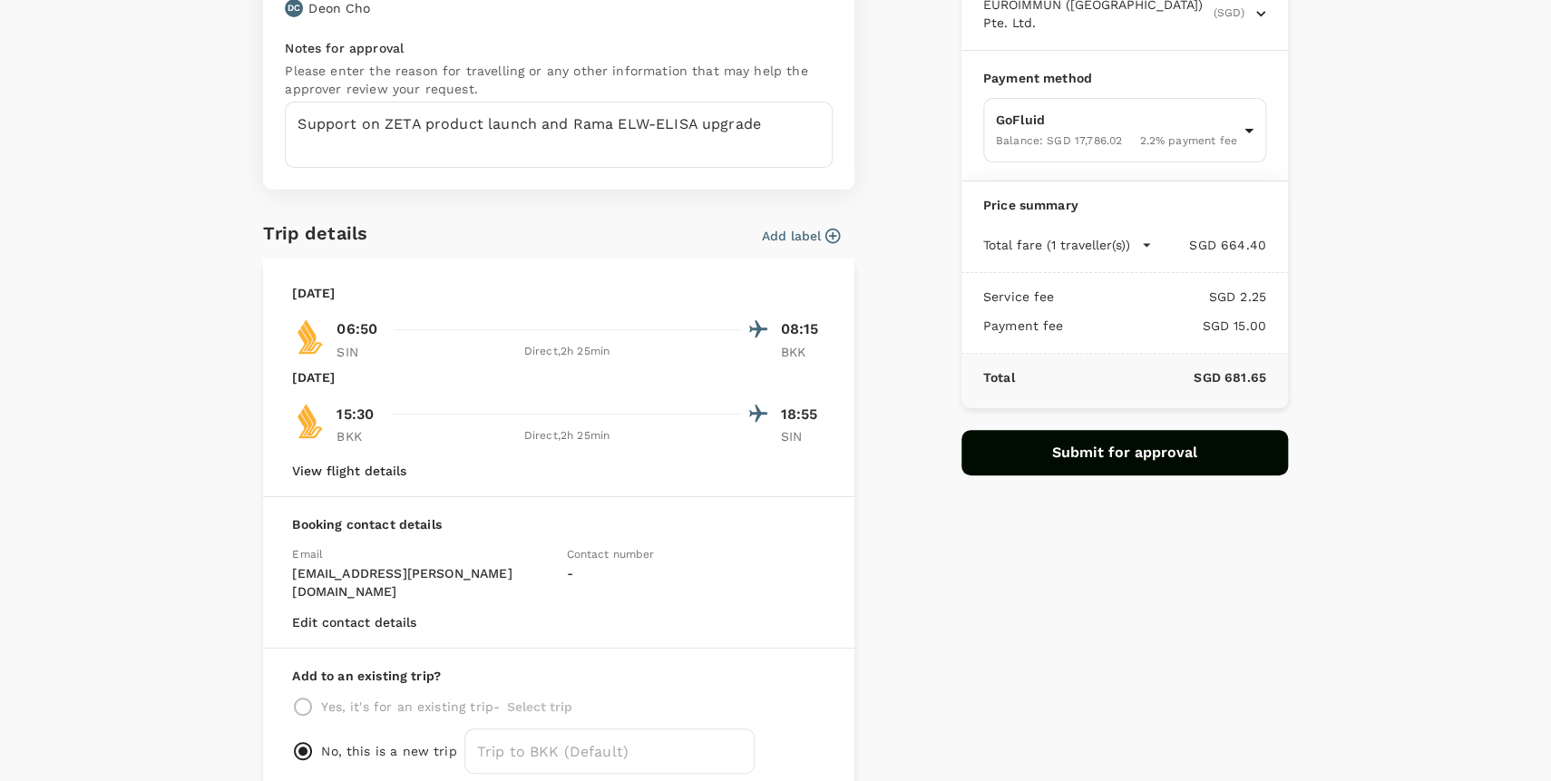
scroll to position [252, 0]
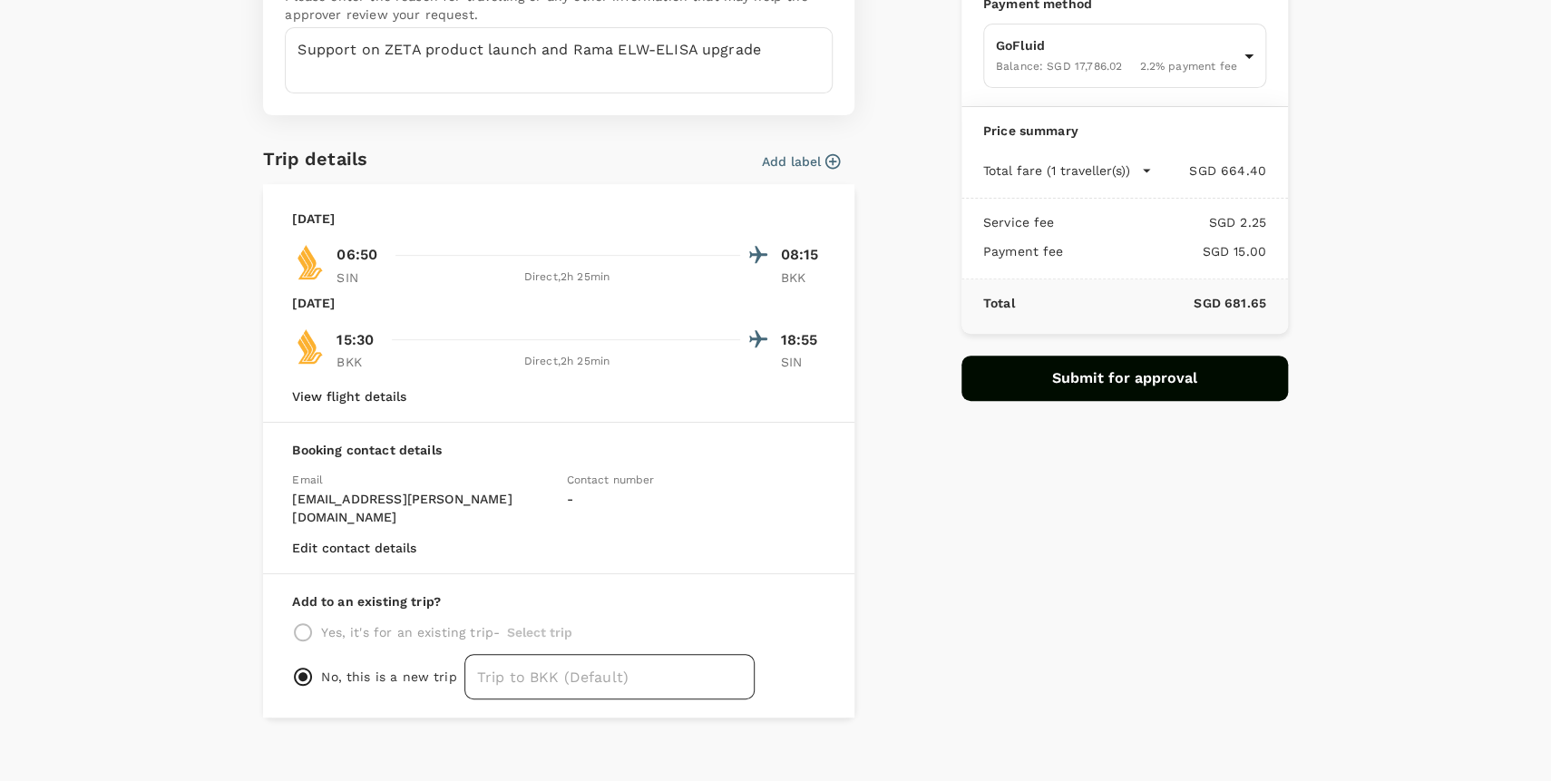
click at [607, 660] on input "text" at bounding box center [609, 676] width 290 height 45
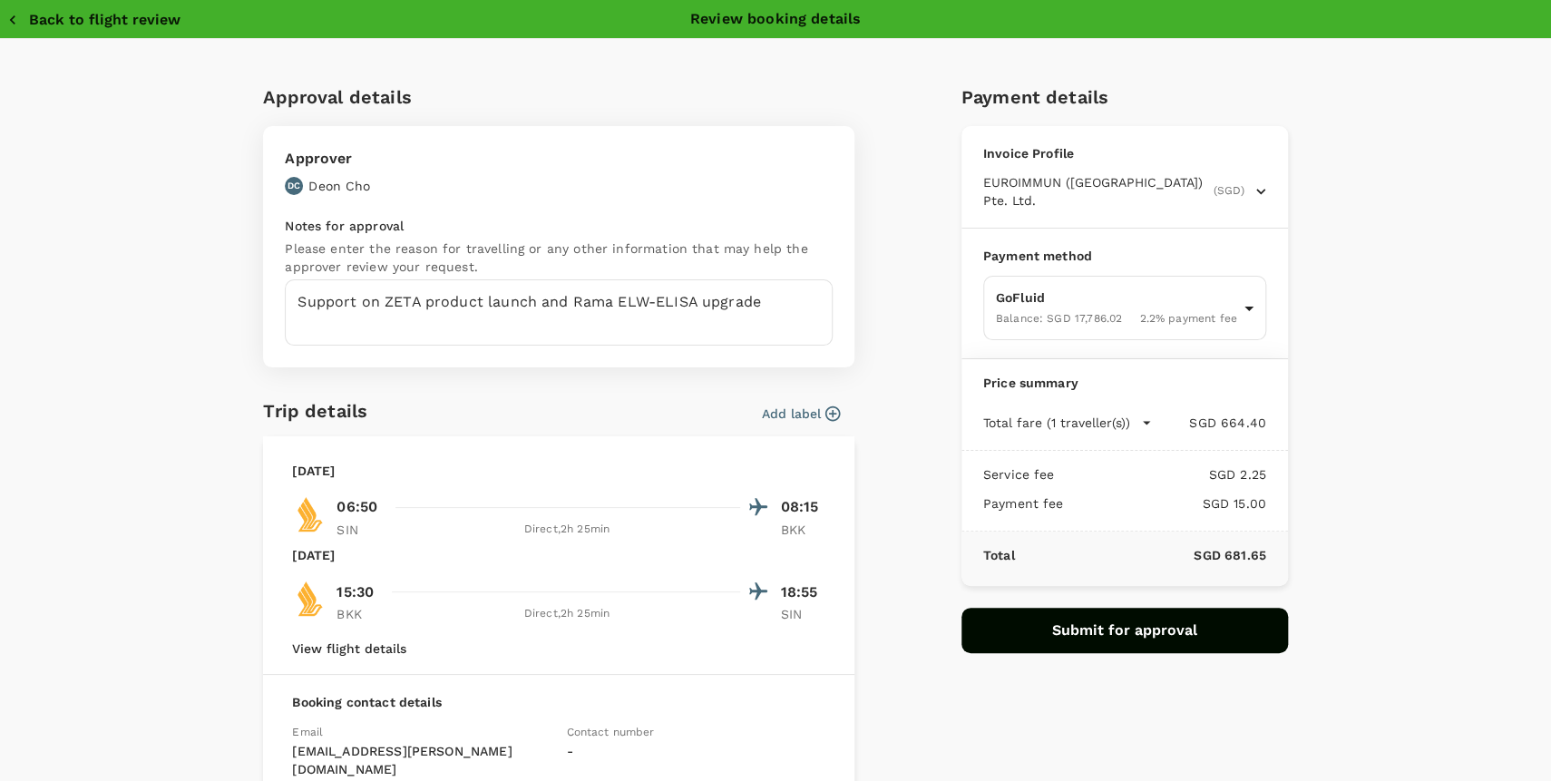
type input "Trip to BKK"
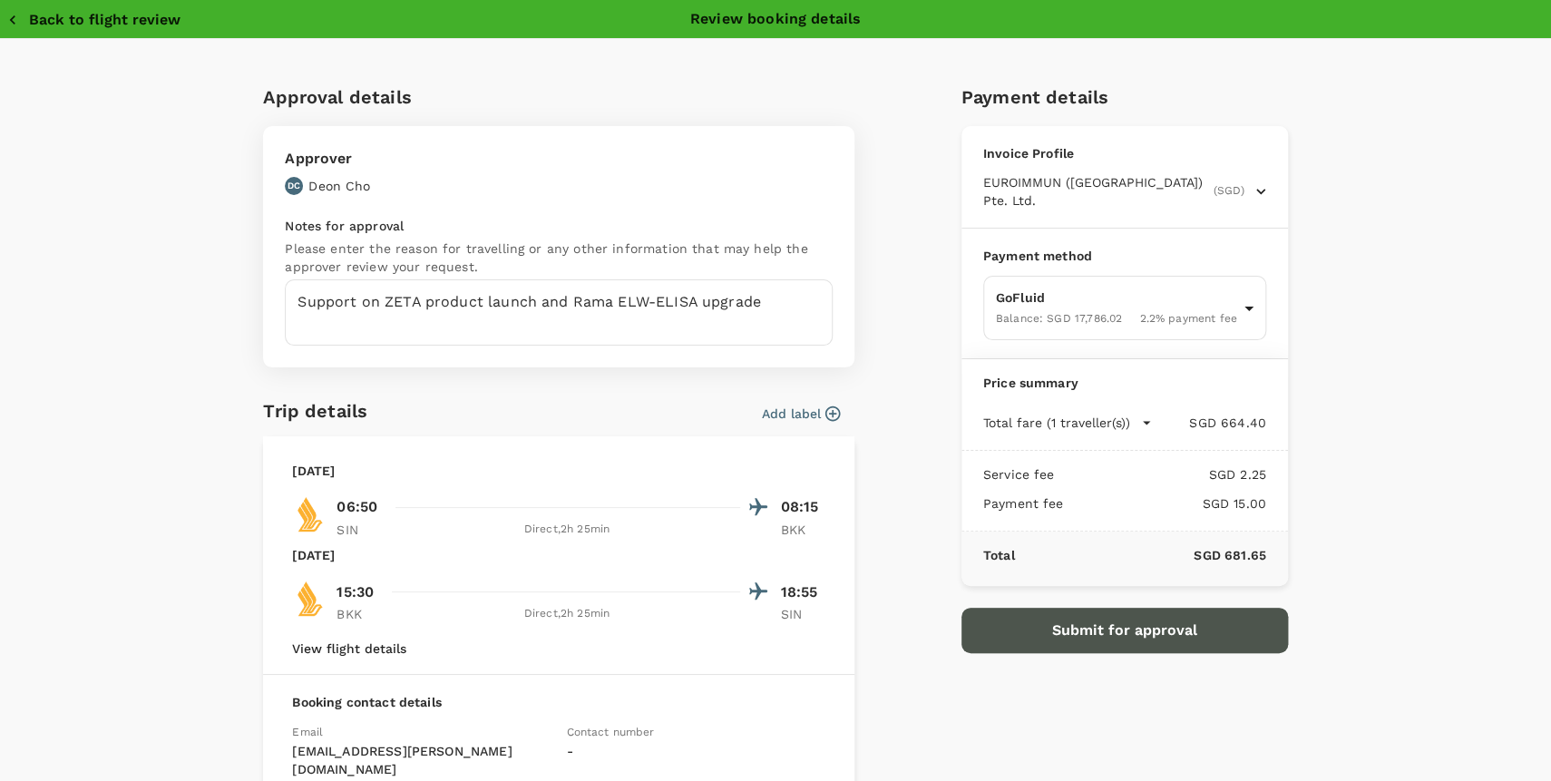
click at [1107, 640] on button "Submit for approval" at bounding box center [1124, 630] width 327 height 45
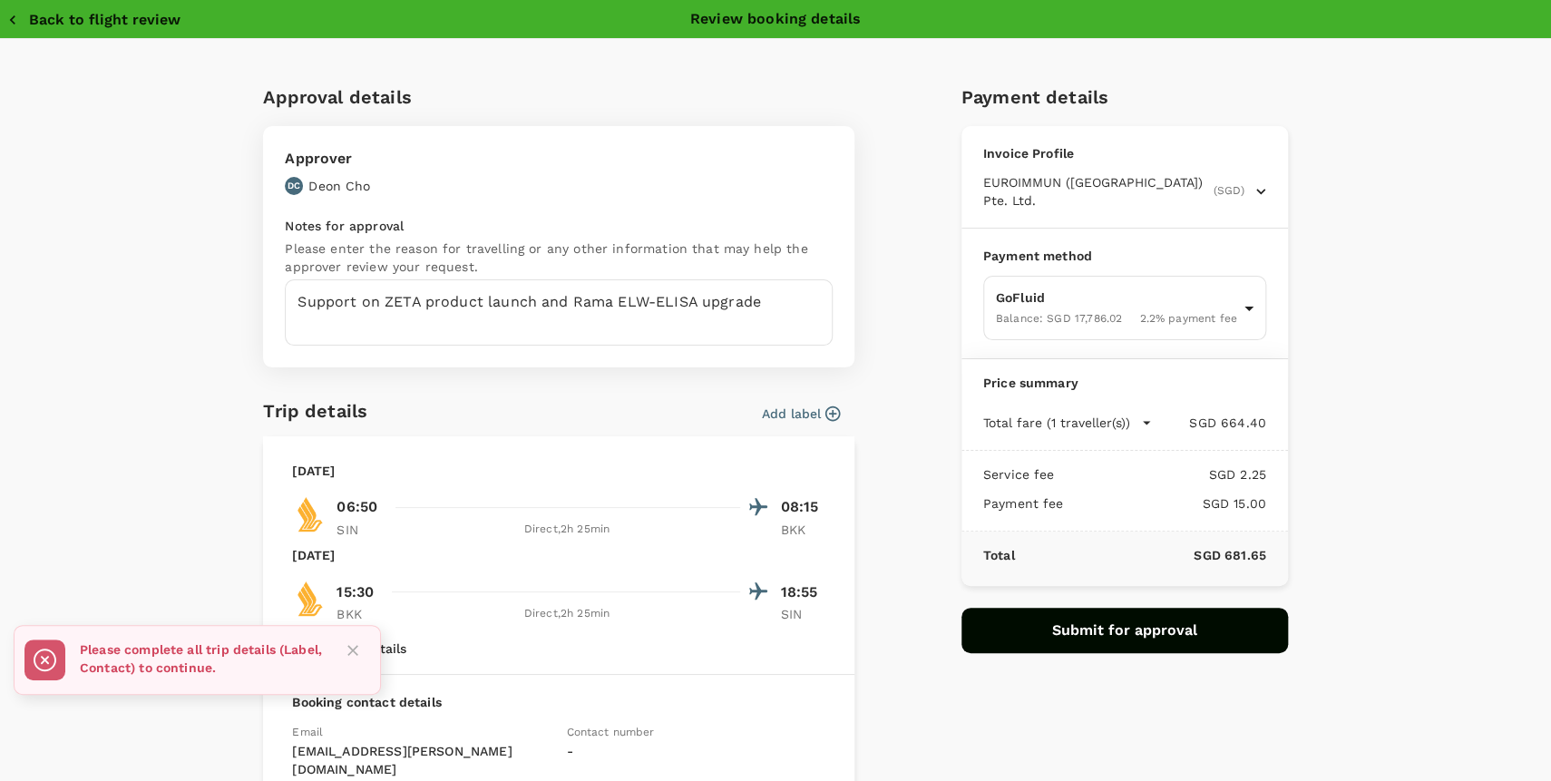
click at [355, 654] on icon "Close" at bounding box center [352, 650] width 11 height 11
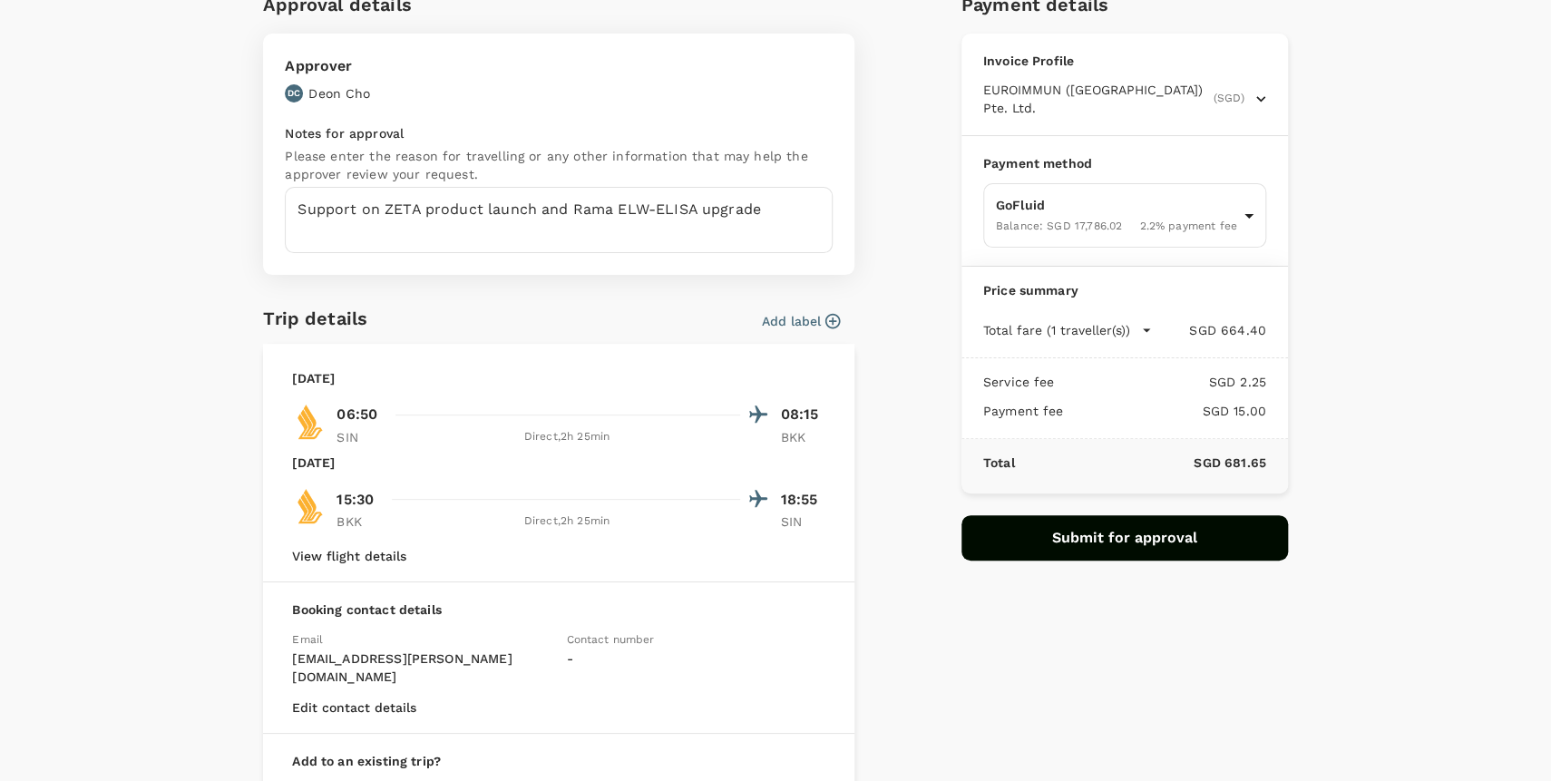
scroll to position [180, 0]
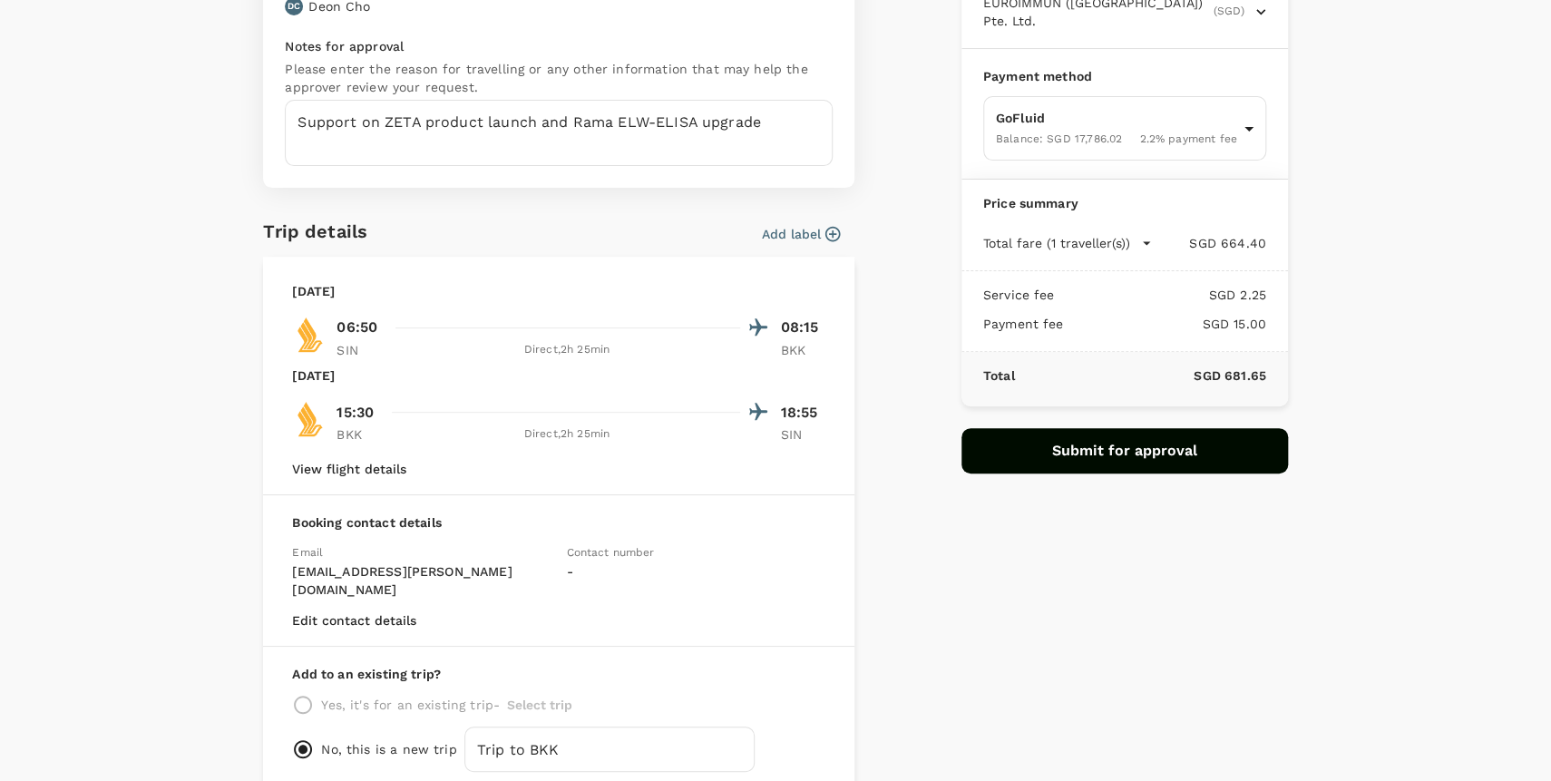
click at [831, 233] on icon "button" at bounding box center [833, 234] width 18 height 18
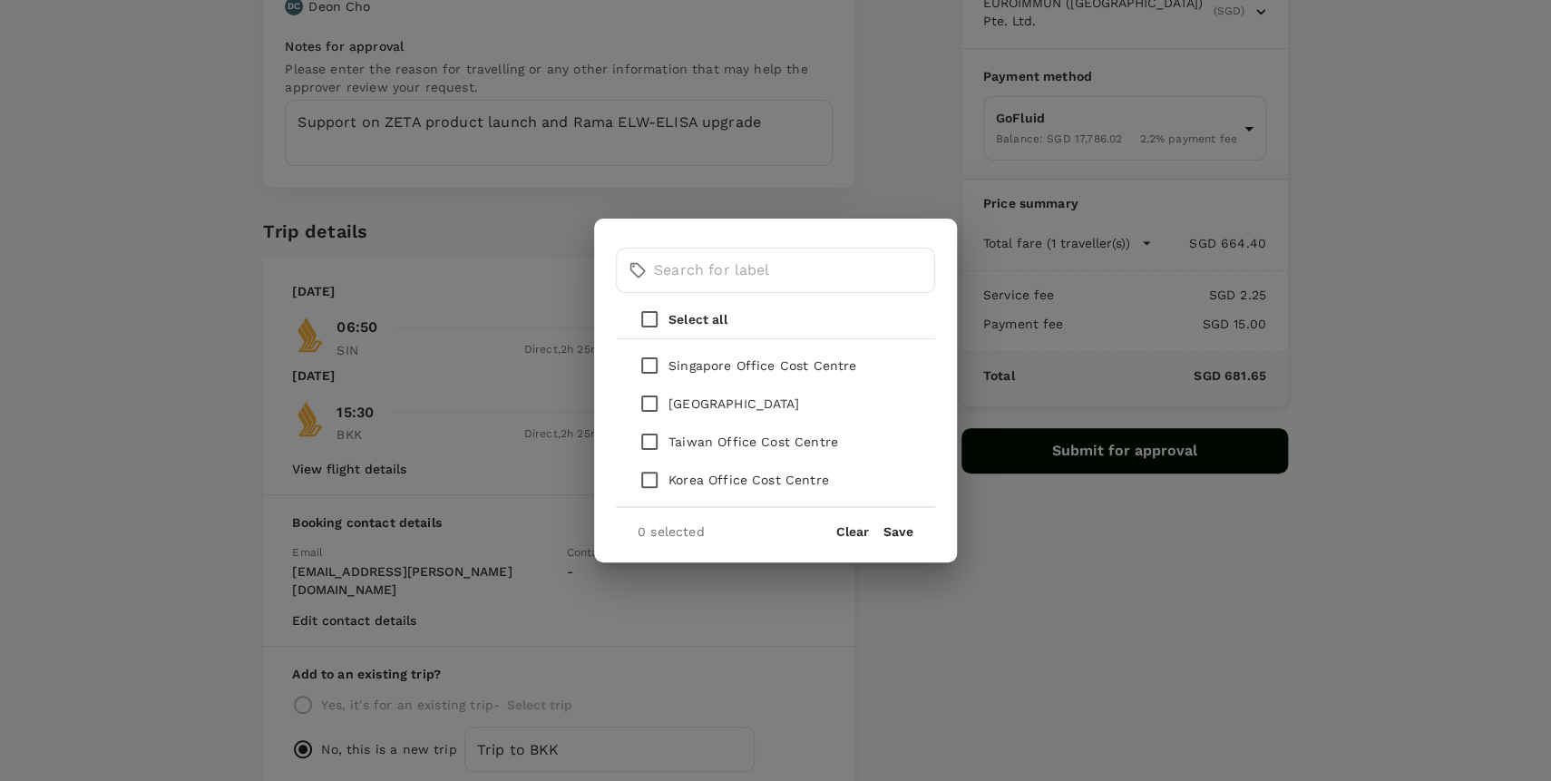
click at [660, 365] on input "checkbox" at bounding box center [649, 365] width 38 height 38
checkbox input "true"
click at [898, 531] on button "Save" at bounding box center [898, 531] width 30 height 15
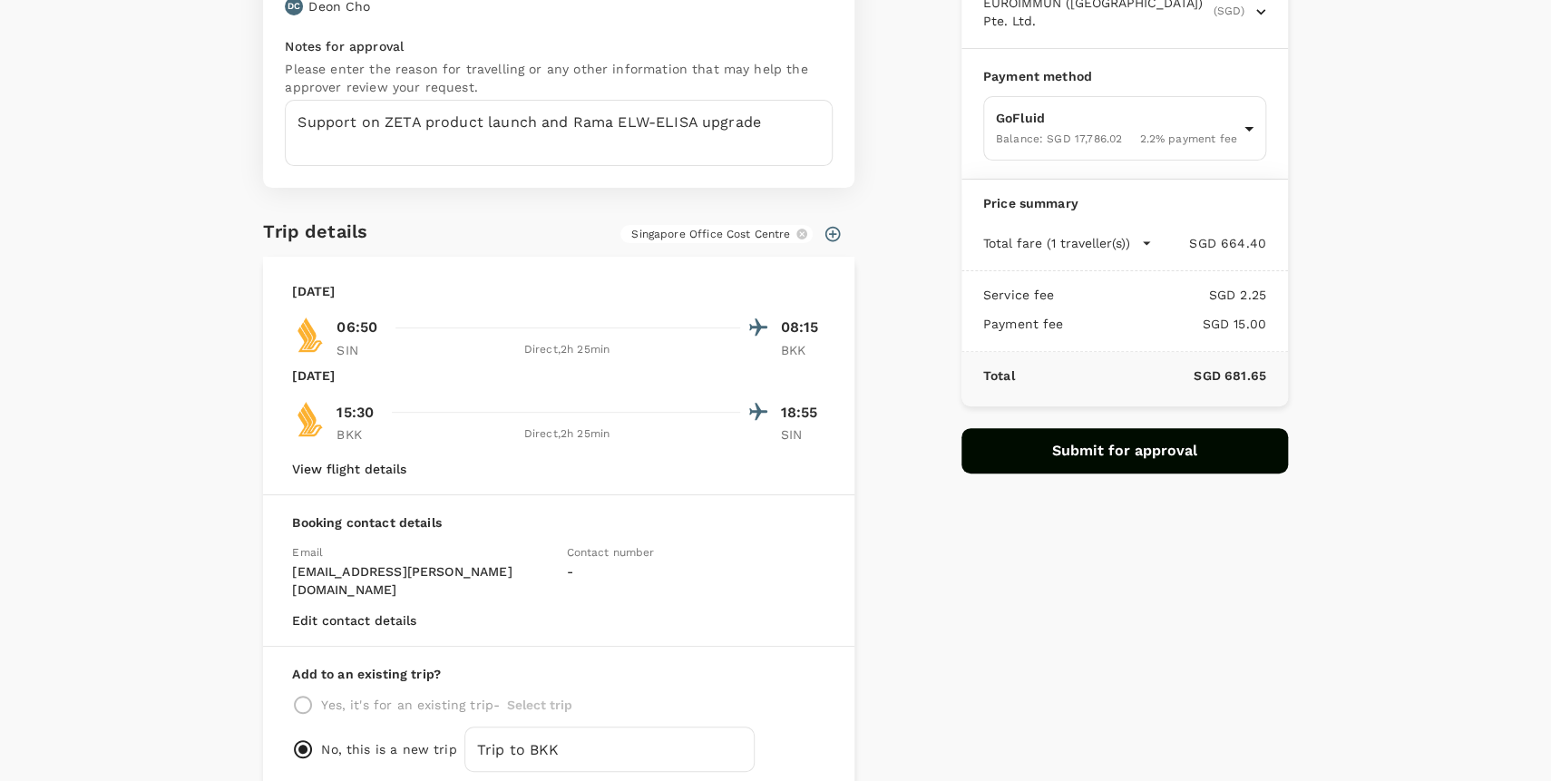
click at [587, 561] on div "Contact number -" at bounding box center [688, 563] width 274 height 71
click at [336, 590] on div "Booking contact details Email yf.chang@euroimmun.com.sg Contact number - Edit c…" at bounding box center [558, 570] width 591 height 151
click at [337, 613] on button "Edit contact details" at bounding box center [354, 620] width 124 height 15
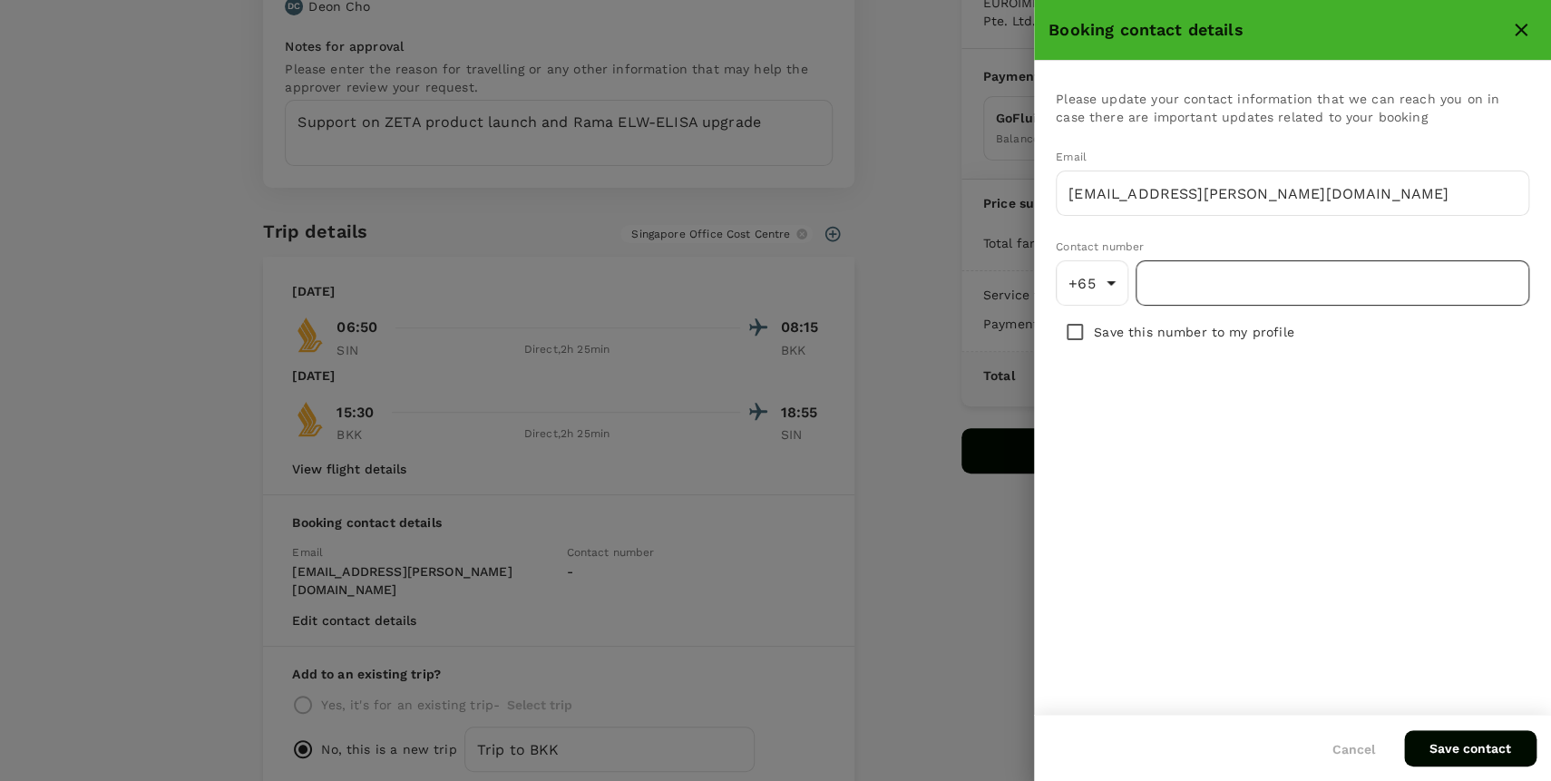
click at [1244, 283] on input "number" at bounding box center [1333, 282] width 394 height 45
type input "97390981"
click at [1078, 332] on input "checkbox" at bounding box center [1075, 332] width 38 height 38
checkbox input "true"
click at [1462, 738] on button "Save contact" at bounding box center [1470, 748] width 132 height 36
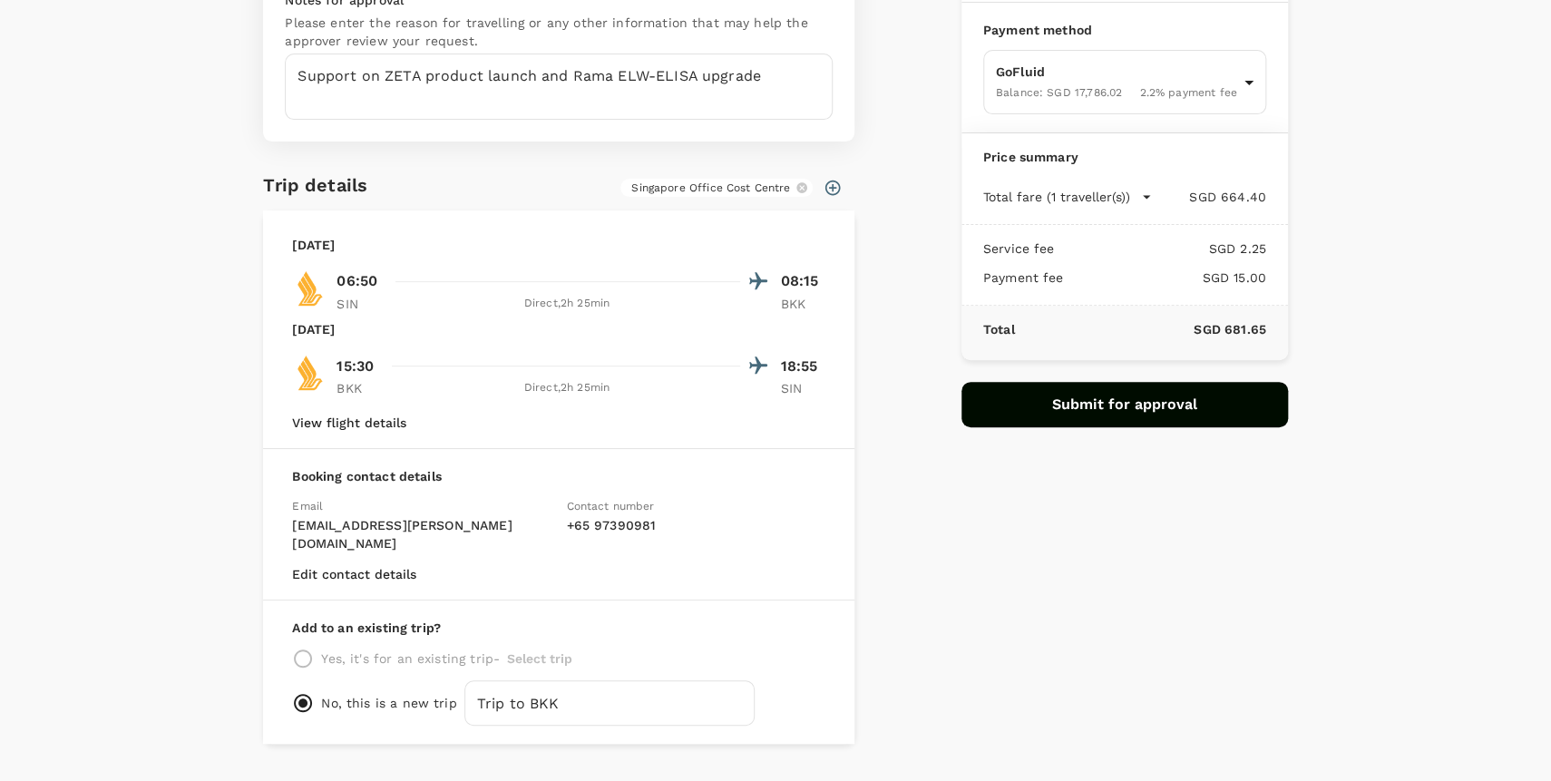
scroll to position [252, 0]
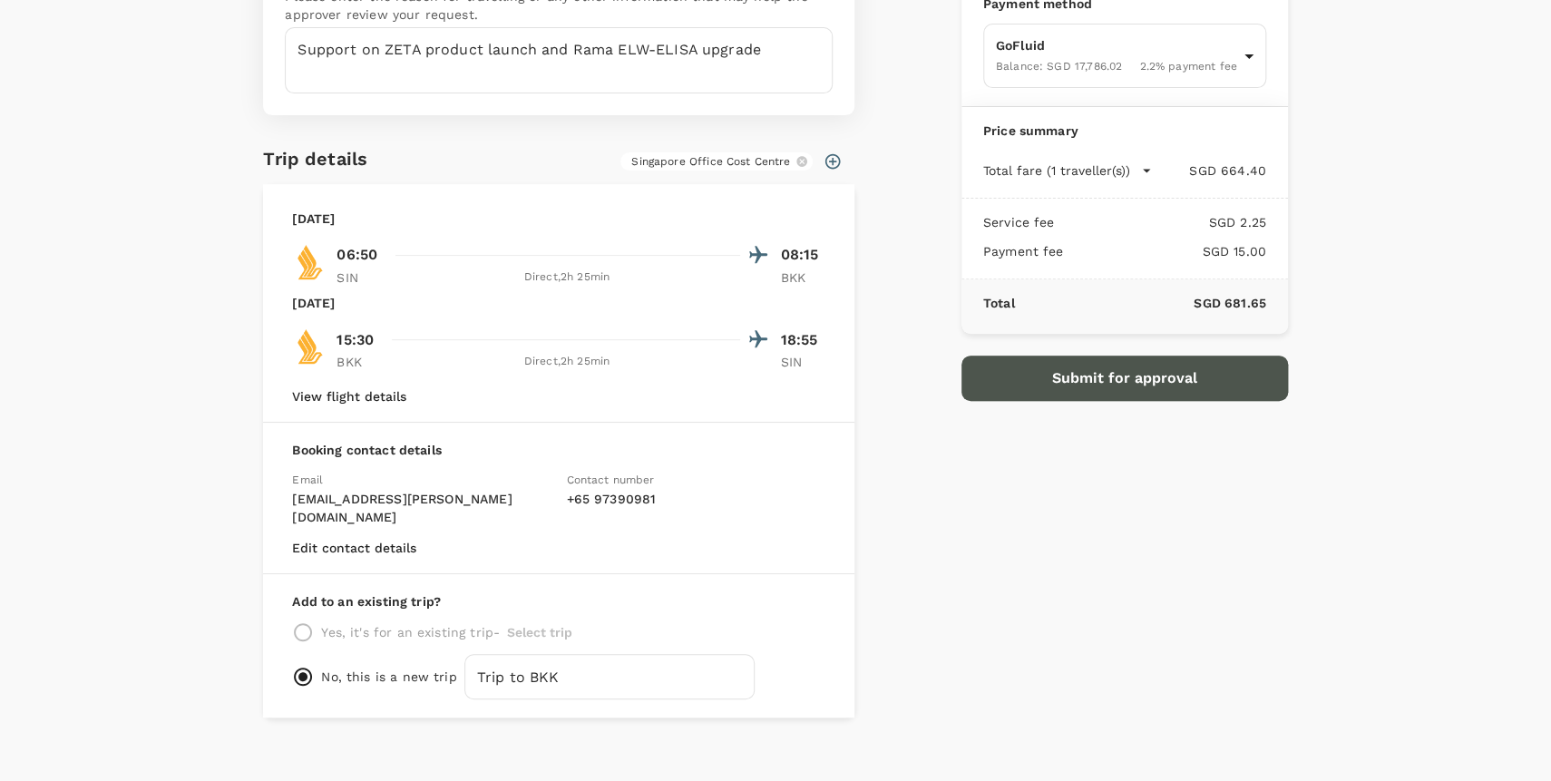
click at [1095, 372] on button "Submit for approval" at bounding box center [1124, 378] width 327 height 45
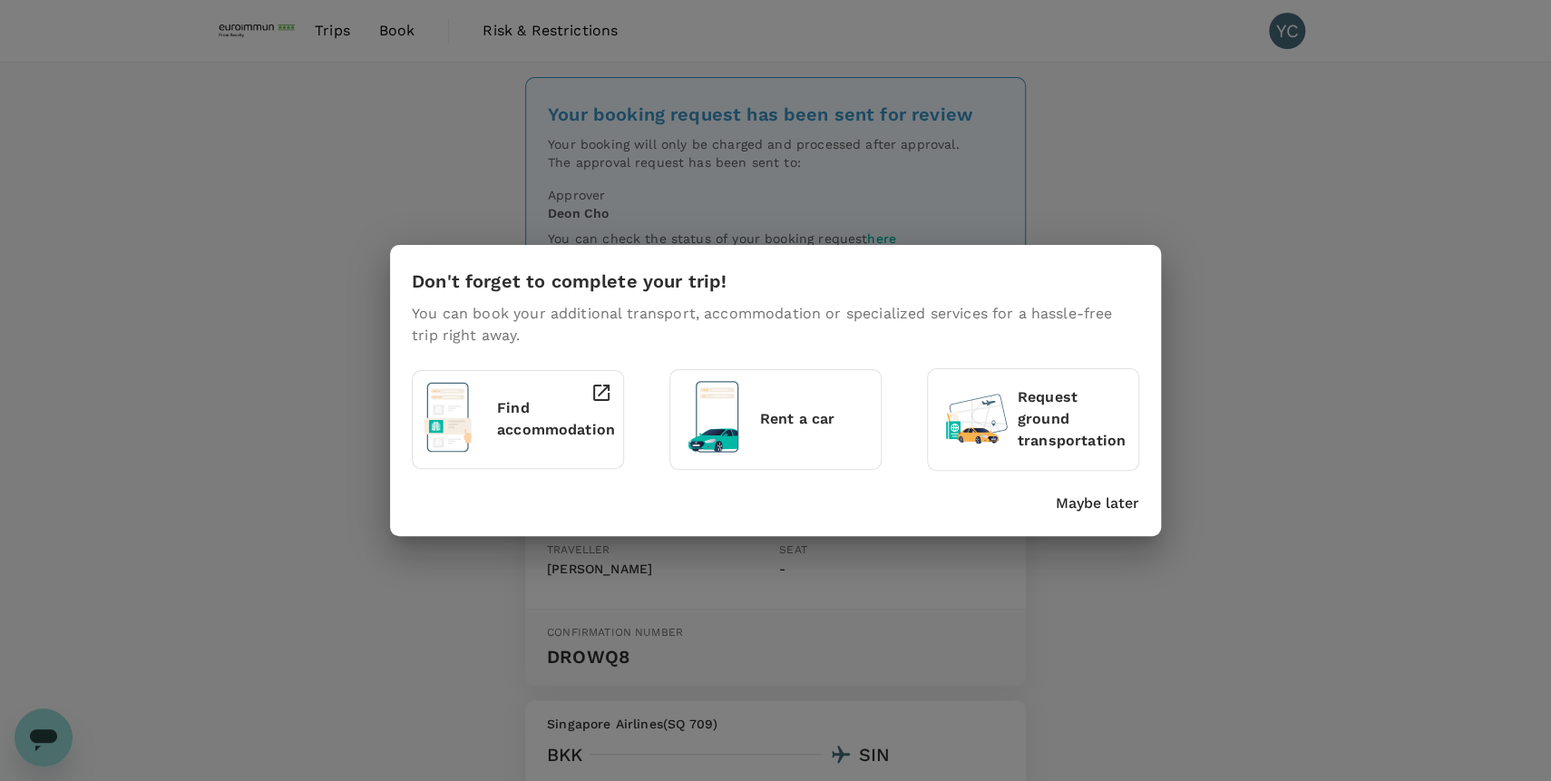
click at [1103, 507] on p "Maybe later" at bounding box center [1097, 503] width 83 height 22
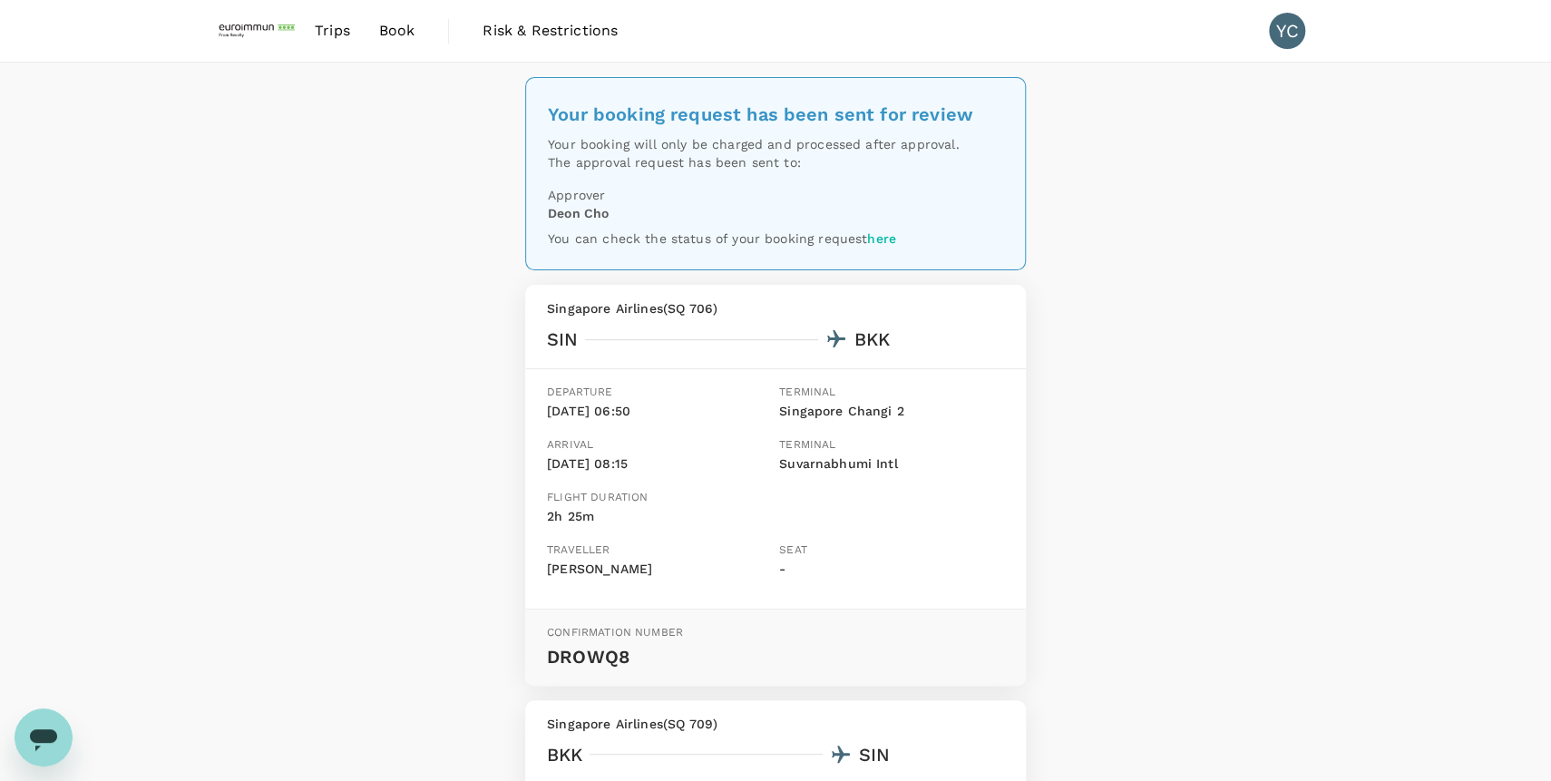
click at [894, 234] on link "here" at bounding box center [881, 238] width 29 height 15
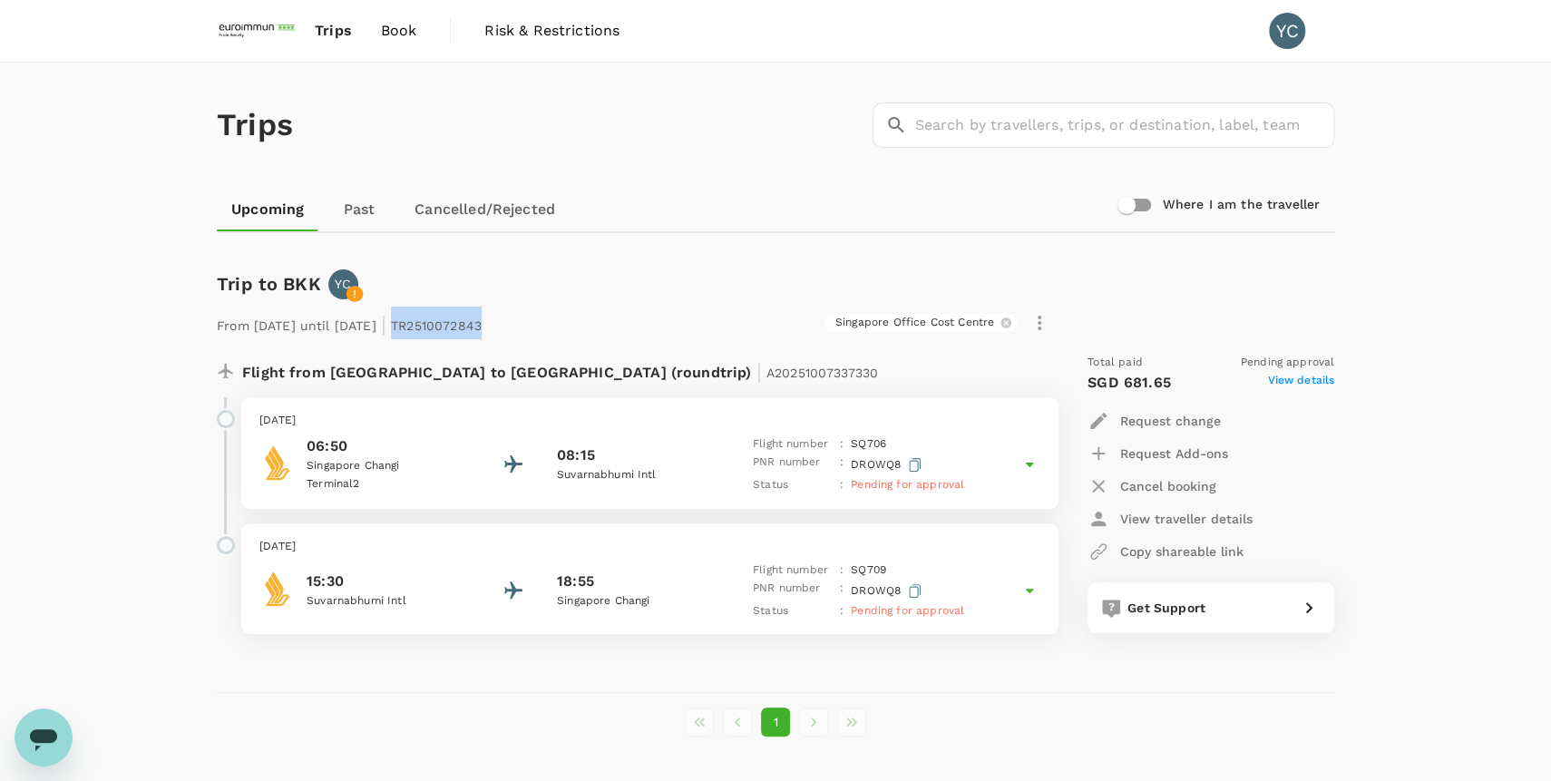
drag, startPoint x: 552, startPoint y: 324, endPoint x: 455, endPoint y: 335, distance: 97.7
click at [455, 335] on div "From [DATE] until [DATE] | TR2510072843 [GEOGRAPHIC_DATA] Cost Centre" at bounding box center [632, 319] width 845 height 40
copy p "TR2510072843"
